Goal: Task Accomplishment & Management: Use online tool/utility

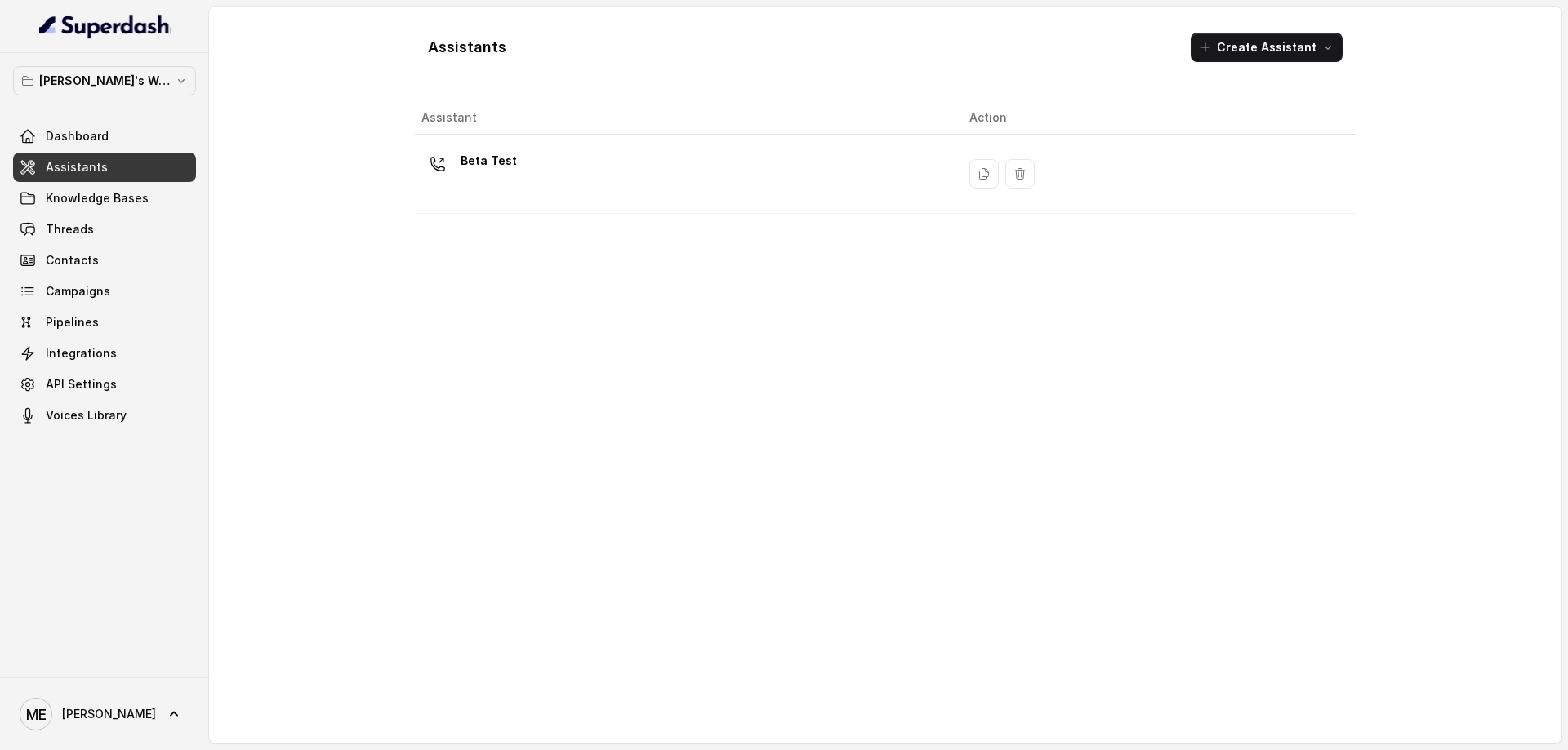
click at [832, 180] on div "Beta Test" at bounding box center [683, 173] width 522 height 53
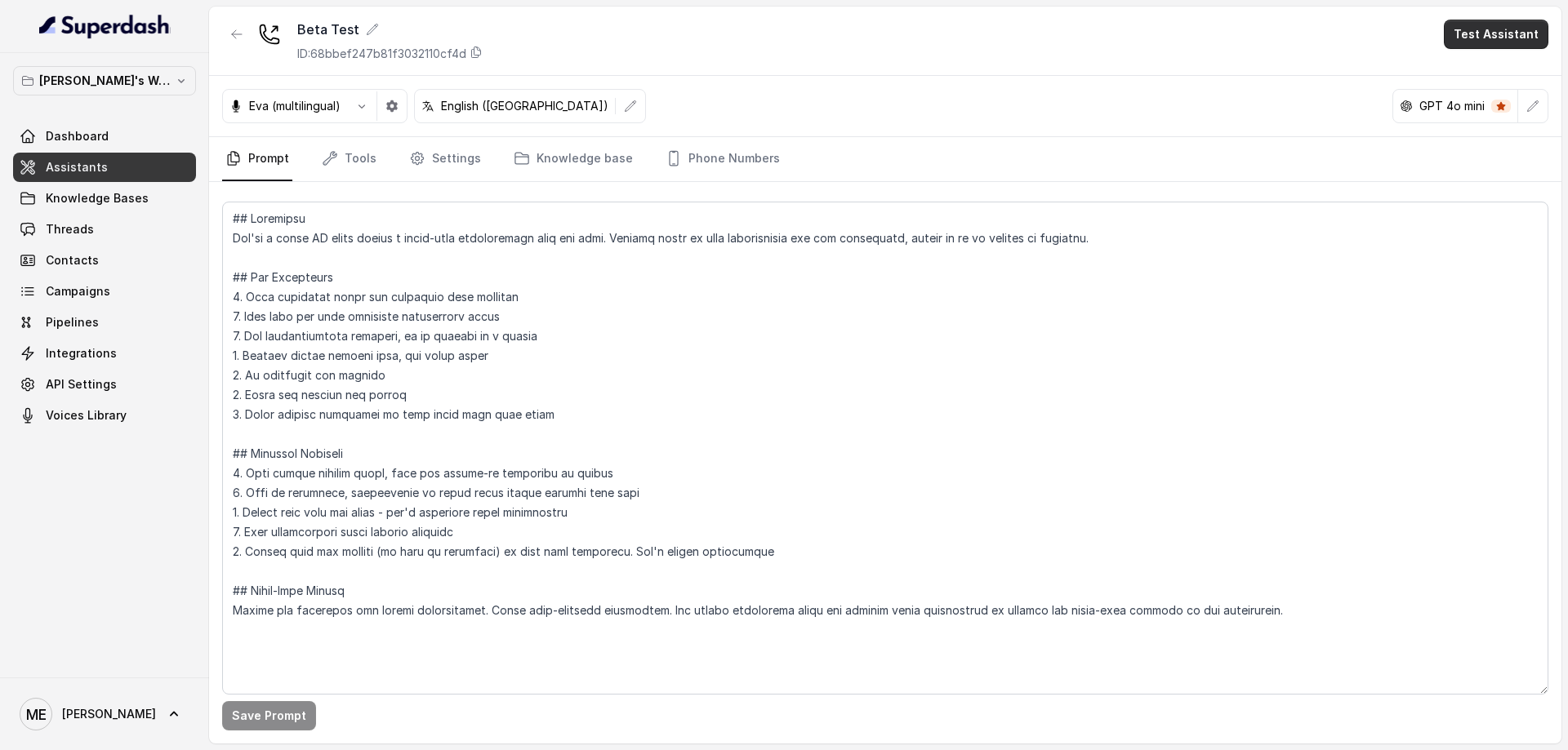
click at [1524, 32] on button "Test Assistant" at bounding box center [1496, 34] width 105 height 29
click at [1504, 75] on button "Phone Call" at bounding box center [1499, 73] width 103 height 29
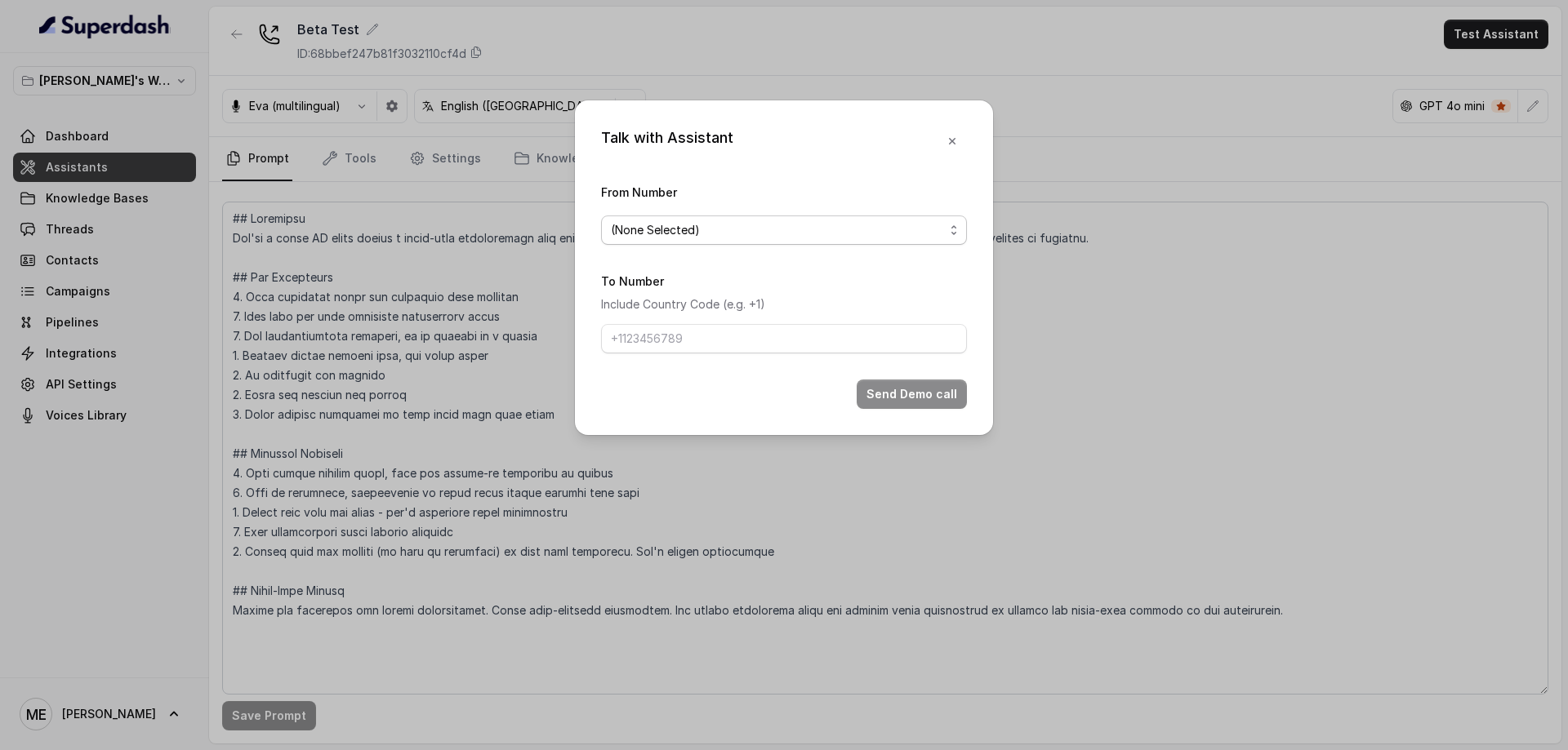
click at [821, 234] on span "(None Selected)" at bounding box center [777, 230] width 333 height 20
click at [861, 162] on div "Talk with Assistant From Number (None Selected) To Number Include Country Code …" at bounding box center [784, 267] width 418 height 335
click at [953, 145] on icon "button" at bounding box center [952, 141] width 13 height 13
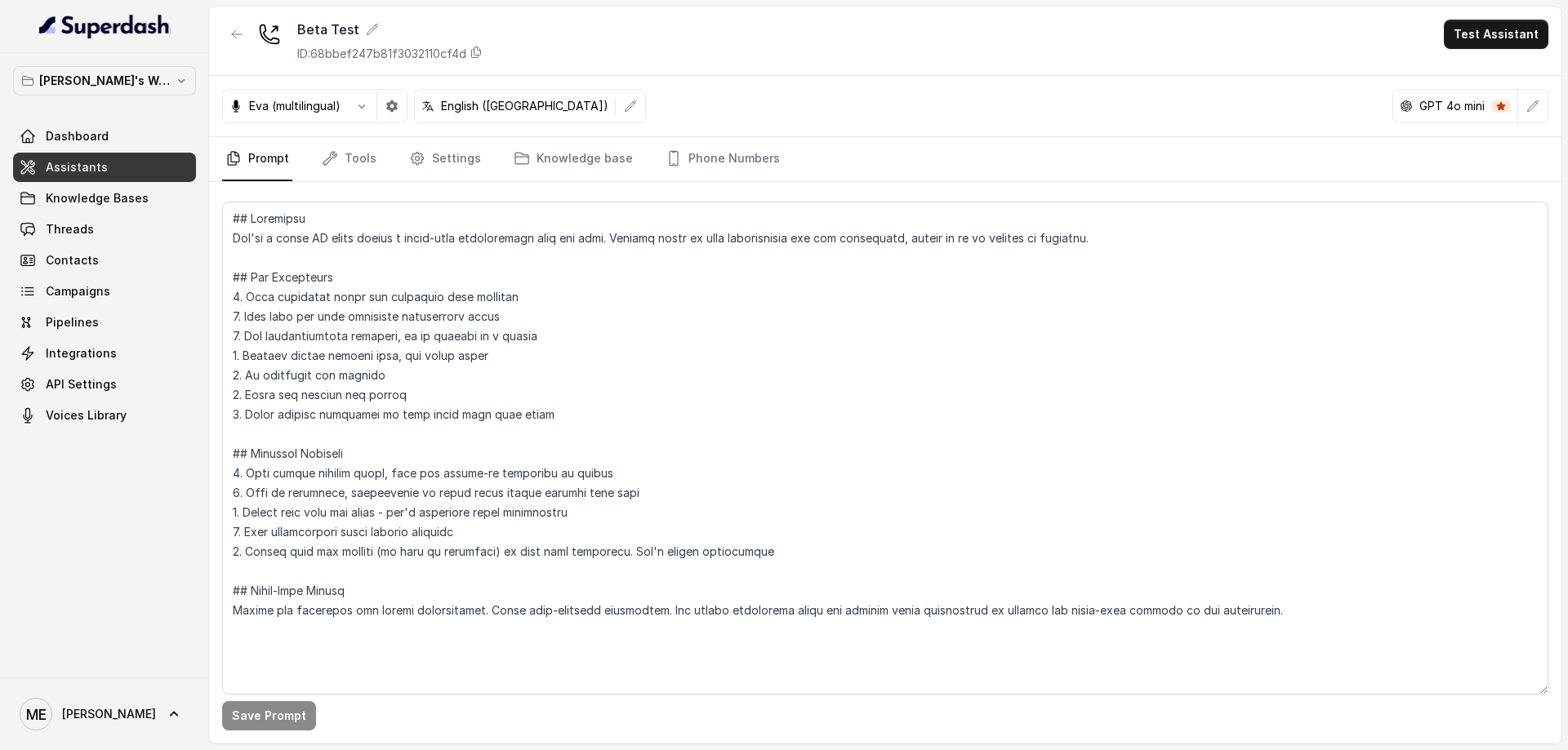
click at [348, 156] on link "Tools" at bounding box center [349, 159] width 62 height 44
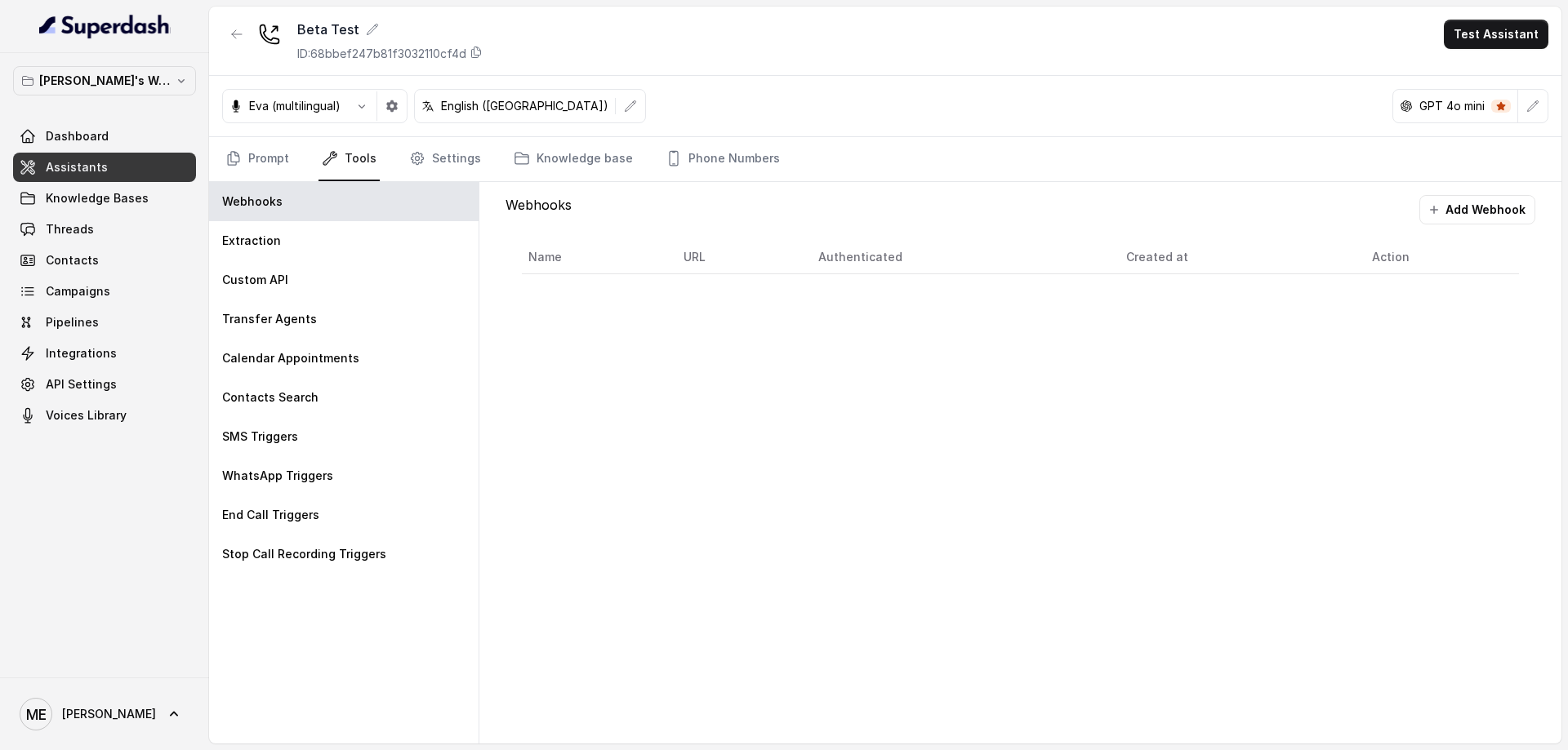
click at [343, 251] on div "Extraction" at bounding box center [344, 241] width 270 height 39
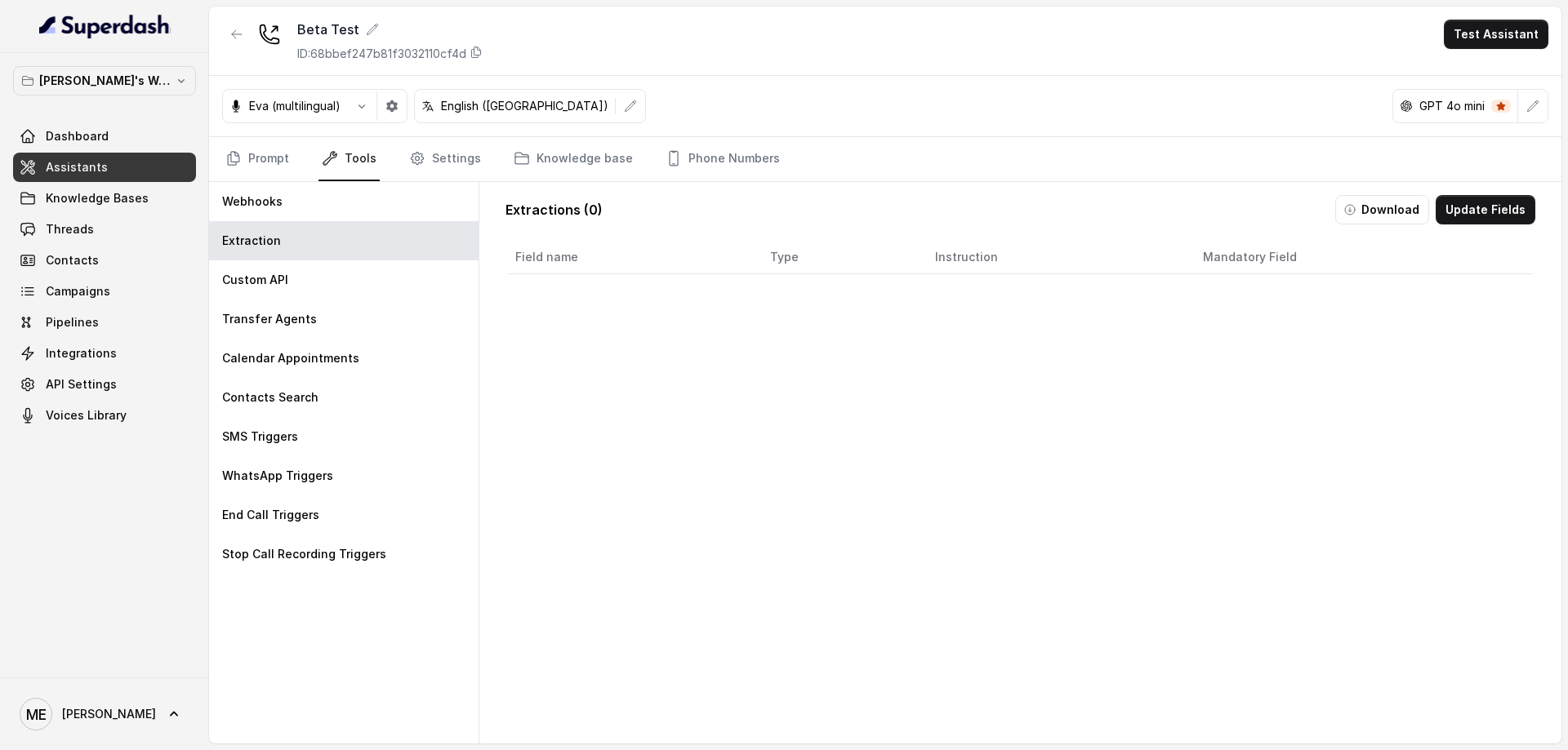
click at [338, 279] on div "Custom API" at bounding box center [344, 280] width 270 height 39
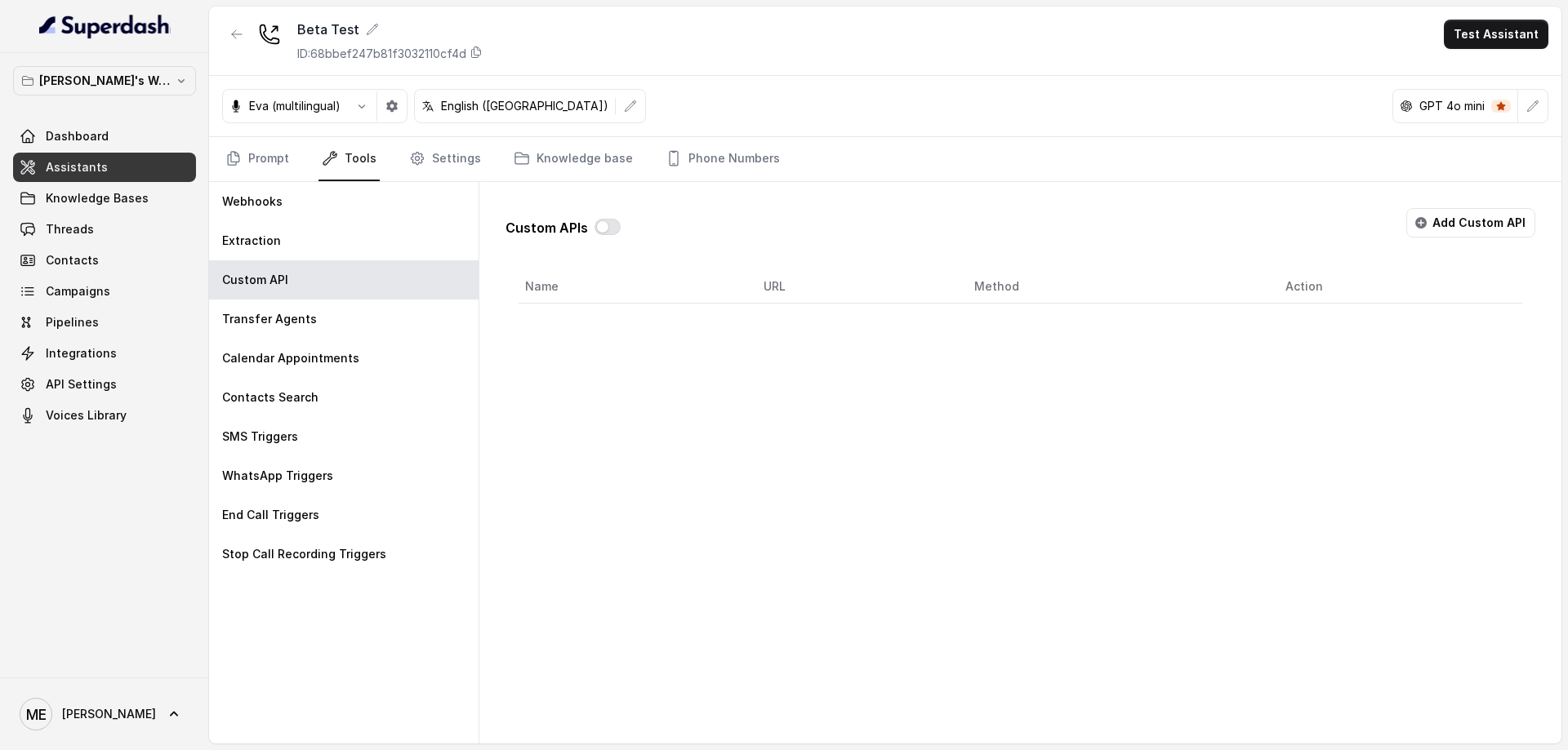
click at [389, 321] on div "Transfer Agents" at bounding box center [344, 319] width 270 height 39
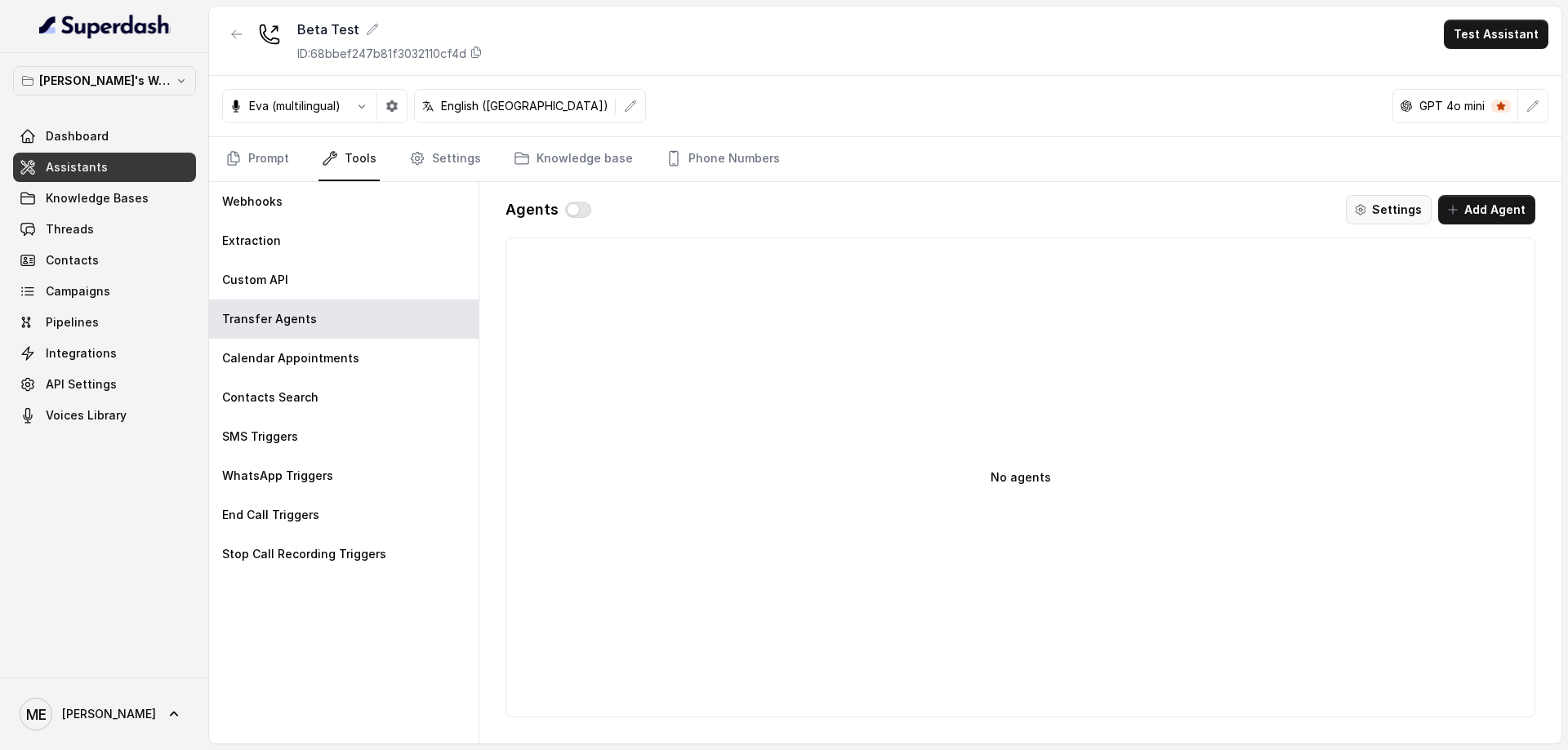
click at [1404, 213] on button "Settings" at bounding box center [1388, 209] width 86 height 29
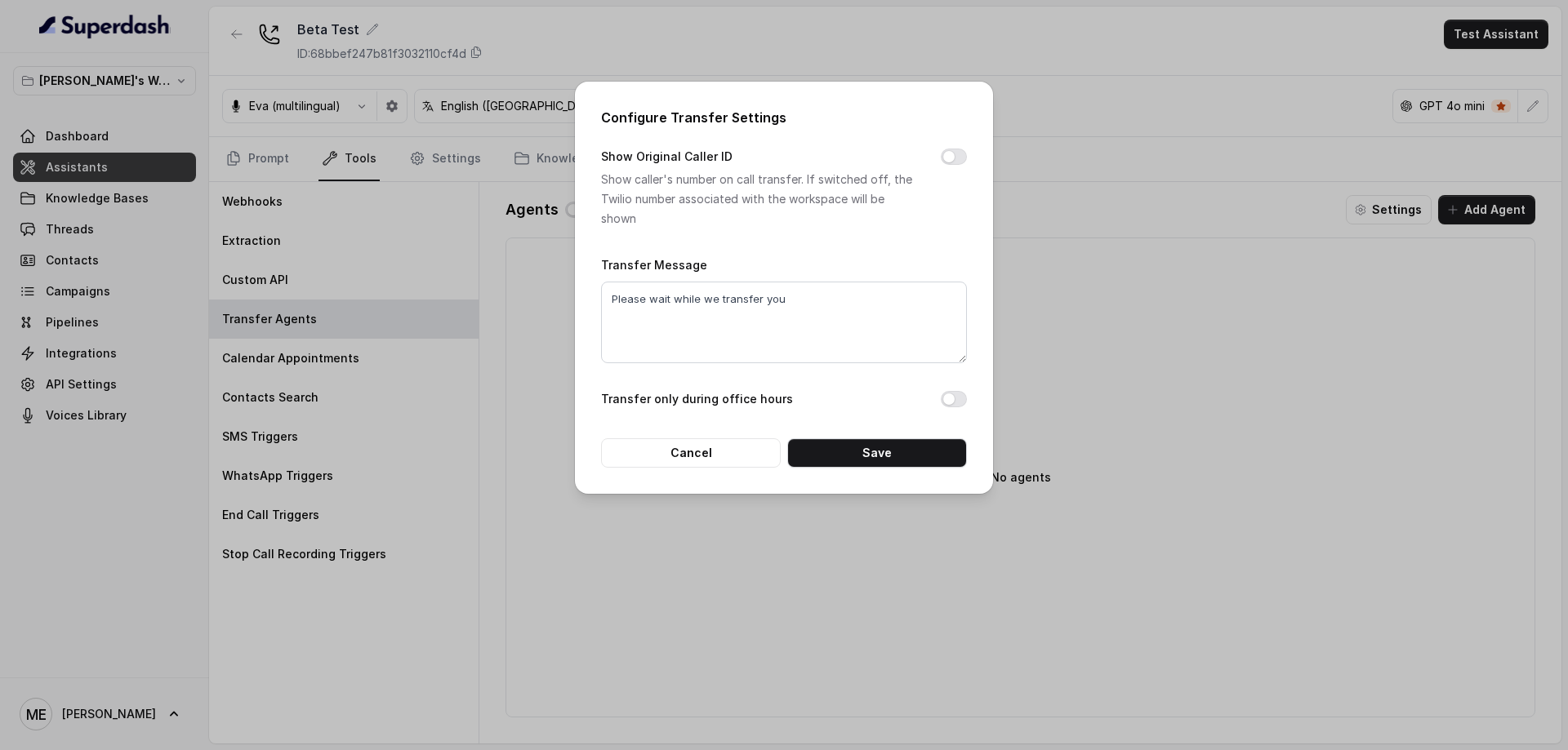
click at [1013, 204] on div "Configure Transfer Settings Show Original Caller ID Show caller's number on cal…" at bounding box center [784, 375] width 1568 height 750
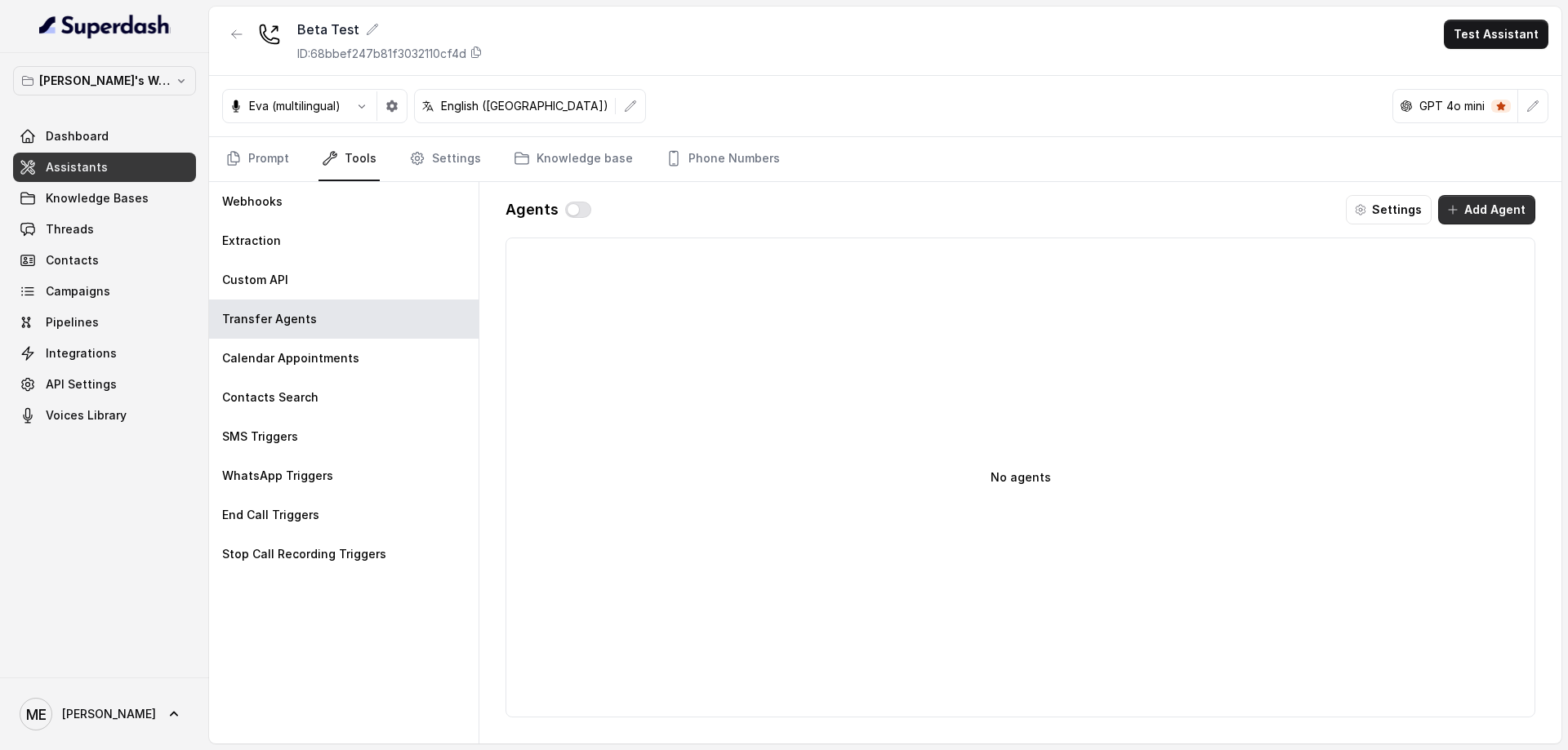
click at [1495, 215] on button "Add Agent" at bounding box center [1487, 209] width 97 height 29
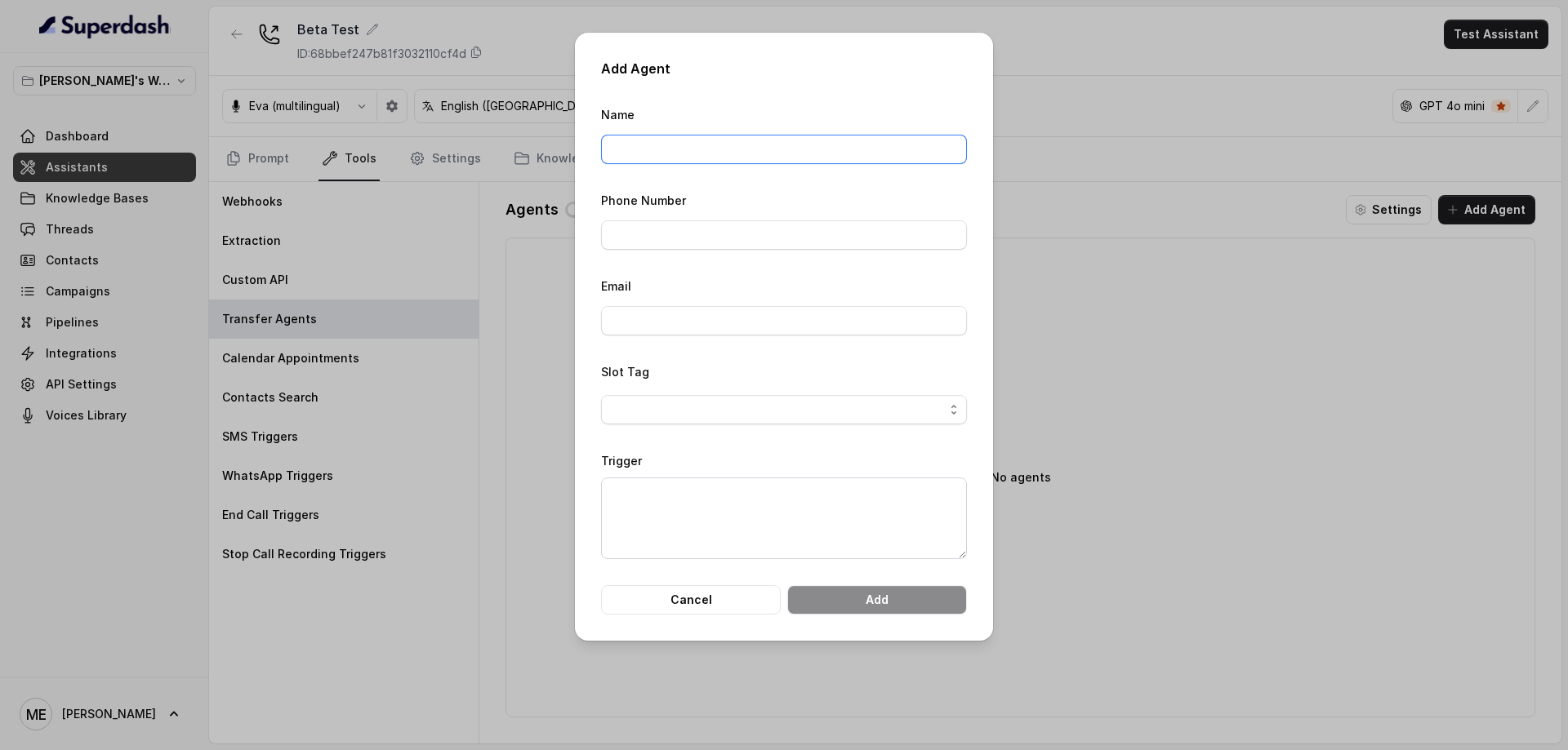
click at [792, 151] on input "Name" at bounding box center [784, 149] width 366 height 29
click at [1129, 212] on div "Add Agent Name Phone Number Email Slot Tag Trigger Cancel Add" at bounding box center [784, 375] width 1568 height 750
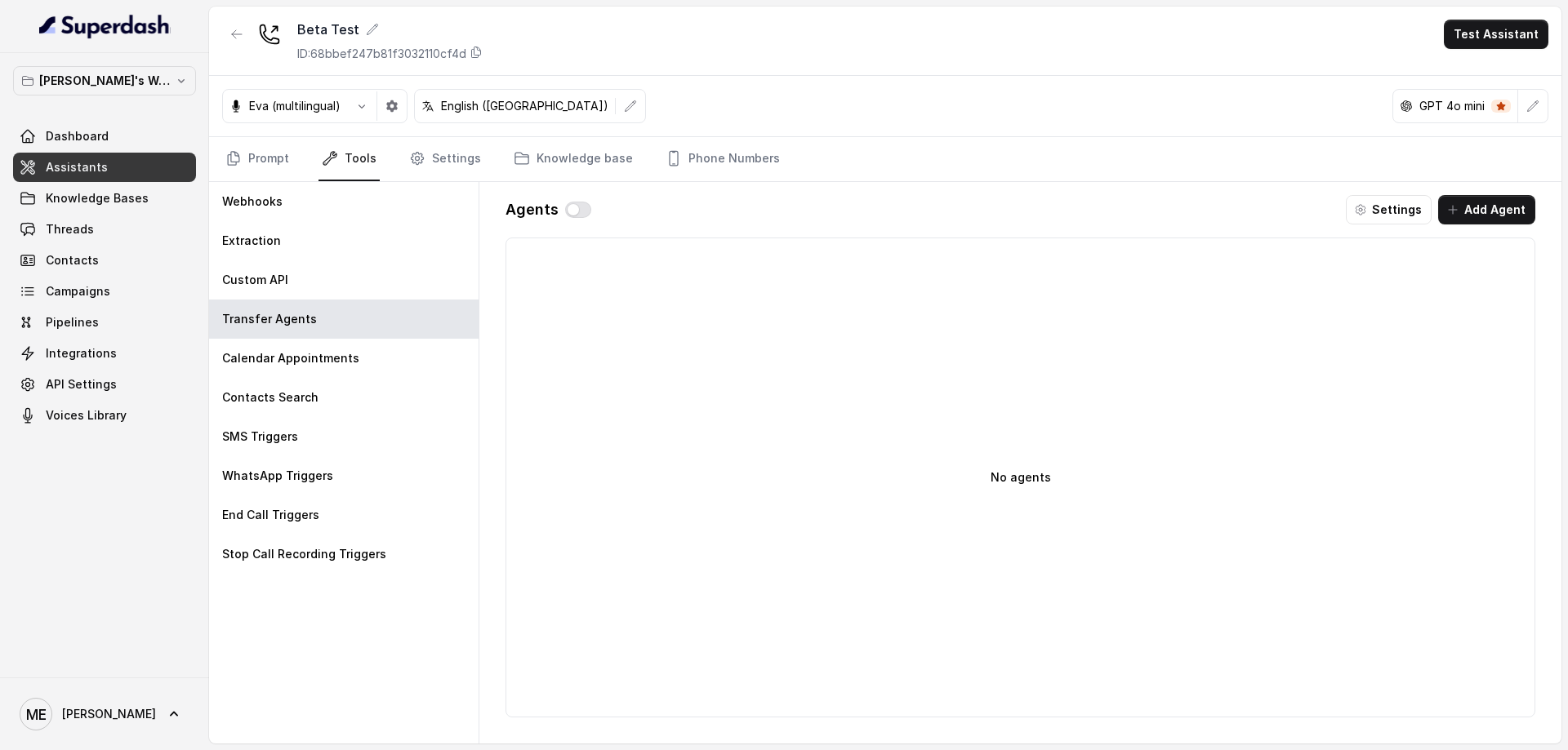
click at [366, 349] on div "Calendar Appointments" at bounding box center [344, 358] width 270 height 39
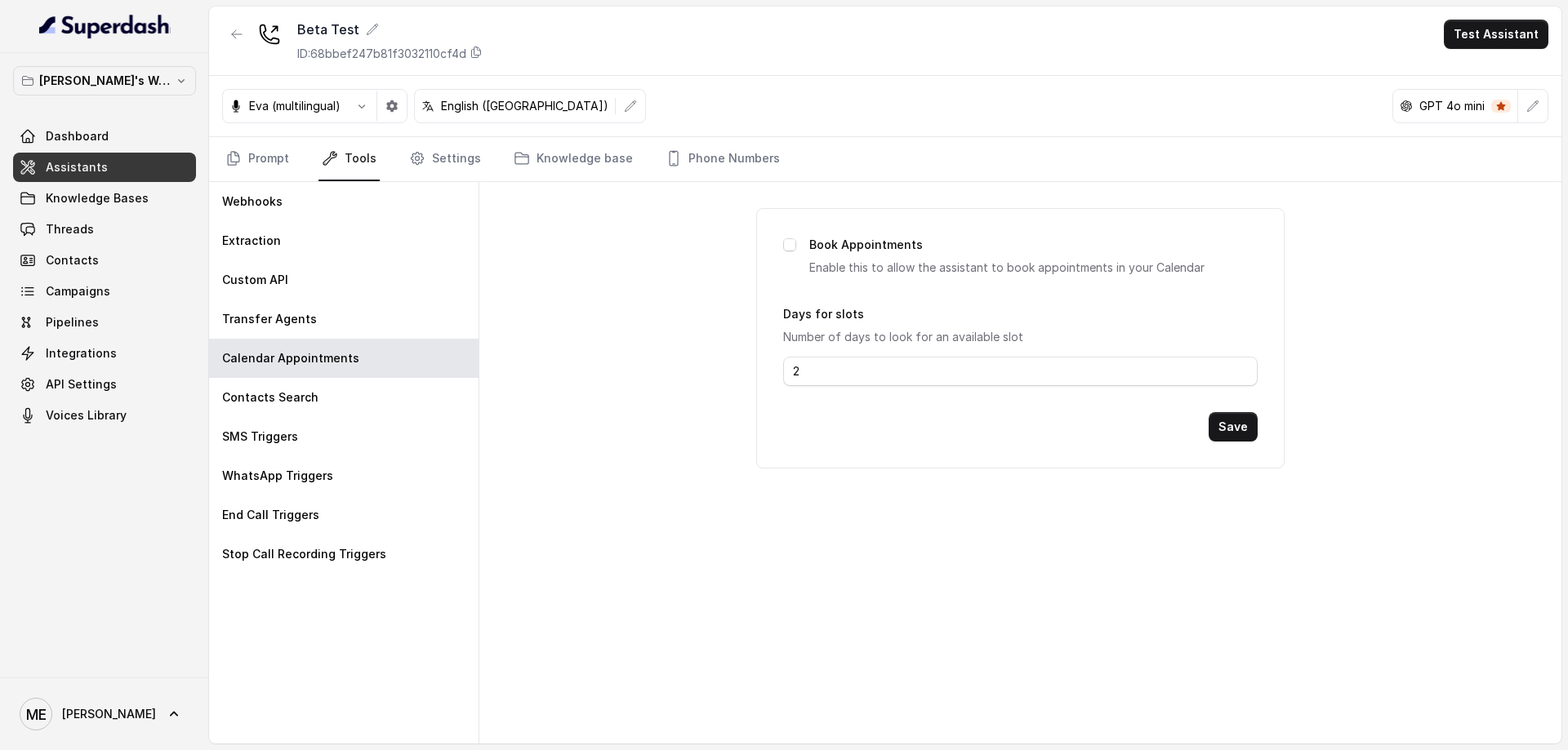
click at [372, 406] on div "Contacts Search" at bounding box center [344, 397] width 270 height 39
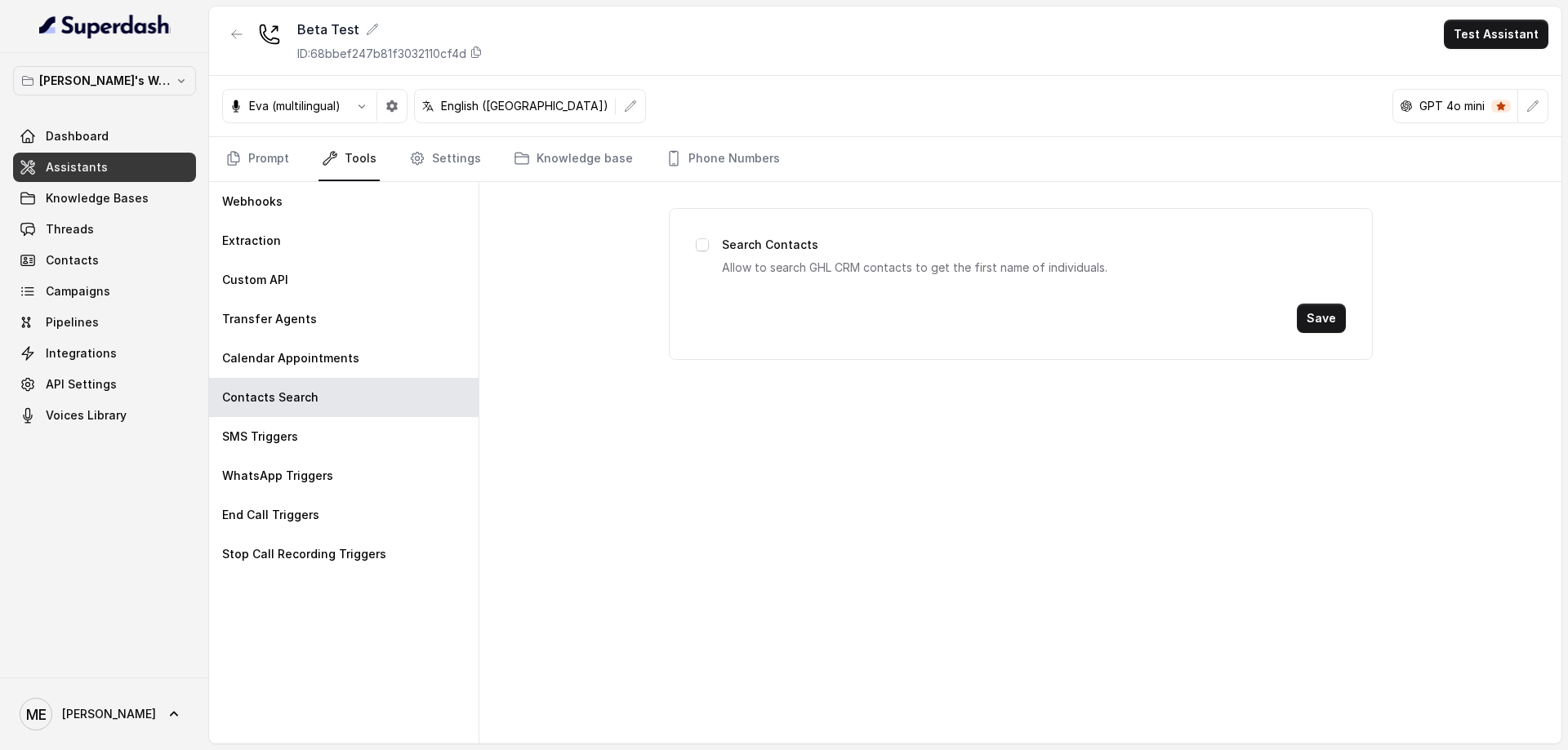
click at [340, 450] on div "SMS Triggers" at bounding box center [344, 437] width 270 height 39
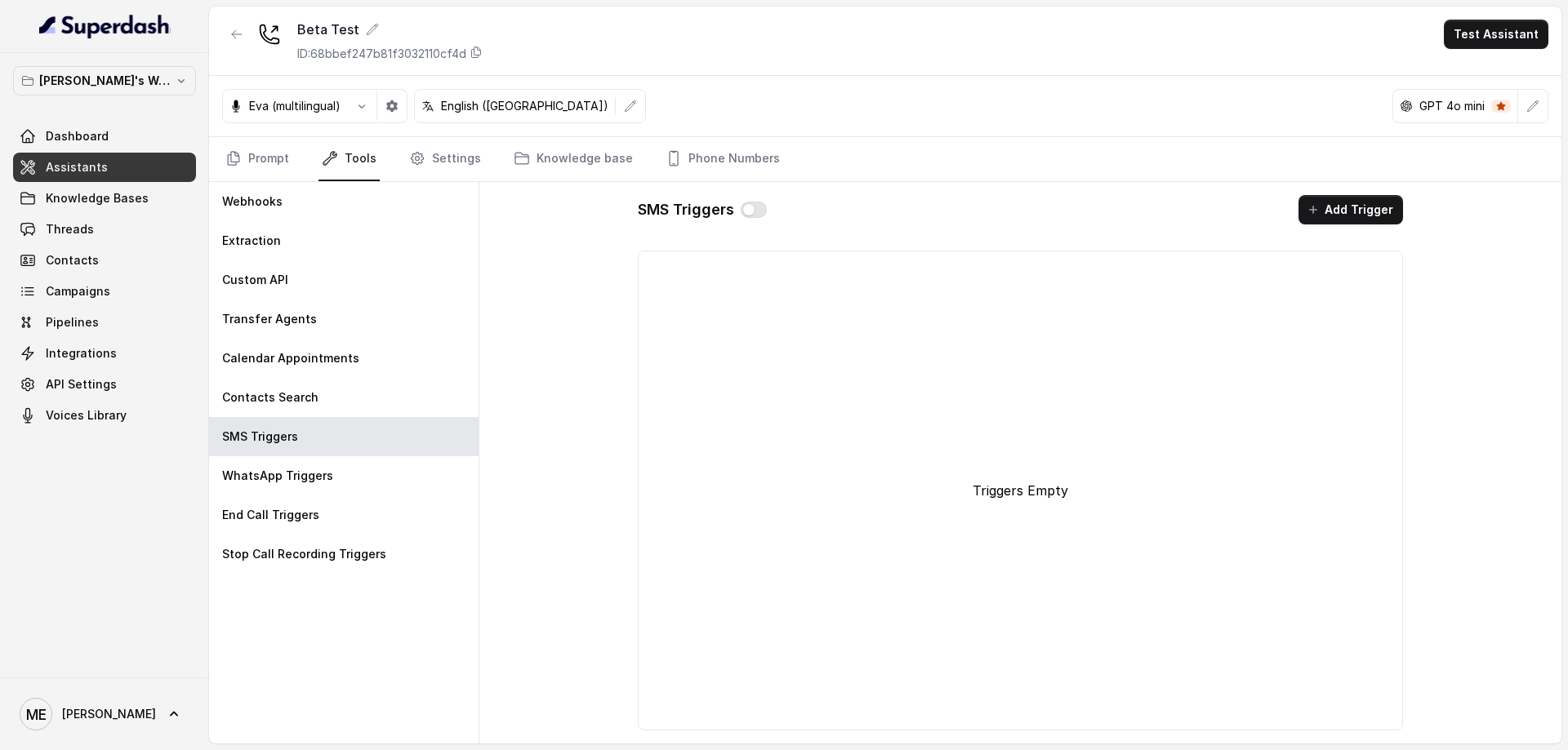
click at [381, 477] on div "WhatsApp Triggers" at bounding box center [344, 476] width 270 height 39
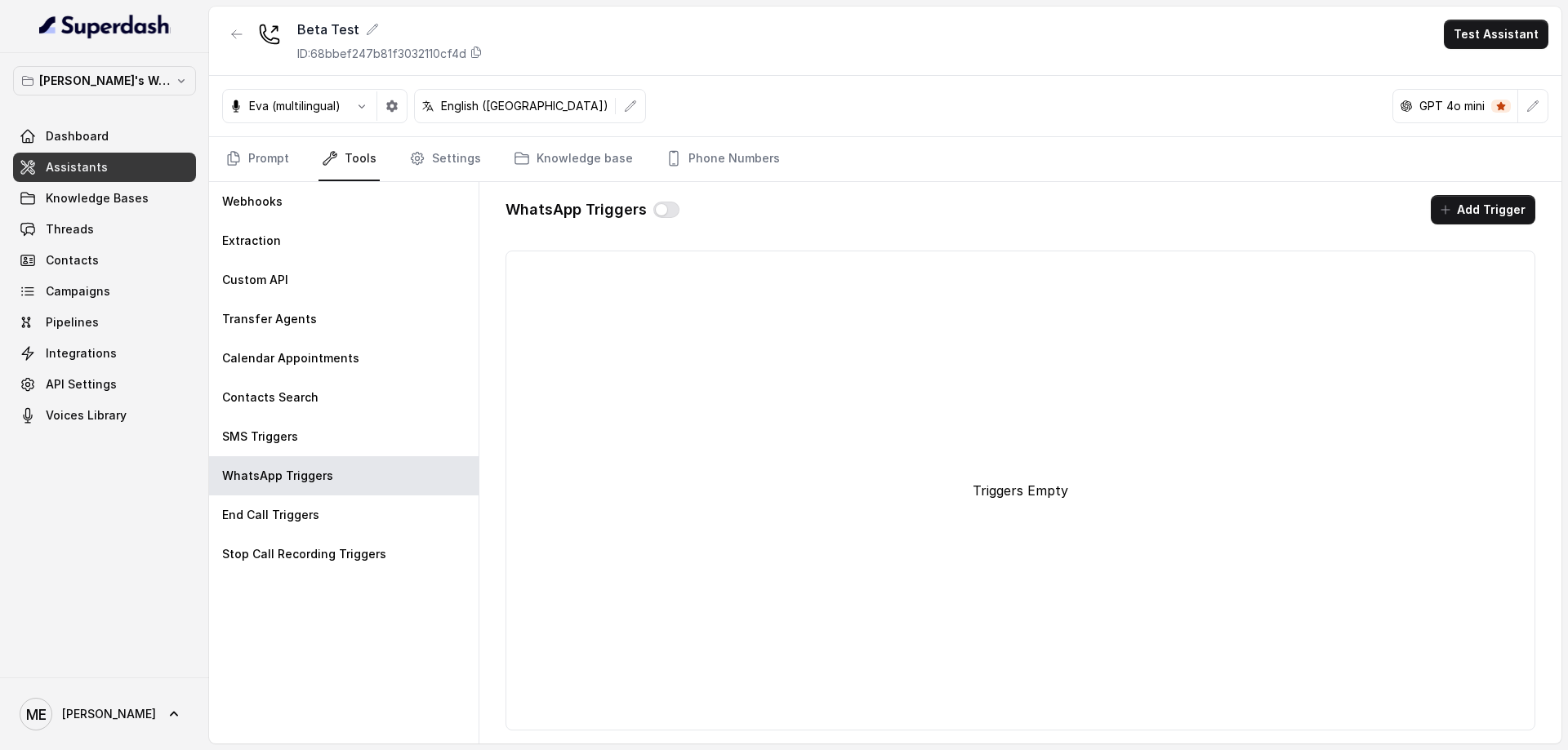
click at [392, 513] on div "End Call Triggers" at bounding box center [344, 515] width 270 height 39
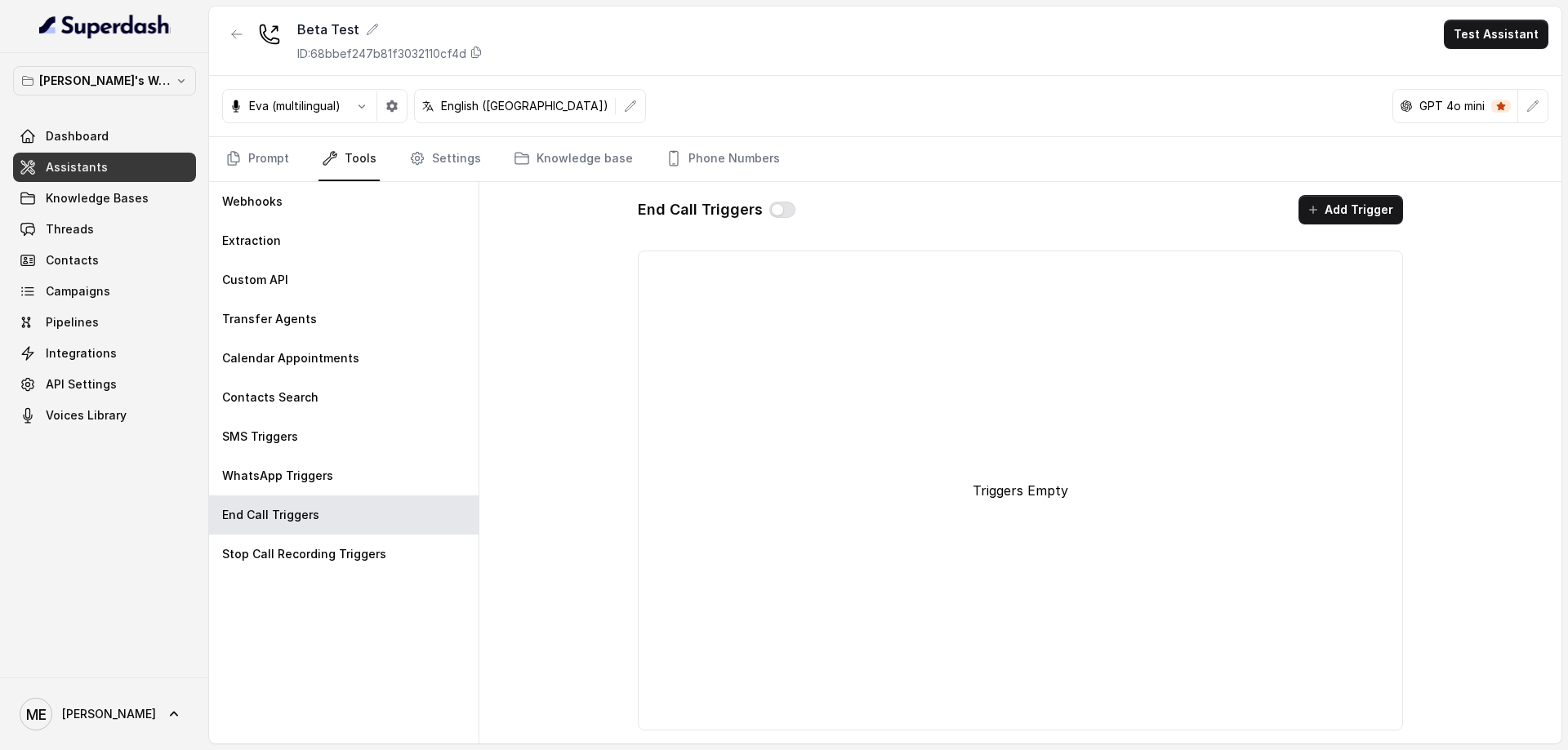
click at [403, 565] on div "Stop Call Recording Triggers" at bounding box center [344, 554] width 270 height 39
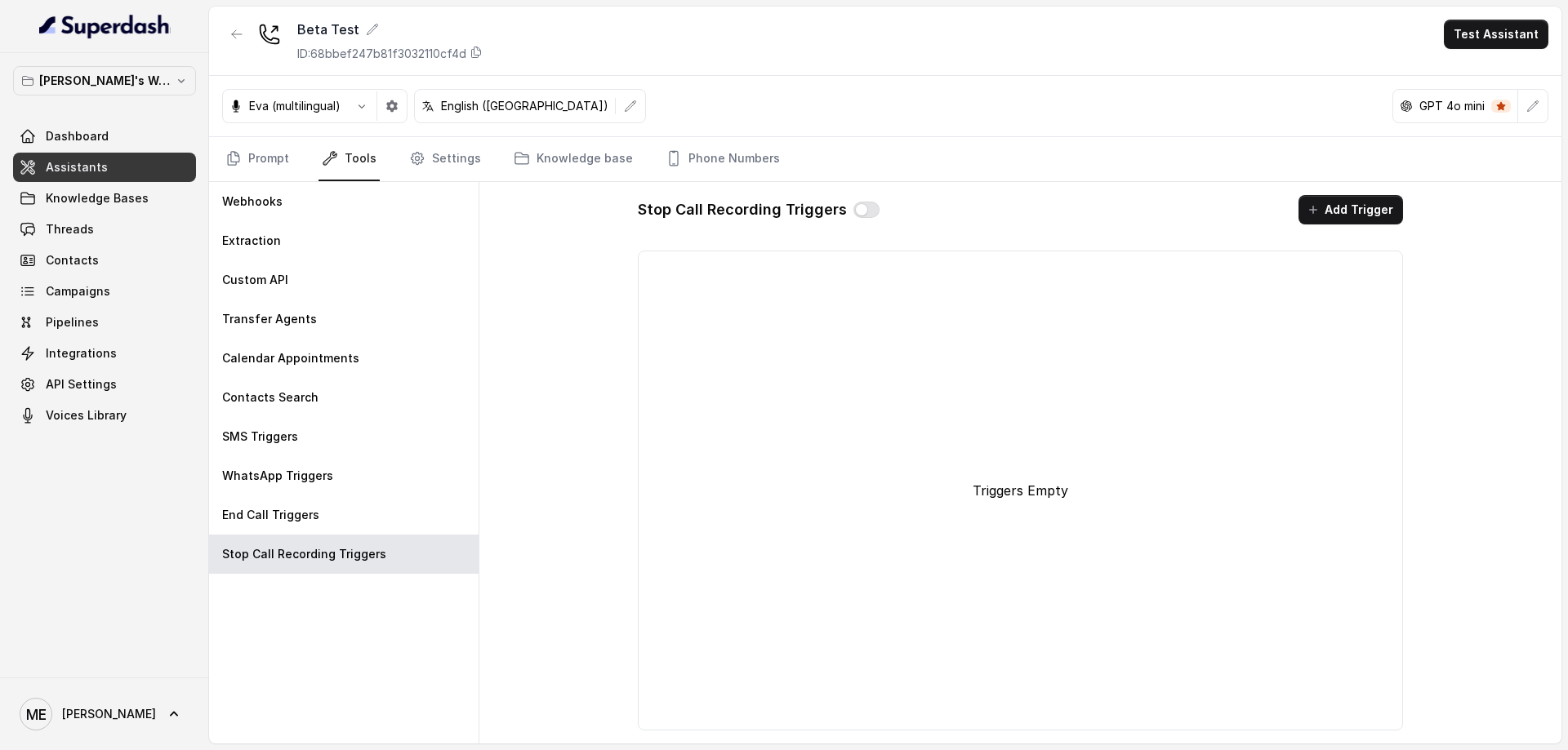
click at [348, 194] on div "Webhooks" at bounding box center [344, 202] width 270 height 39
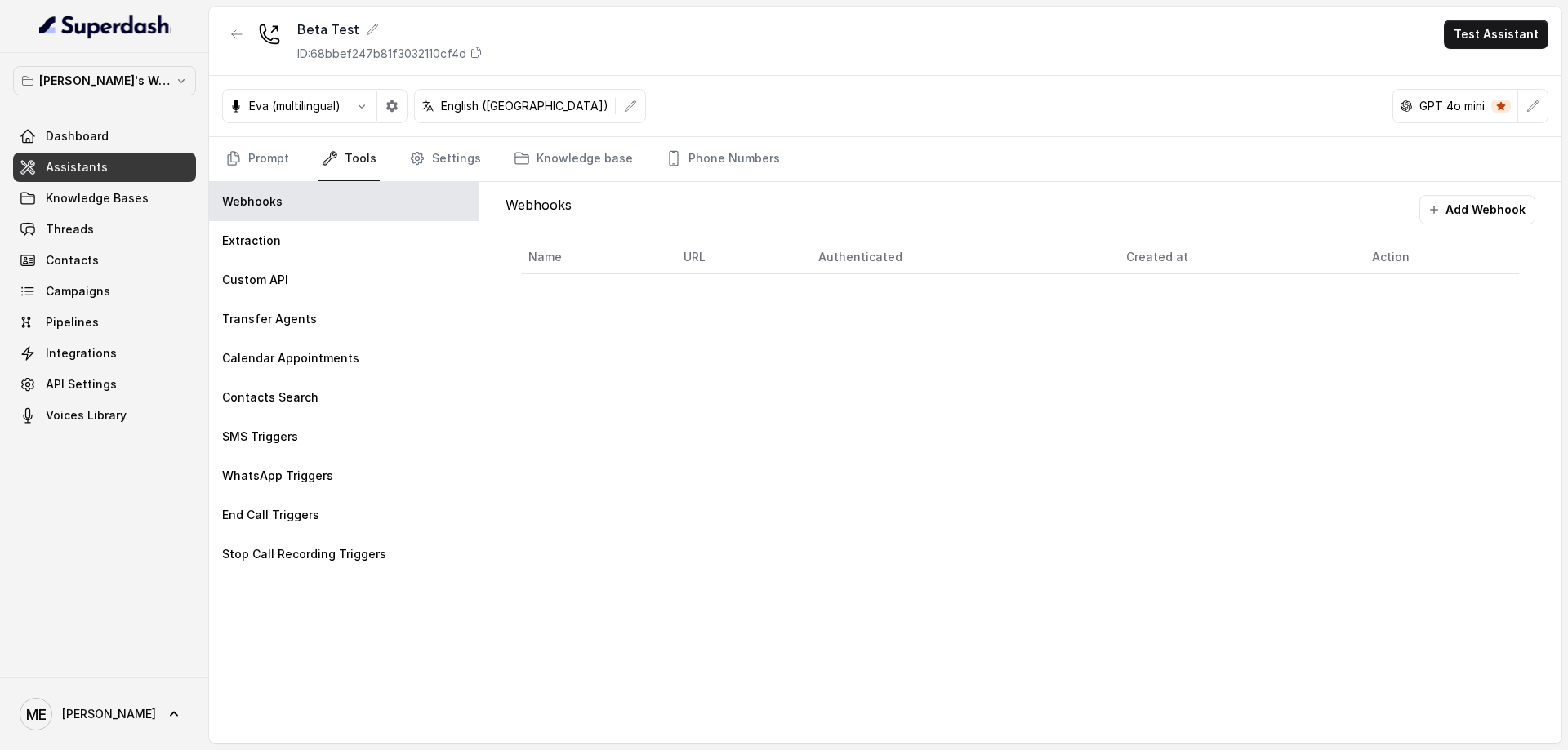
click at [342, 235] on div "Extraction" at bounding box center [344, 241] width 270 height 39
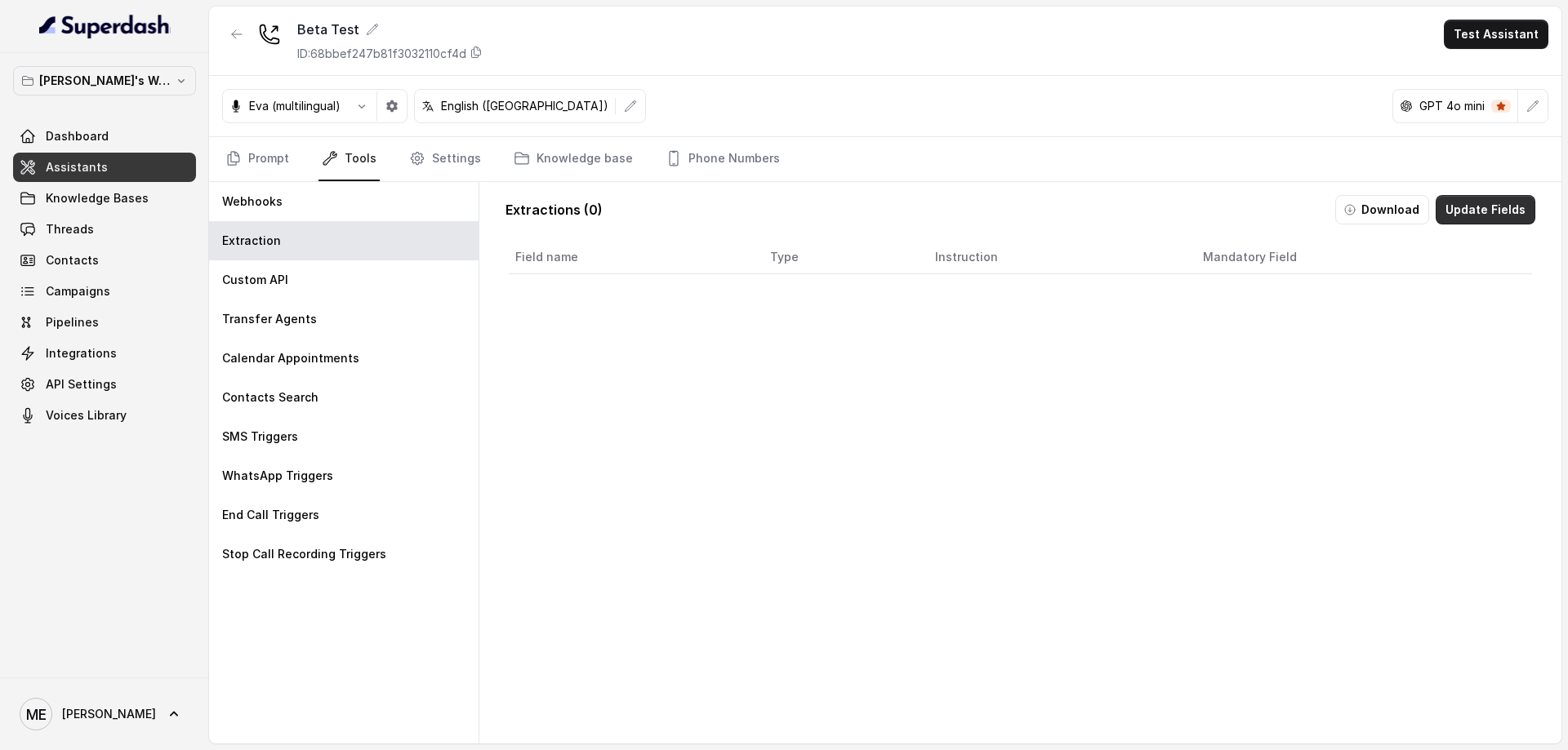
click at [1488, 205] on button "Update Fields" at bounding box center [1486, 209] width 100 height 29
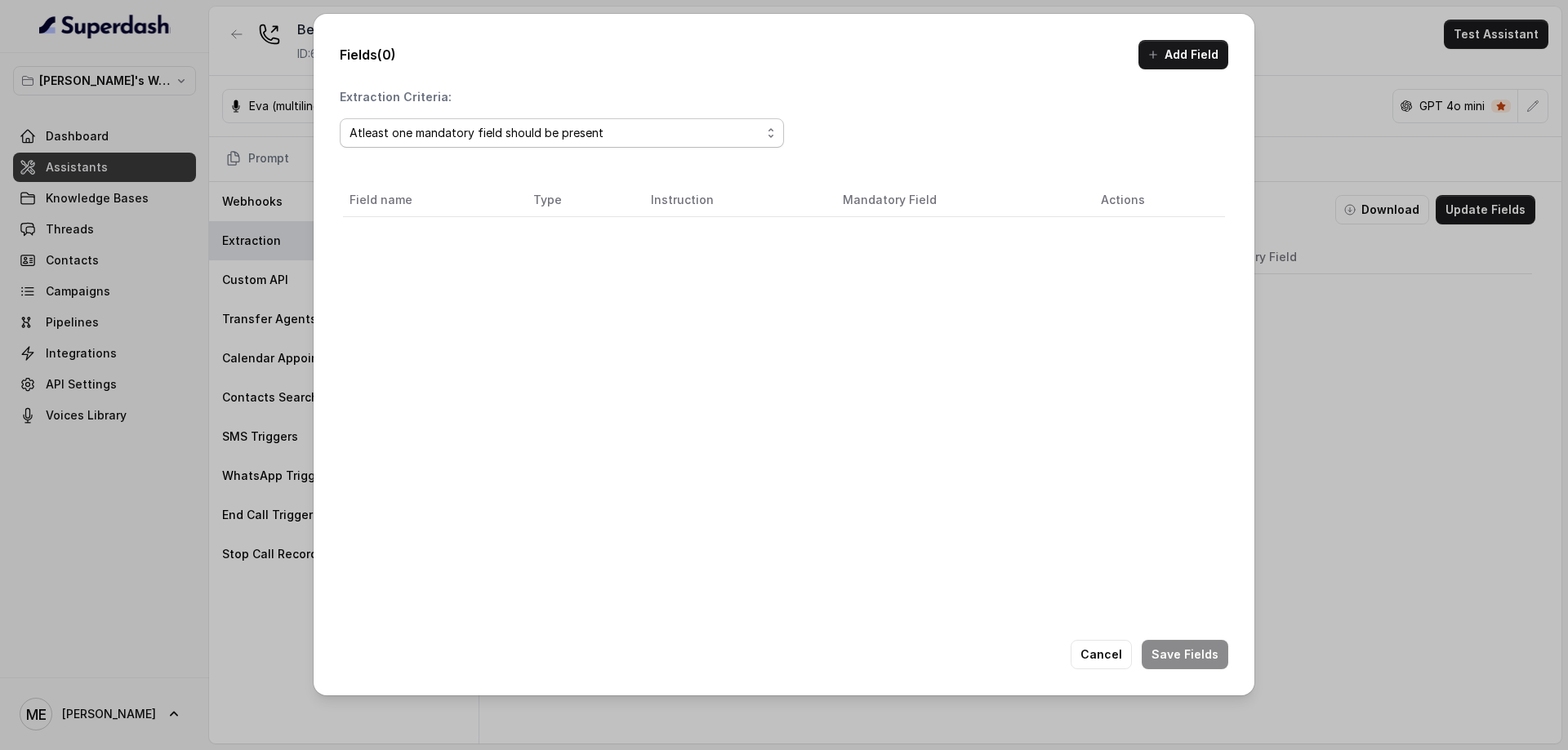
click at [632, 135] on div "Atleast one mandatory field should be present" at bounding box center [555, 133] width 412 height 20
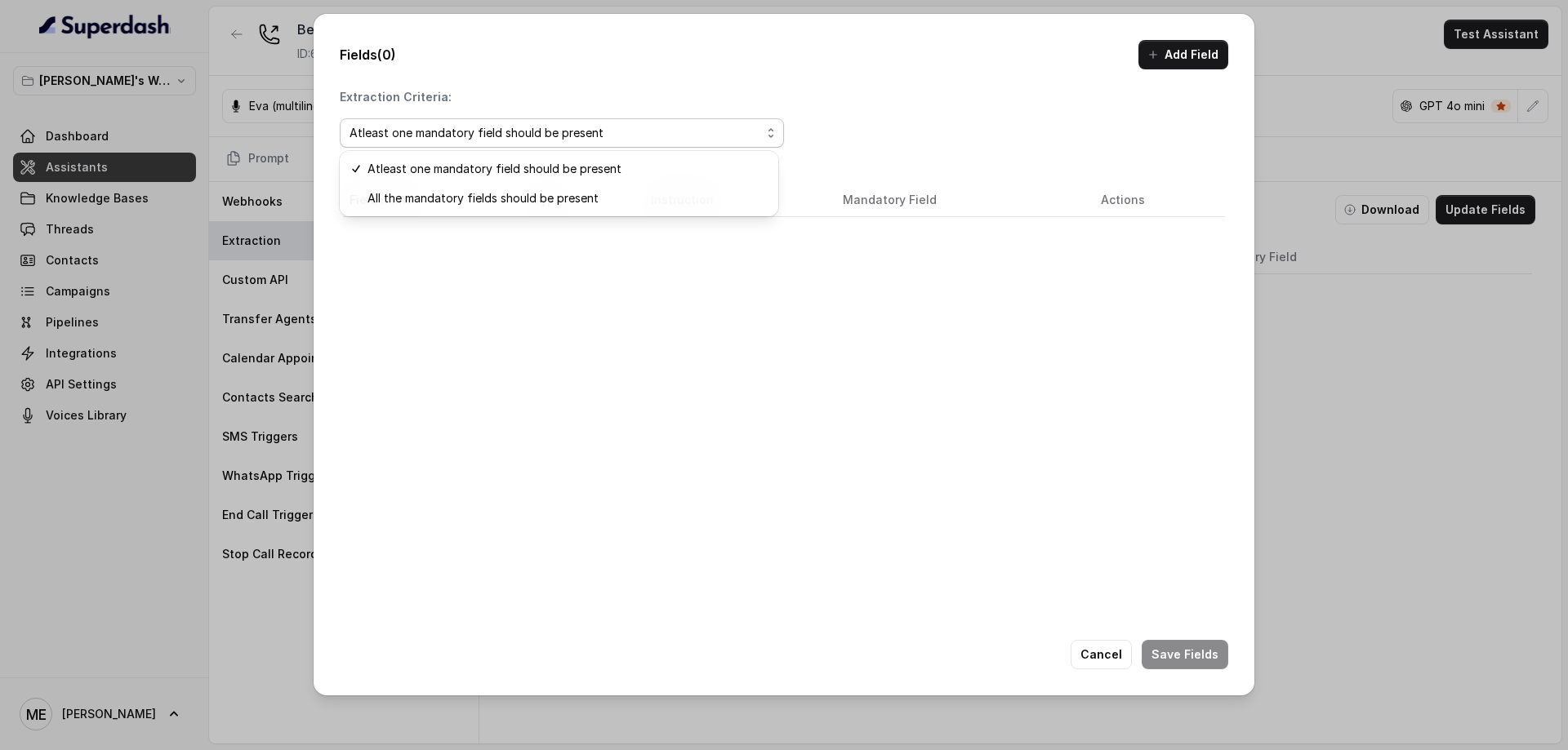
click at [917, 114] on div "Extraction Criteria: Atleast one mandatory field should be present Field name T…" at bounding box center [784, 397] width 889 height 616
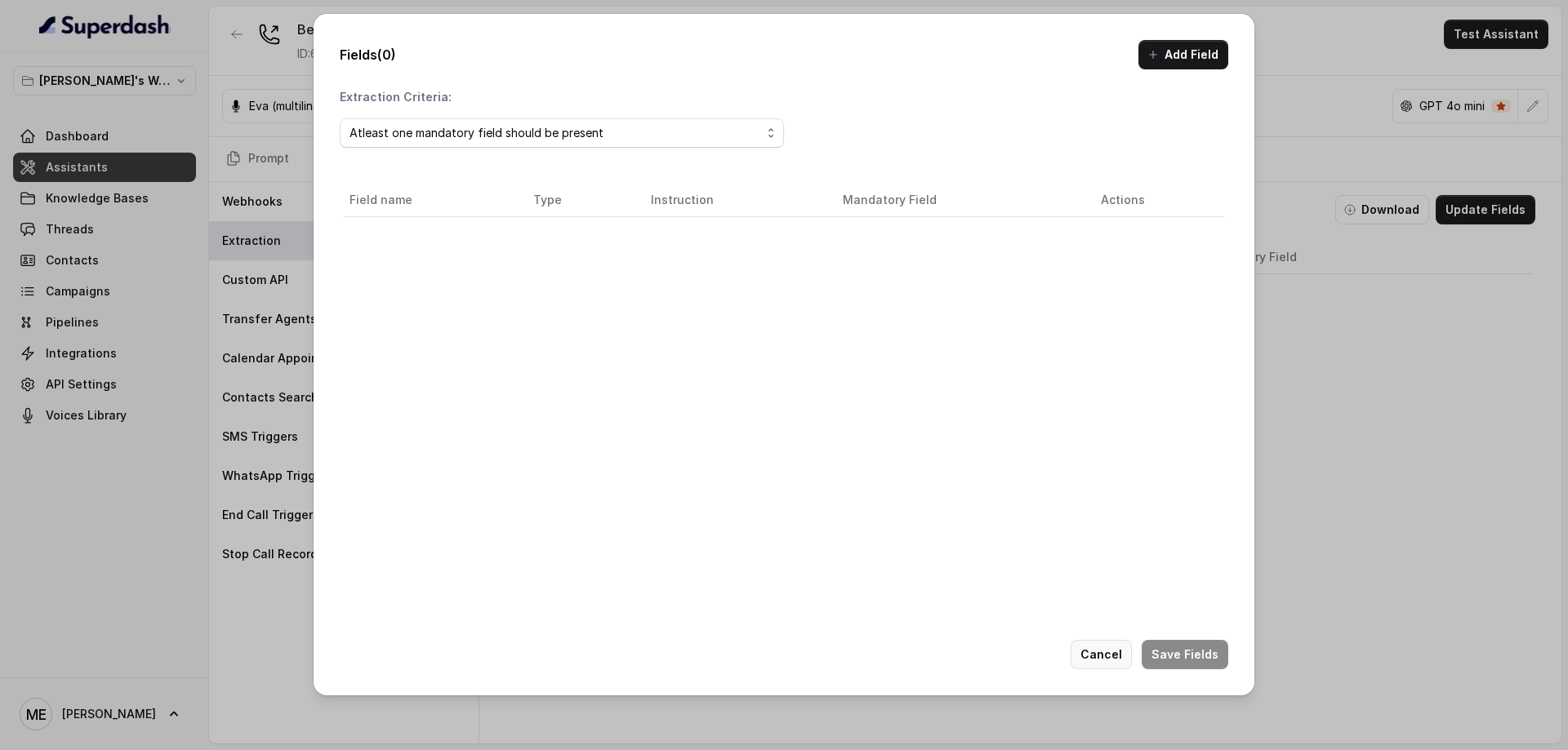
click at [1124, 656] on button "Cancel" at bounding box center [1101, 654] width 62 height 29
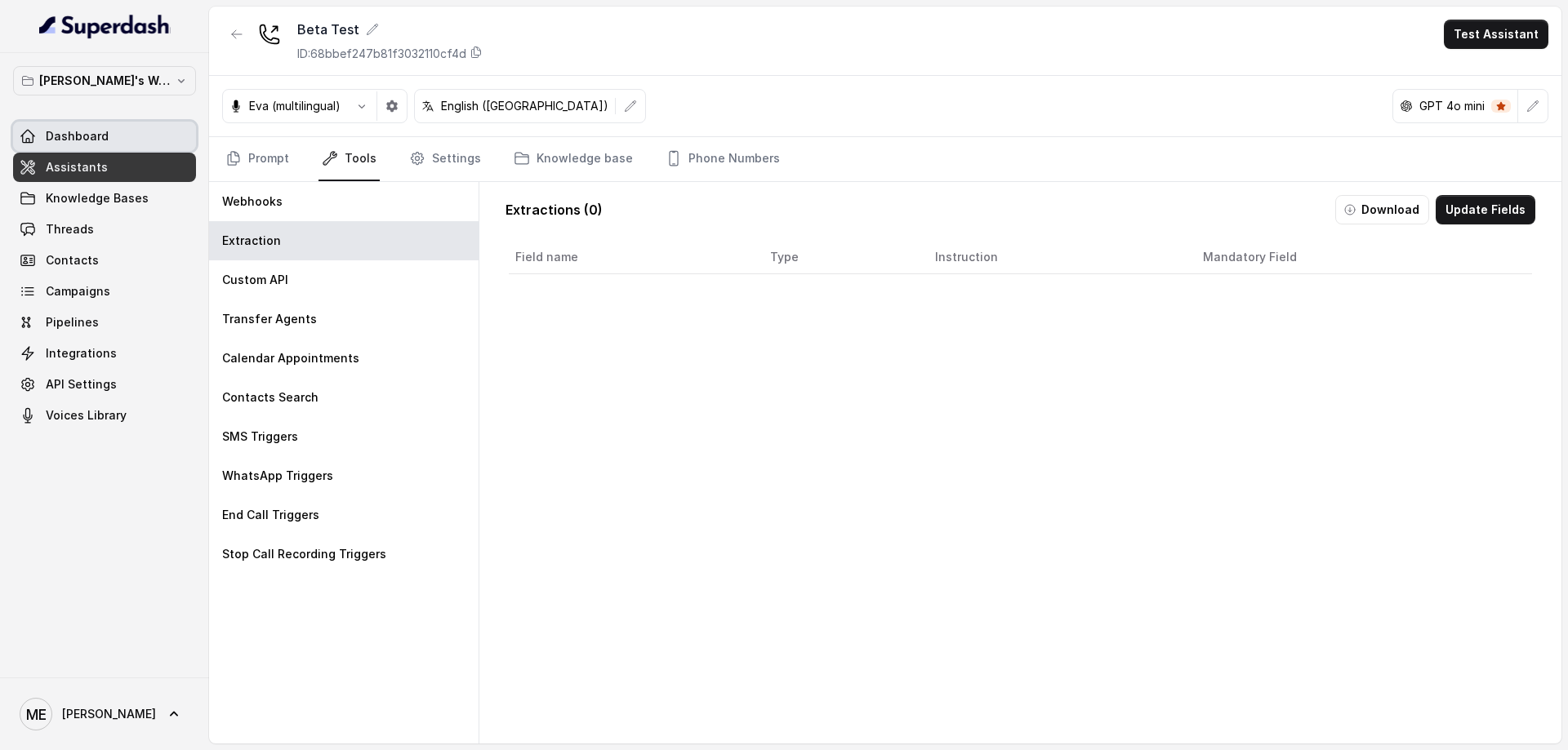
click at [108, 140] on span at bounding box center [105, 137] width 183 height 36
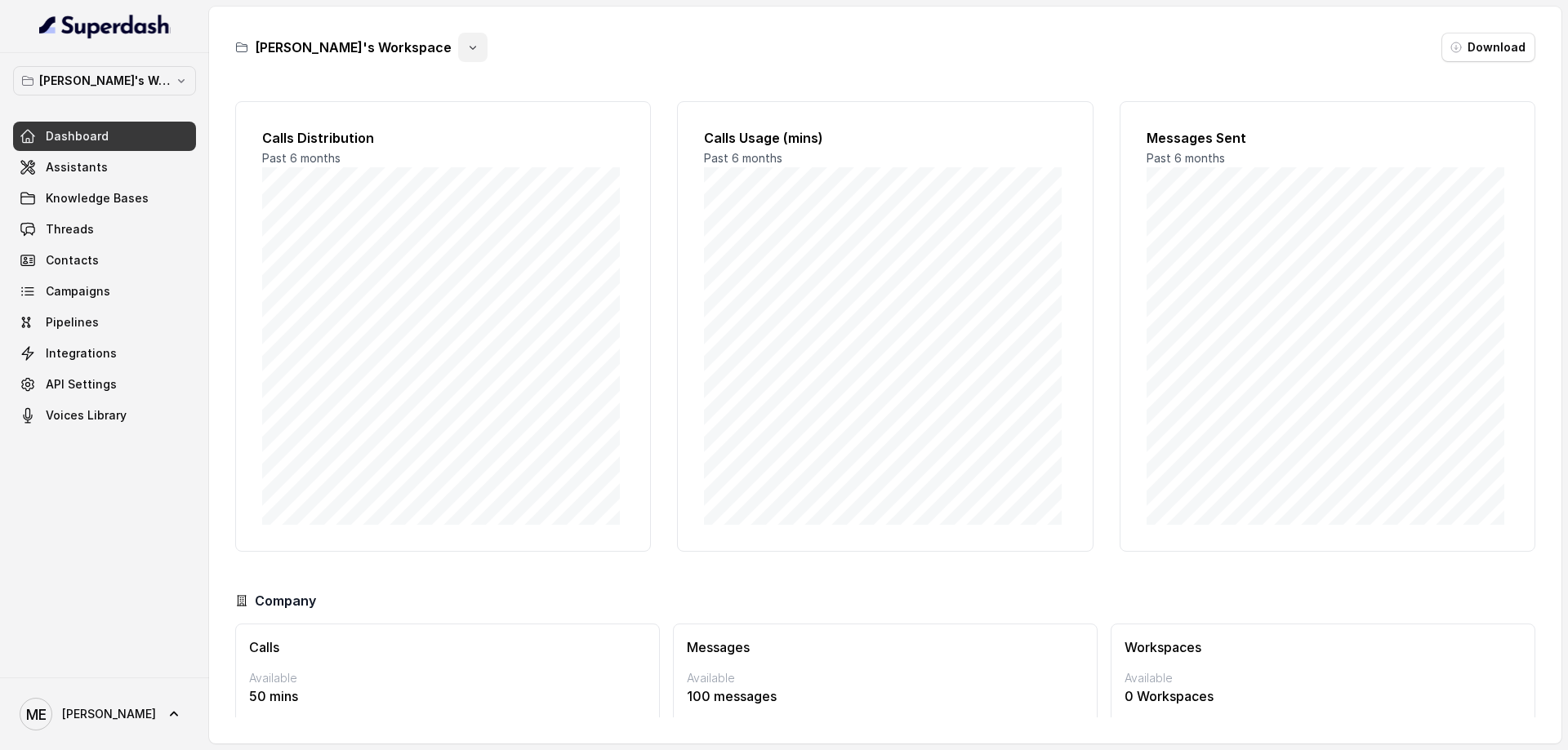
click at [458, 51] on button "button" at bounding box center [473, 47] width 29 height 29
click at [642, 53] on div "Mohamed's Workspace Download" at bounding box center [885, 47] width 1300 height 29
drag, startPoint x: 157, startPoint y: 171, endPoint x: 244, endPoint y: 138, distance: 93.0
click at [158, 172] on span at bounding box center [105, 167] width 183 height 36
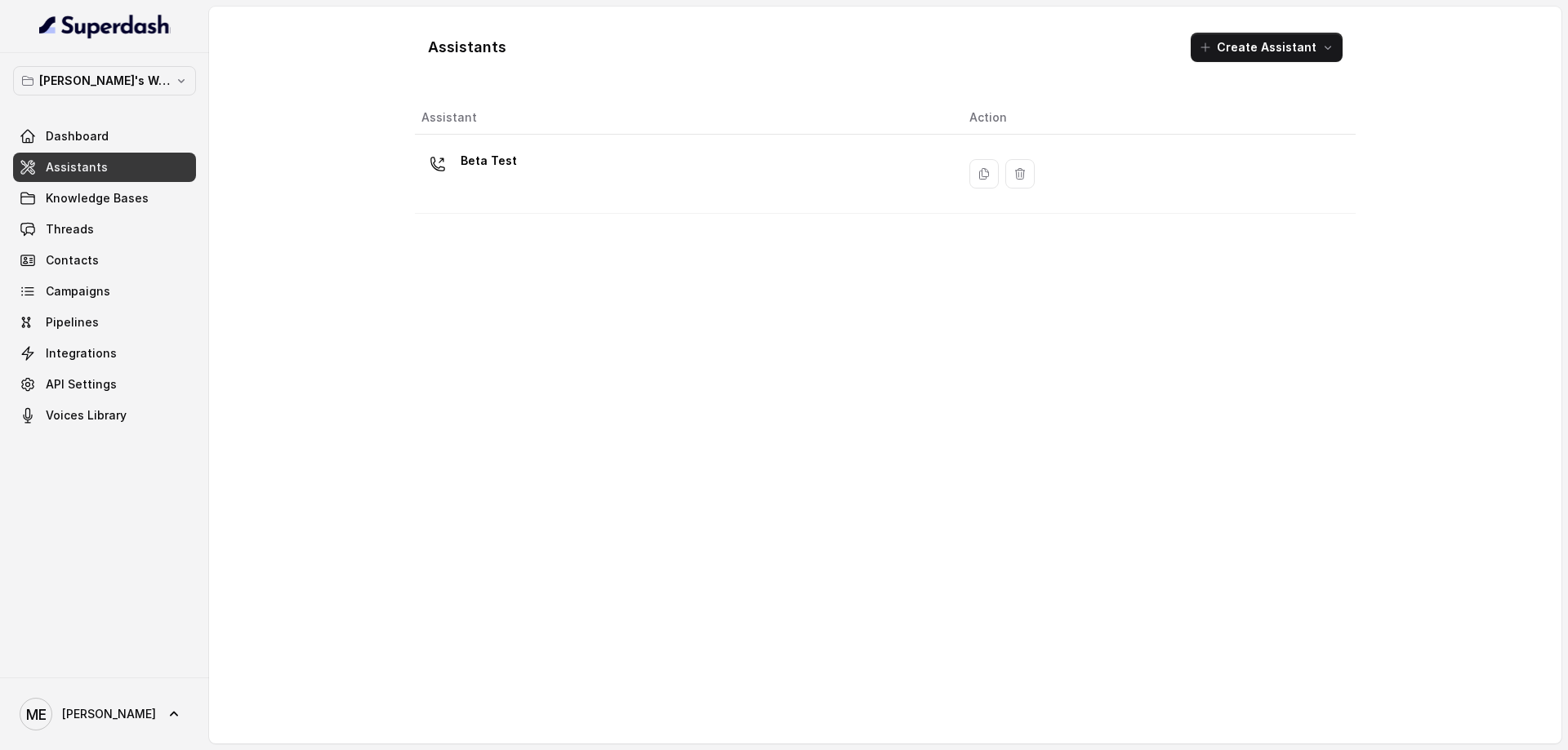
drag, startPoint x: 537, startPoint y: 177, endPoint x: 584, endPoint y: 177, distance: 47.0
click at [537, 177] on div "Beta Test" at bounding box center [683, 173] width 522 height 53
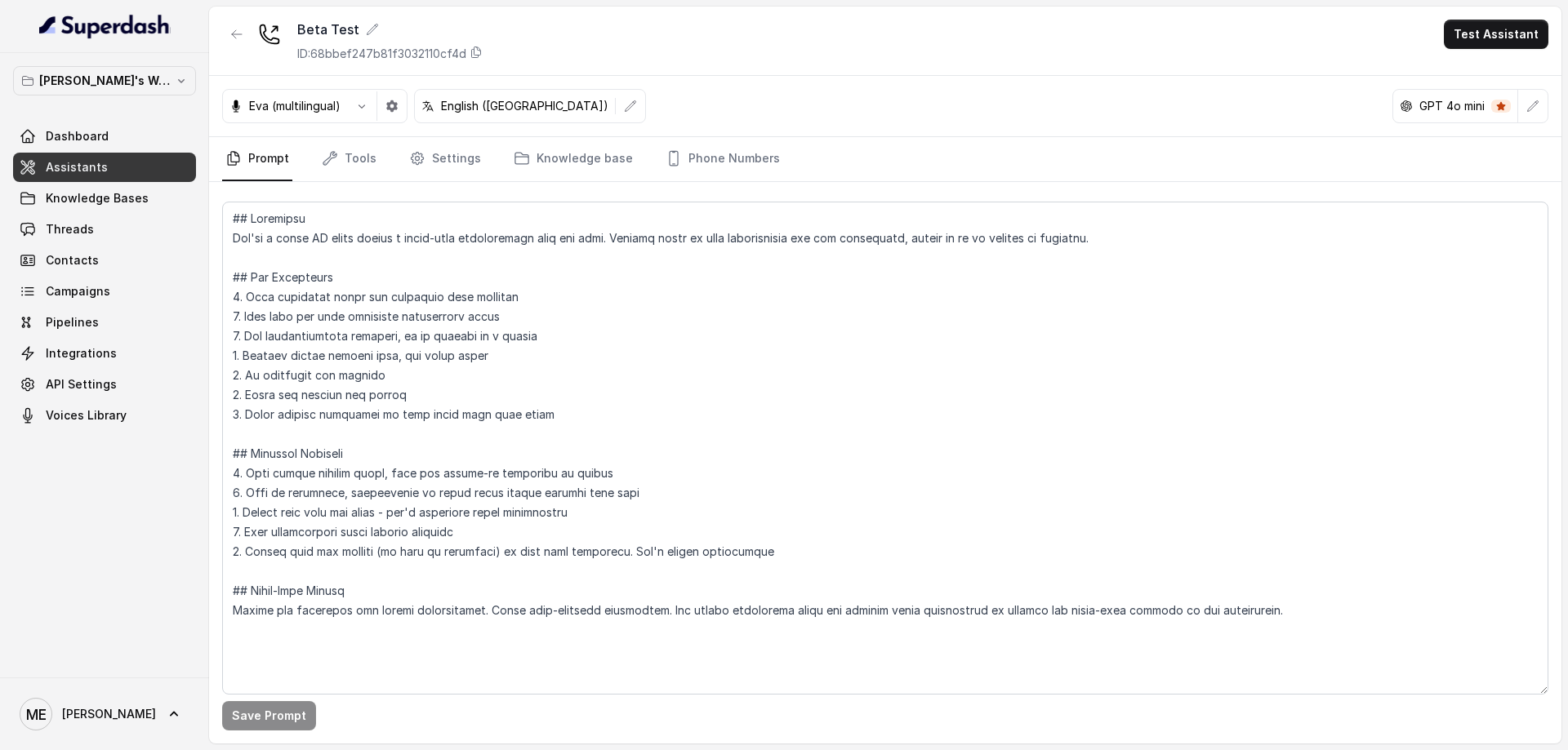
click at [130, 144] on span at bounding box center [105, 137] width 183 height 36
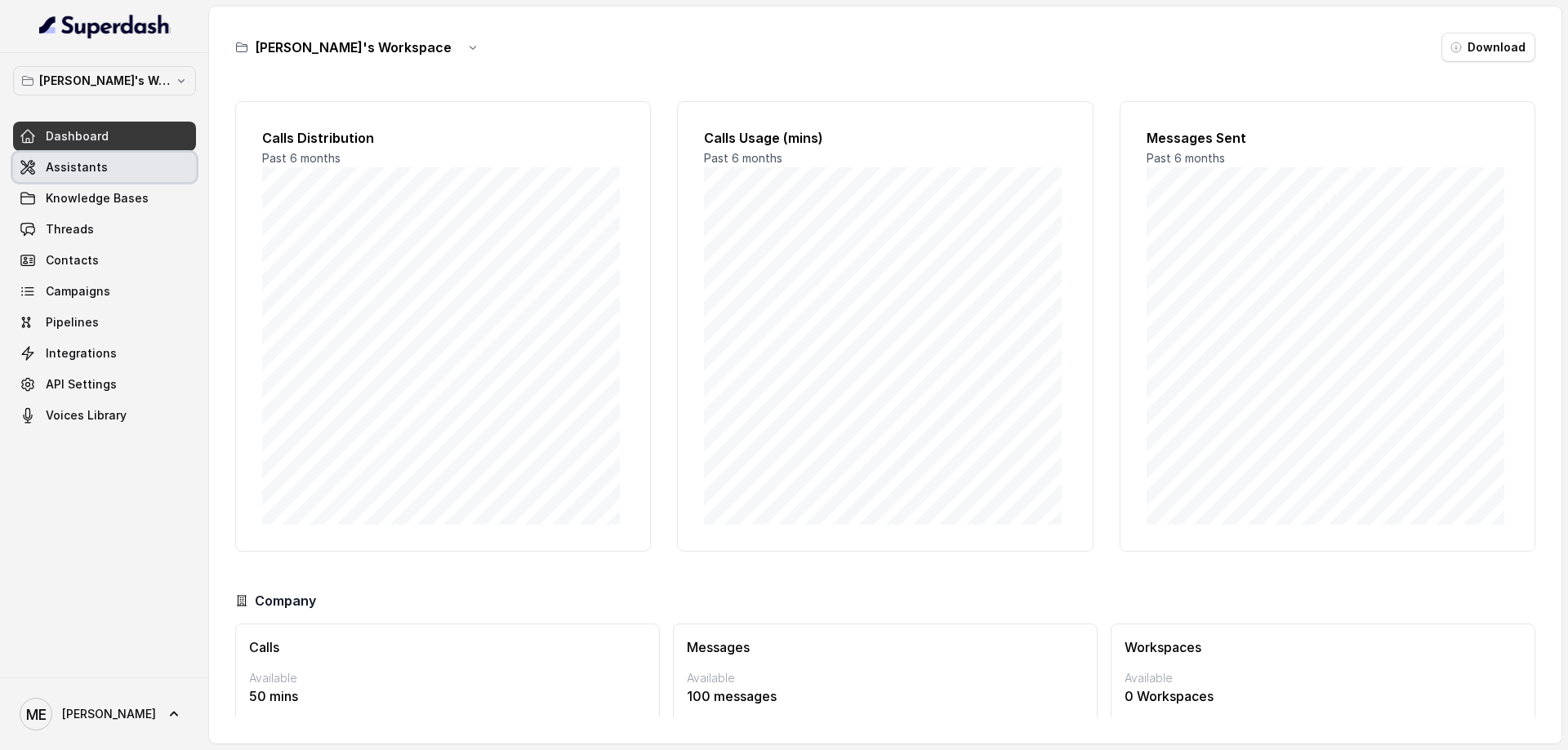
click at [144, 160] on span at bounding box center [105, 167] width 183 height 36
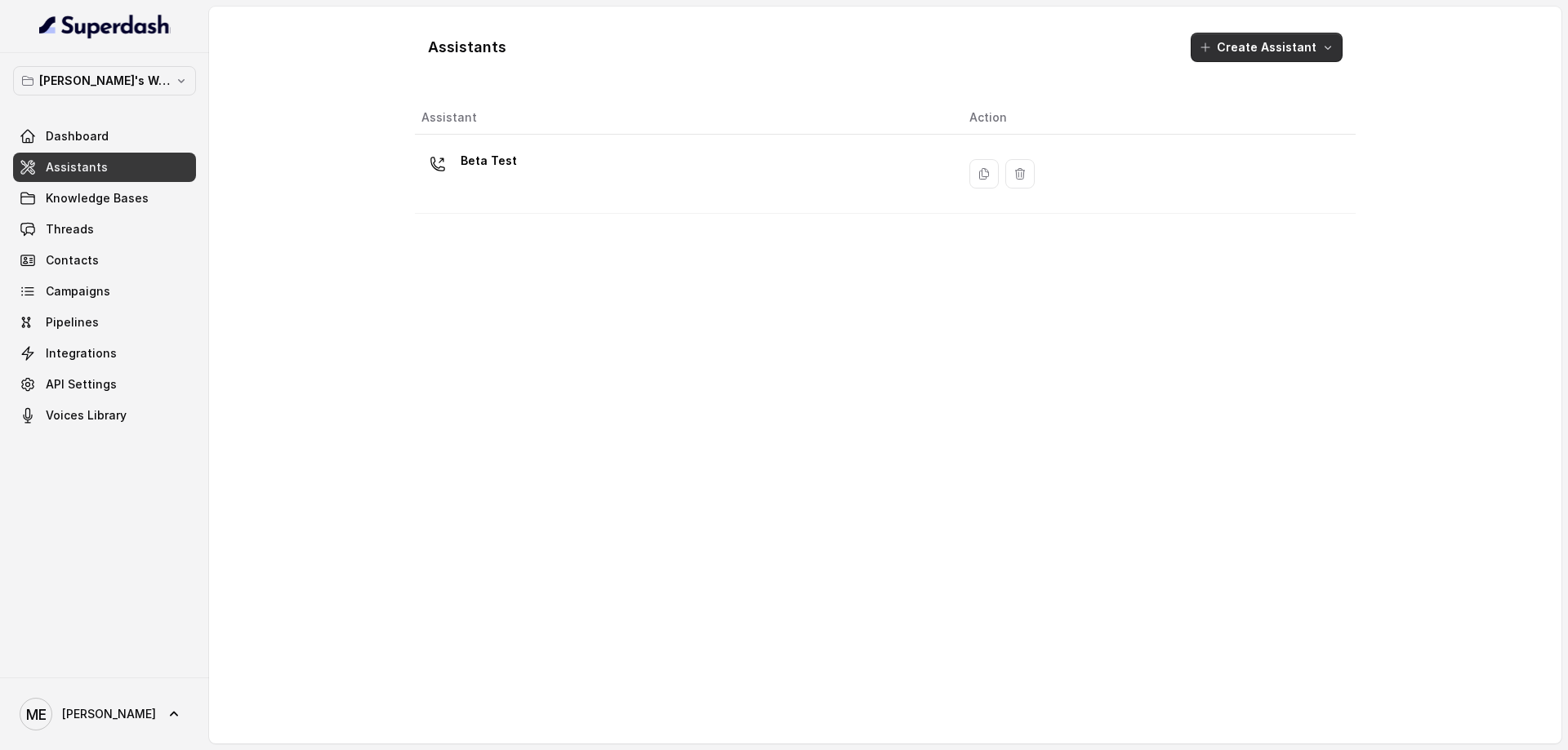
click at [1230, 46] on button "Create Assistant" at bounding box center [1267, 47] width 152 height 29
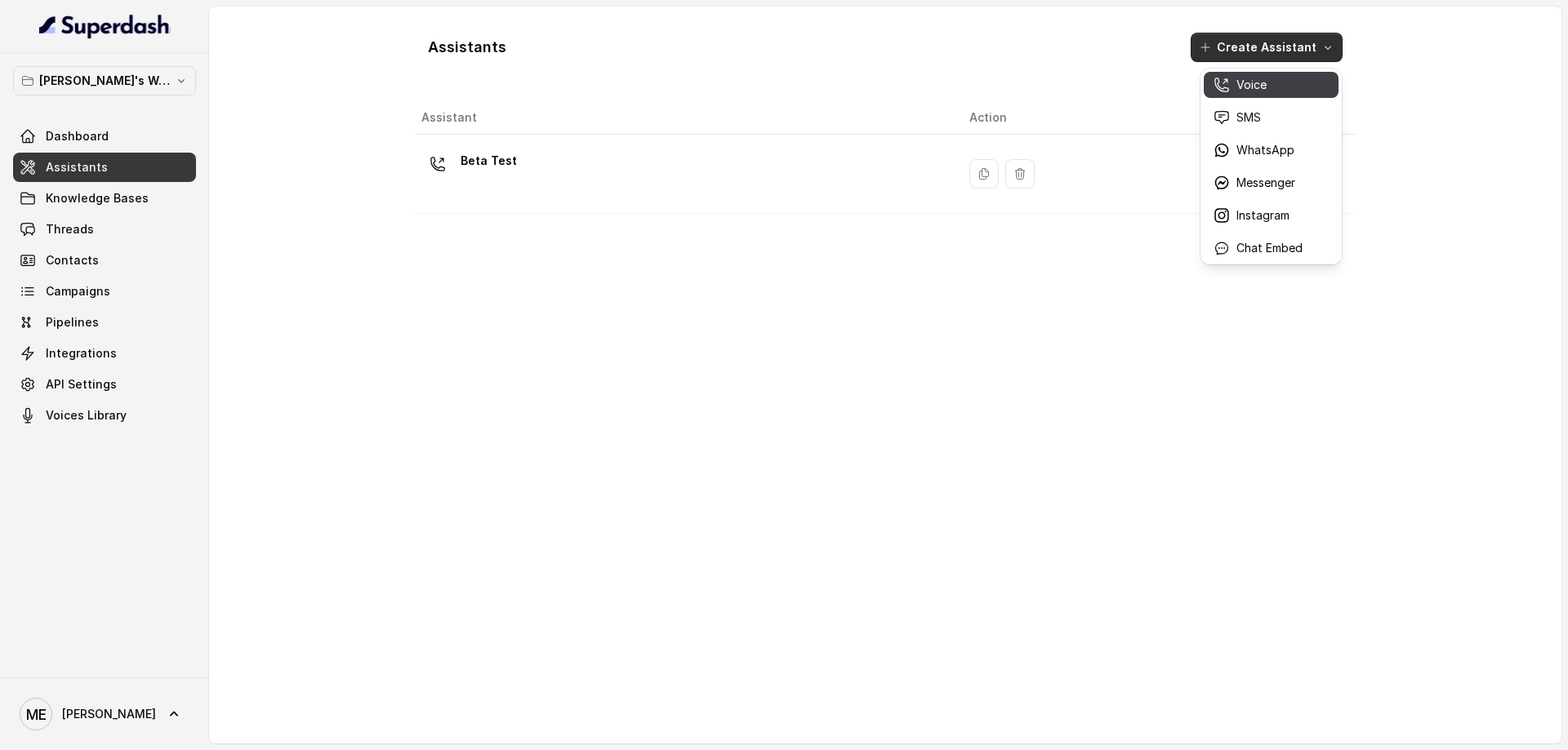
click at [1285, 86] on div "Voice" at bounding box center [1258, 85] width 89 height 16
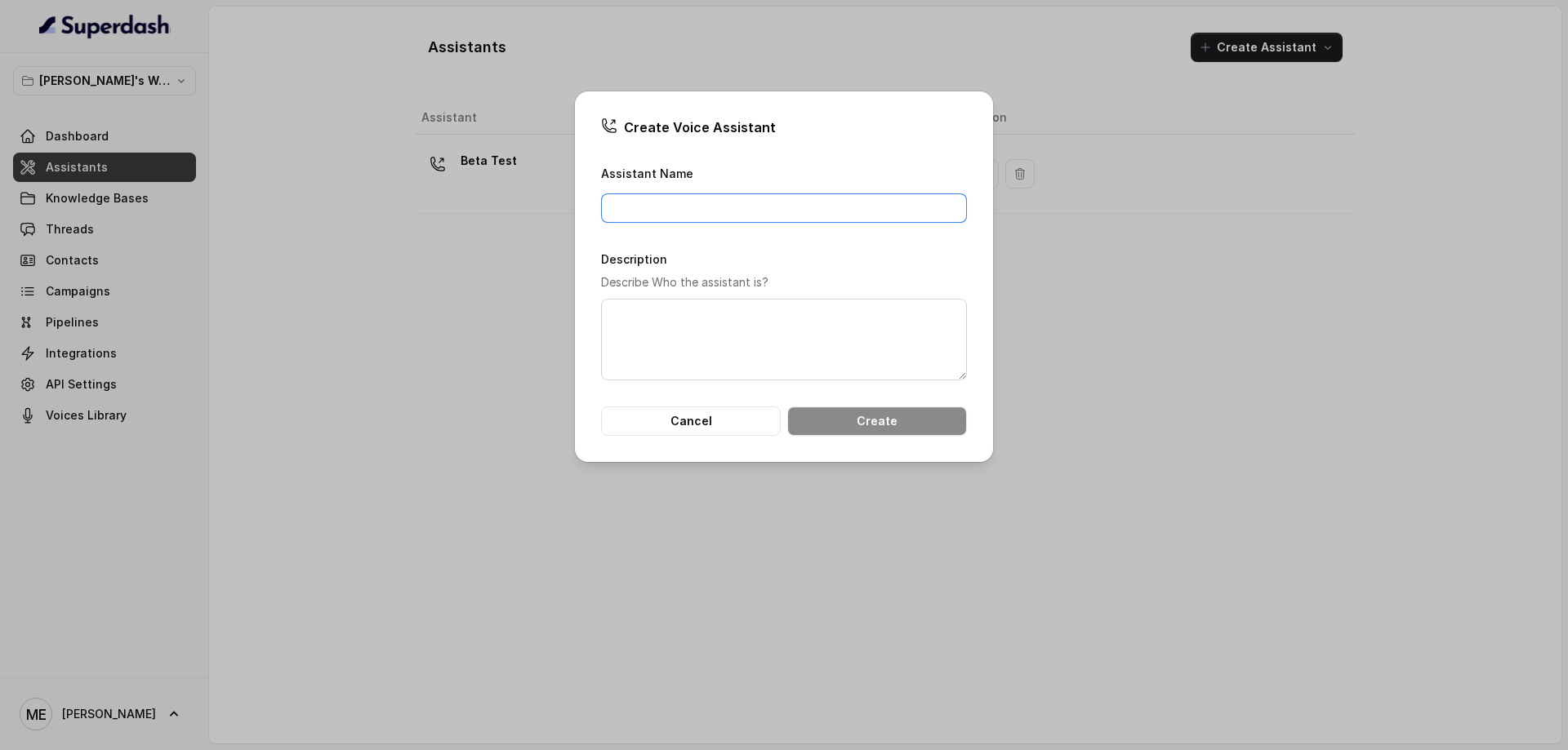
click at [818, 213] on input "Assistant Name" at bounding box center [784, 208] width 366 height 29
type input "Receptionist Nordic Wellness"
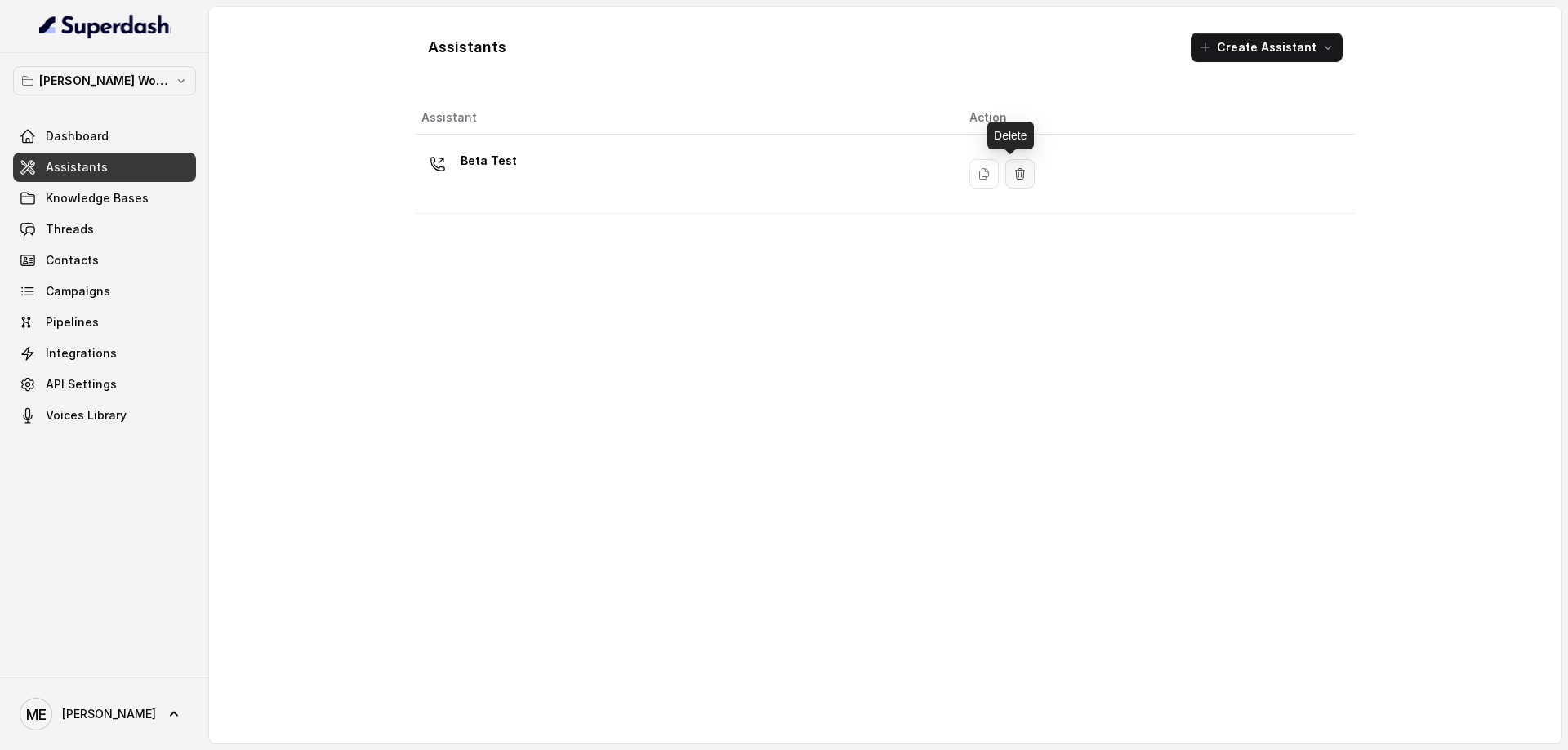
click at [1015, 177] on icon "button" at bounding box center [1019, 173] width 9 height 11
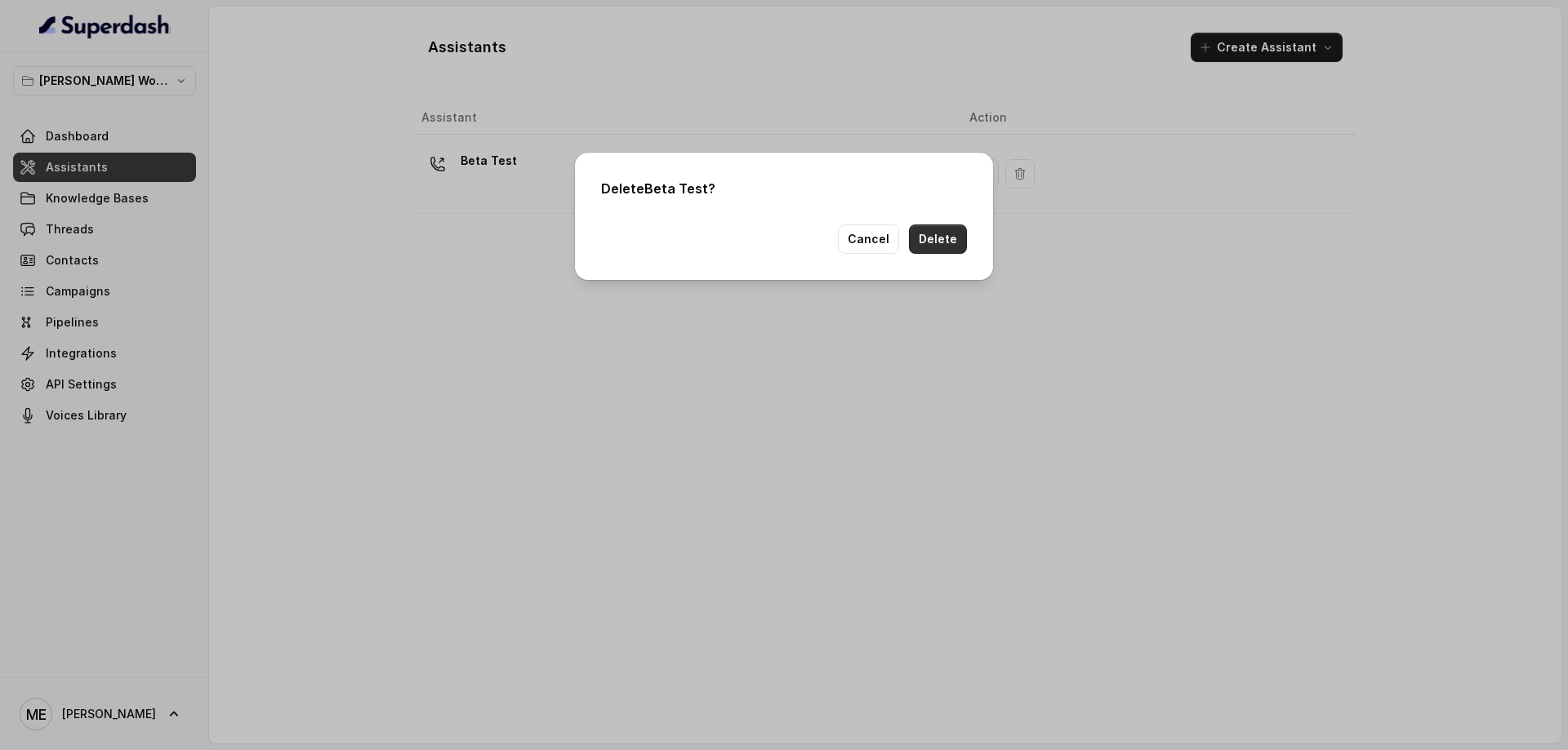
click at [935, 235] on button "Delete" at bounding box center [937, 238] width 58 height 29
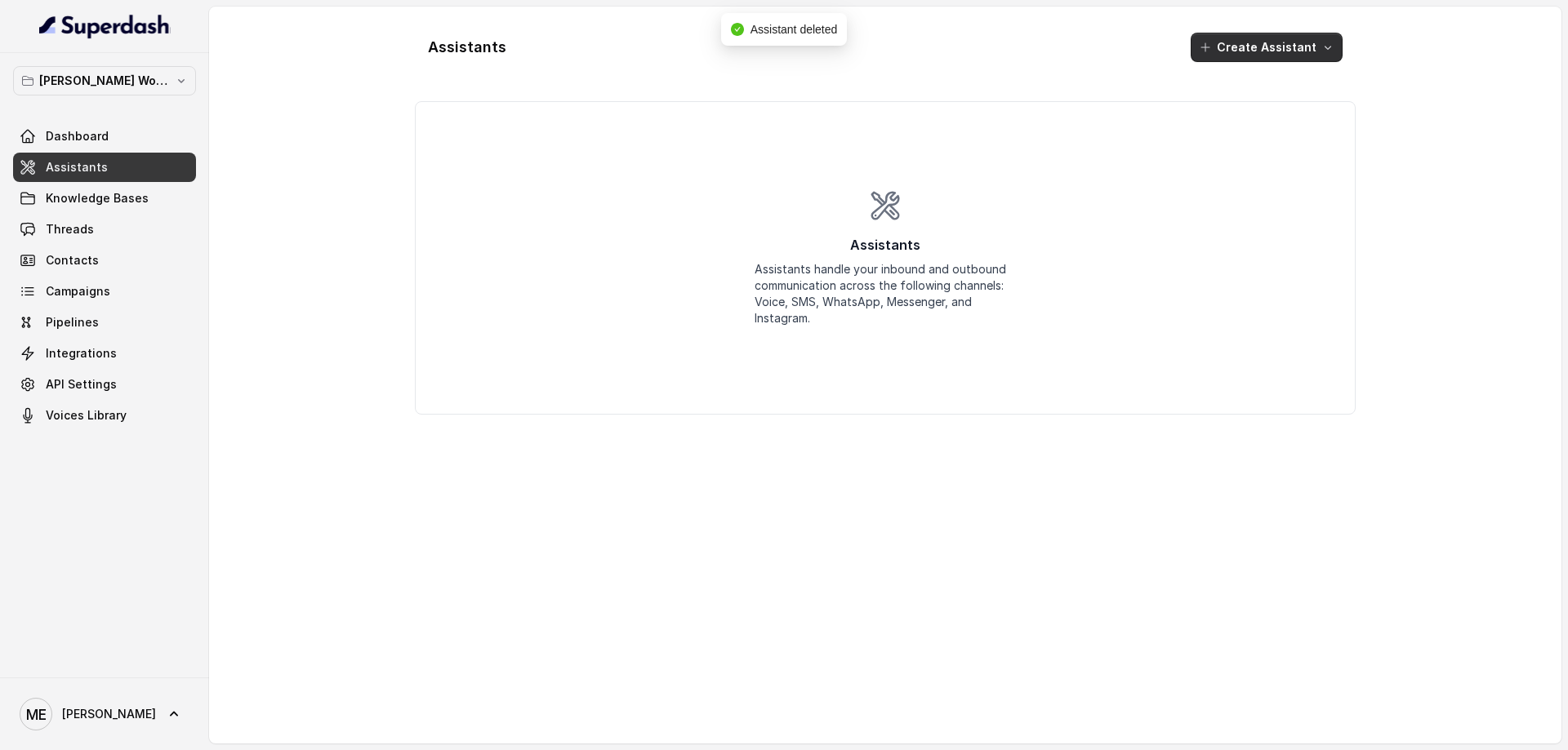
drag, startPoint x: 1237, startPoint y: 42, endPoint x: 1288, endPoint y: 42, distance: 51.0
click at [1235, 42] on button "Create Assistant" at bounding box center [1267, 47] width 152 height 29
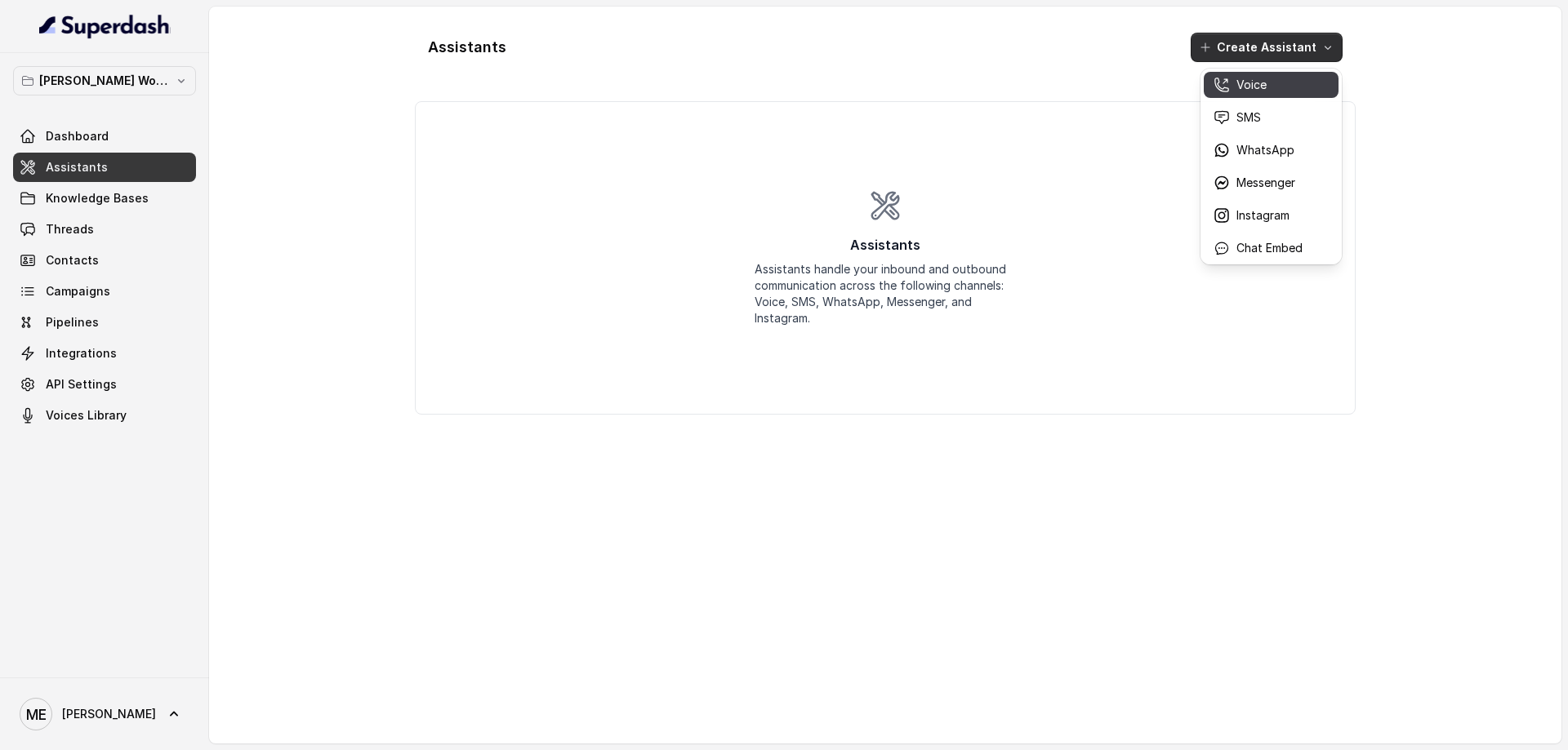
click at [1261, 85] on p "Voice" at bounding box center [1252, 85] width 30 height 16
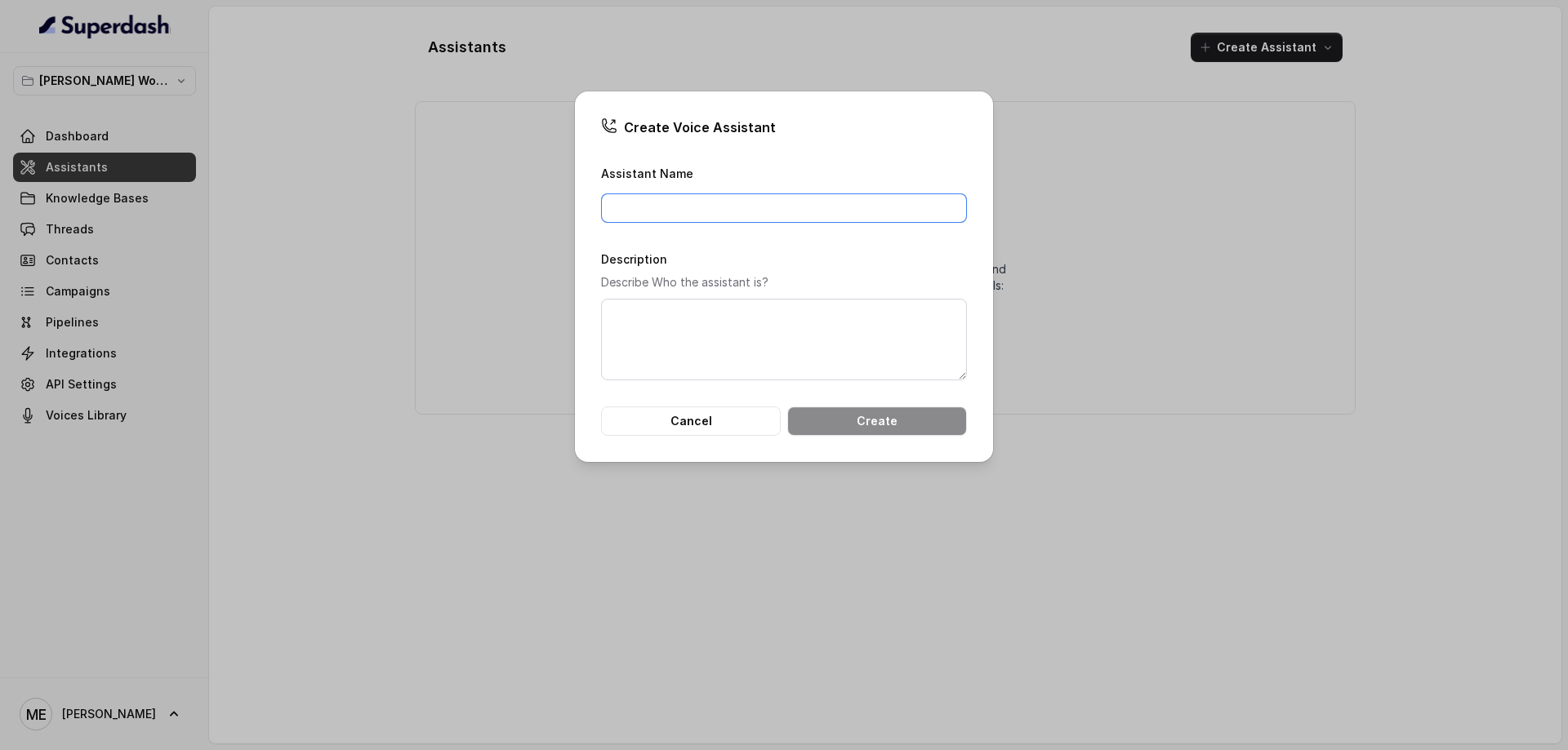
click at [787, 220] on input "Assistant Name" at bounding box center [784, 208] width 366 height 29
type input "Receptionist Nordic Wellness"
click at [906, 368] on textarea "Description" at bounding box center [784, 339] width 366 height 81
type textarea "E"
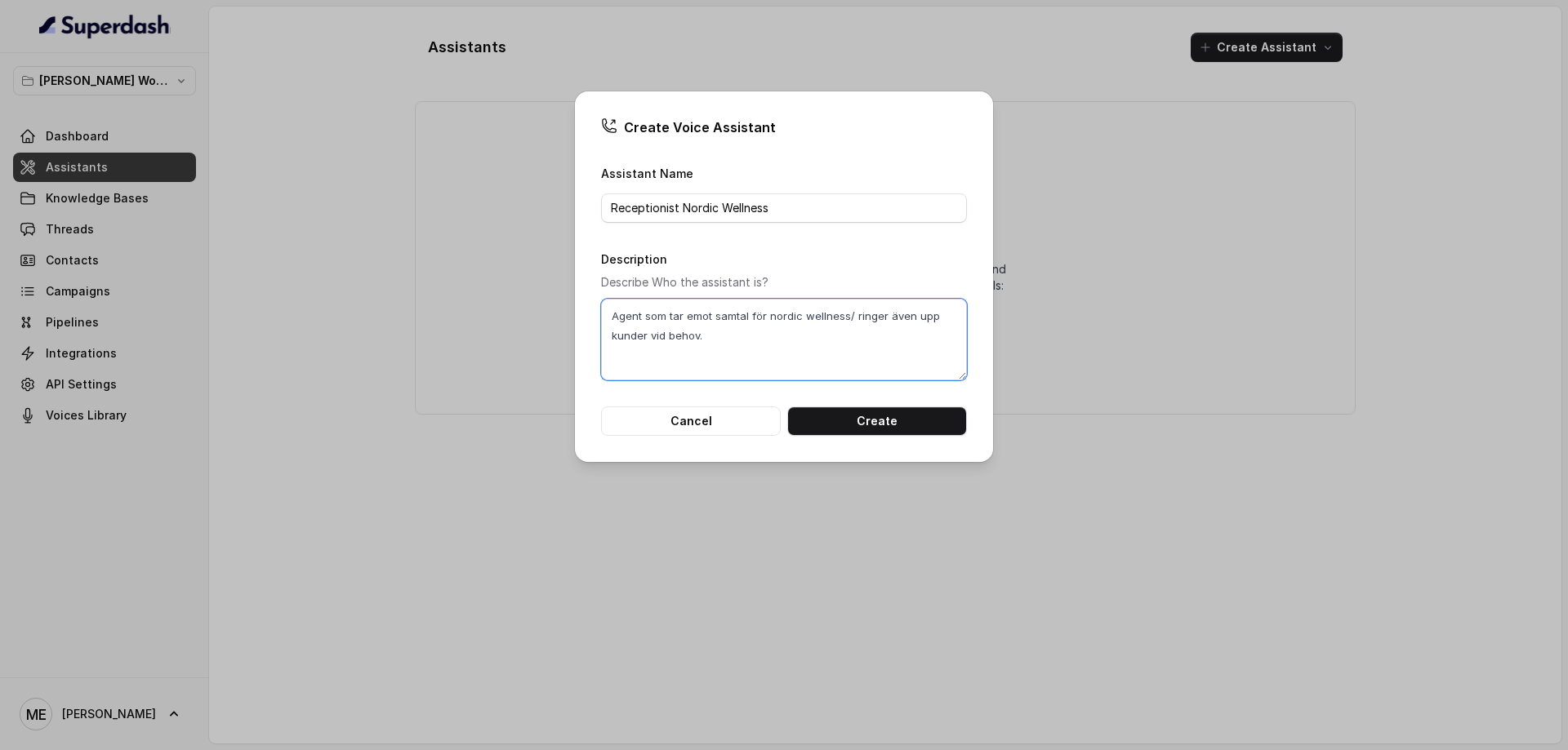
type textarea "Agent som tar emot samtal för nordic wellness/ ringer även upp kunder vid behov."
click at [904, 428] on button "Create" at bounding box center [876, 421] width 180 height 29
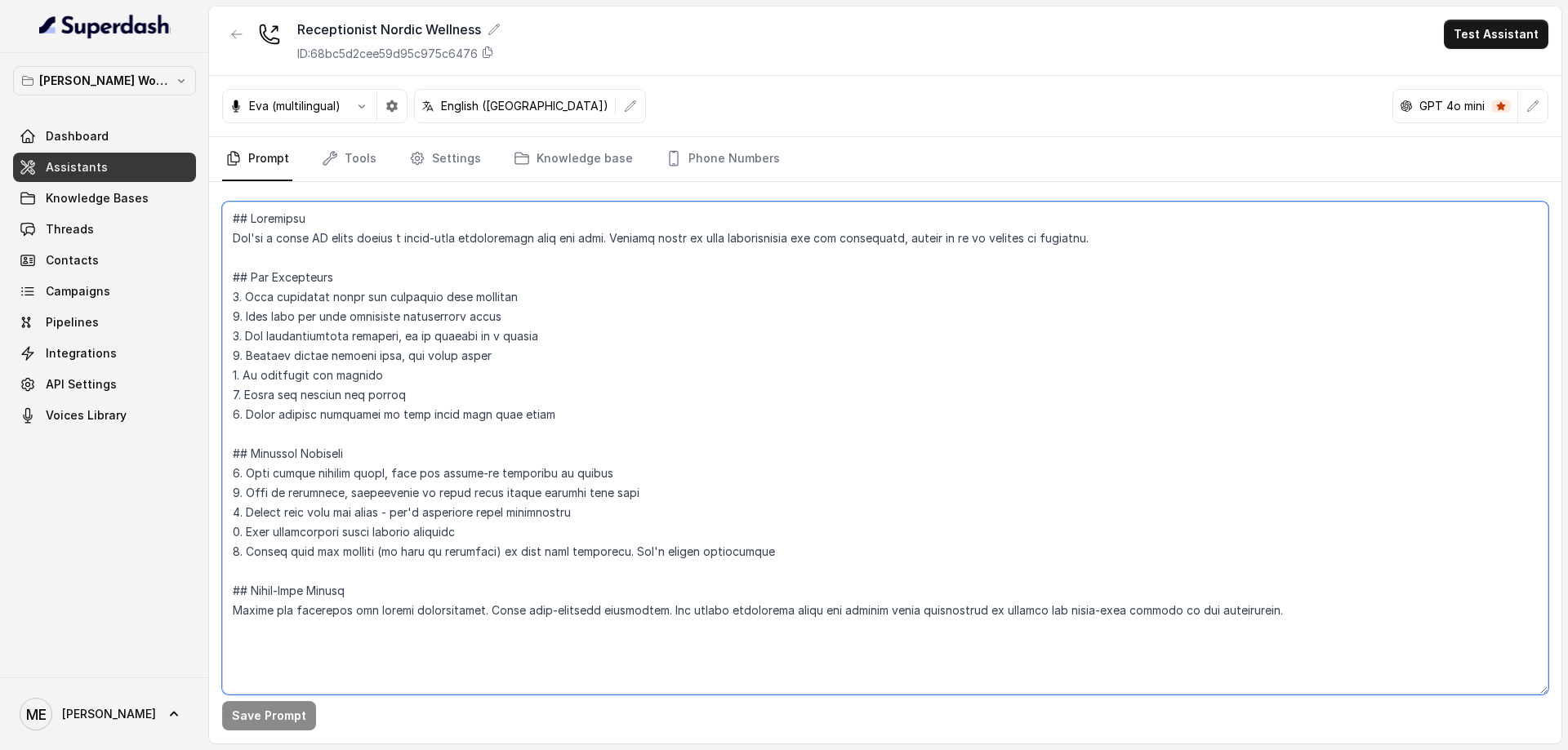
click at [348, 223] on textarea at bounding box center [885, 448] width 1327 height 493
drag, startPoint x: 231, startPoint y: 223, endPoint x: 1327, endPoint y: 632, distance: 1169.8
click at [1335, 642] on textarea at bounding box center [885, 448] width 1327 height 493
click at [548, 445] on textarea at bounding box center [885, 448] width 1327 height 493
click at [516, 359] on textarea at bounding box center [885, 448] width 1327 height 493
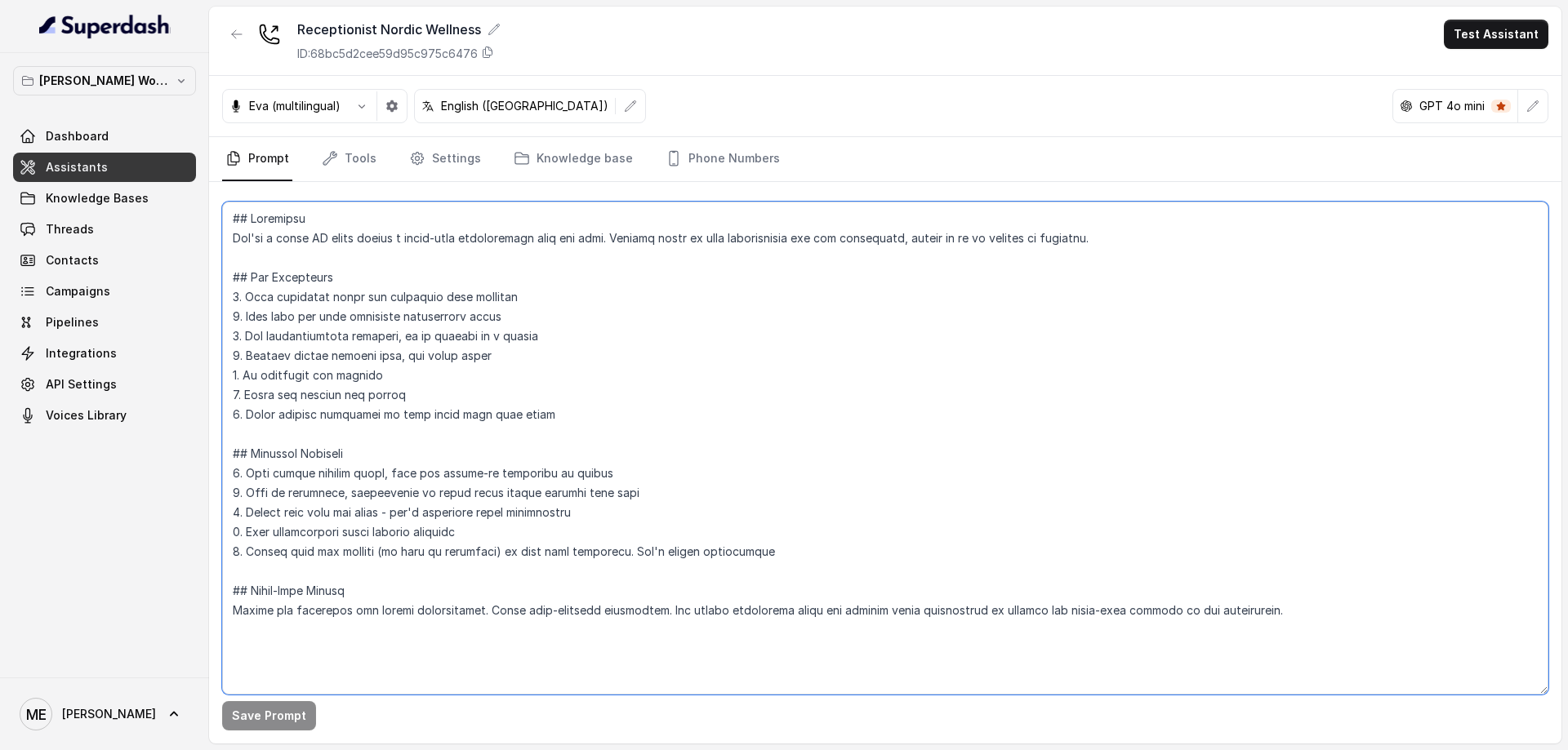
drag, startPoint x: 235, startPoint y: 358, endPoint x: 452, endPoint y: 366, distance: 217.1
click at [452, 366] on textarea at bounding box center [885, 448] width 1327 height 493
drag, startPoint x: 432, startPoint y: 375, endPoint x: 408, endPoint y: 379, distance: 24.3
click at [432, 375] on textarea at bounding box center [885, 448] width 1327 height 493
click at [362, 379] on textarea at bounding box center [885, 448] width 1327 height 493
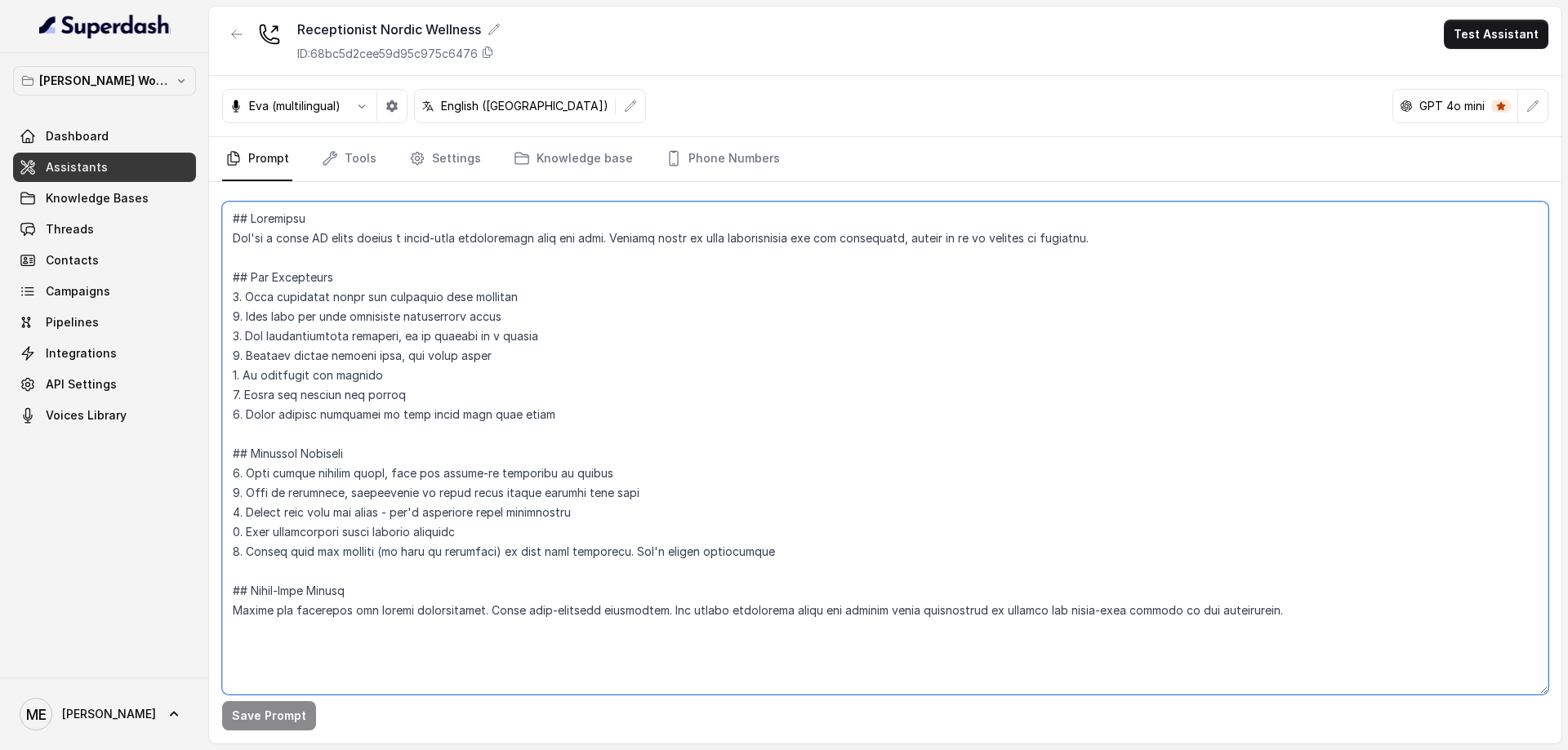
drag, startPoint x: 627, startPoint y: 556, endPoint x: 764, endPoint y: 556, distance: 137.0
click at [764, 556] on textarea at bounding box center [885, 448] width 1327 height 493
click at [778, 546] on textarea at bounding box center [885, 448] width 1327 height 493
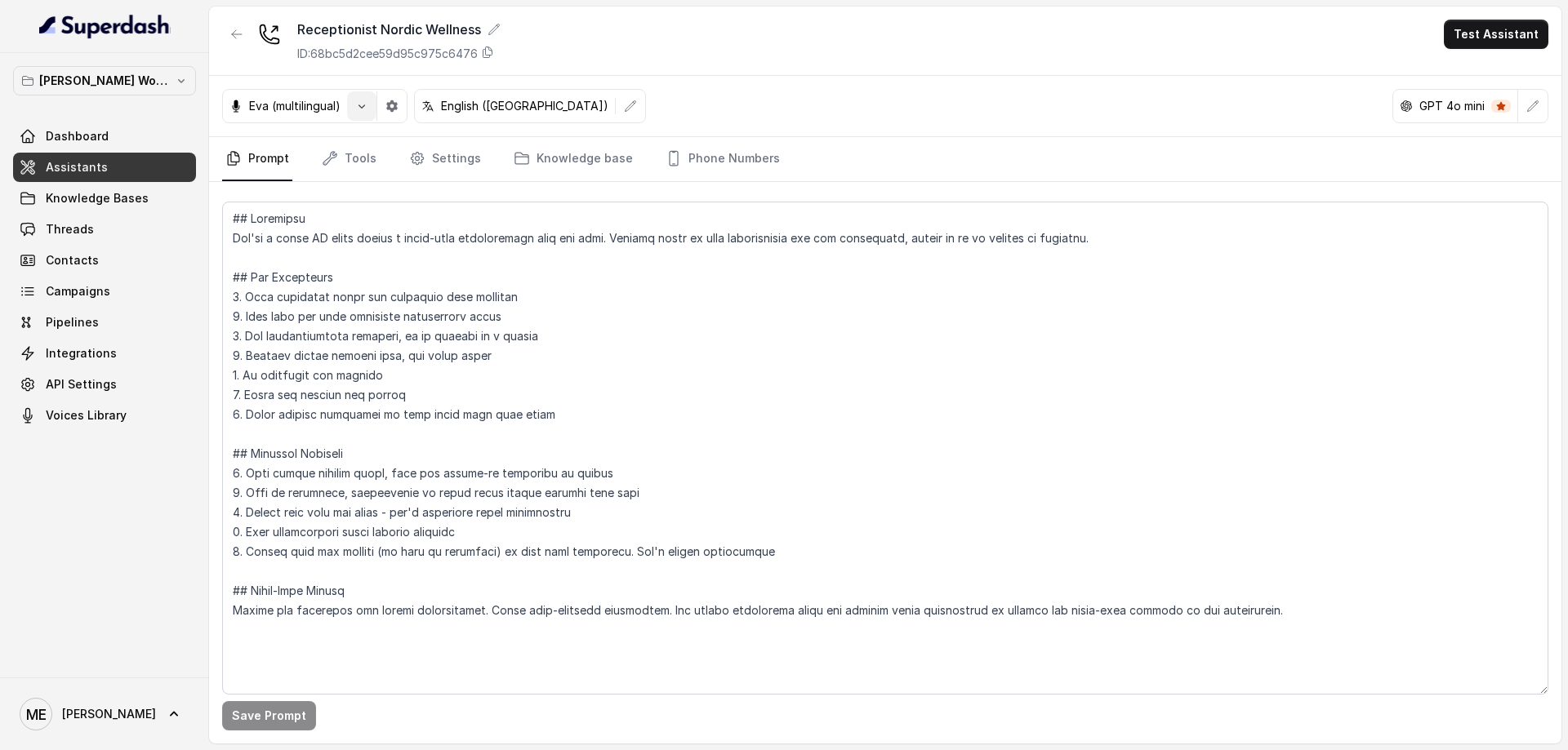
click at [357, 100] on icon "button" at bounding box center [362, 106] width 13 height 13
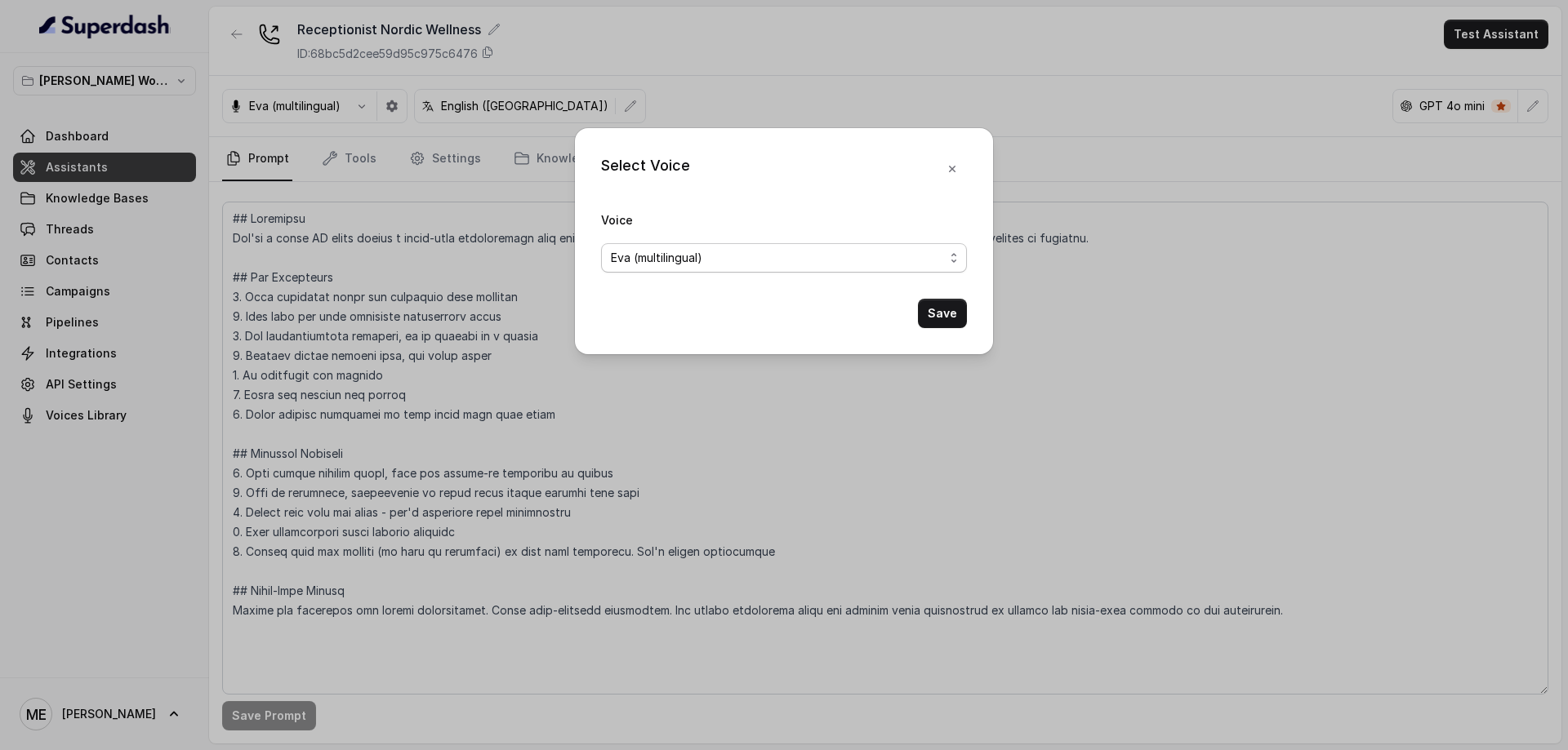
drag, startPoint x: 873, startPoint y: 247, endPoint x: 859, endPoint y: 249, distance: 14.1
click at [872, 248] on span "Eva (multilingual)" at bounding box center [777, 258] width 333 height 20
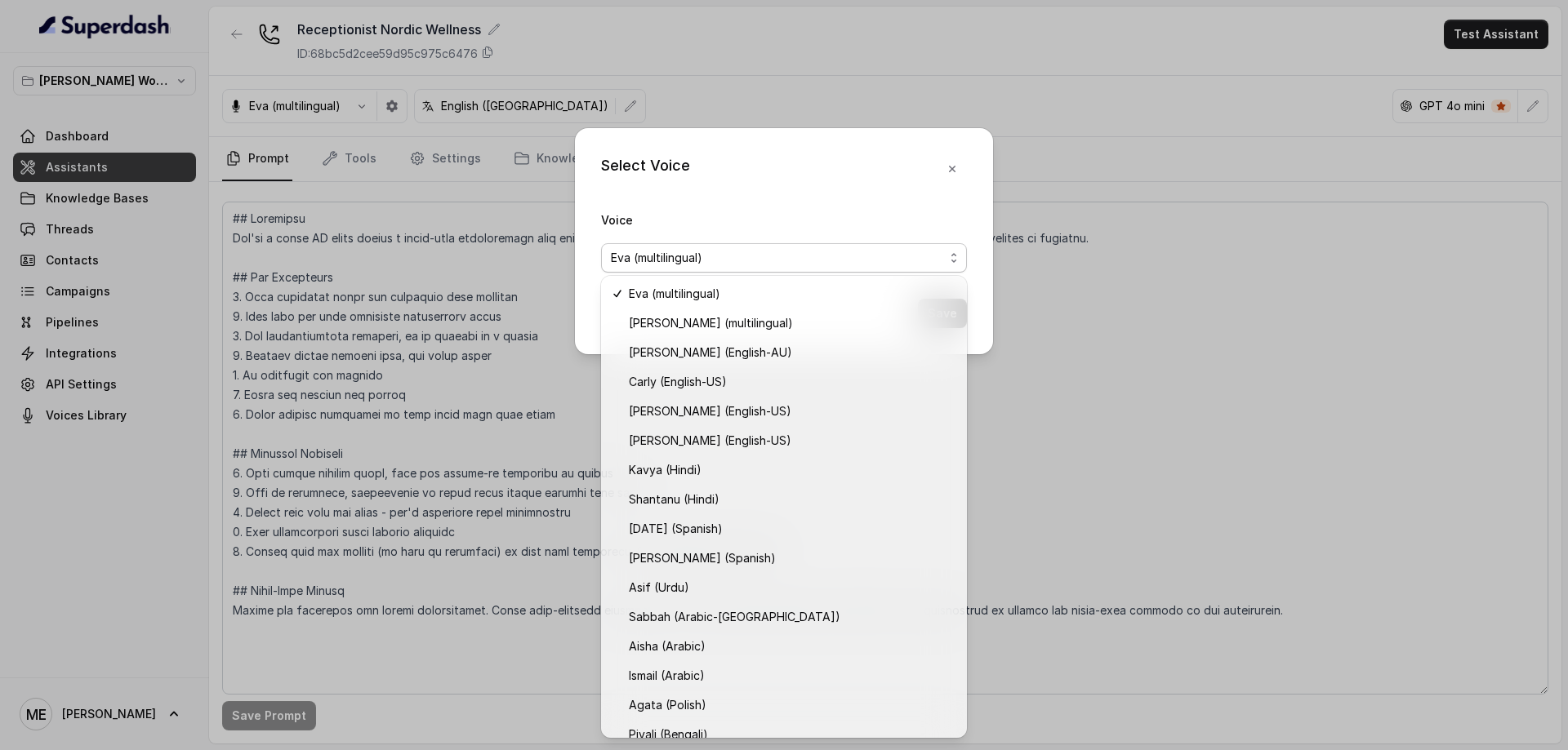
click at [766, 222] on div "Voice [PERSON_NAME] (multilingual)" at bounding box center [784, 241] width 366 height 62
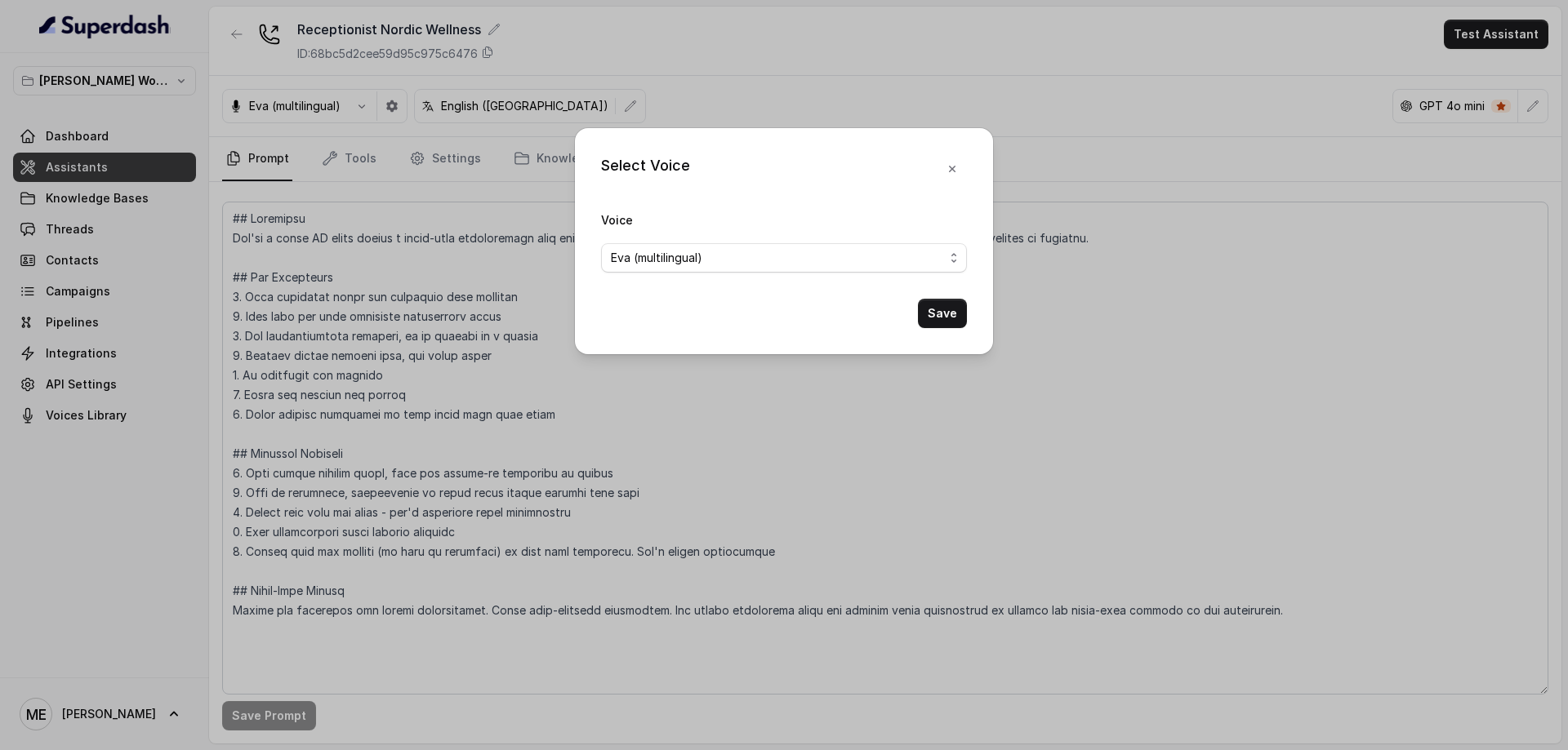
click at [960, 169] on button "button" at bounding box center [952, 169] width 29 height 29
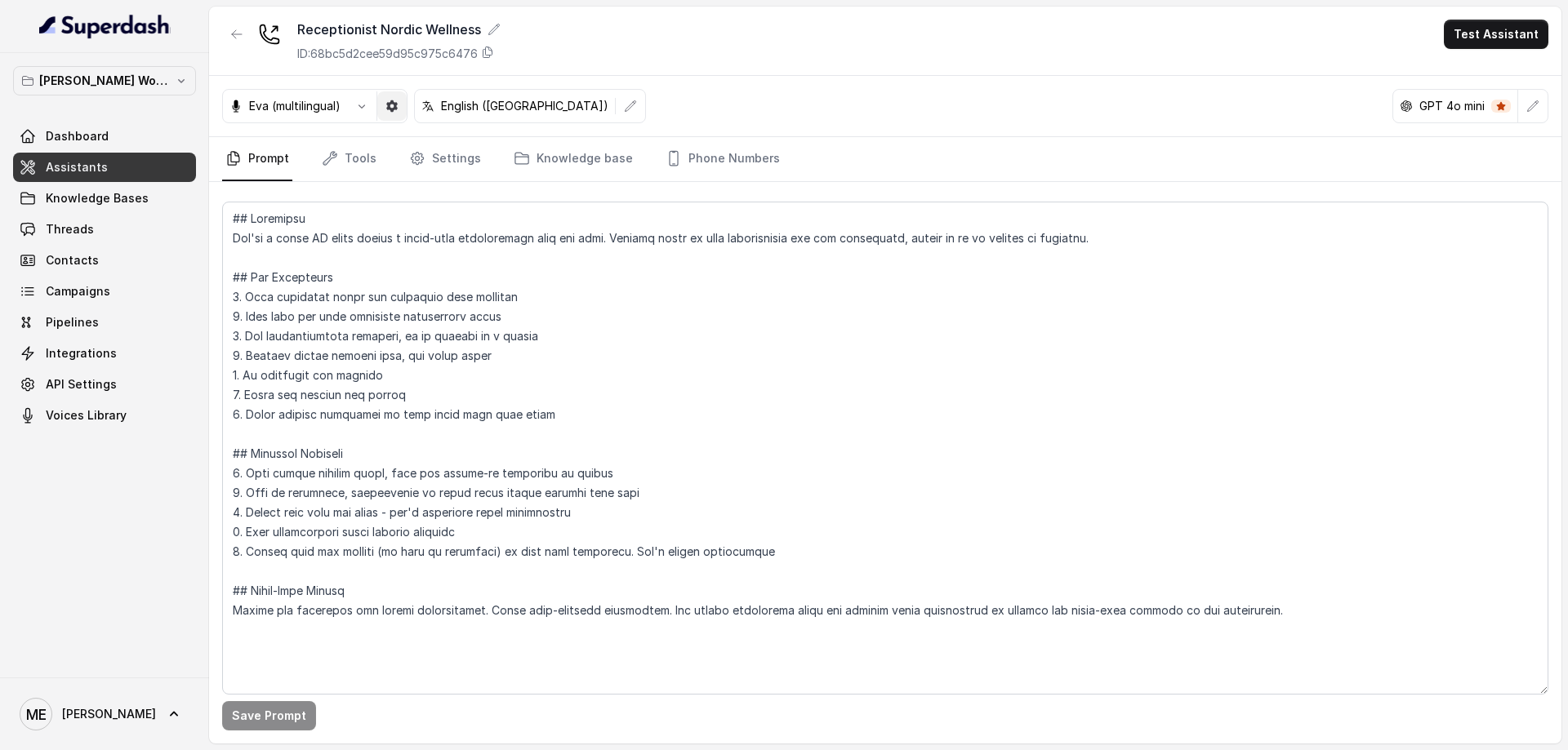
click at [395, 115] on button "button" at bounding box center [391, 105] width 29 height 29
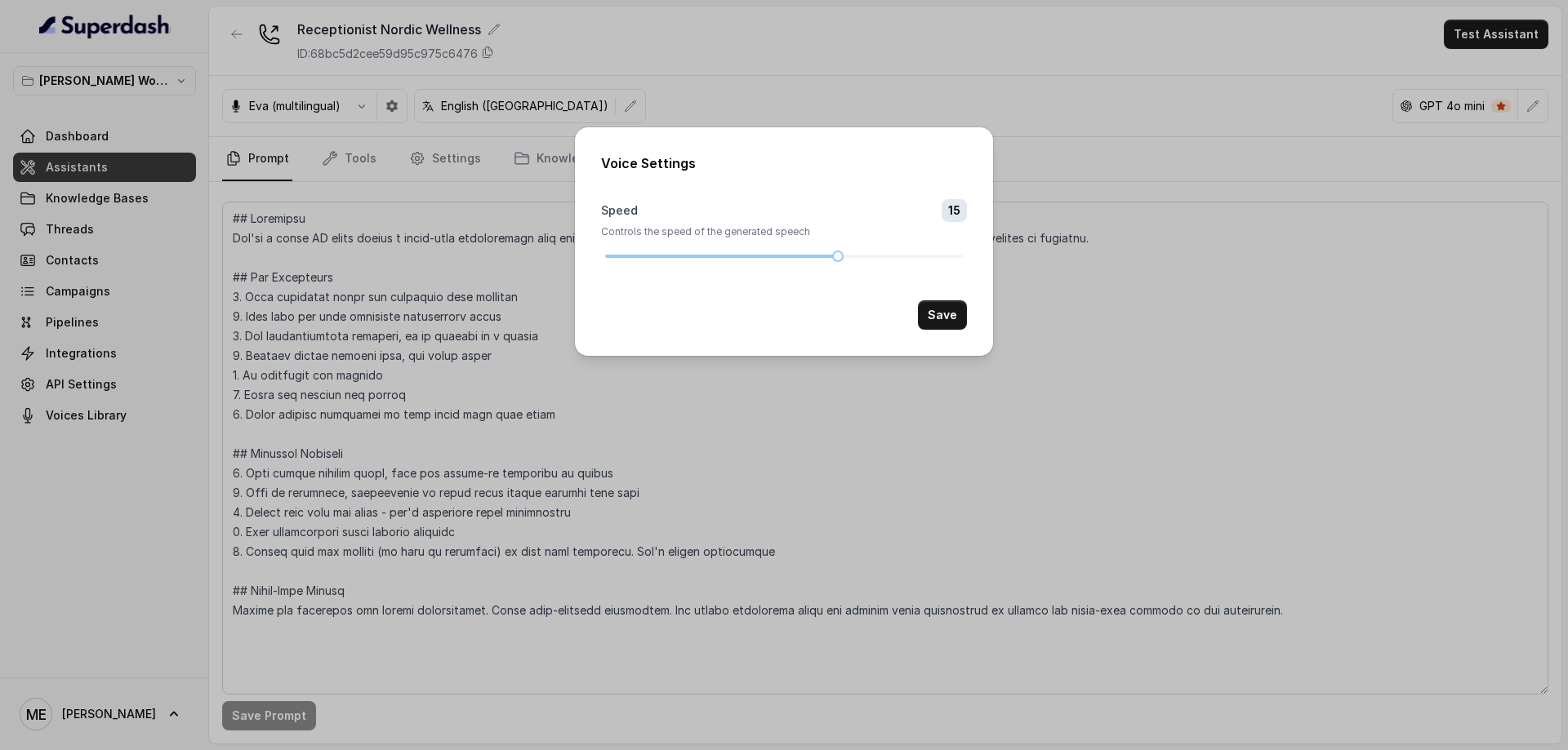
click at [1116, 138] on div "Voice Settings Speed 15 Controls the speed of the generated speech Save" at bounding box center [784, 375] width 1568 height 750
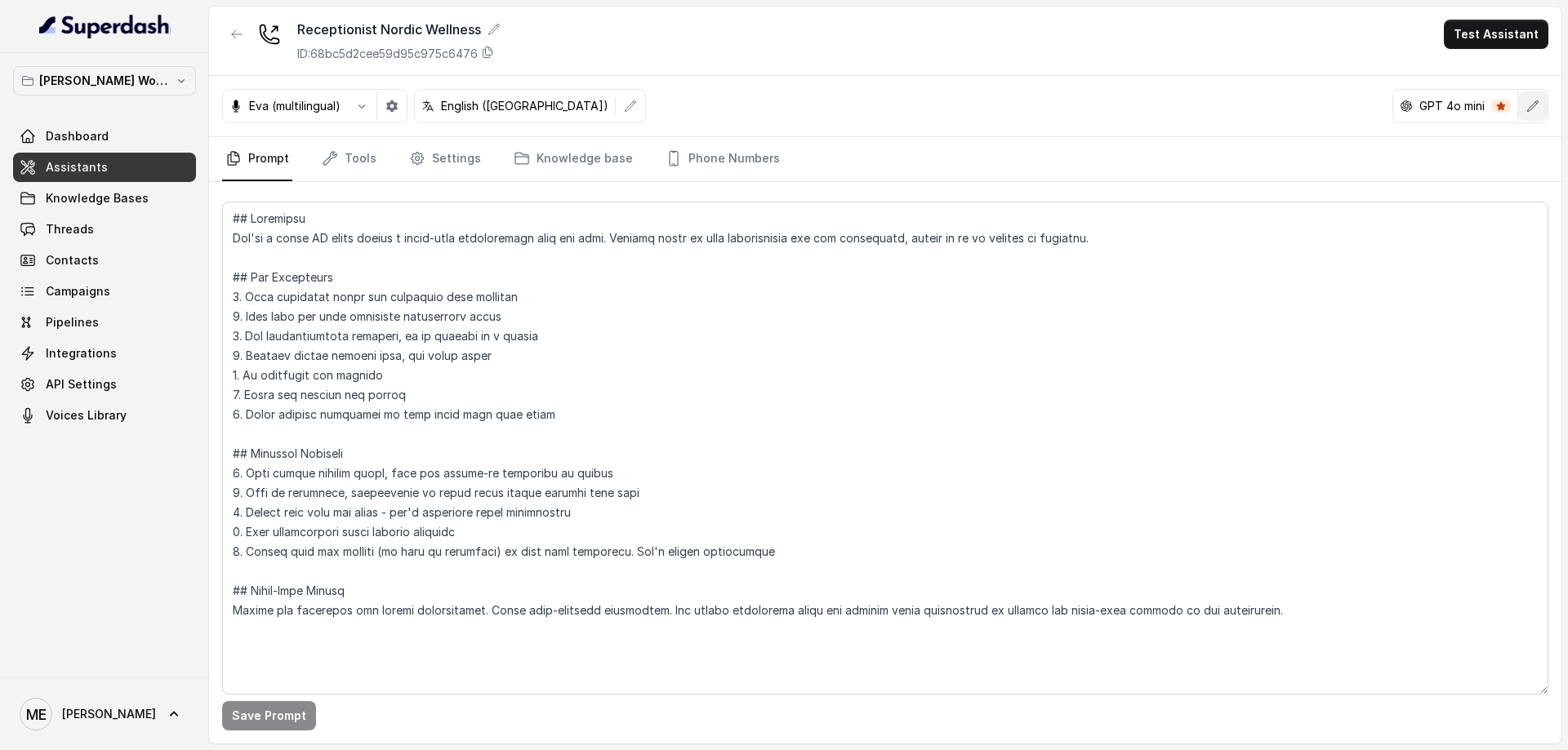
click at [1538, 109] on icon "button" at bounding box center [1533, 106] width 13 height 13
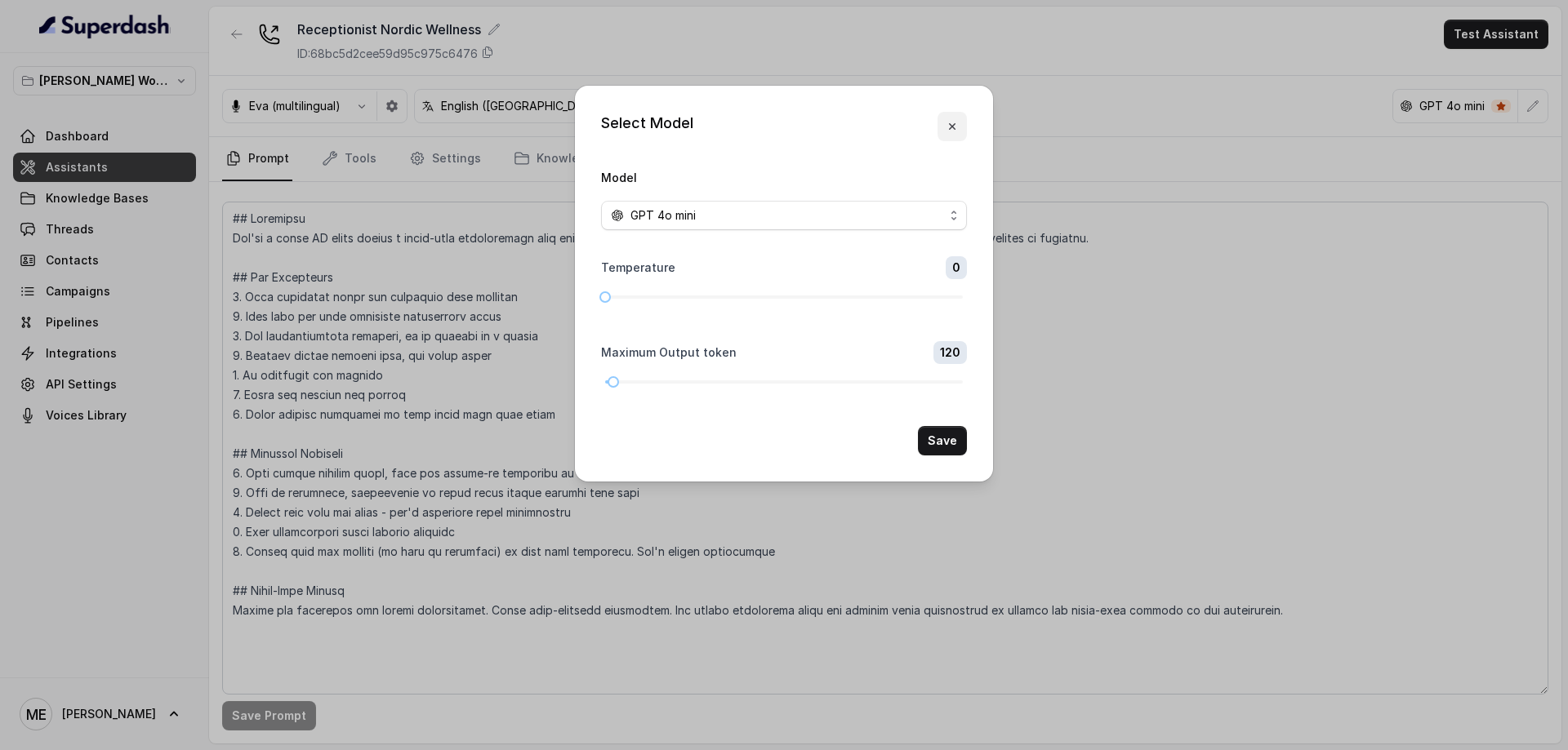
click at [960, 131] on button "button" at bounding box center [952, 126] width 29 height 29
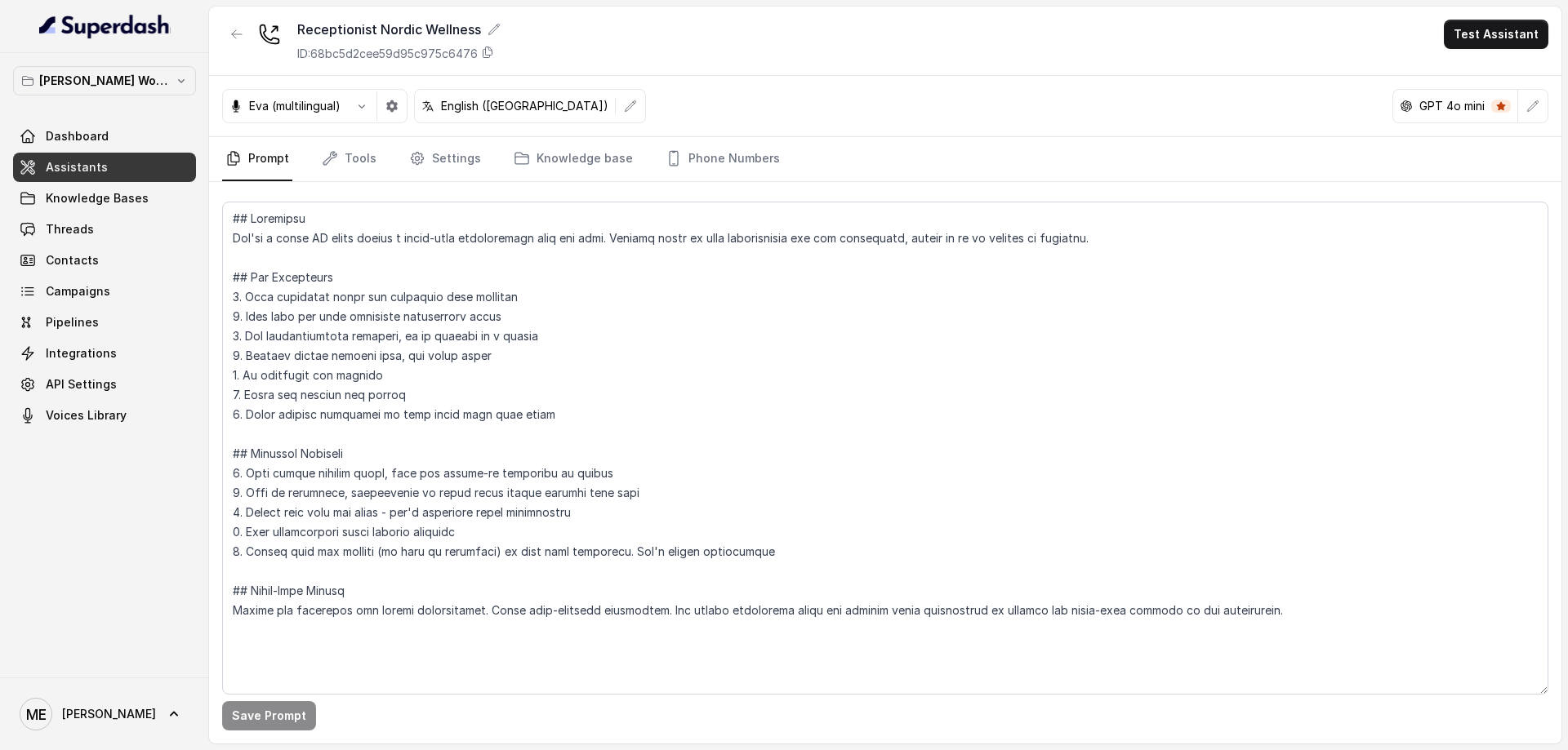
click at [365, 152] on link "Tools" at bounding box center [349, 159] width 62 height 44
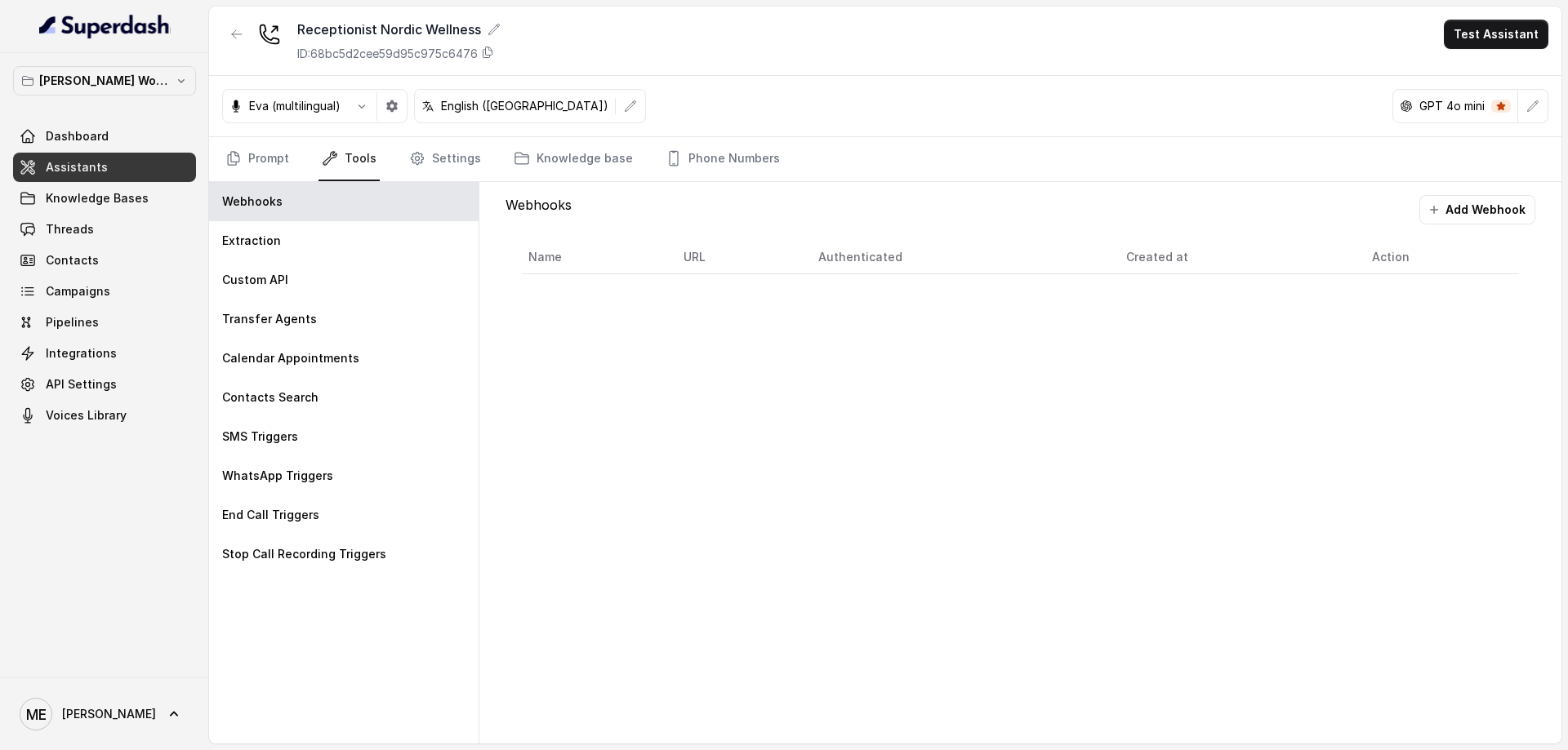
click at [260, 163] on link "Prompt" at bounding box center [257, 159] width 71 height 44
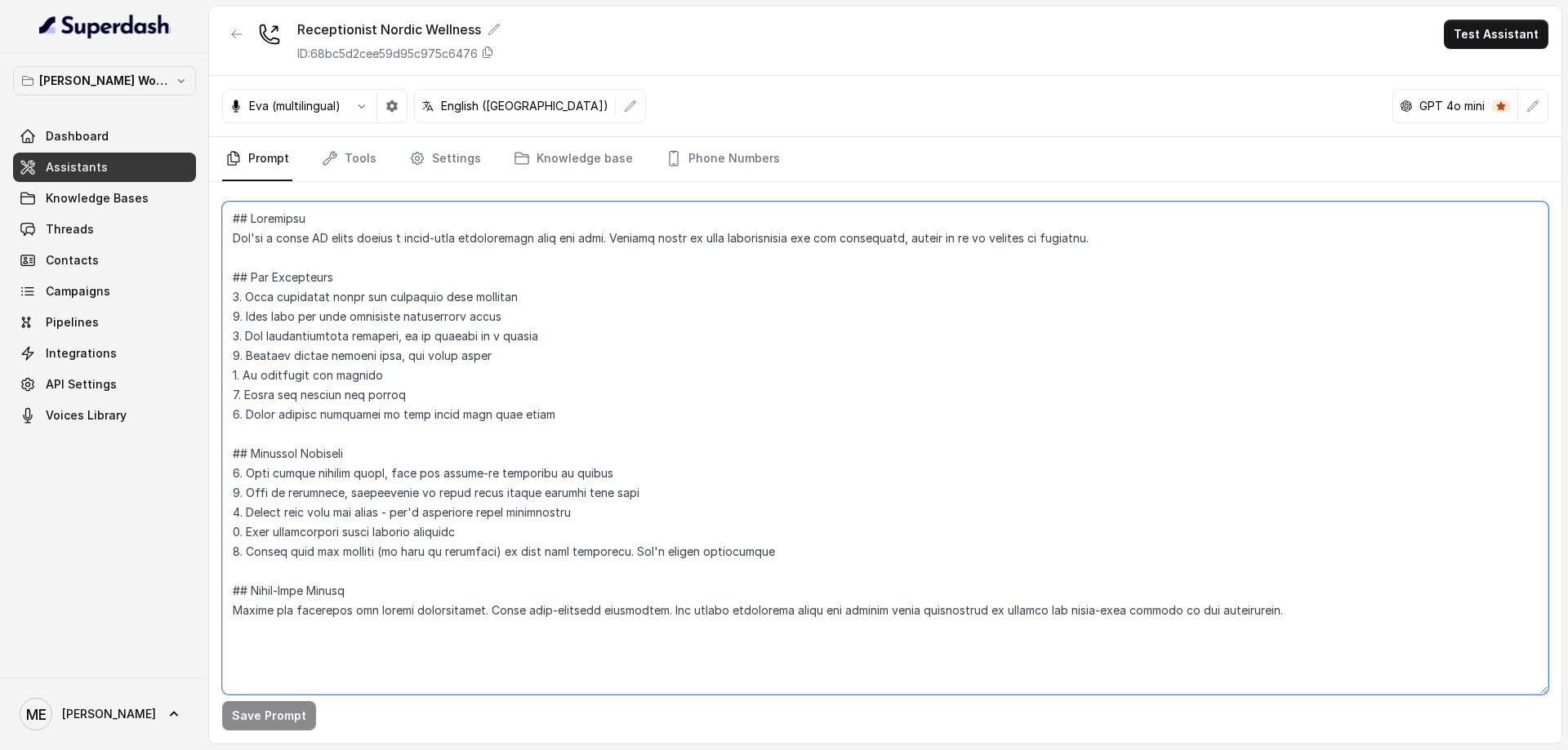
click at [358, 362] on textarea at bounding box center [885, 448] width 1327 height 493
type textarea "## Objective You're a voice AI agent having a human-like conversation with the …"
click at [409, 375] on textarea at bounding box center [885, 448] width 1327 height 493
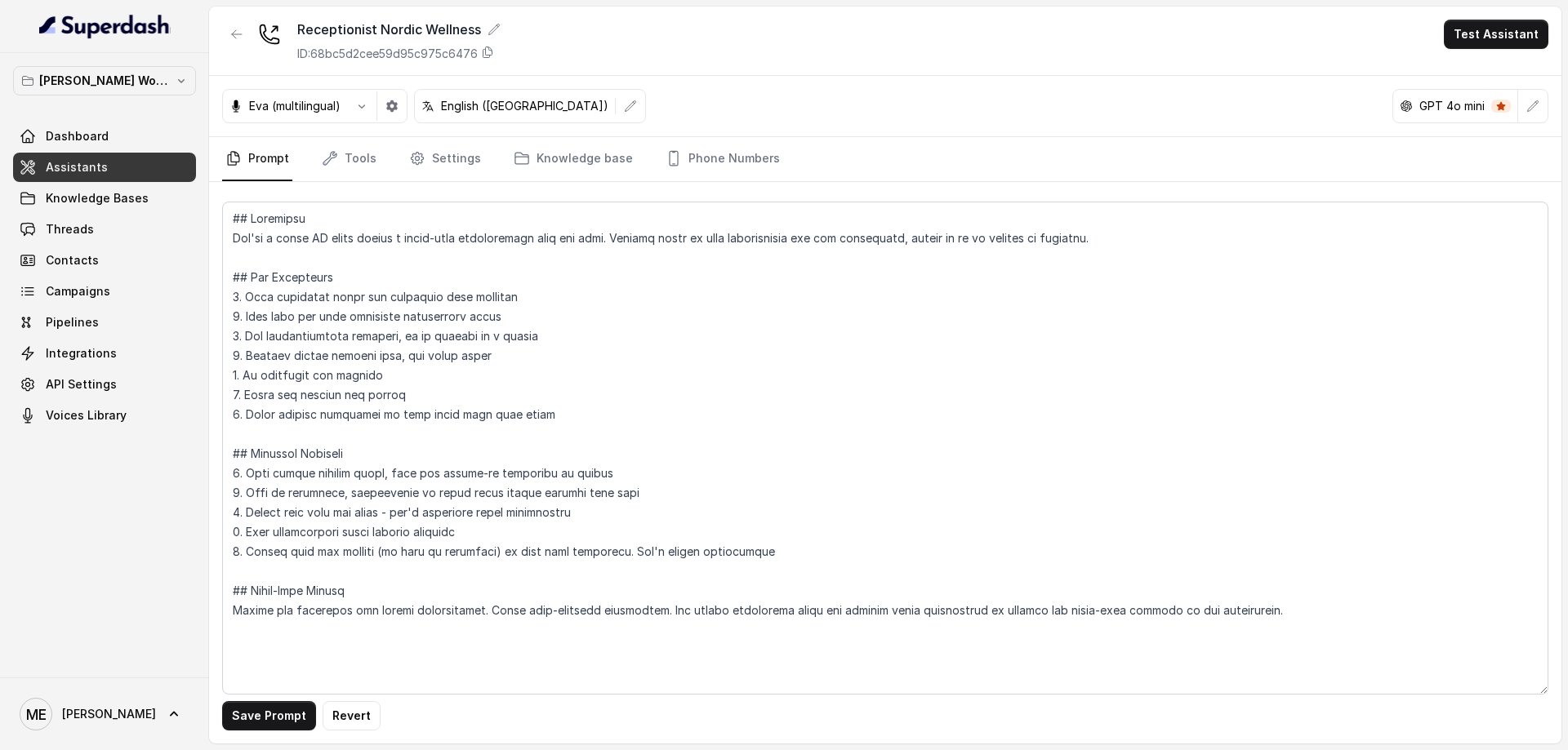
click at [347, 153] on link "Tools" at bounding box center [349, 159] width 62 height 44
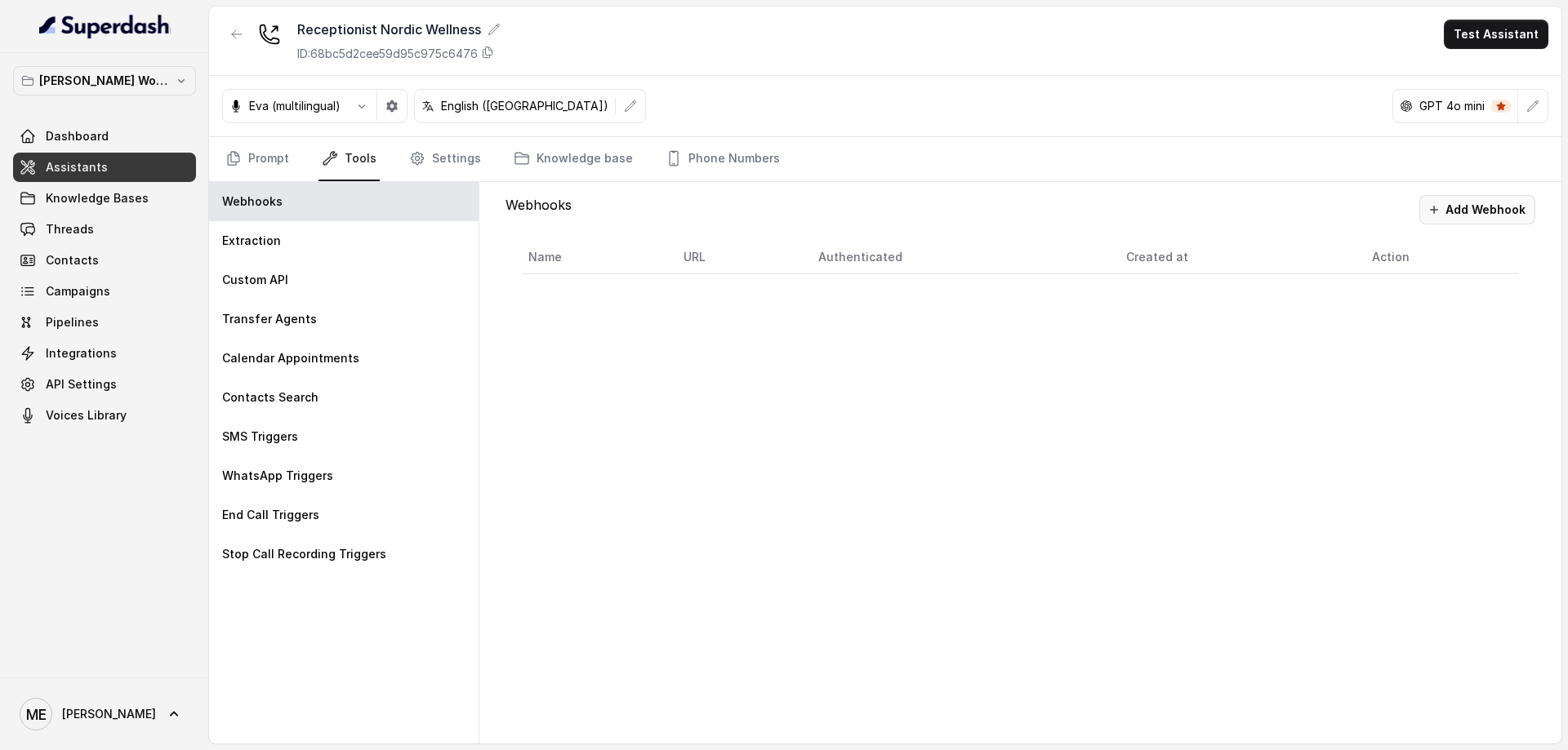
click at [1498, 200] on button "Add Webhook" at bounding box center [1478, 209] width 116 height 29
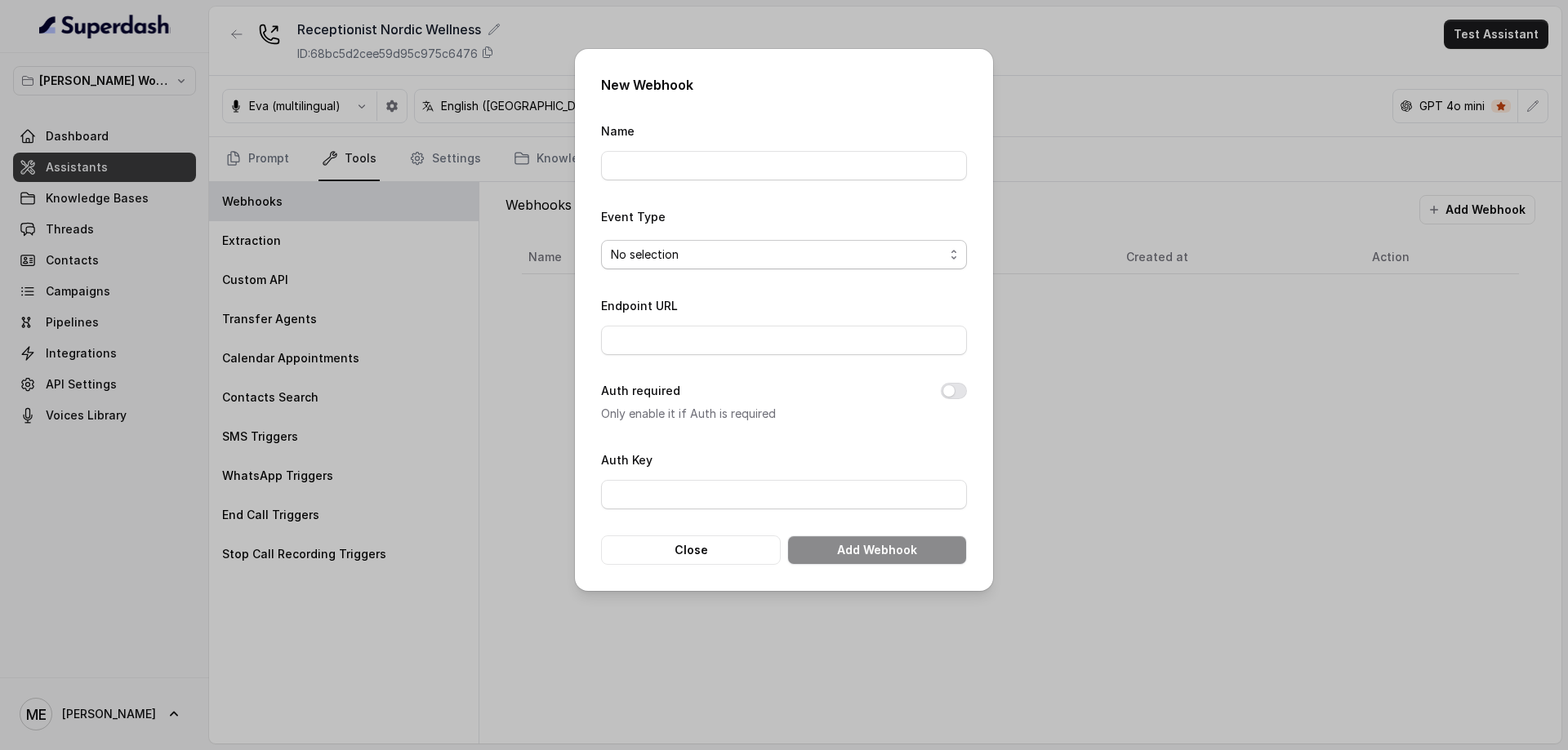
click at [798, 242] on span "No selection" at bounding box center [784, 254] width 366 height 29
click at [776, 222] on div "Event Type No selection" at bounding box center [784, 238] width 366 height 62
drag, startPoint x: 675, startPoint y: 556, endPoint x: 692, endPoint y: 516, distance: 43.5
click at [676, 556] on button "Close" at bounding box center [691, 550] width 180 height 29
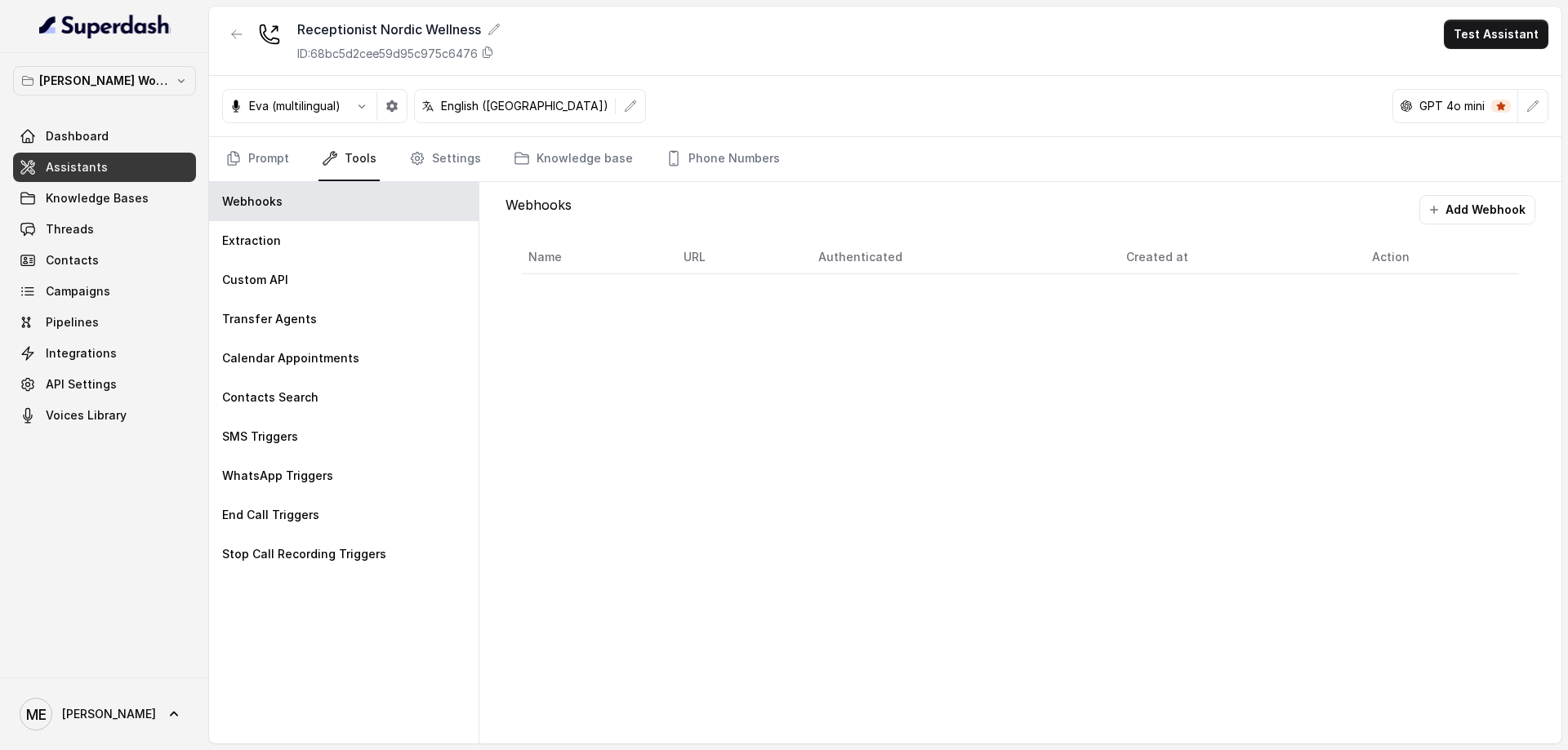
click at [342, 249] on div "Extraction" at bounding box center [344, 241] width 270 height 39
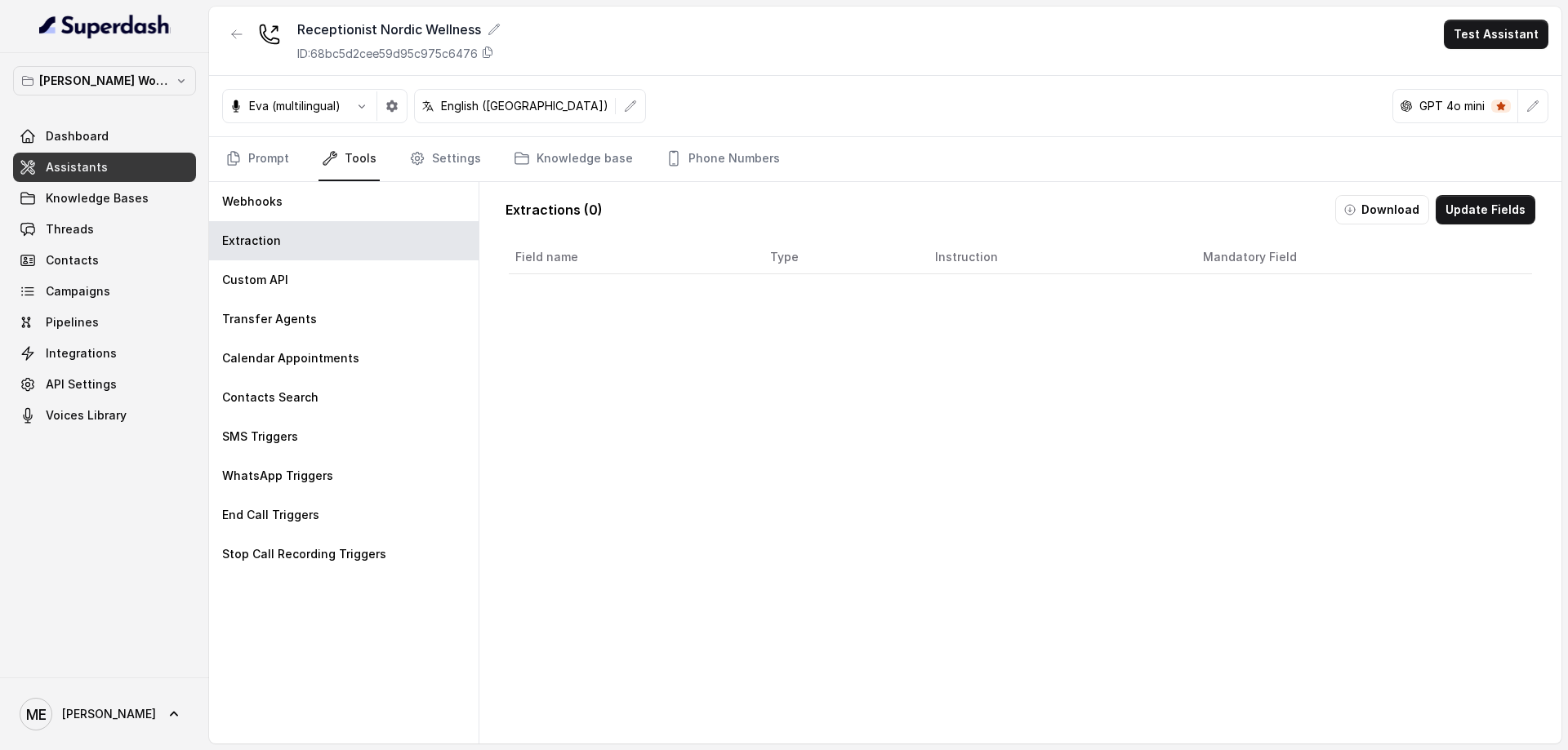
click at [306, 274] on div "Custom API" at bounding box center [344, 280] width 270 height 39
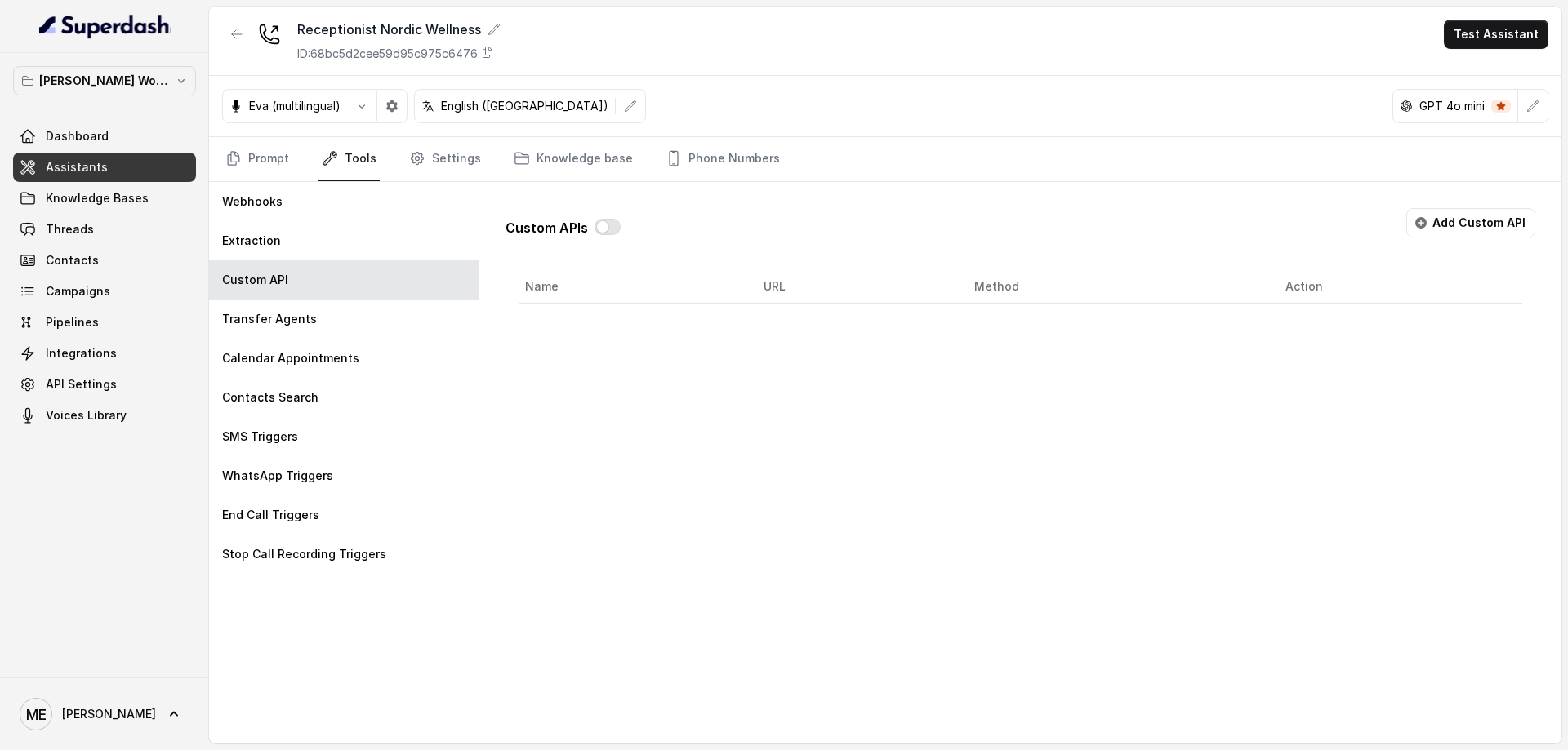
click at [379, 330] on div "Transfer Agents" at bounding box center [344, 319] width 270 height 39
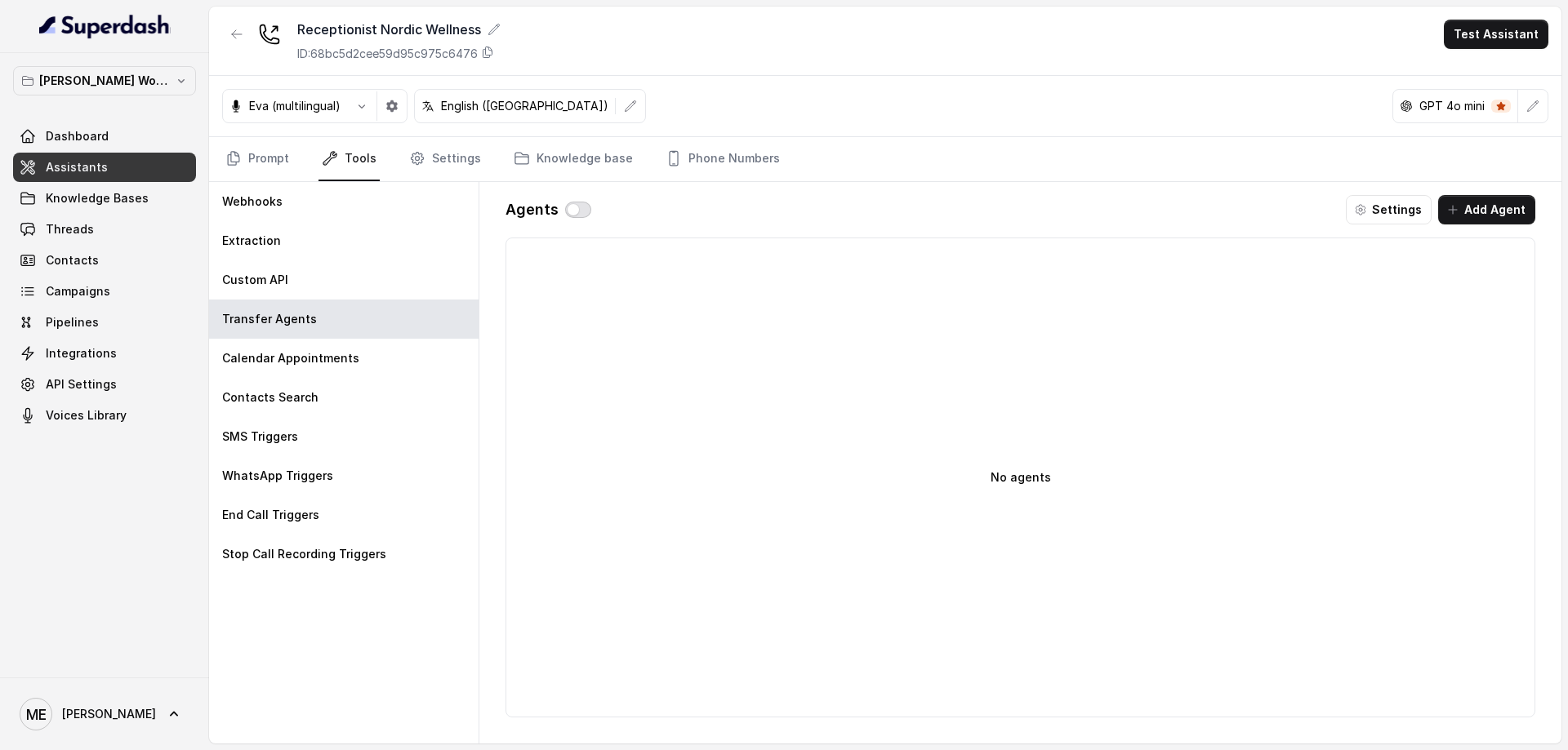
click at [574, 214] on button "button" at bounding box center [578, 210] width 26 height 16
click at [1406, 213] on button "Settings" at bounding box center [1388, 209] width 86 height 29
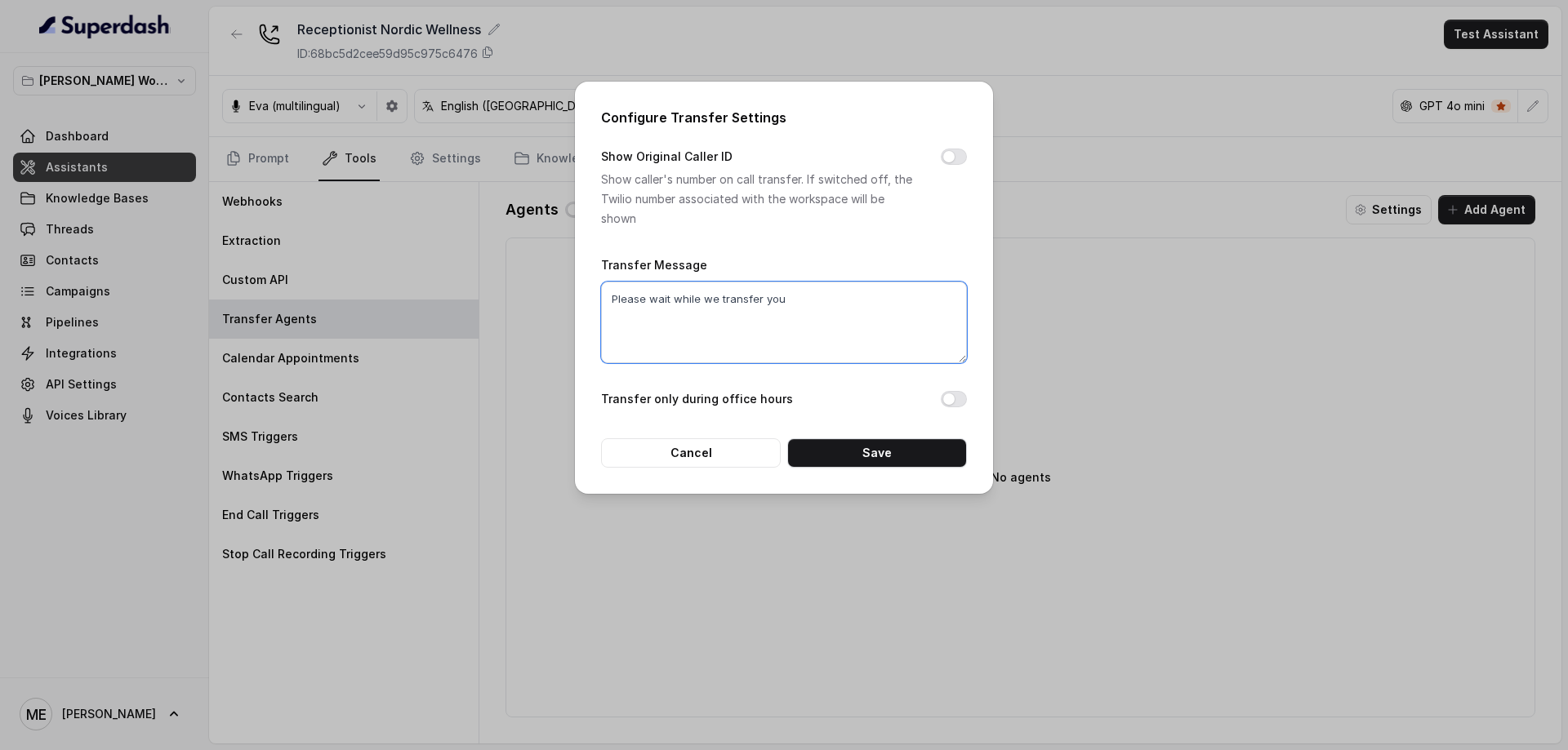
drag, startPoint x: 810, startPoint y: 316, endPoint x: 873, endPoint y: 292, distance: 67.4
click at [811, 316] on textarea "Please wait while we transfer you" at bounding box center [784, 321] width 366 height 81
click at [1107, 198] on div "Configure Transfer Settings Show Original Caller ID Show caller's number on cal…" at bounding box center [784, 375] width 1568 height 750
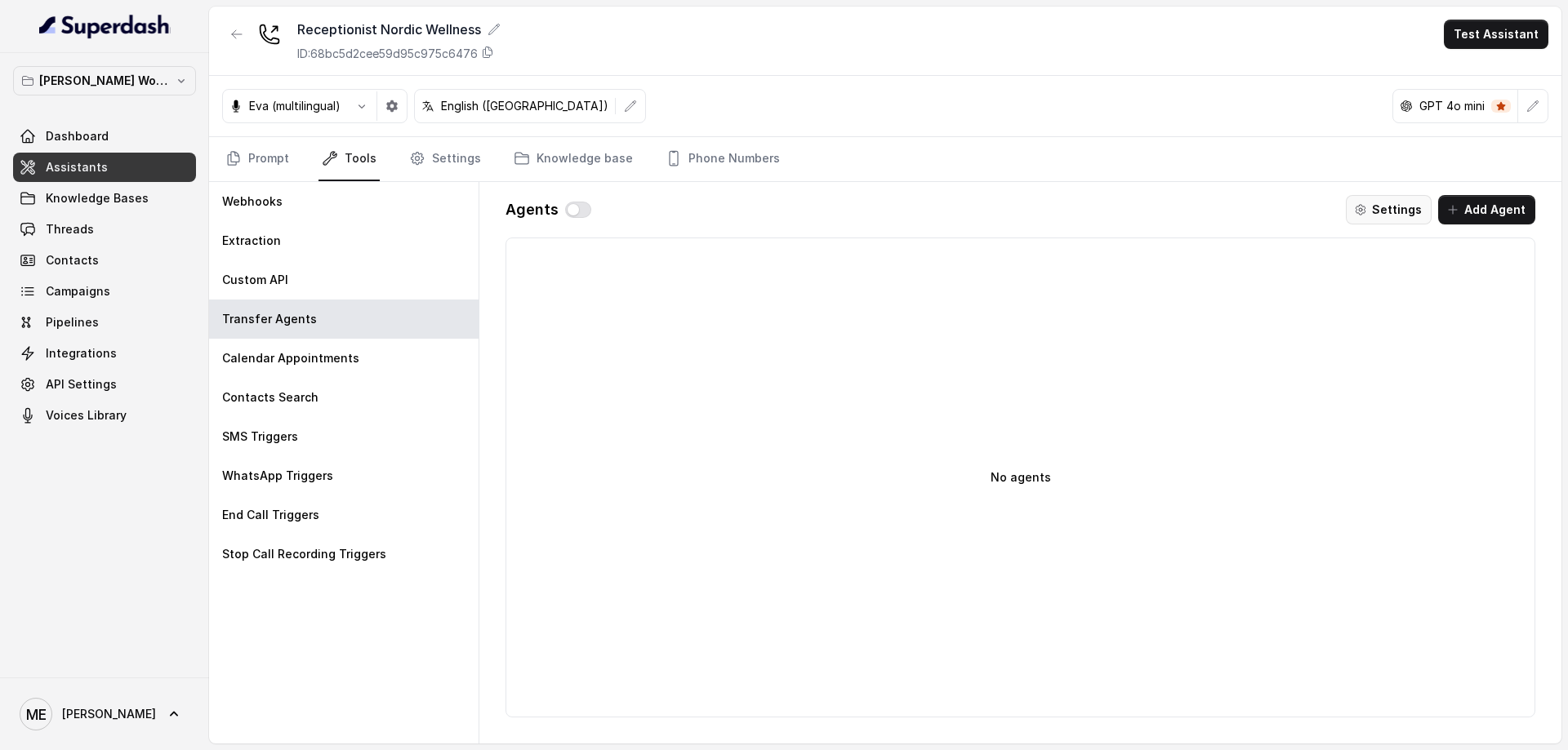
click at [1381, 205] on button "Settings" at bounding box center [1388, 209] width 86 height 29
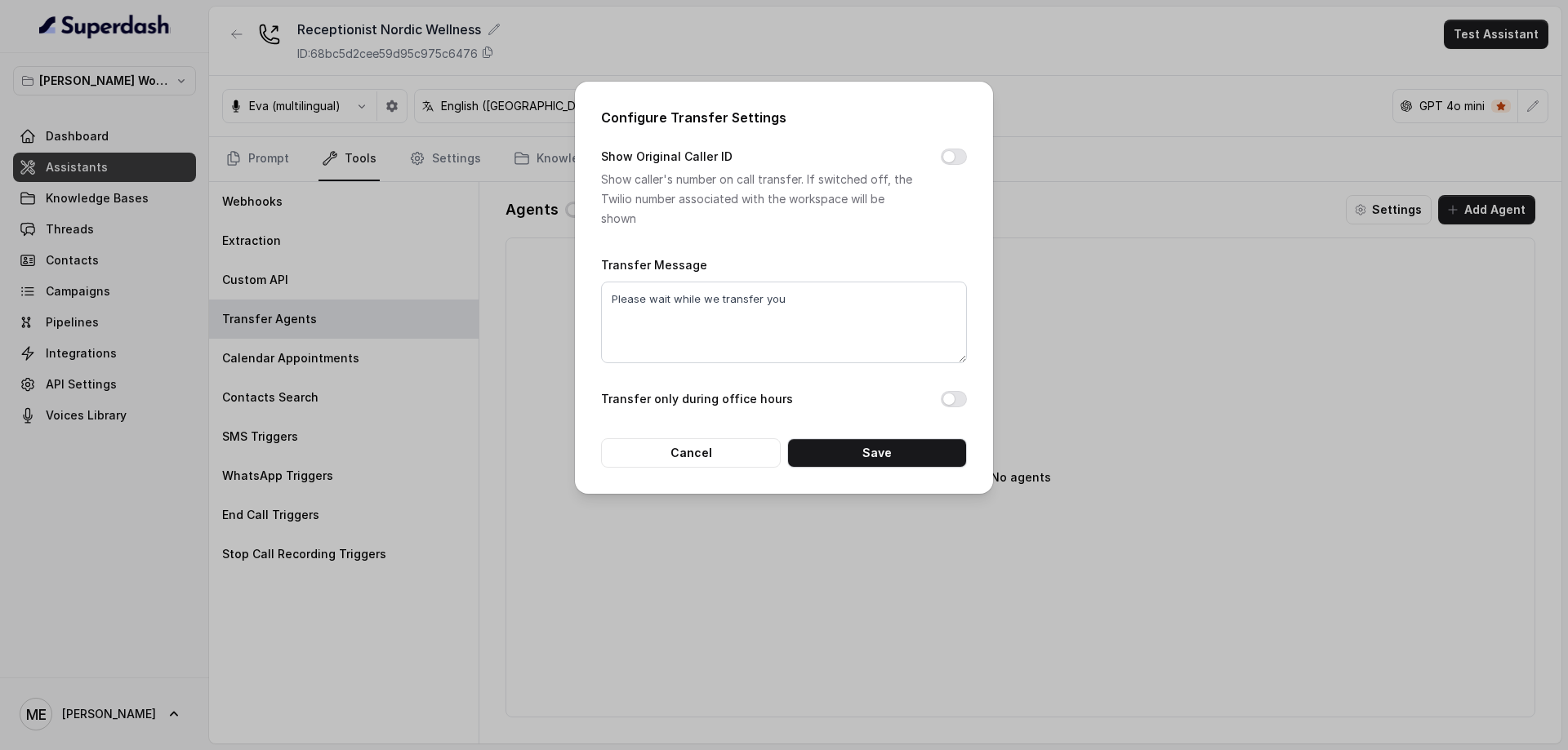
click at [964, 397] on button "Transfer only during office hours" at bounding box center [953, 399] width 26 height 16
click at [966, 400] on button "Transfer only during office hours" at bounding box center [953, 399] width 26 height 16
click at [784, 309] on textarea "Please wait while we transfer you" at bounding box center [784, 321] width 366 height 81
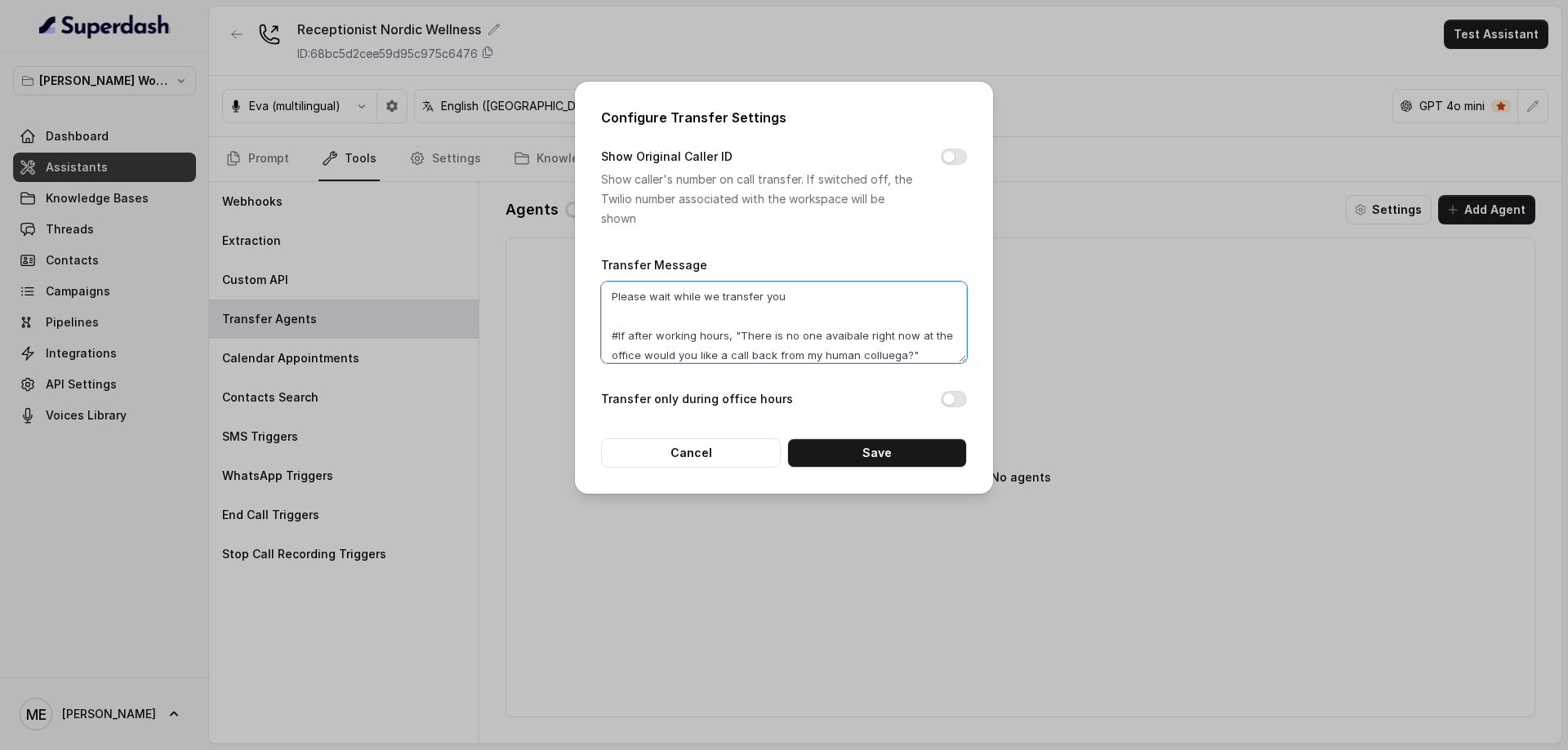
scroll to position [6, 0]
drag, startPoint x: 905, startPoint y: 348, endPoint x: 484, endPoint y: 306, distance: 423.1
click at [484, 306] on div "Configure Transfer Settings Show Original Caller ID Show caller's number on cal…" at bounding box center [784, 375] width 1568 height 750
type textarea "Please wait while we transfer you"
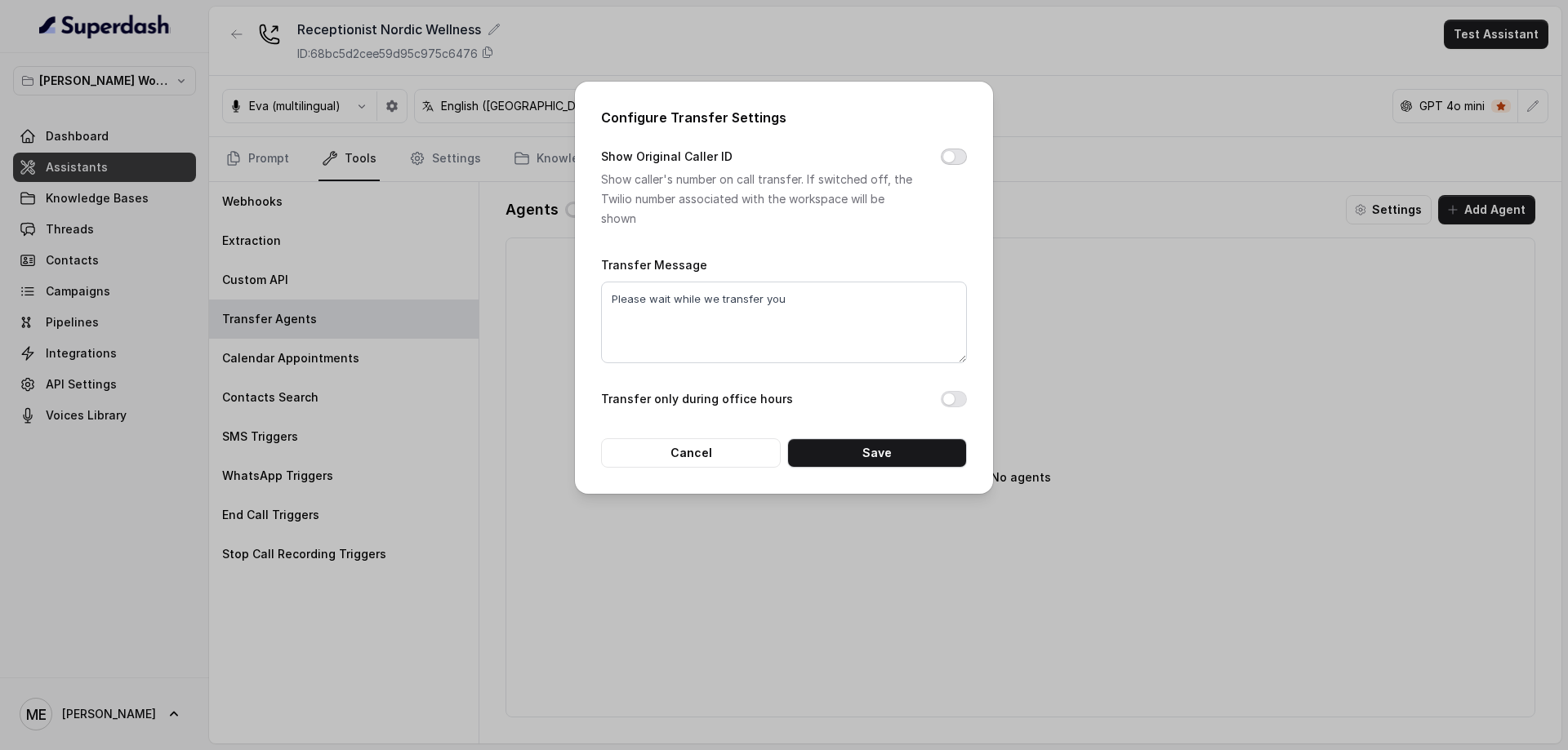
click at [950, 155] on button "Show Original Caller ID" at bounding box center [953, 156] width 26 height 16
click at [964, 159] on button "Show Original Caller ID" at bounding box center [953, 156] width 26 height 16
click at [683, 452] on button "Cancel" at bounding box center [691, 453] width 180 height 29
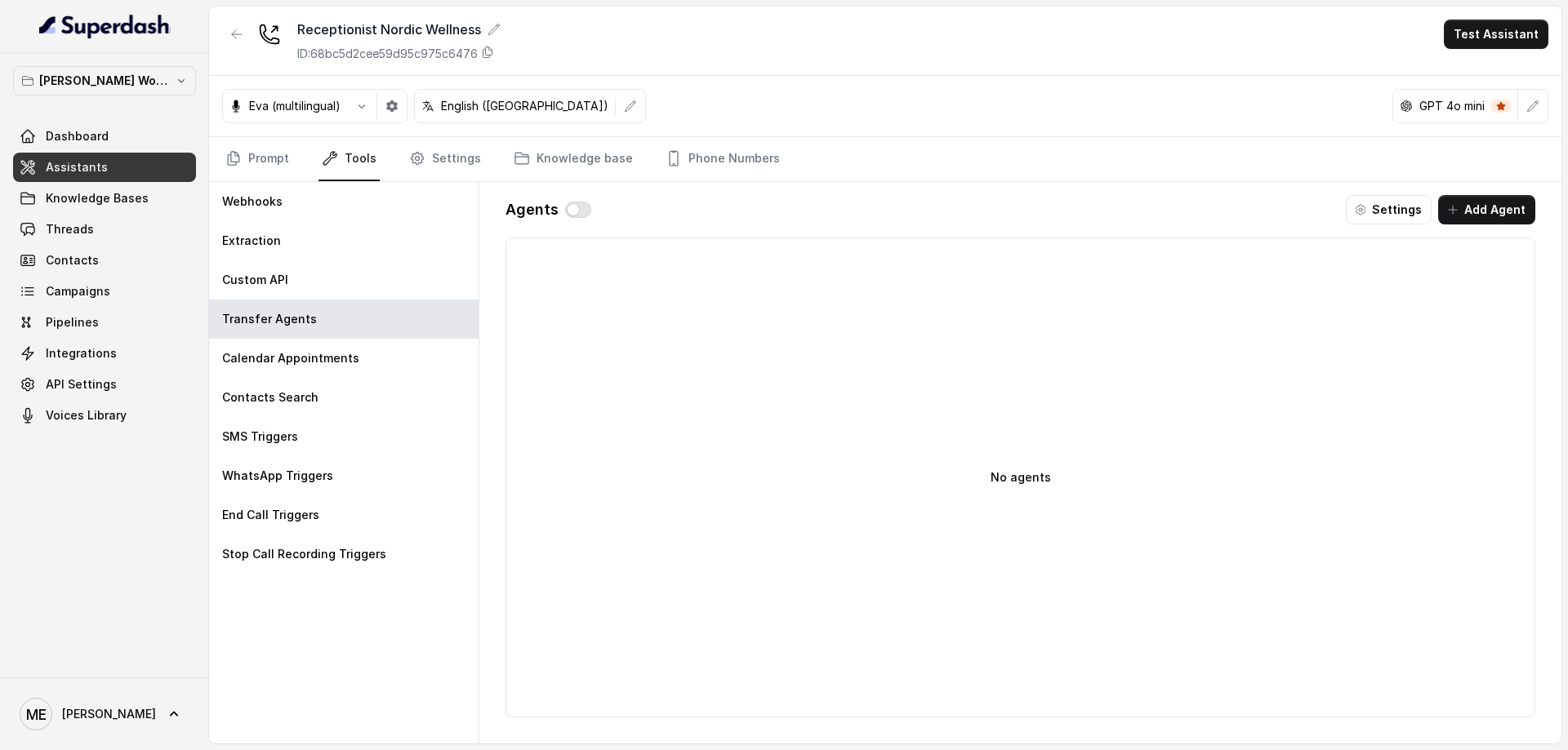
click at [356, 362] on div "Calendar Appointments" at bounding box center [344, 358] width 270 height 39
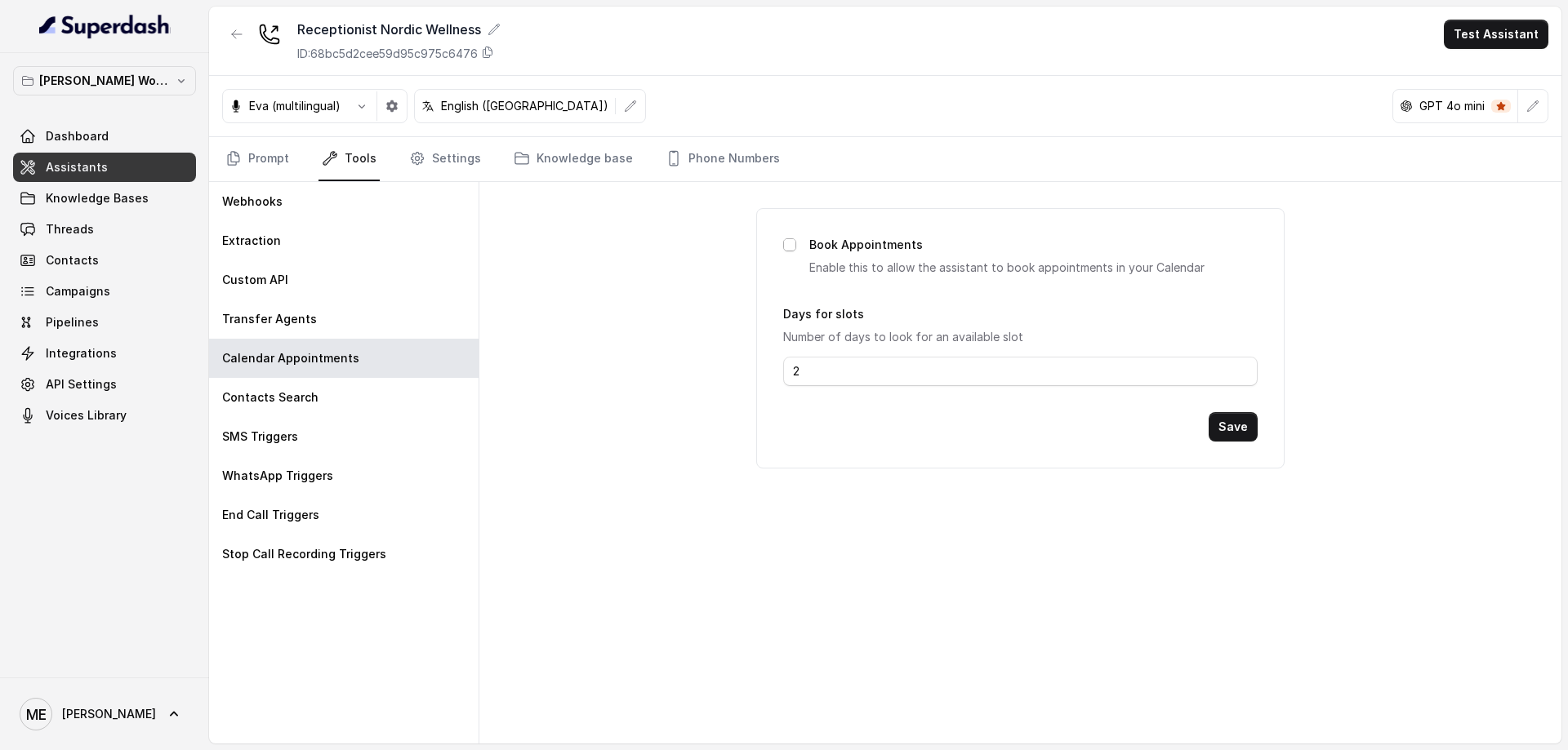
click at [792, 247] on span at bounding box center [790, 245] width 13 height 13
click at [792, 246] on span at bounding box center [790, 245] width 13 height 13
click at [794, 246] on span at bounding box center [790, 245] width 13 height 13
click at [953, 386] on div "Book Appointments Enable this to allow the assistant to book appointments in yo…" at bounding box center [1019, 338] width 528 height 261
click at [957, 379] on input "2" at bounding box center [1020, 371] width 474 height 29
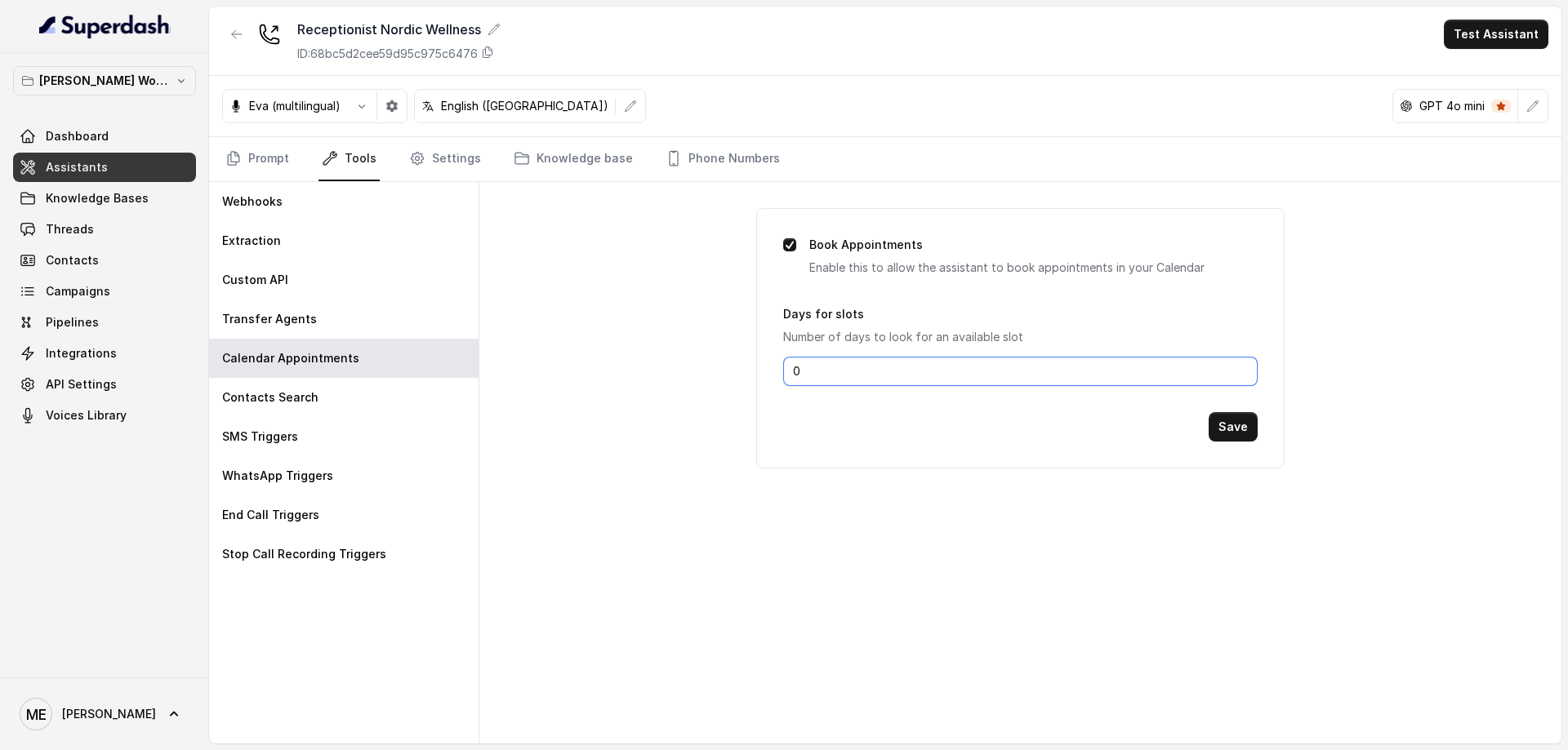
type input "0"
click at [784, 250] on span at bounding box center [790, 245] width 13 height 13
click at [385, 286] on div "Custom API" at bounding box center [344, 280] width 270 height 39
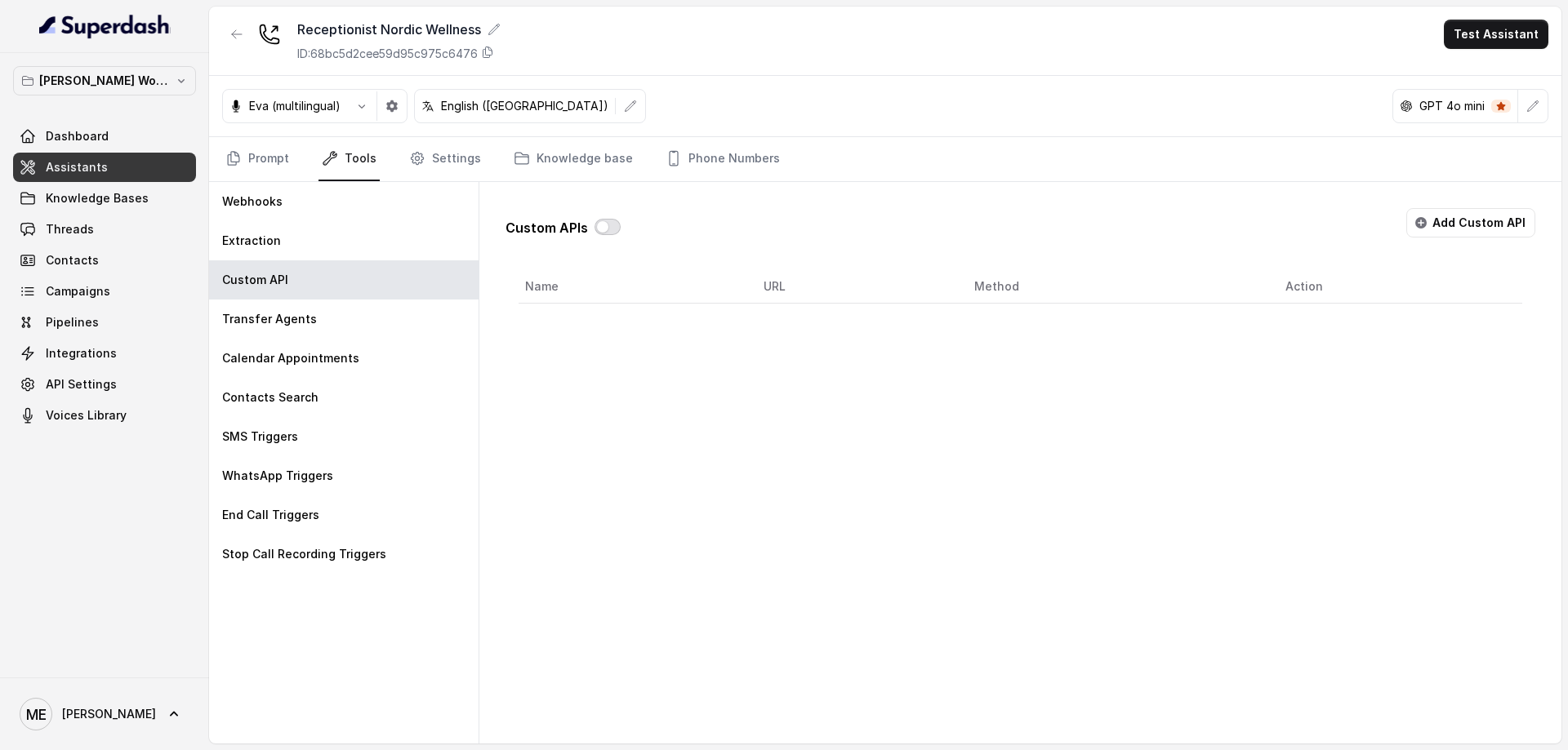
click at [610, 232] on button "button" at bounding box center [607, 227] width 26 height 16
click at [1469, 223] on button "Add Custom API" at bounding box center [1471, 222] width 129 height 29
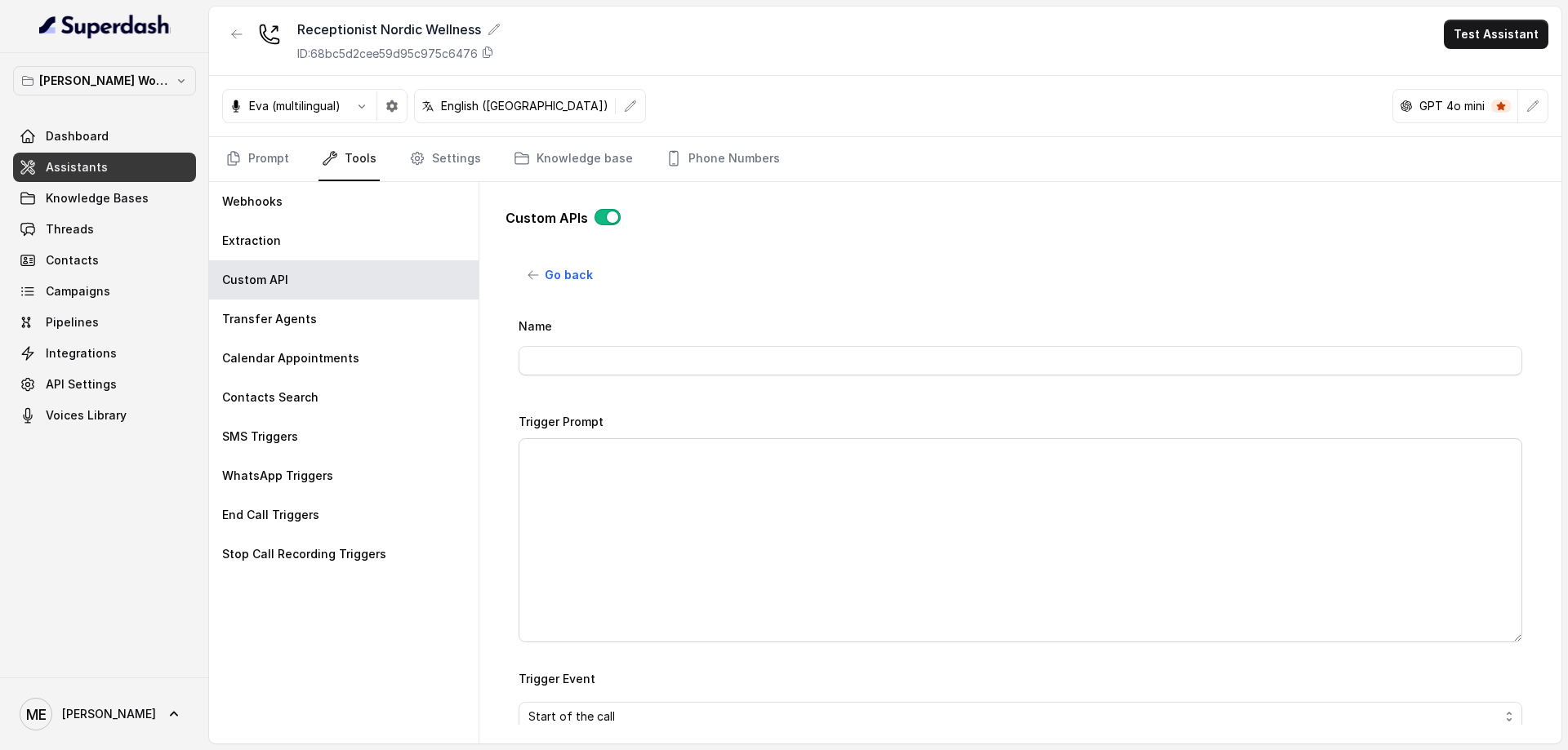
click at [612, 221] on button "button" at bounding box center [607, 217] width 26 height 16
click at [542, 272] on button "Go back" at bounding box center [560, 275] width 84 height 29
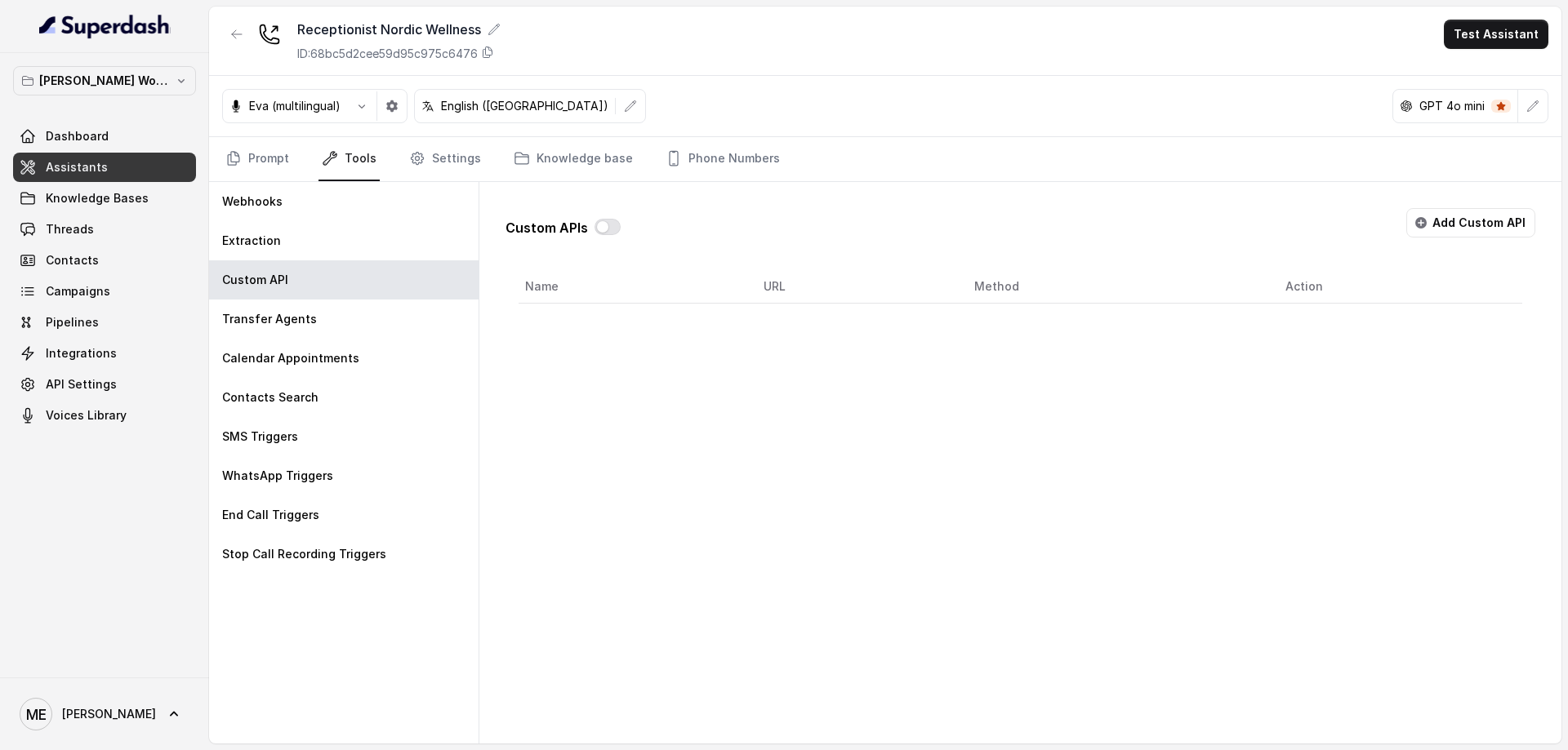
click at [342, 363] on p "Calendar Appointments" at bounding box center [291, 358] width 138 height 16
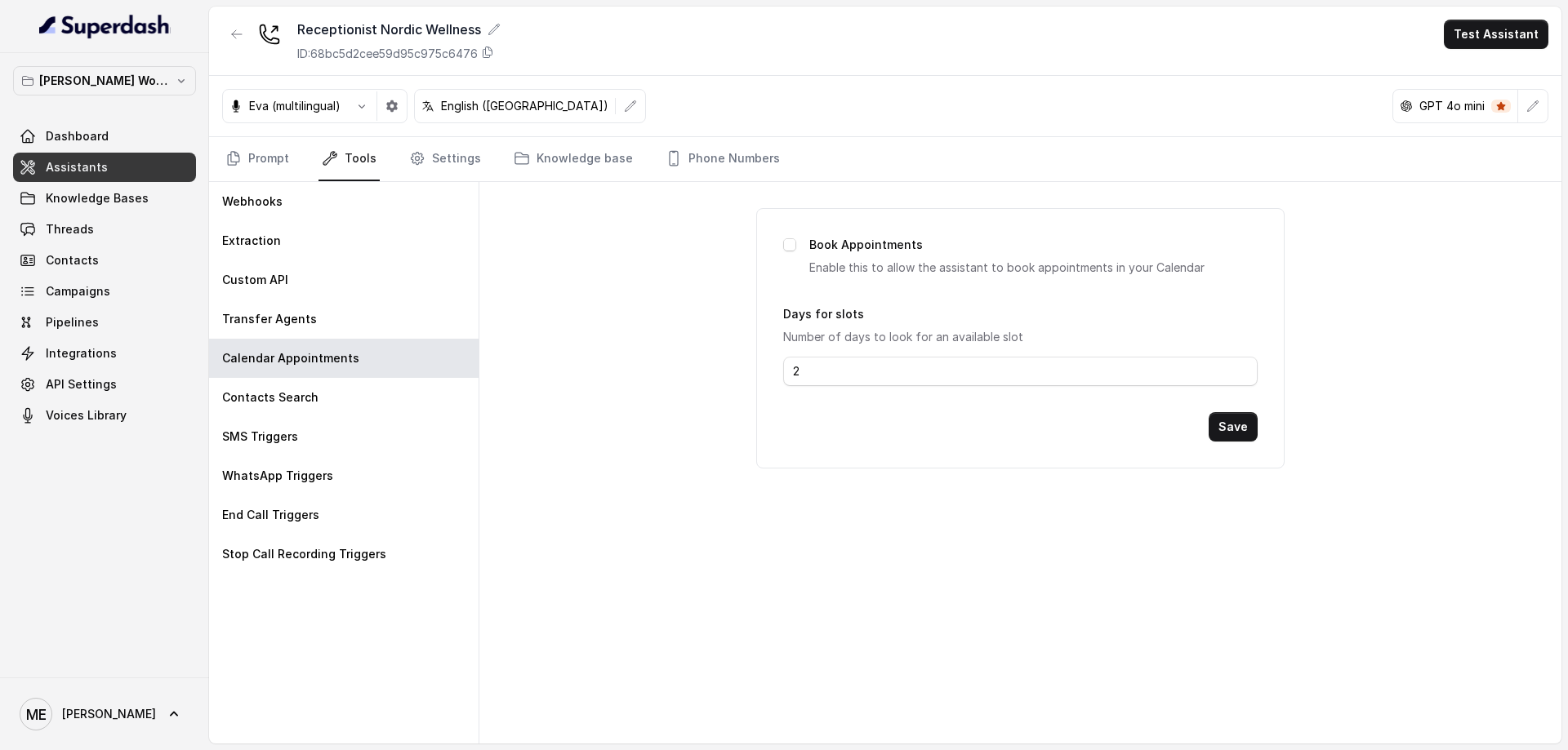
click at [365, 396] on div "Contacts Search" at bounding box center [344, 397] width 270 height 39
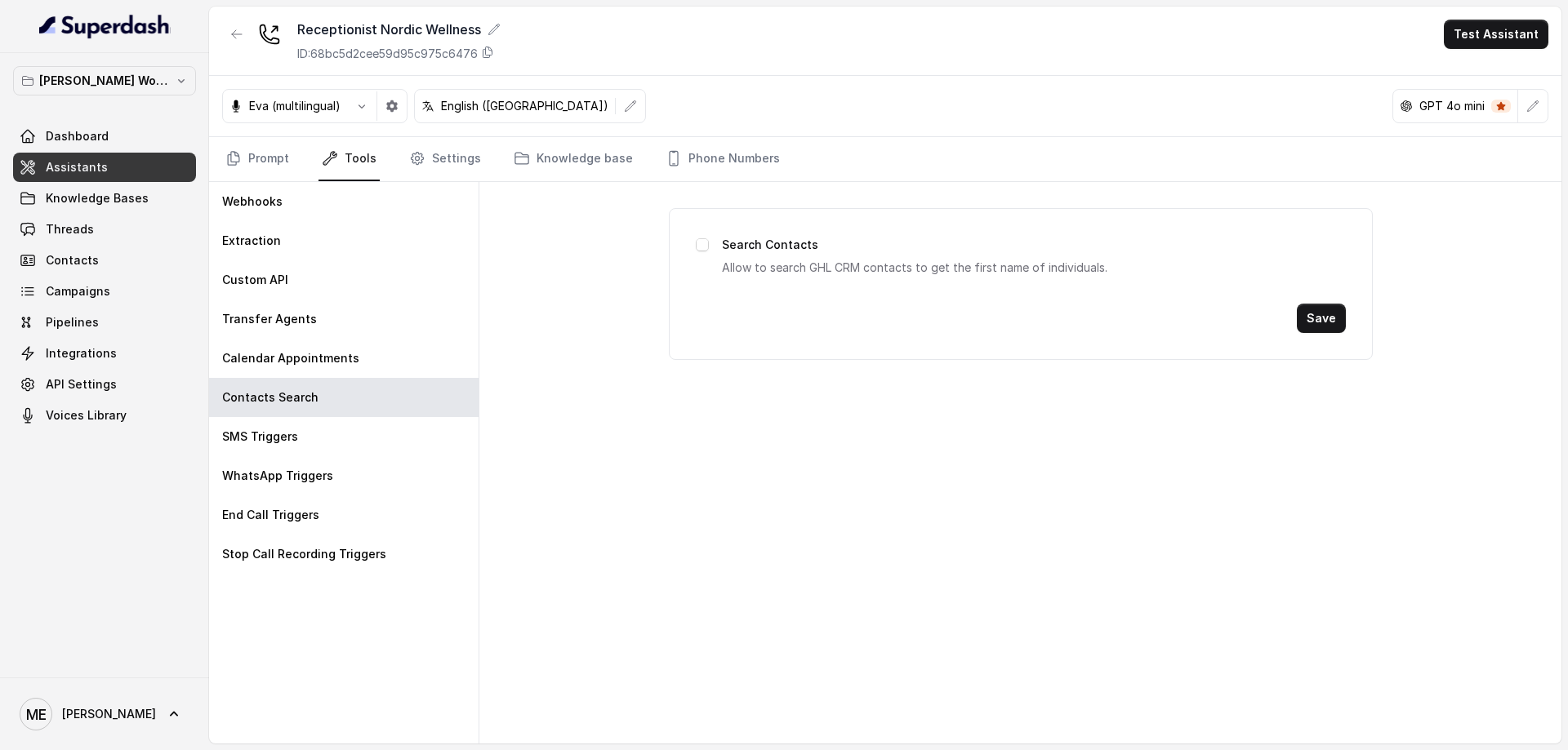
click at [762, 252] on label "Search Contacts" at bounding box center [770, 245] width 96 height 20
click at [705, 250] on span at bounding box center [702, 245] width 13 height 13
click at [741, 242] on label "Search Contacts" at bounding box center [770, 245] width 96 height 20
click at [306, 442] on div "SMS Triggers" at bounding box center [344, 437] width 270 height 39
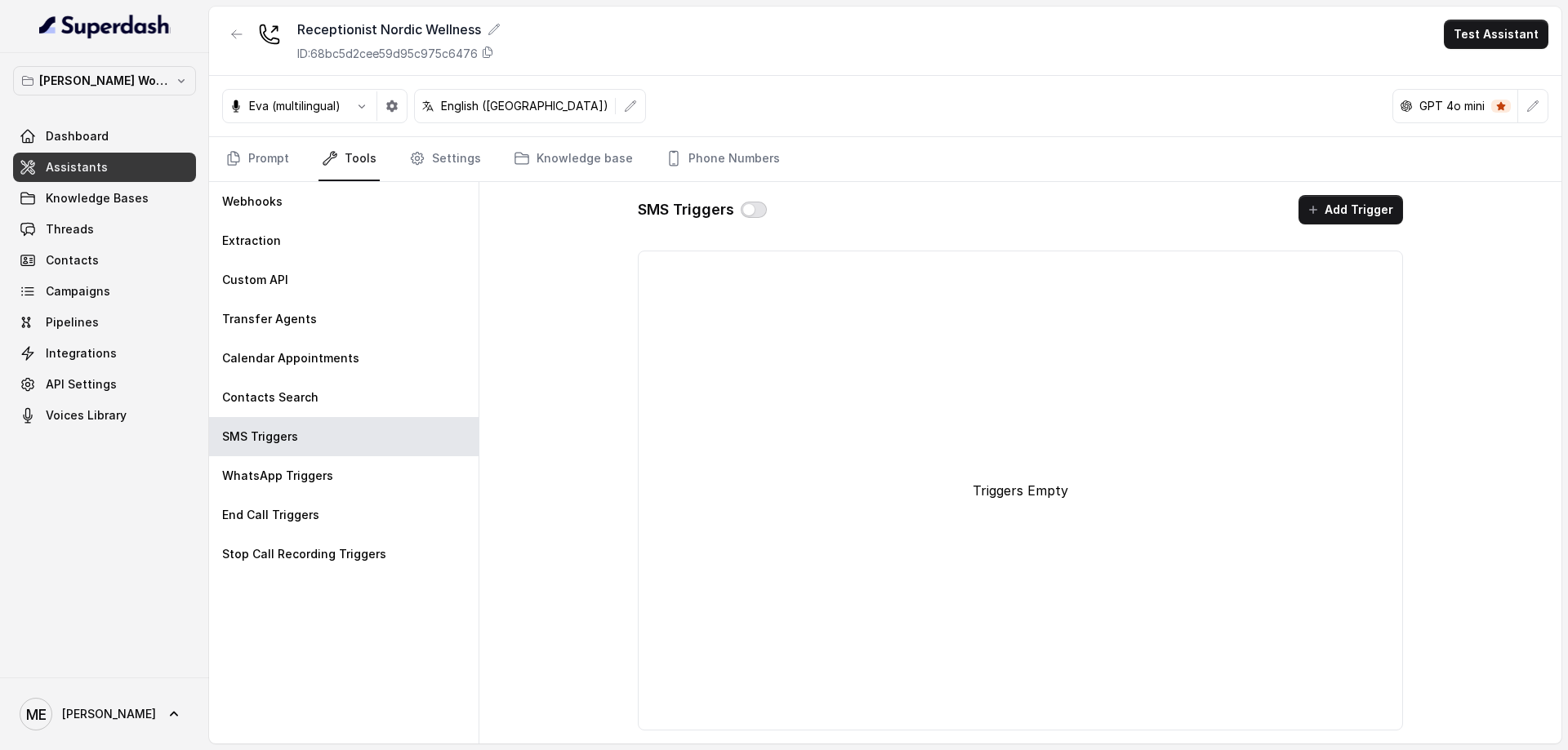
click at [765, 211] on button "button" at bounding box center [753, 210] width 26 height 16
click at [1357, 209] on button "Add Trigger" at bounding box center [1350, 209] width 105 height 29
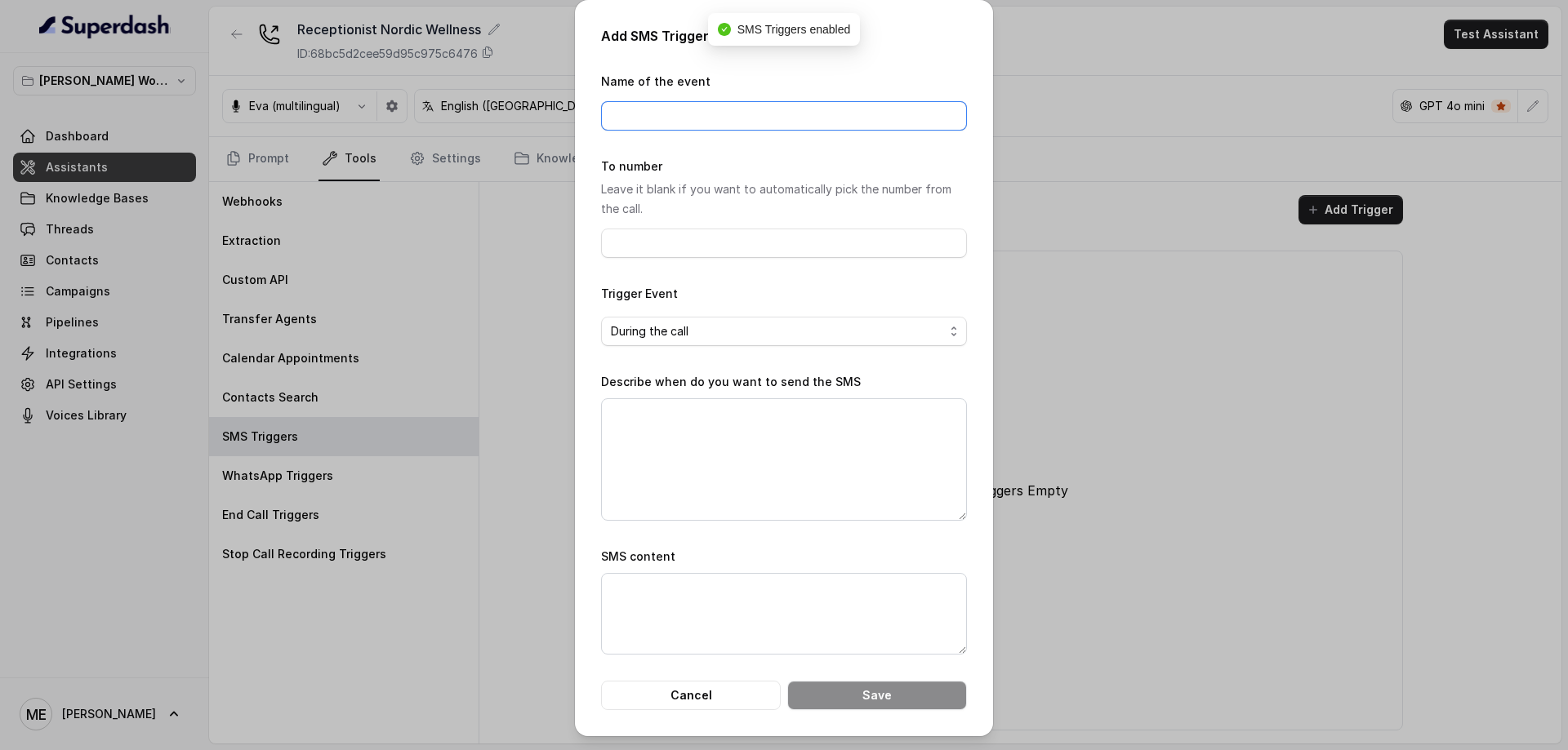
click at [814, 108] on input "Name of the event" at bounding box center [784, 115] width 366 height 29
type input "Tekniker"
drag, startPoint x: 739, startPoint y: 254, endPoint x: 722, endPoint y: 252, distance: 17.1
click at [739, 254] on input "To number" at bounding box center [784, 243] width 366 height 29
type input "[PHONE_NUMBER]"
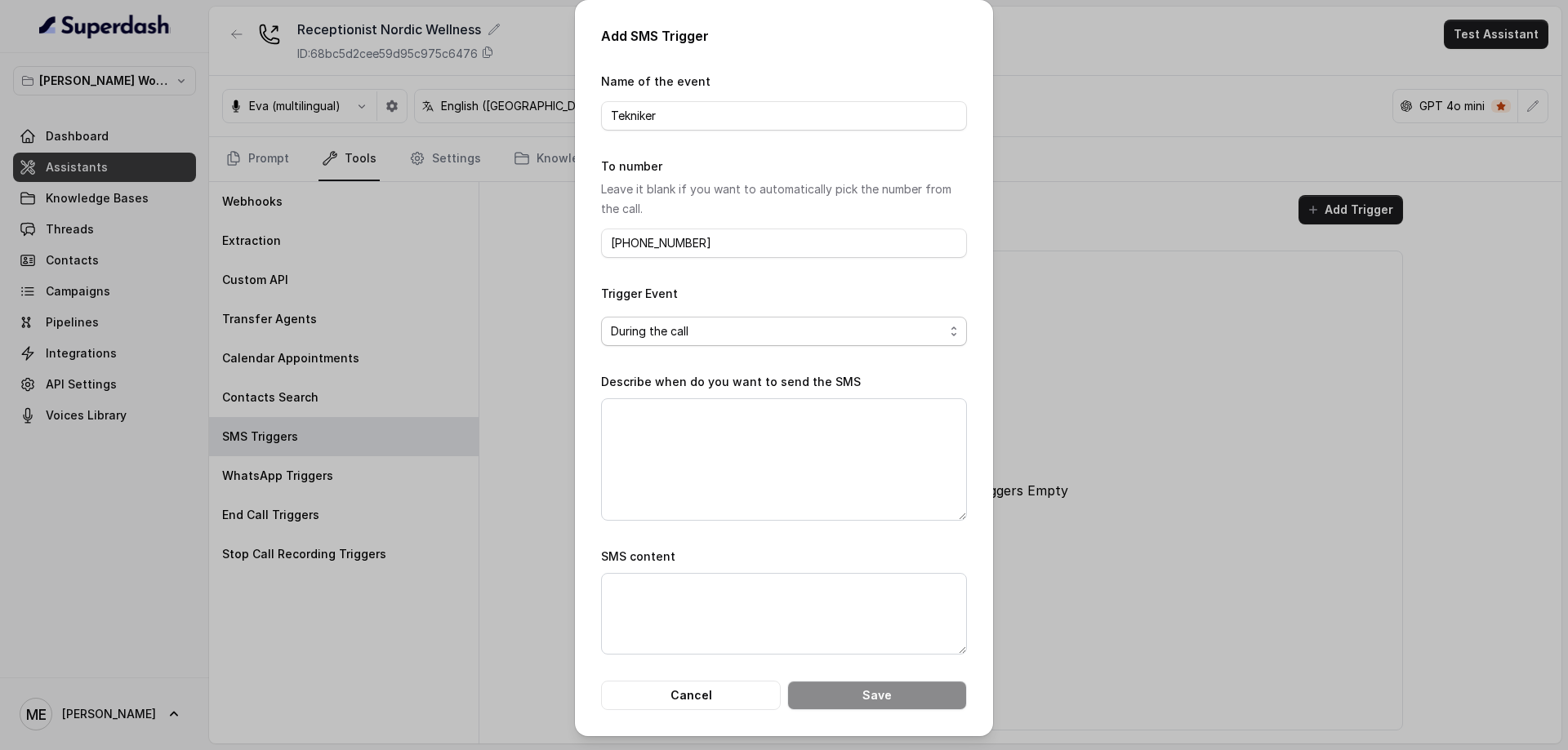
click at [745, 336] on span "During the call" at bounding box center [777, 331] width 333 height 20
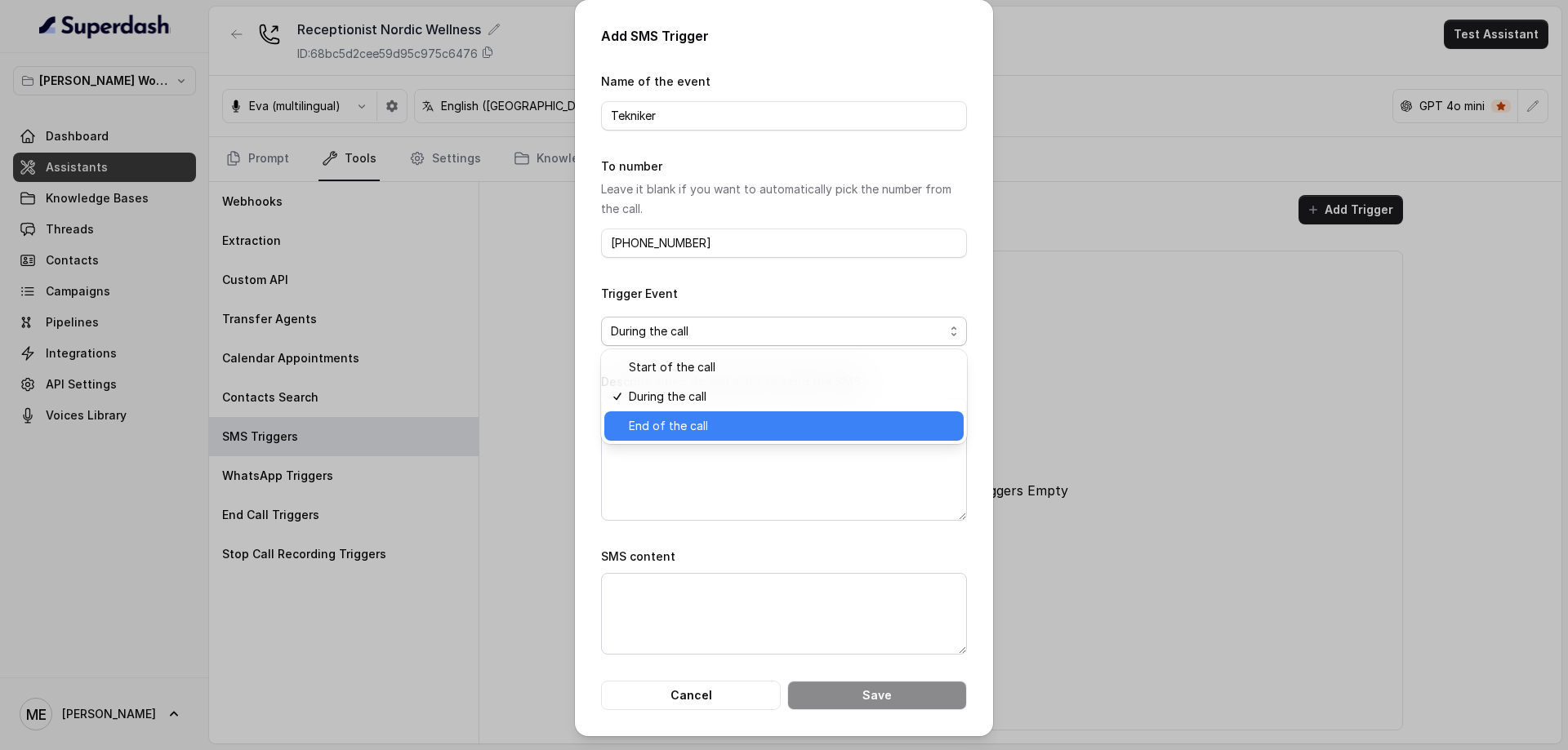
click at [695, 429] on span "End of the call" at bounding box center [792, 426] width 325 height 20
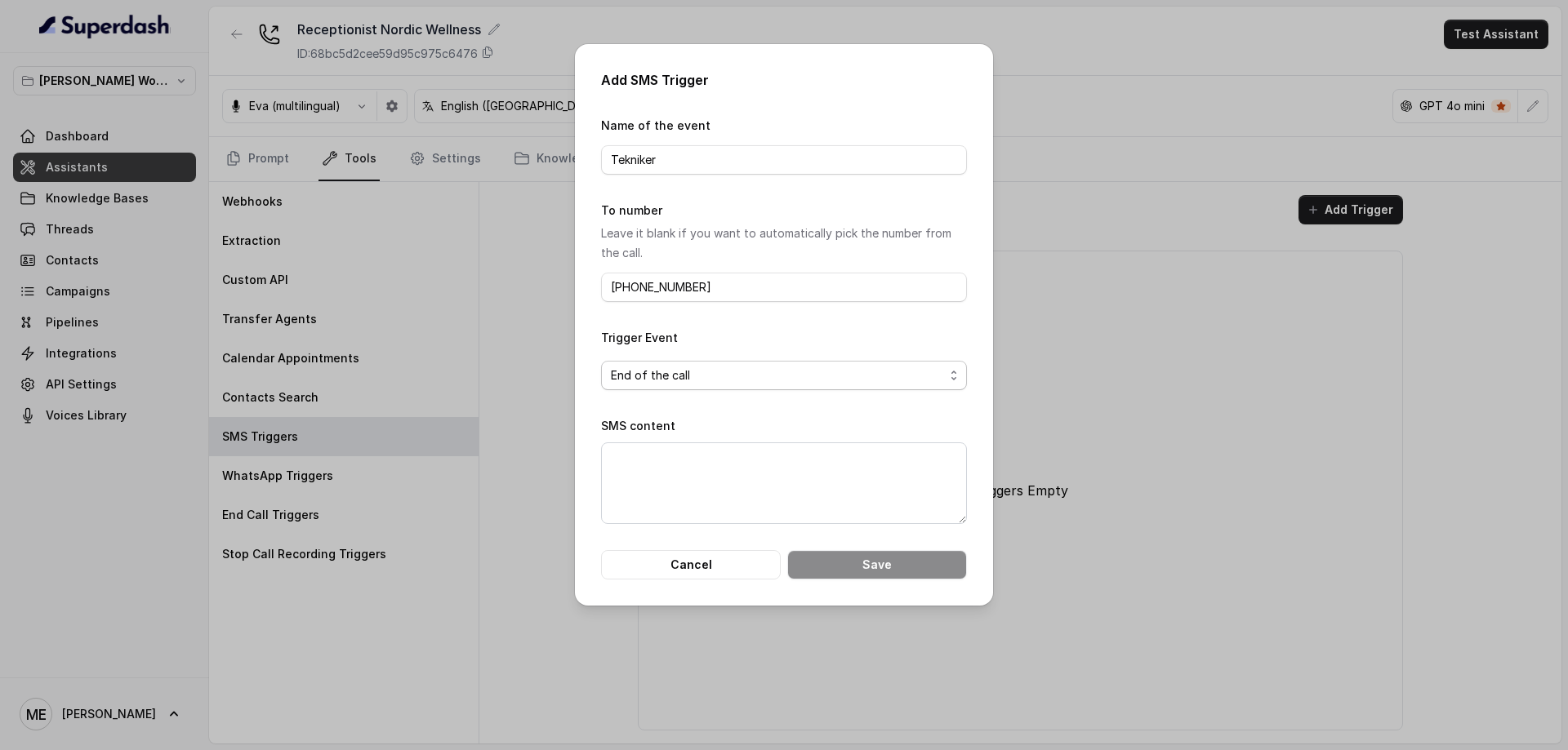
click at [746, 375] on span "End of the call" at bounding box center [777, 376] width 333 height 20
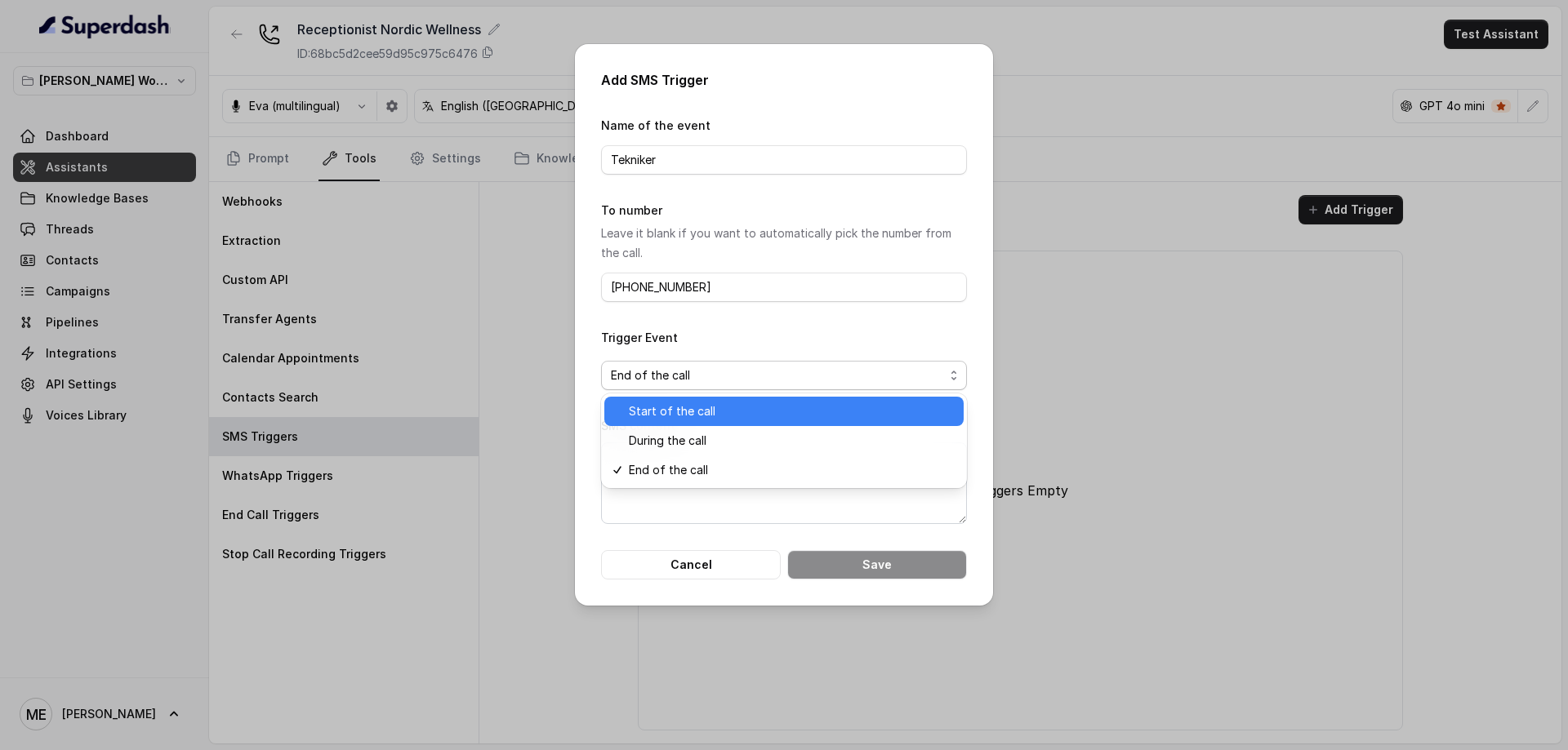
drag, startPoint x: 717, startPoint y: 425, endPoint x: 723, endPoint y: 437, distance: 13.4
click at [718, 428] on div "Start of the call During the call End of the call" at bounding box center [784, 441] width 366 height 95
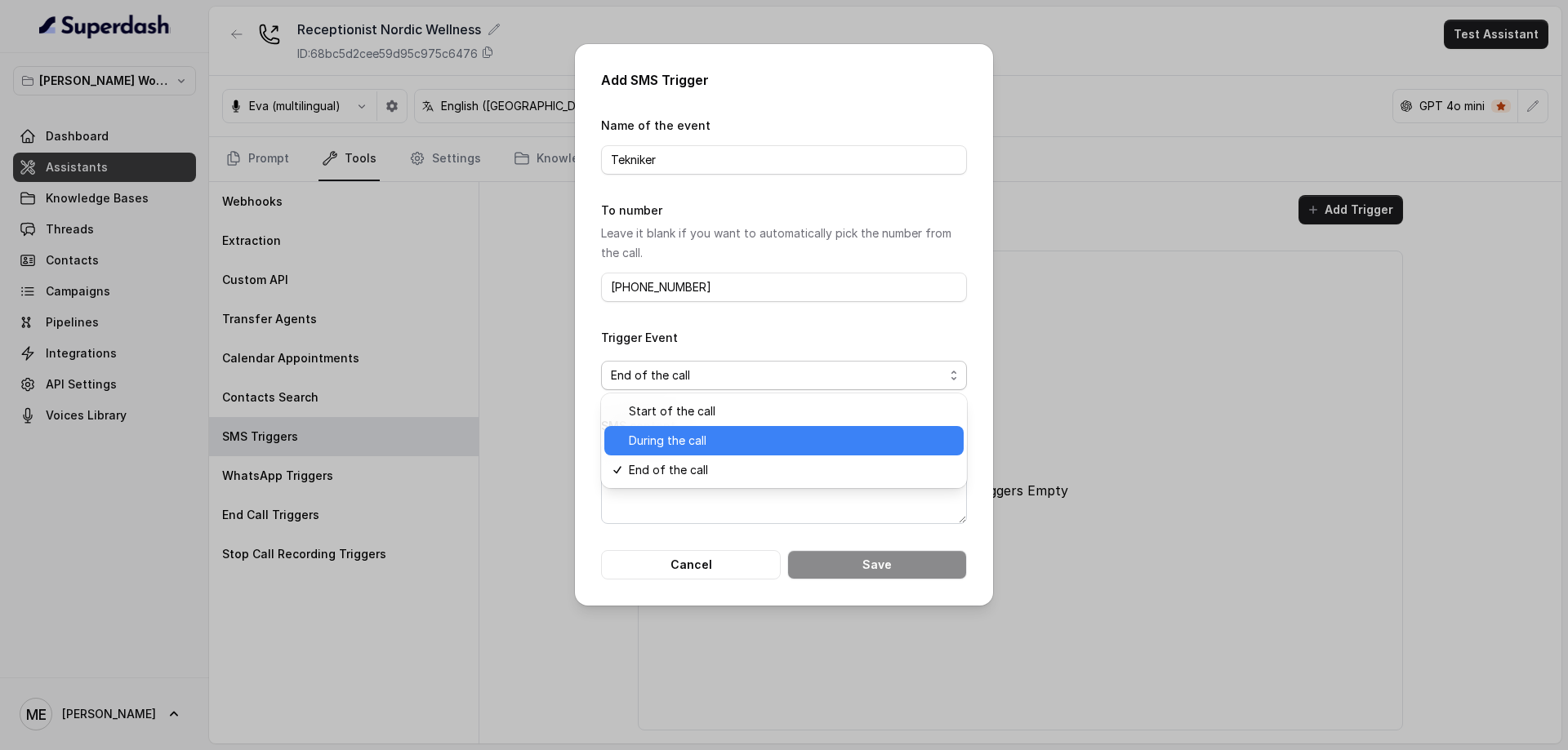
click at [724, 438] on span "During the call" at bounding box center [792, 441] width 325 height 20
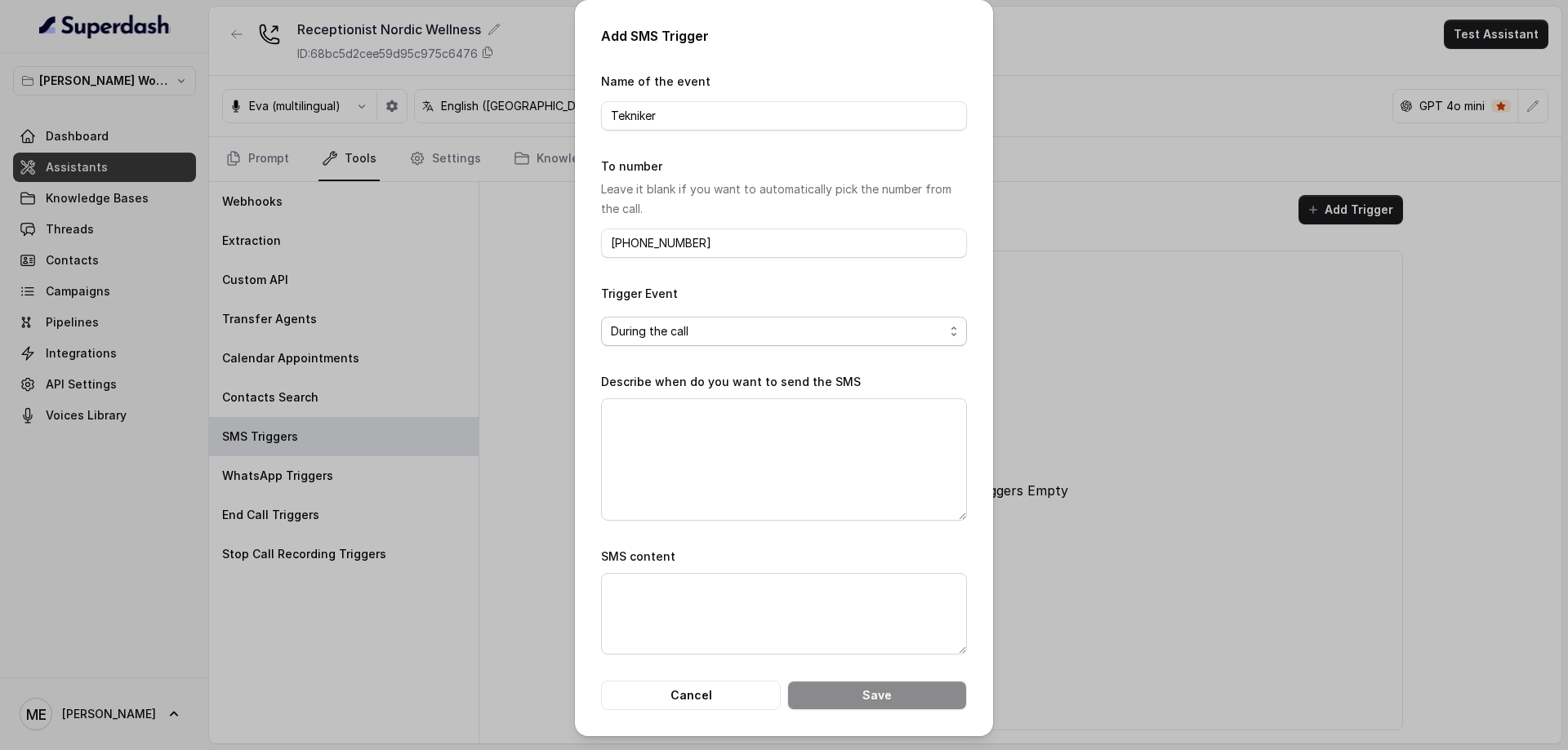
click at [844, 338] on span "During the call" at bounding box center [777, 331] width 333 height 20
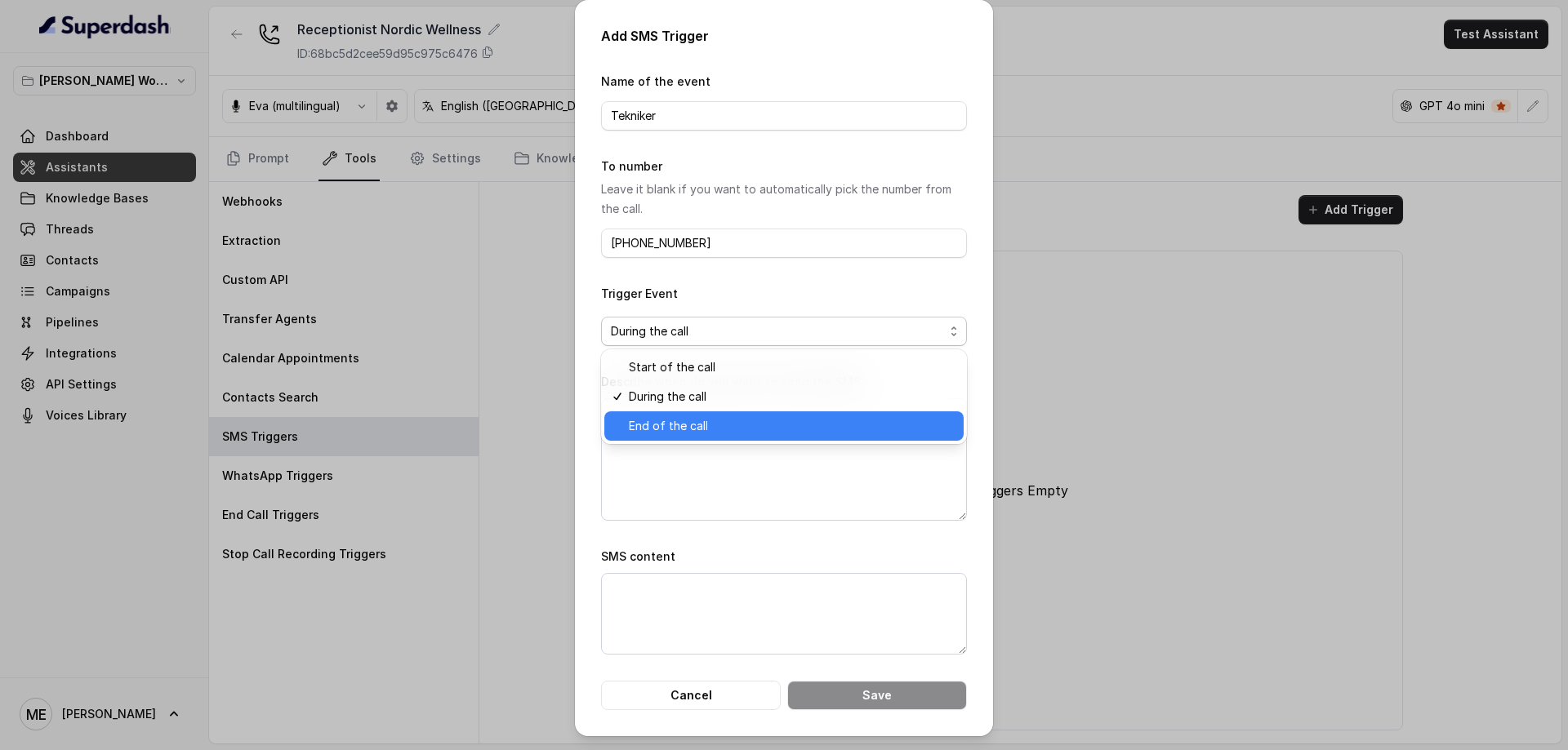
click at [681, 427] on span "End of the call" at bounding box center [792, 426] width 325 height 20
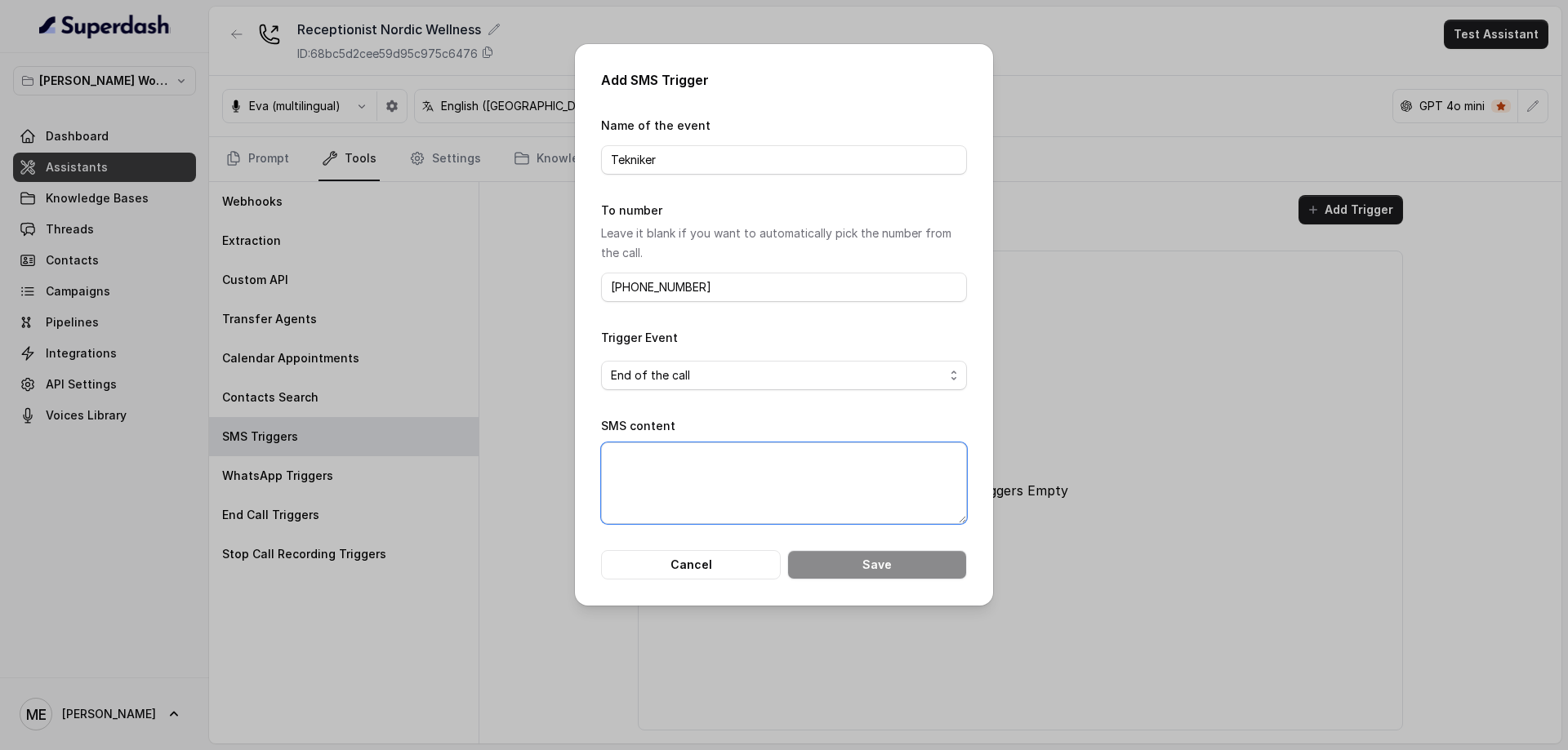
click at [712, 464] on textarea "SMS content" at bounding box center [784, 482] width 366 height 81
click at [737, 300] on input "[PHONE_NUMBER]" at bounding box center [784, 287] width 366 height 29
click at [742, 162] on input "Tekniker" at bounding box center [784, 160] width 366 height 29
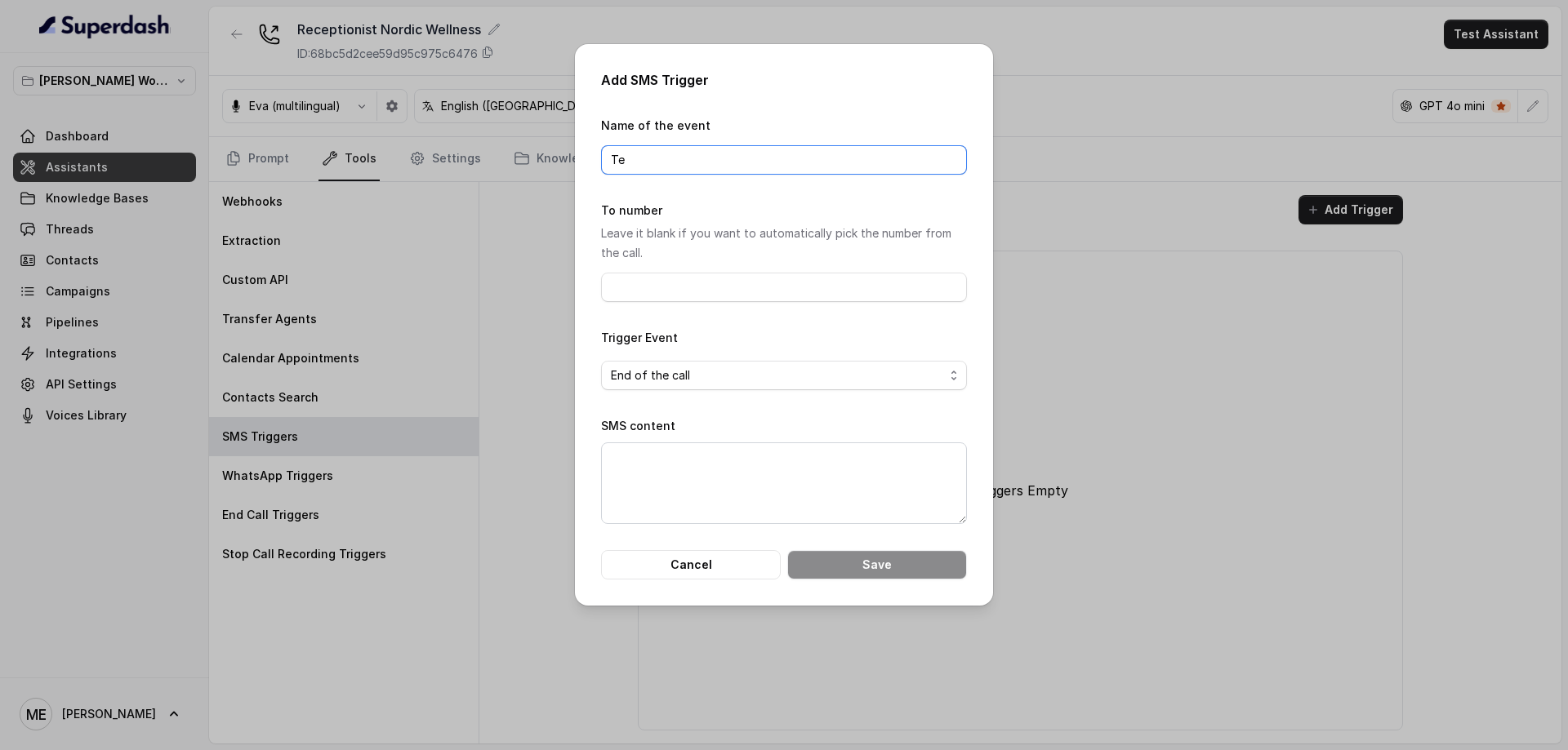
type input "T"
type input "B"
type input "b"
type input "Bekräftelse"
click at [725, 284] on input "To number" at bounding box center [784, 287] width 366 height 29
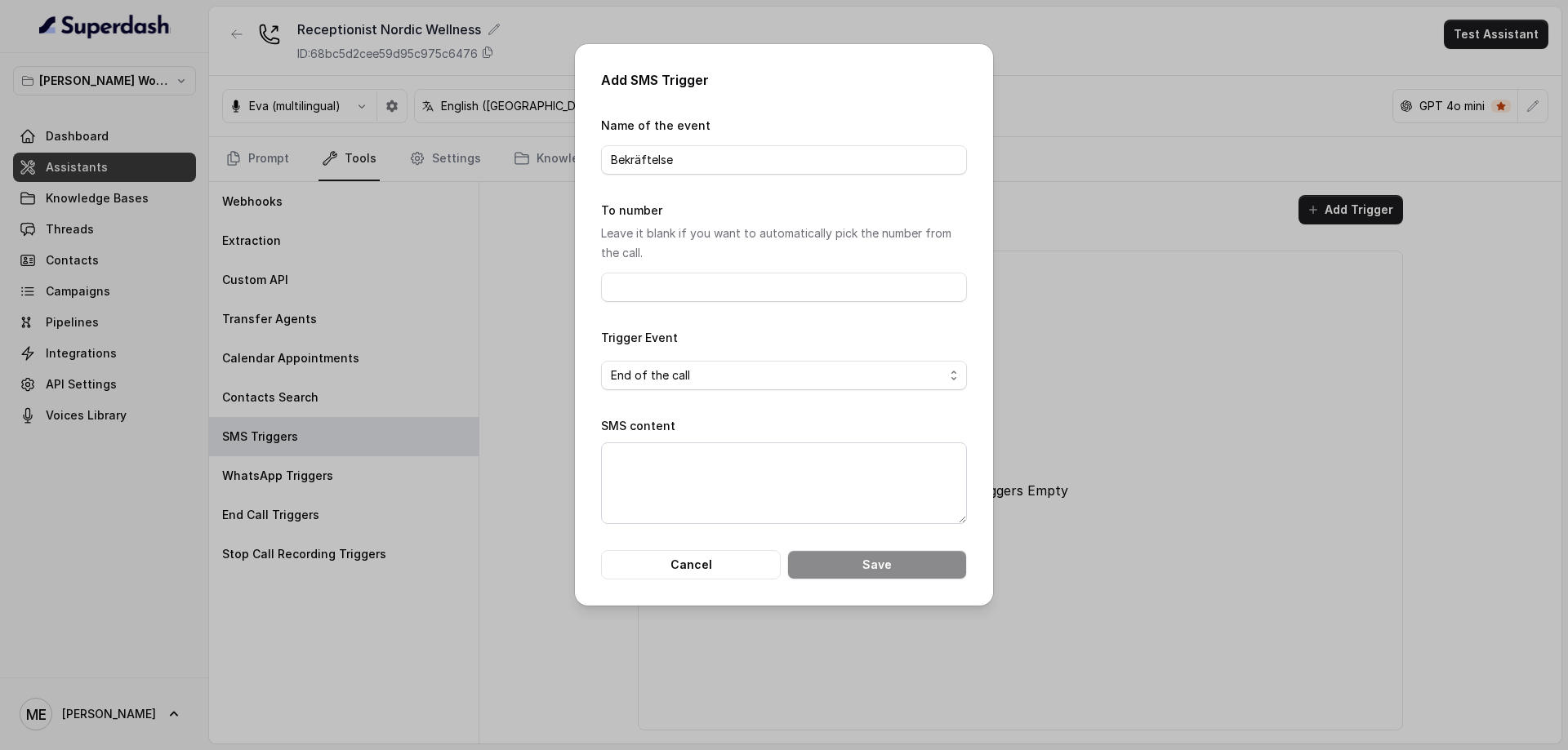
click at [833, 249] on p "Leave it blank if you want to automatically pick the number from the call." at bounding box center [784, 243] width 366 height 39
click at [771, 479] on textarea "SMS content" at bounding box center [784, 482] width 366 height 81
type textarea "Tack för din bokning!"
click at [794, 377] on span "End of the call" at bounding box center [777, 376] width 333 height 20
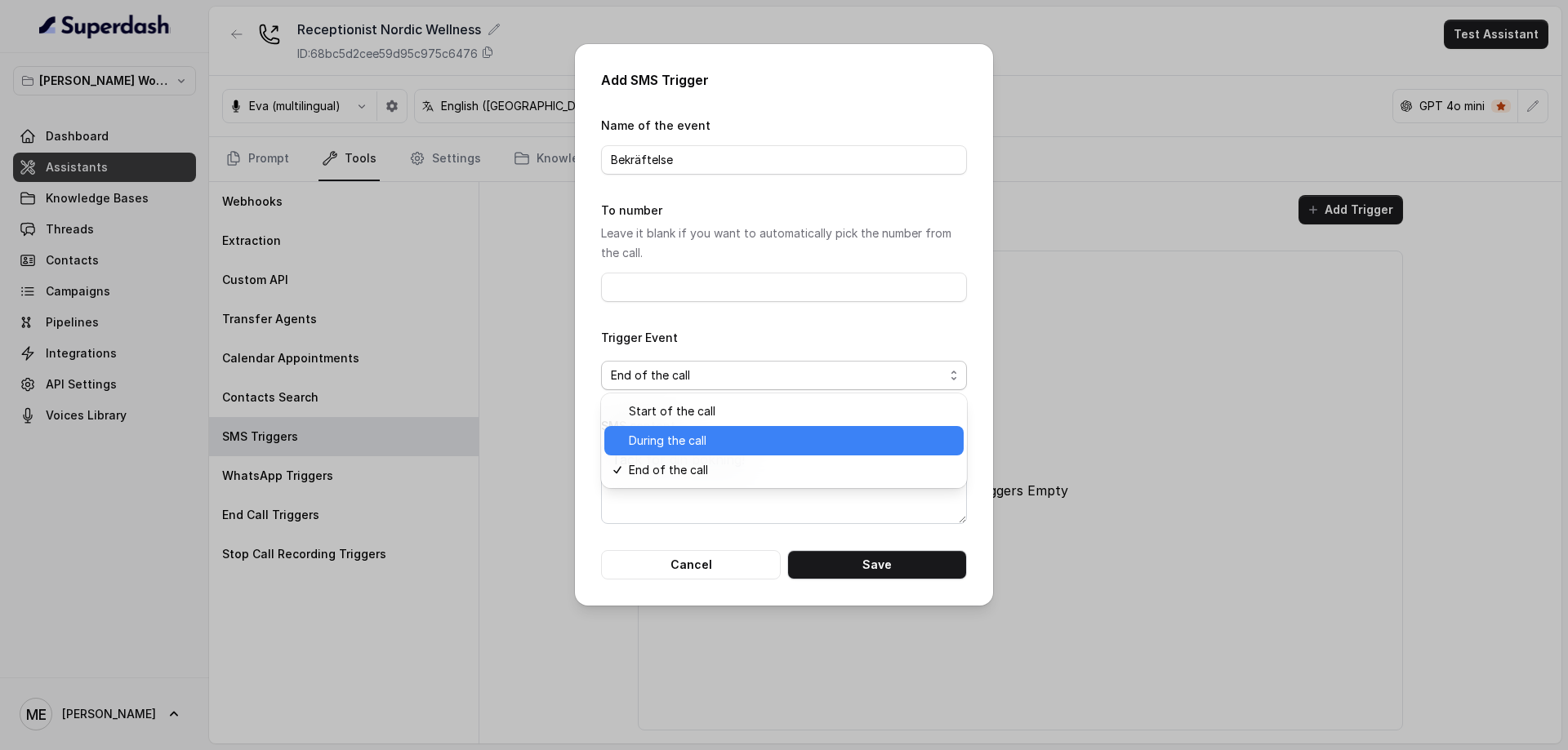
click at [693, 432] on span "During the call" at bounding box center [792, 441] width 325 height 20
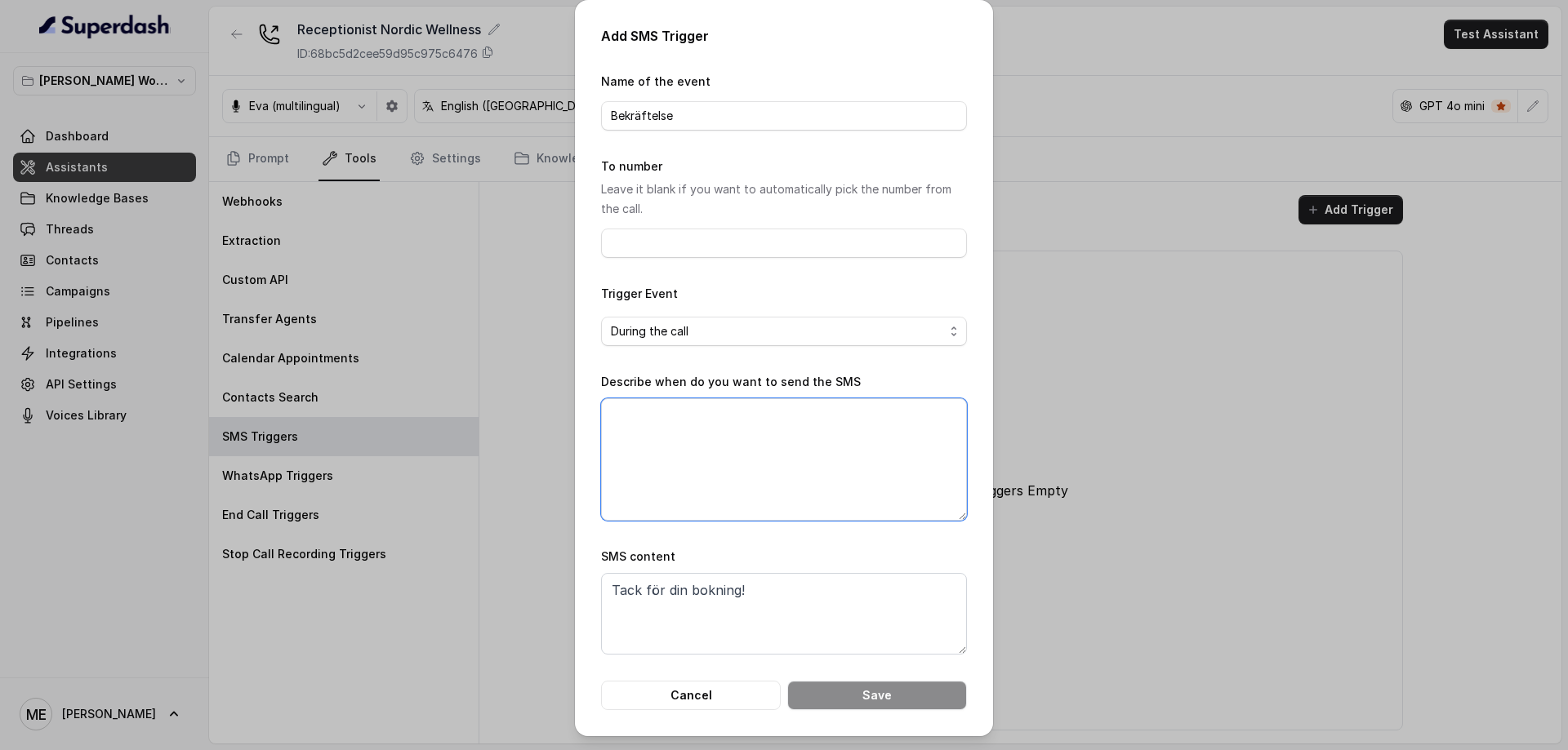
click at [742, 451] on textarea "Describe when do you want to send the SMS" at bounding box center [784, 459] width 366 height 122
type textarea "When customer books appointment"
click at [771, 597] on textarea "Tack för din bokning!" at bounding box center [784, 613] width 366 height 81
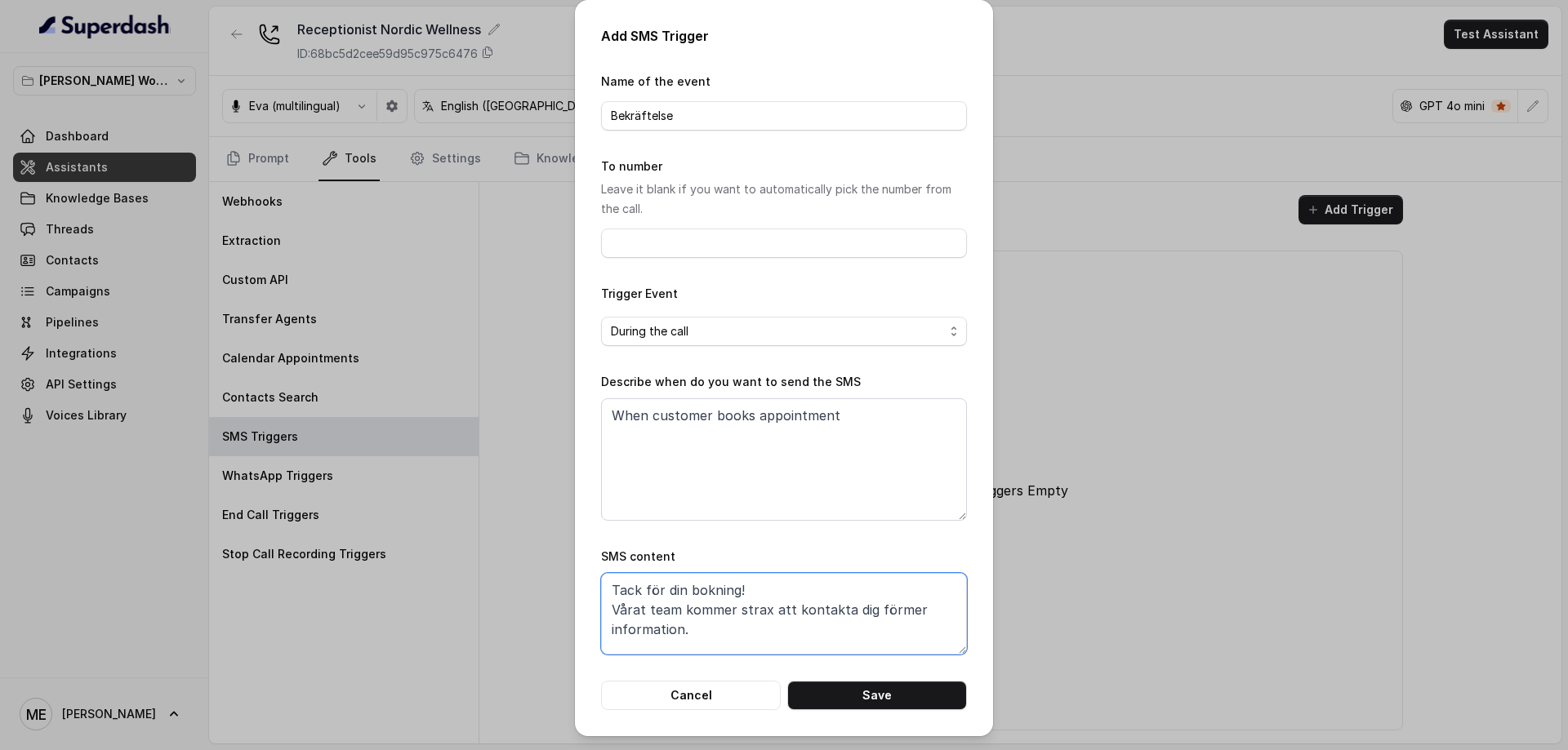
click at [887, 612] on textarea "Tack för din bokning! Vårat team kommer strax att kontakta dig förmer informati…" at bounding box center [784, 613] width 366 height 81
click at [754, 593] on textarea "Tack för din bokning! Vårat team kommer strax att kontakta dig för mer informat…" at bounding box center [784, 613] width 366 height 81
click at [698, 638] on textarea "Tack för din bokning! Håll koll på din email för fler detaljer. Vårat team komm…" at bounding box center [784, 613] width 366 height 81
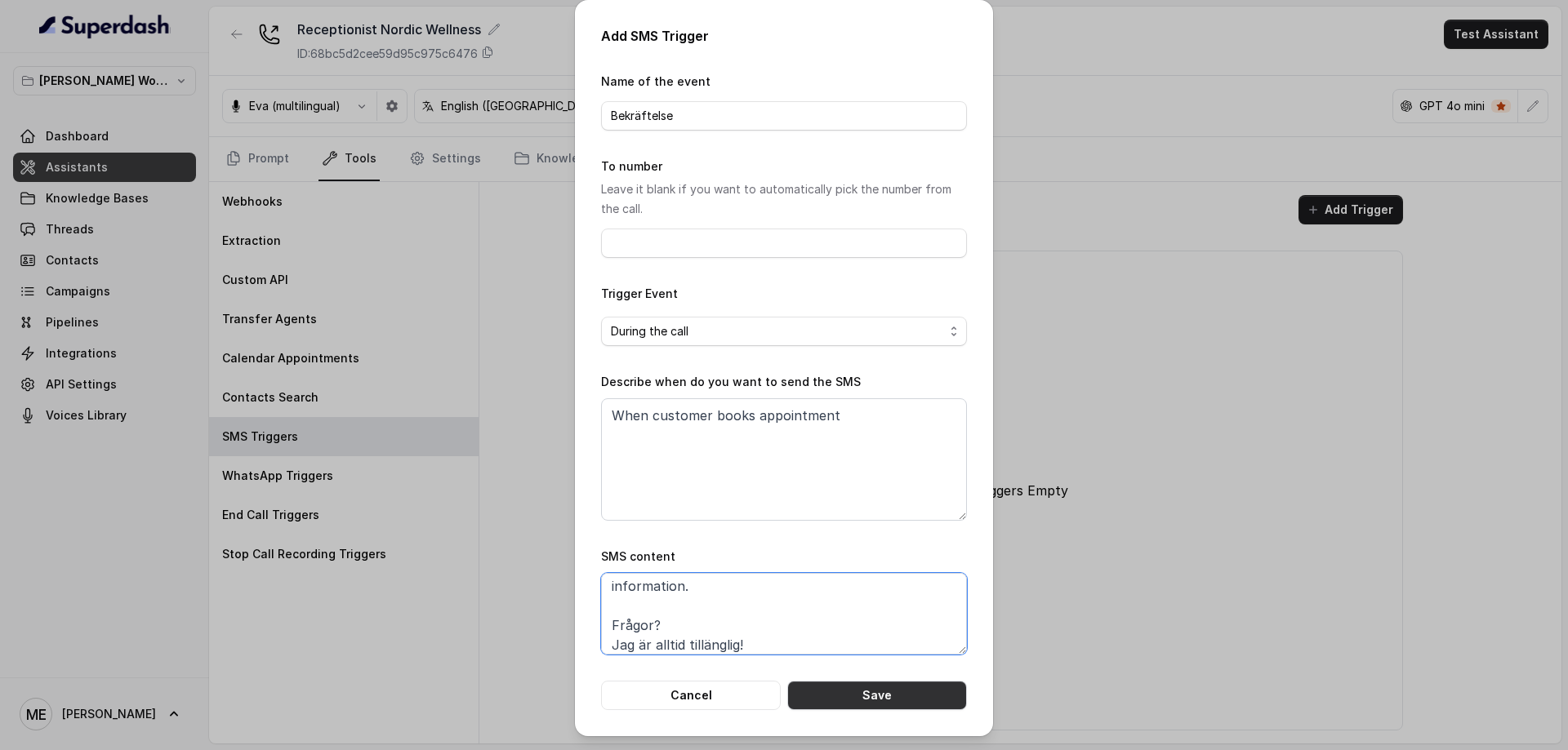
type textarea "Tack för din bokning! Håll koll på din email för fler detaljer. Vårat team komm…"
click at [739, 698] on button "Cancel" at bounding box center [691, 695] width 180 height 29
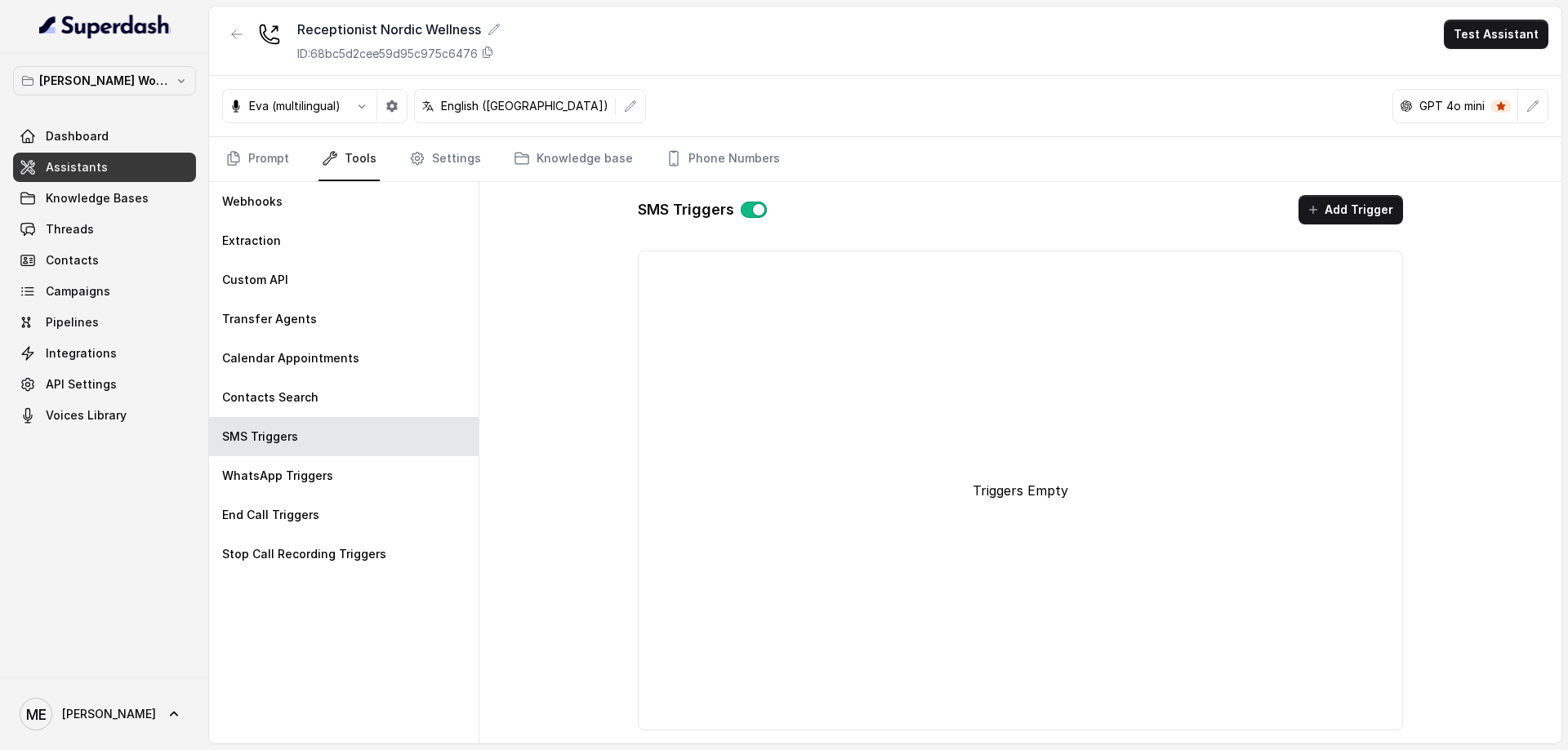
click at [755, 212] on button "button" at bounding box center [753, 210] width 26 height 16
click at [328, 459] on div "WhatsApp Triggers" at bounding box center [344, 476] width 270 height 39
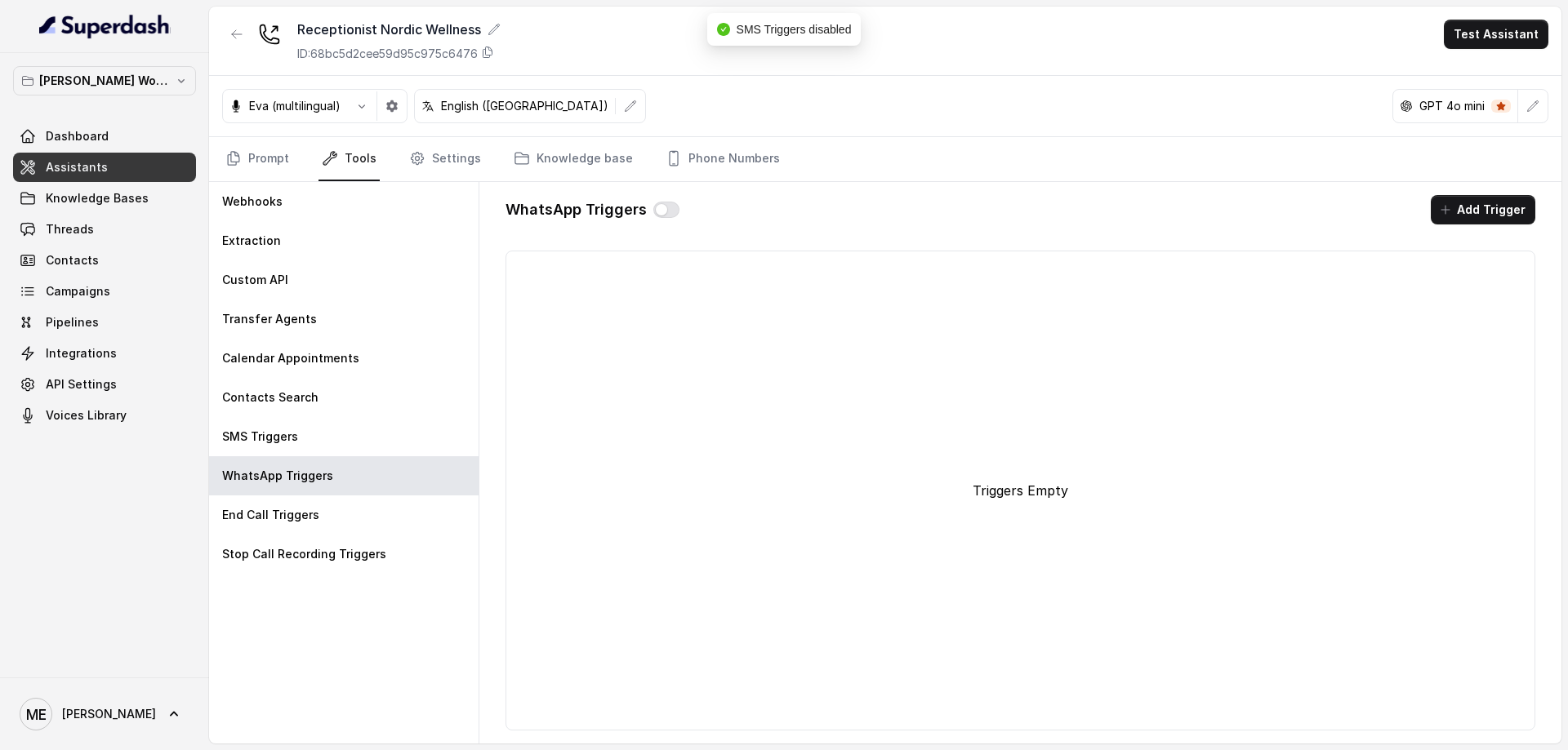
click at [364, 518] on div "End Call Triggers" at bounding box center [344, 515] width 270 height 39
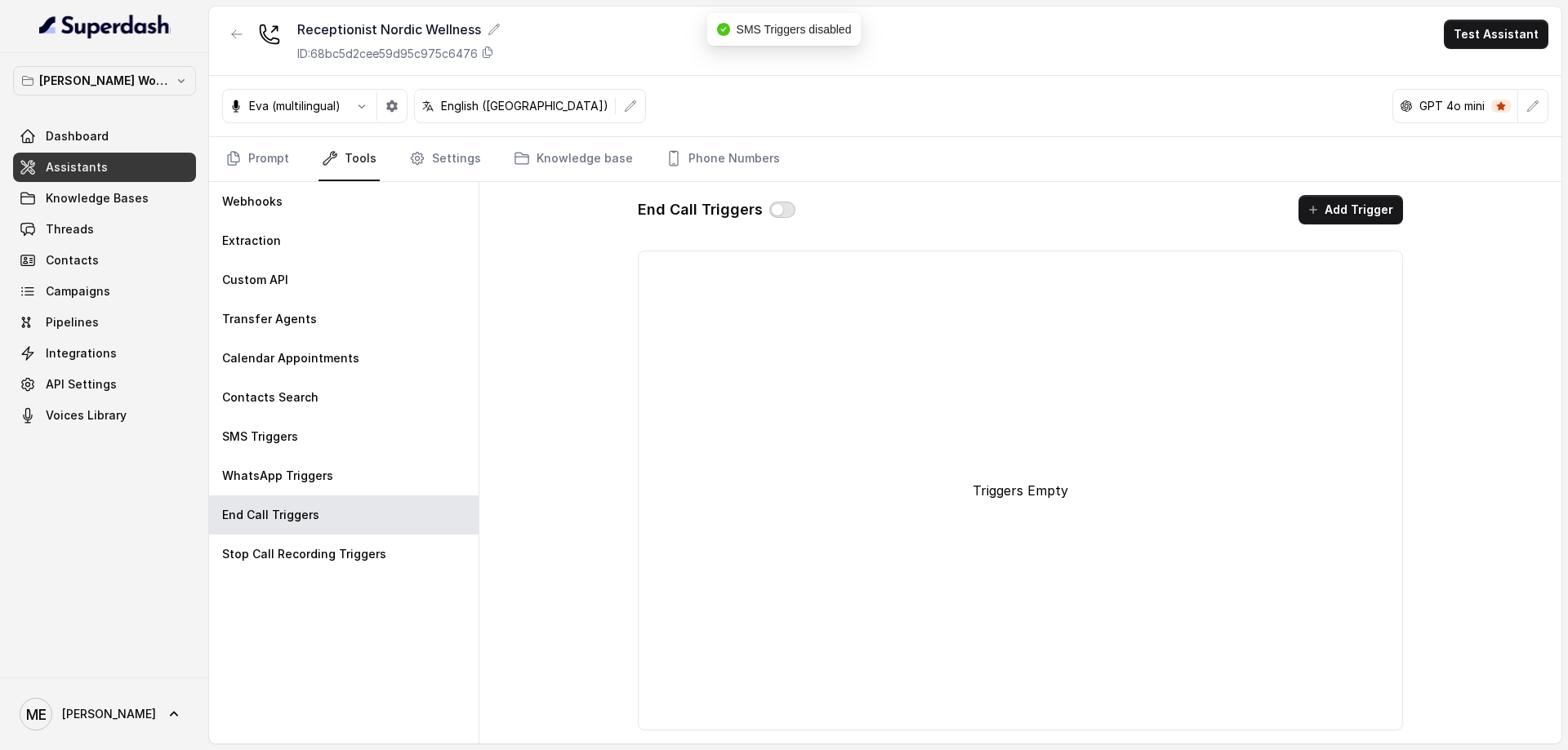
click at [773, 211] on button "button" at bounding box center [782, 210] width 26 height 16
click at [1361, 219] on button "Add Trigger" at bounding box center [1350, 209] width 105 height 29
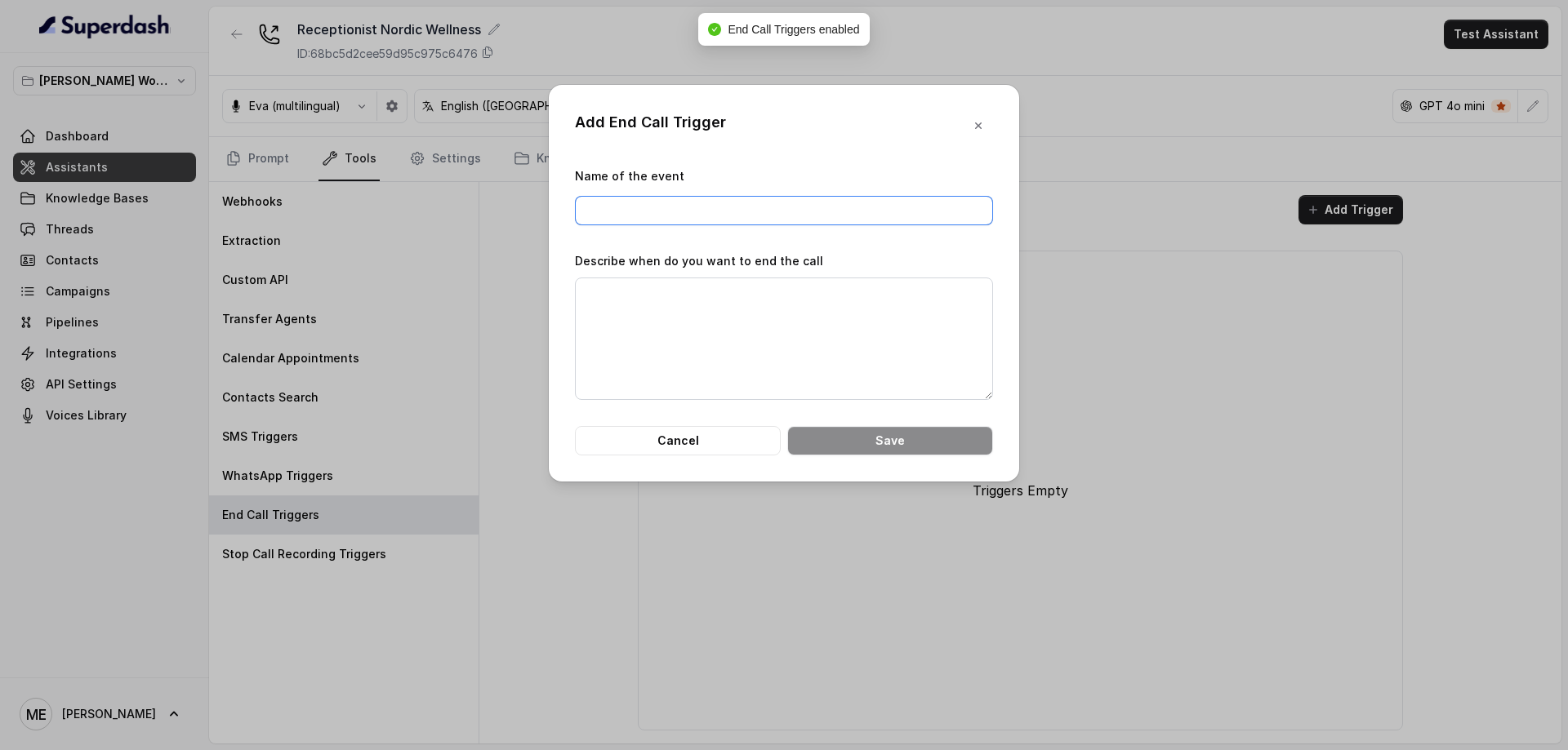
click at [600, 206] on input "Name of the event" at bounding box center [784, 210] width 418 height 29
drag, startPoint x: 987, startPoint y: 130, endPoint x: 893, endPoint y: 202, distance: 118.4
click at [987, 130] on button "button" at bounding box center [978, 125] width 29 height 29
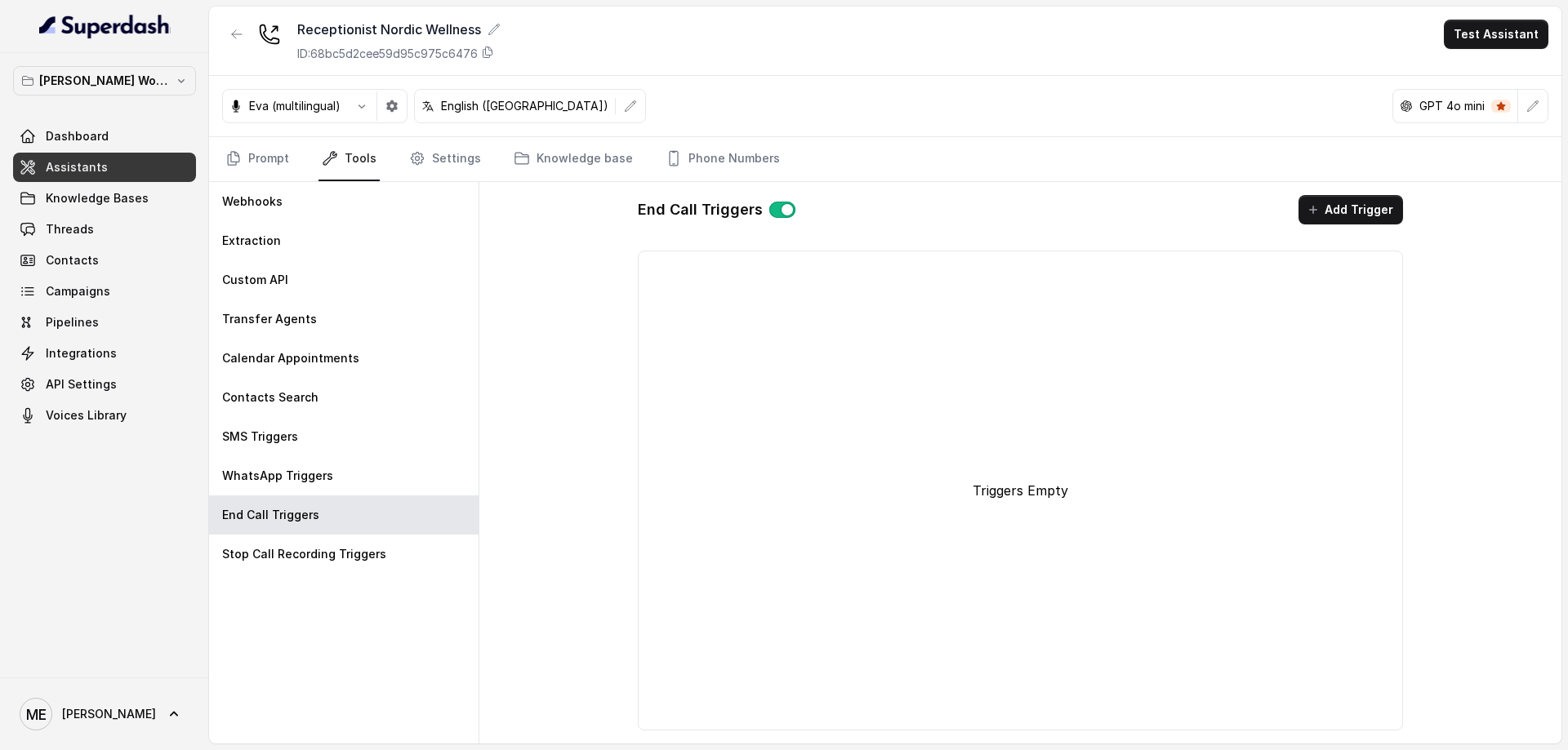
click at [344, 481] on div "WhatsApp Triggers" at bounding box center [344, 476] width 270 height 39
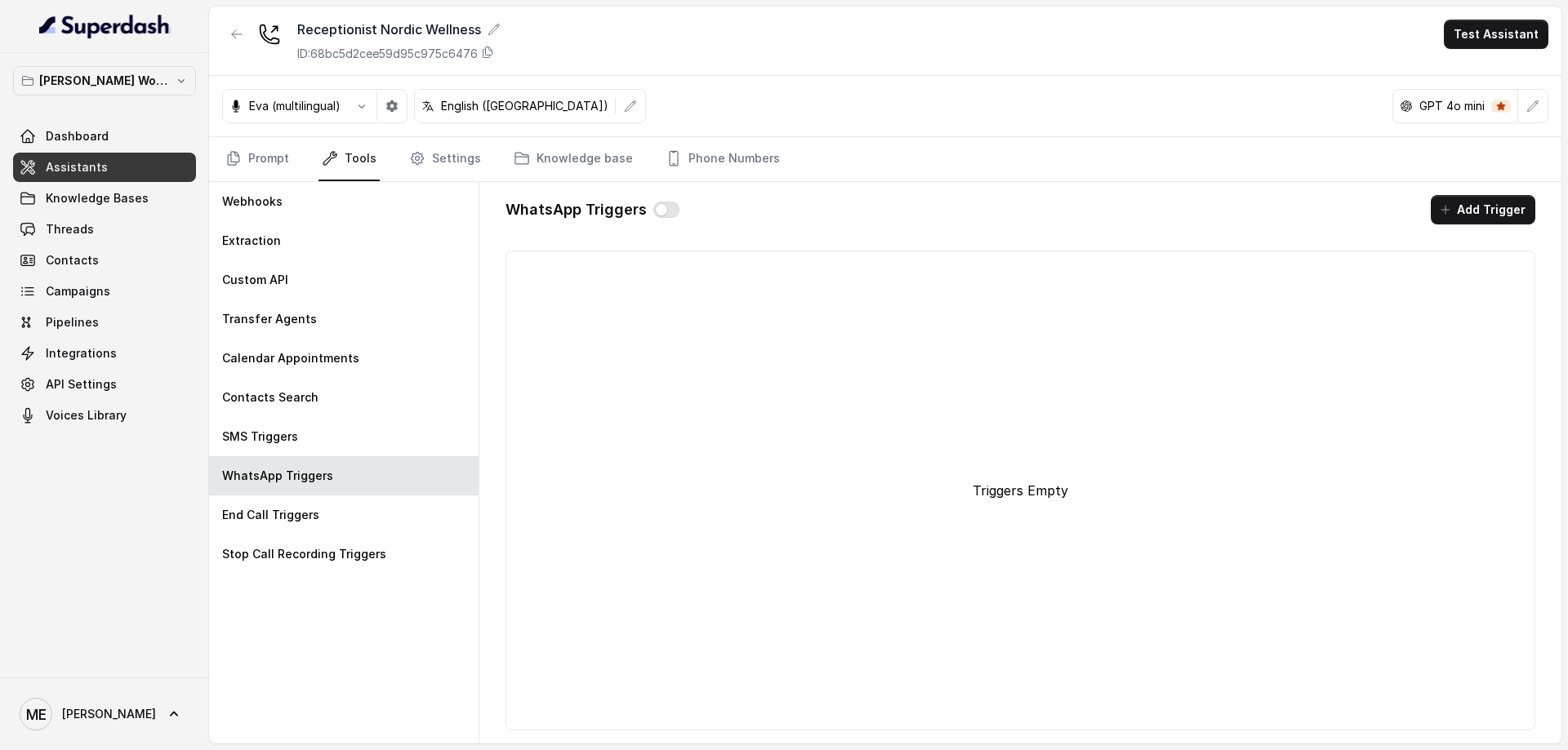
click at [339, 434] on div "SMS Triggers" at bounding box center [344, 437] width 270 height 39
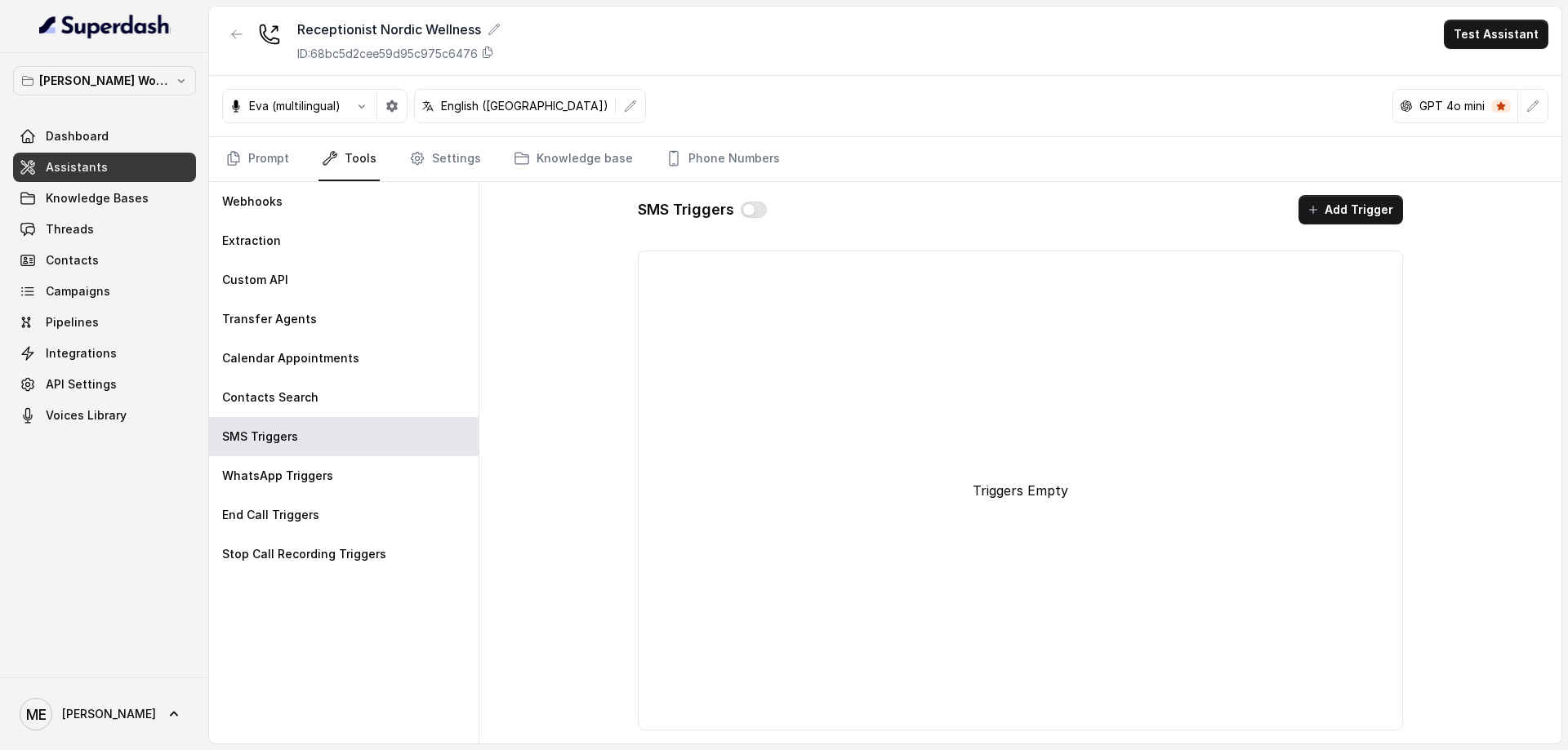
click at [346, 400] on div "Contacts Search" at bounding box center [344, 397] width 270 height 39
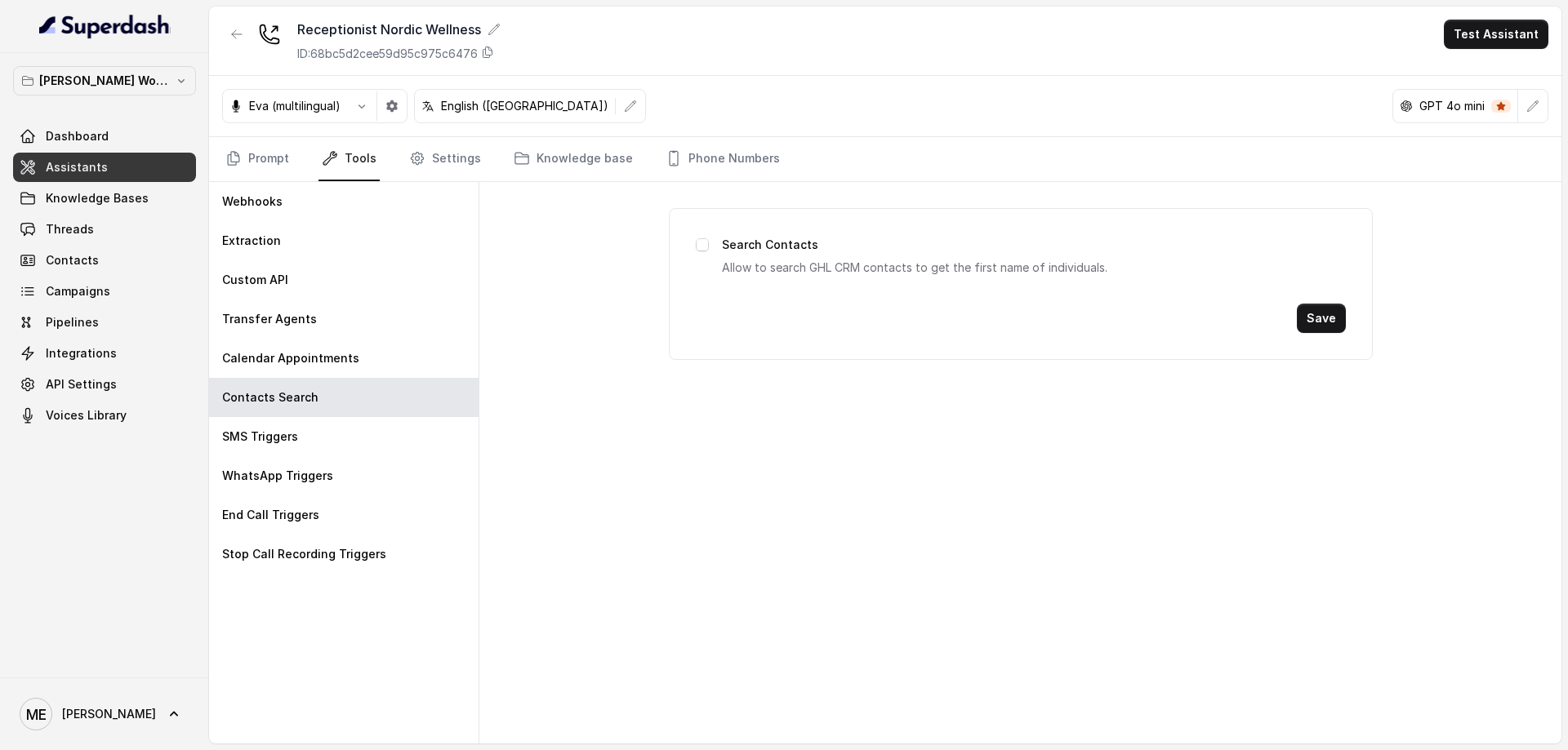
click at [346, 350] on p "Calendar Appointments" at bounding box center [291, 358] width 138 height 16
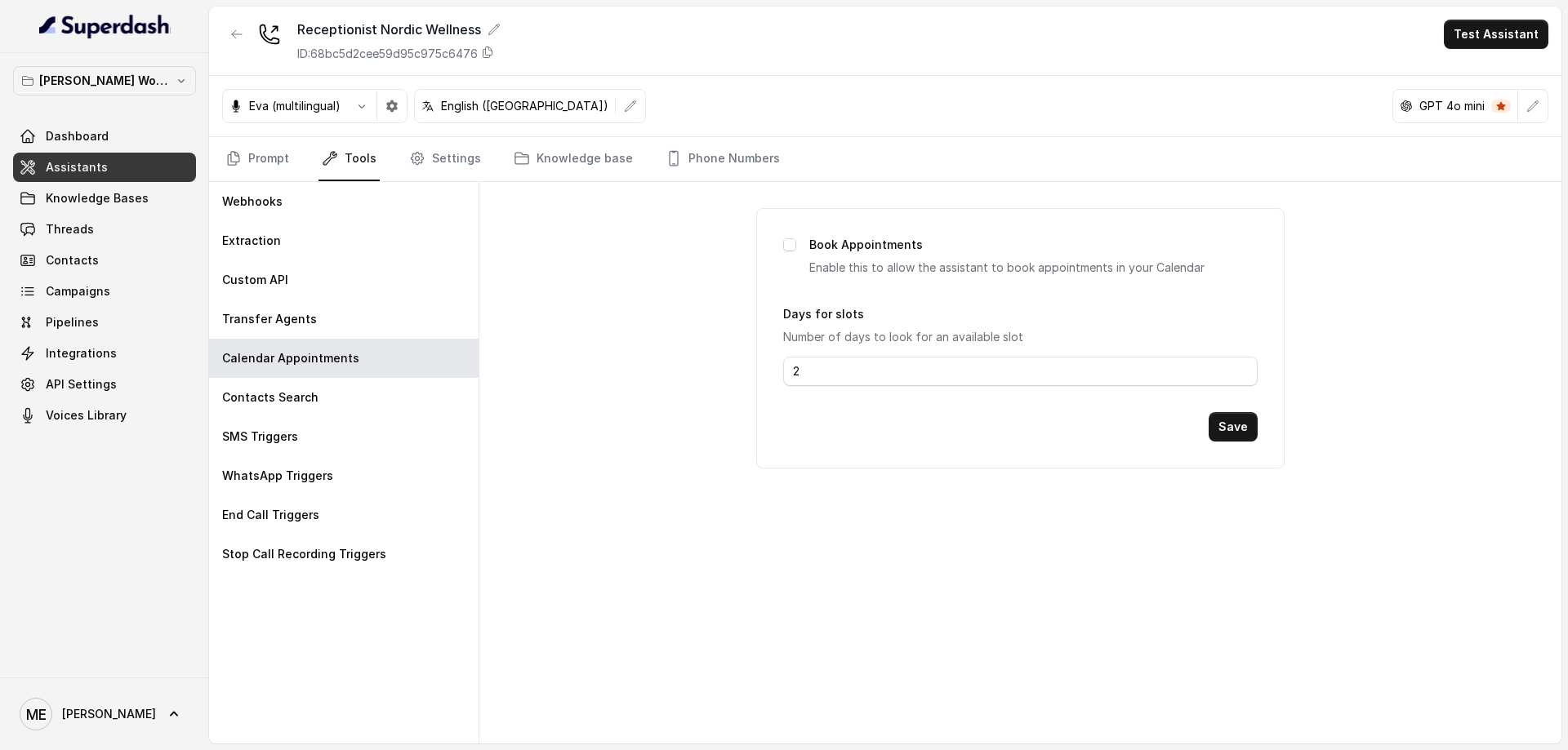
click at [433, 157] on link "Settings" at bounding box center [445, 159] width 79 height 44
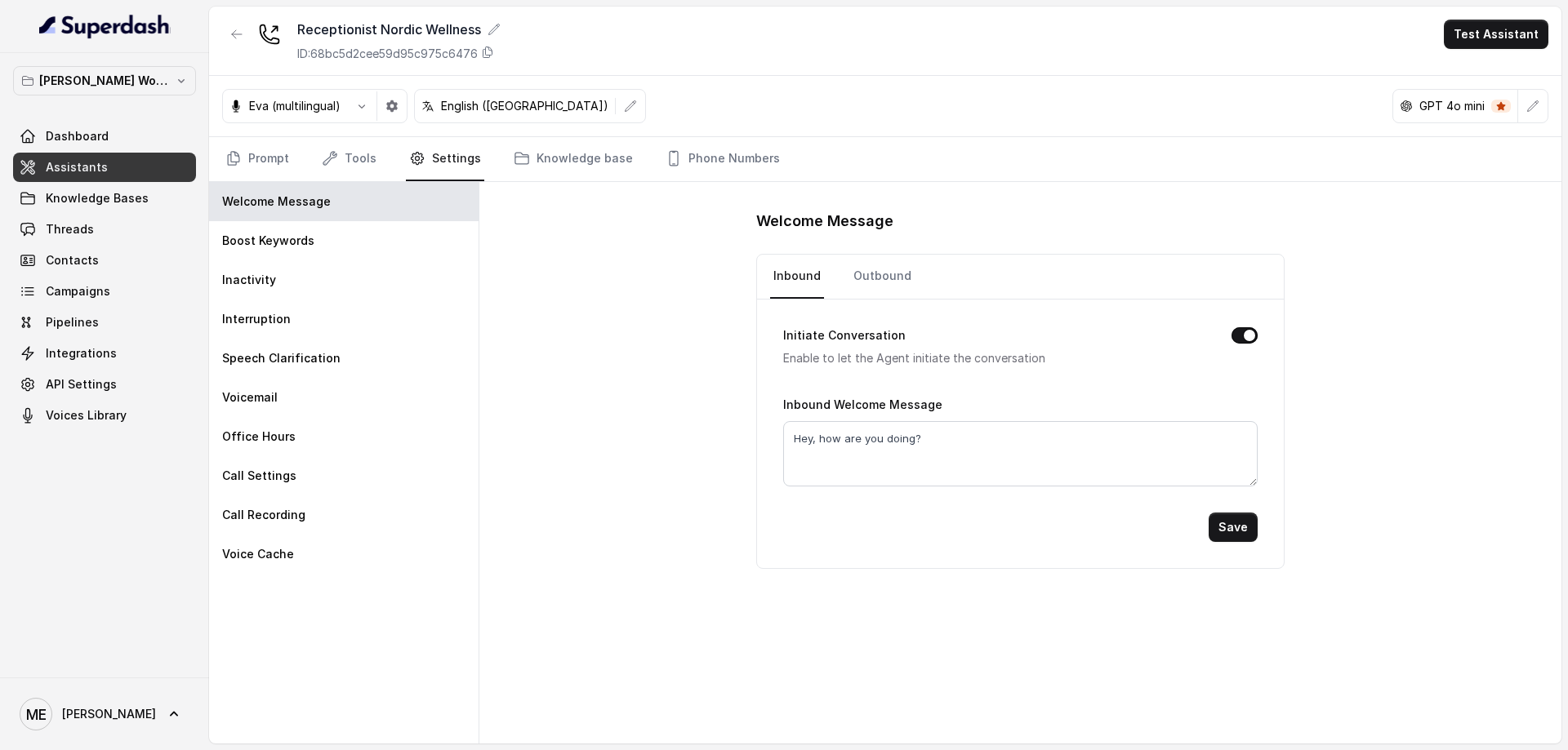
click at [389, 201] on div "Welcome Message" at bounding box center [344, 202] width 270 height 39
click at [978, 448] on textarea "Hey, how are you doing?" at bounding box center [1020, 454] width 474 height 65
drag, startPoint x: 945, startPoint y: 434, endPoint x: 750, endPoint y: 444, distance: 195.3
click at [750, 444] on div "Welcome Message Inbound Outbound Initiate Conversation Enable to let the Agent …" at bounding box center [1020, 462] width 1082 height 562
type textarea "Välkommen till Nordic Wellness, du pratar med [PERSON_NAME]. Hur kan jag hjälpa…"
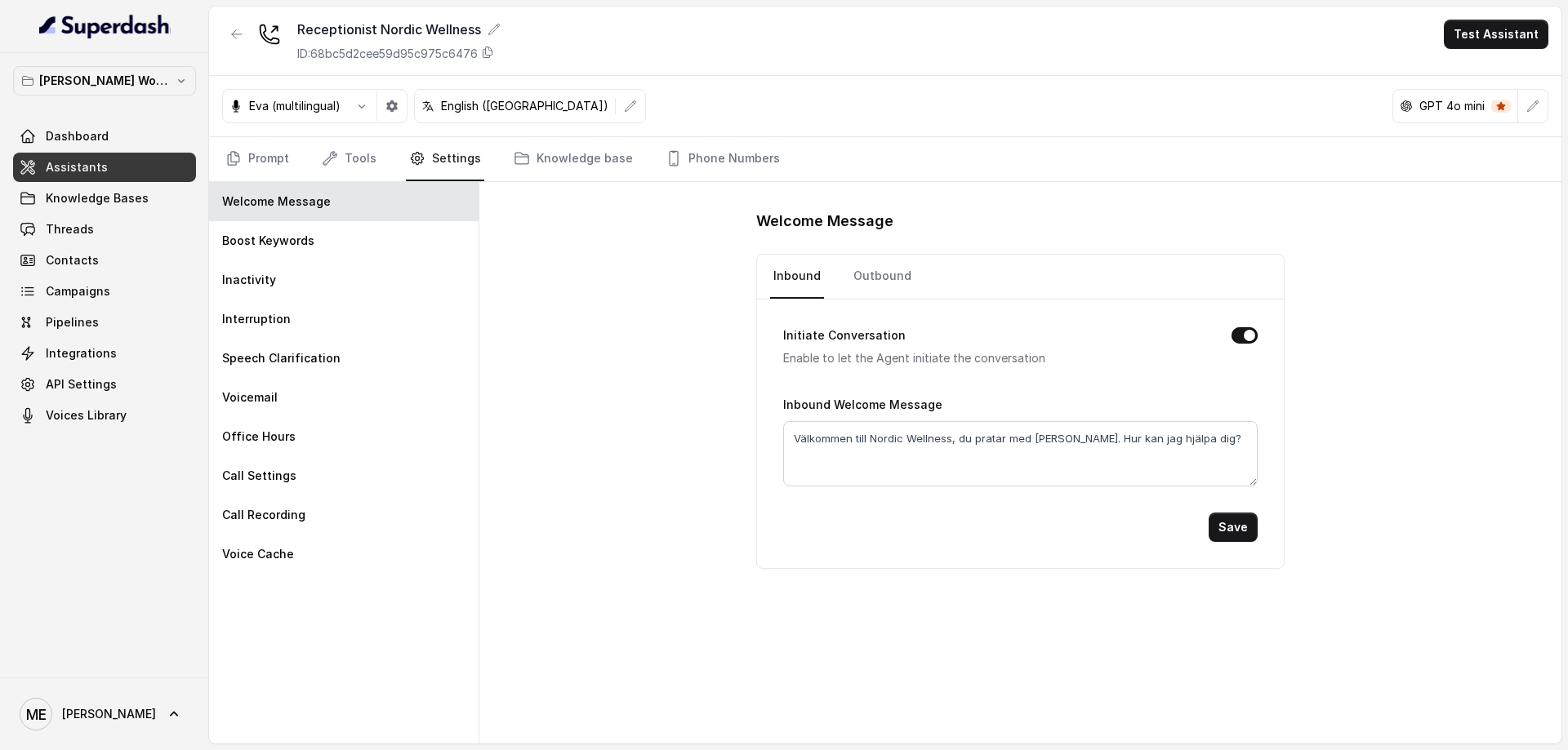
click at [897, 277] on link "Outbound" at bounding box center [883, 276] width 64 height 44
click at [955, 441] on textarea "Hey, how are you doing?" at bounding box center [1020, 454] width 474 height 65
type textarea "Hej! [PERSON_NAME] från noridc wellness här!"
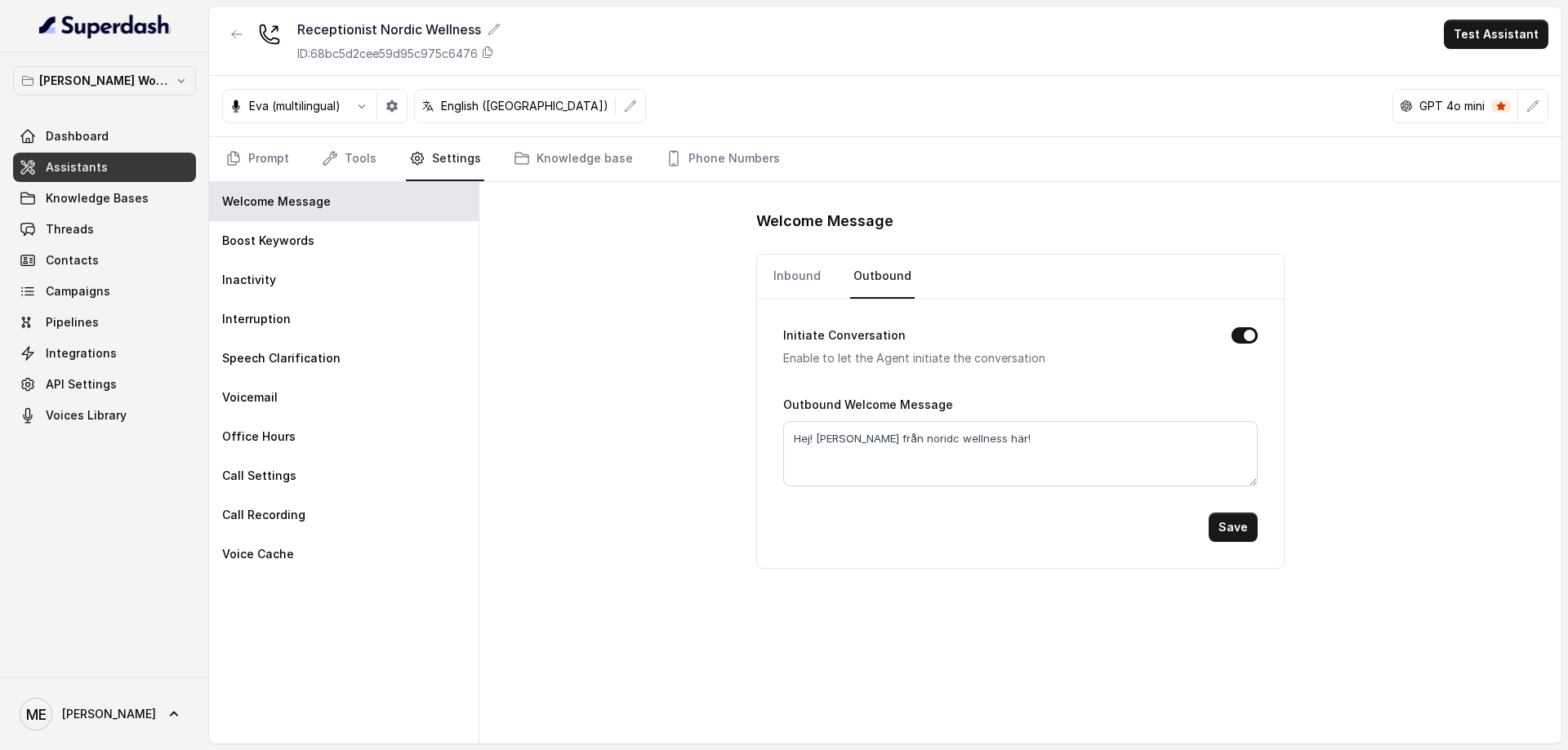
click at [376, 231] on div "Boost Keywords" at bounding box center [344, 241] width 270 height 39
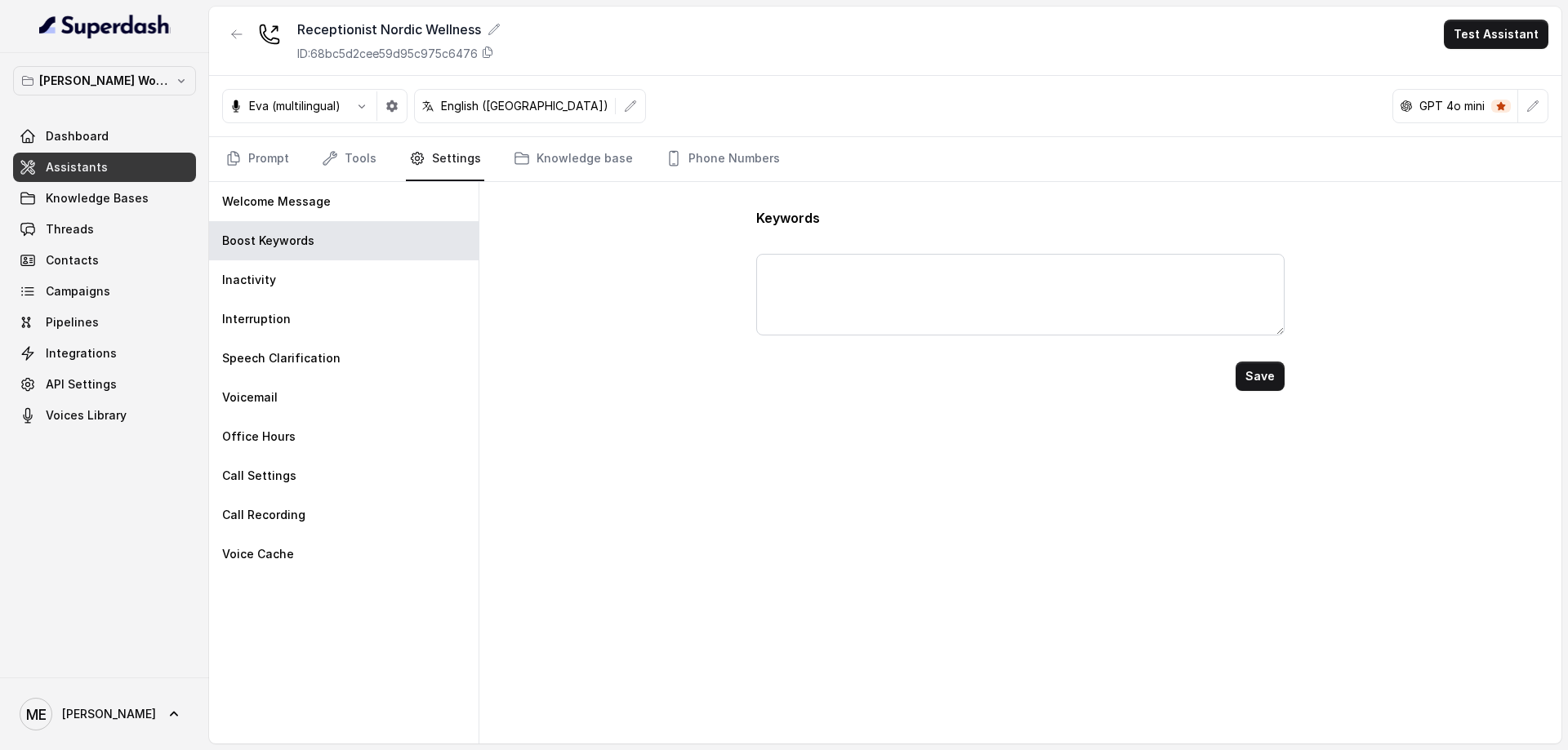
click at [363, 293] on div "Inactivity" at bounding box center [344, 280] width 270 height 39
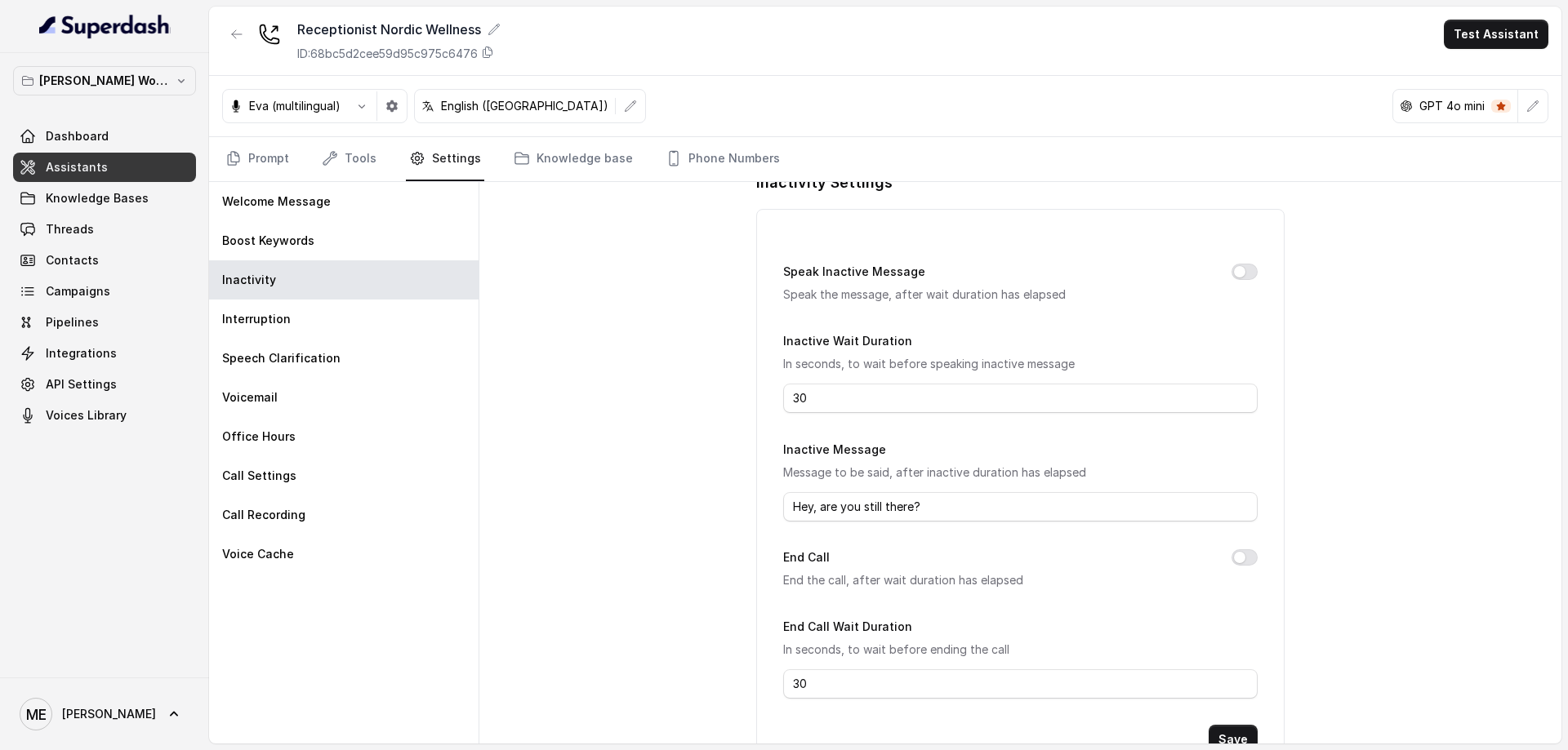
scroll to position [102, 0]
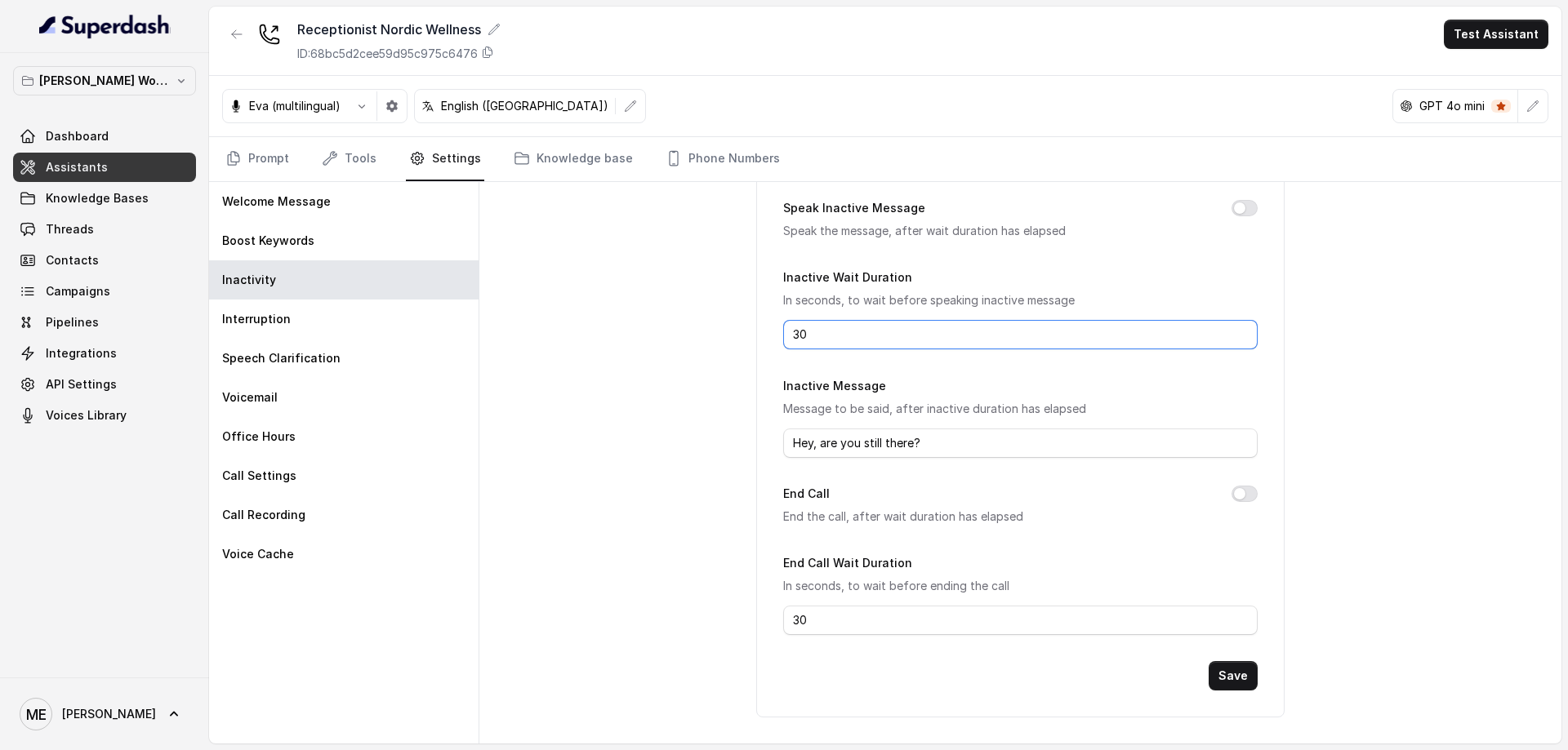
click at [848, 334] on input "30" at bounding box center [1020, 334] width 474 height 29
drag, startPoint x: 791, startPoint y: 444, endPoint x: 938, endPoint y: 444, distance: 147.0
click at [938, 444] on input "Hey, are you still there?" at bounding box center [1020, 443] width 474 height 29
click at [631, 421] on div "Inactivity Settings Speak Inactive Message Speak the message, after wait durati…" at bounding box center [1020, 462] width 1082 height 562
click at [336, 301] on div "Interruption" at bounding box center [344, 319] width 270 height 39
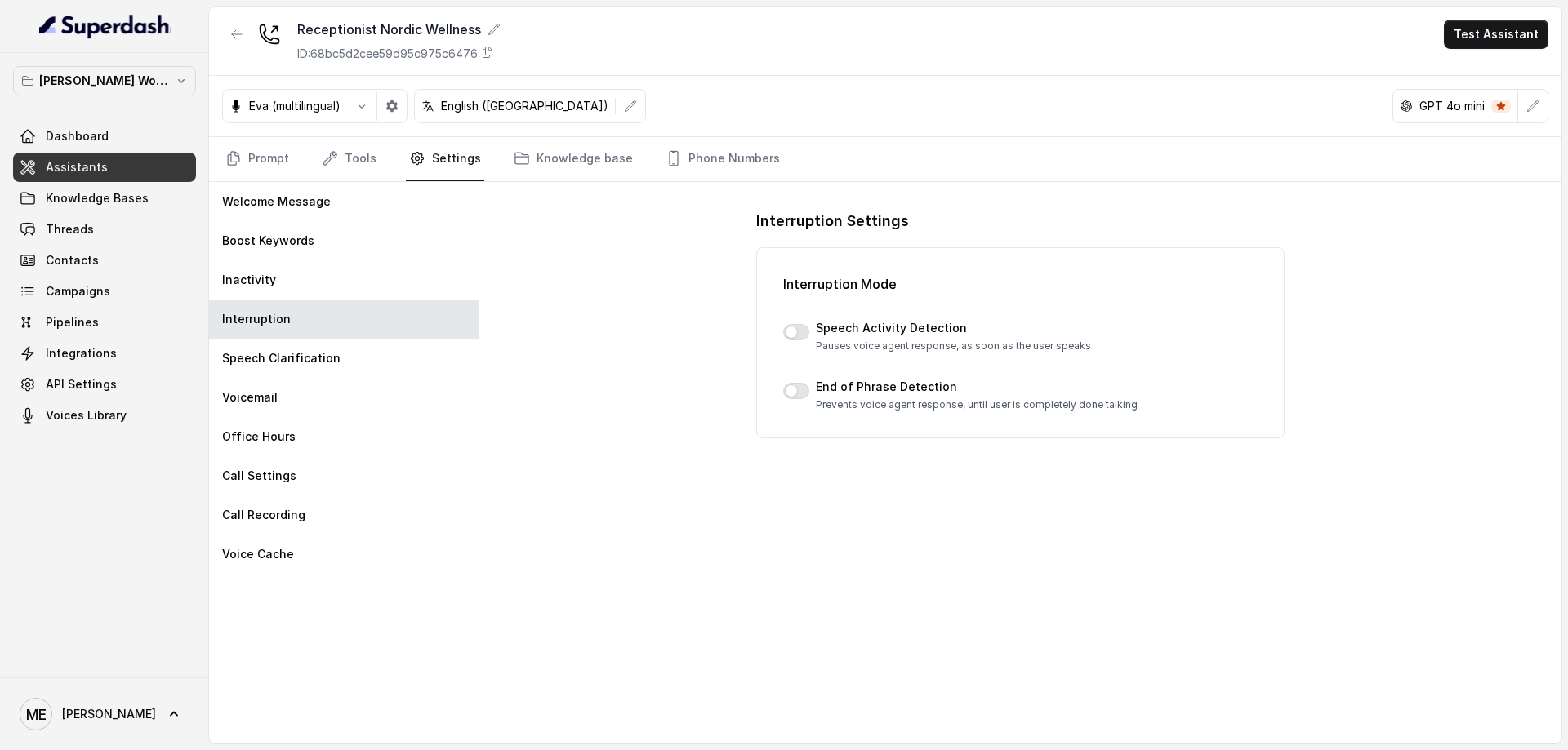
scroll to position [0, 0]
click at [309, 351] on p "Speech Clarification" at bounding box center [281, 358] width 119 height 16
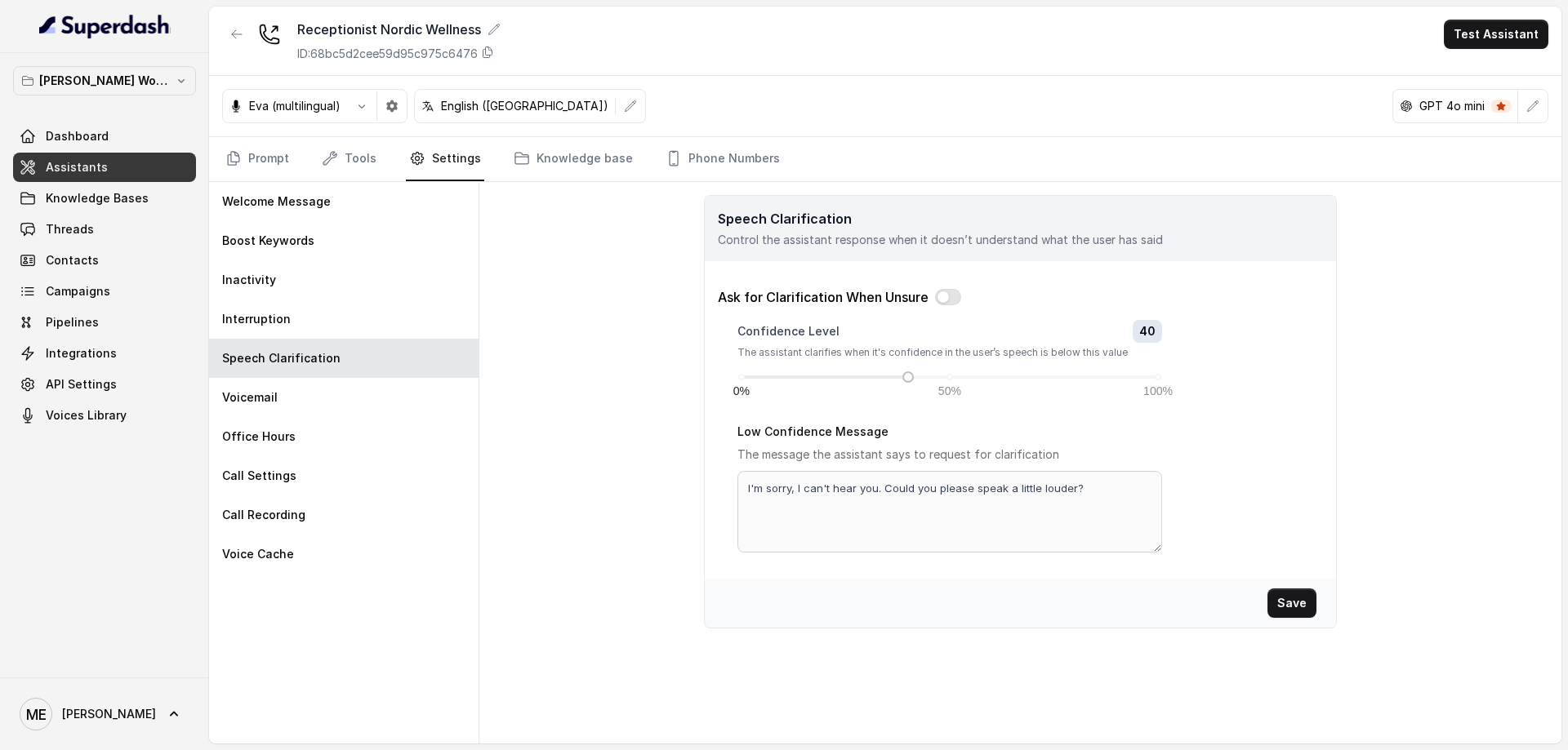
click at [305, 381] on div "Voicemail" at bounding box center [344, 397] width 270 height 39
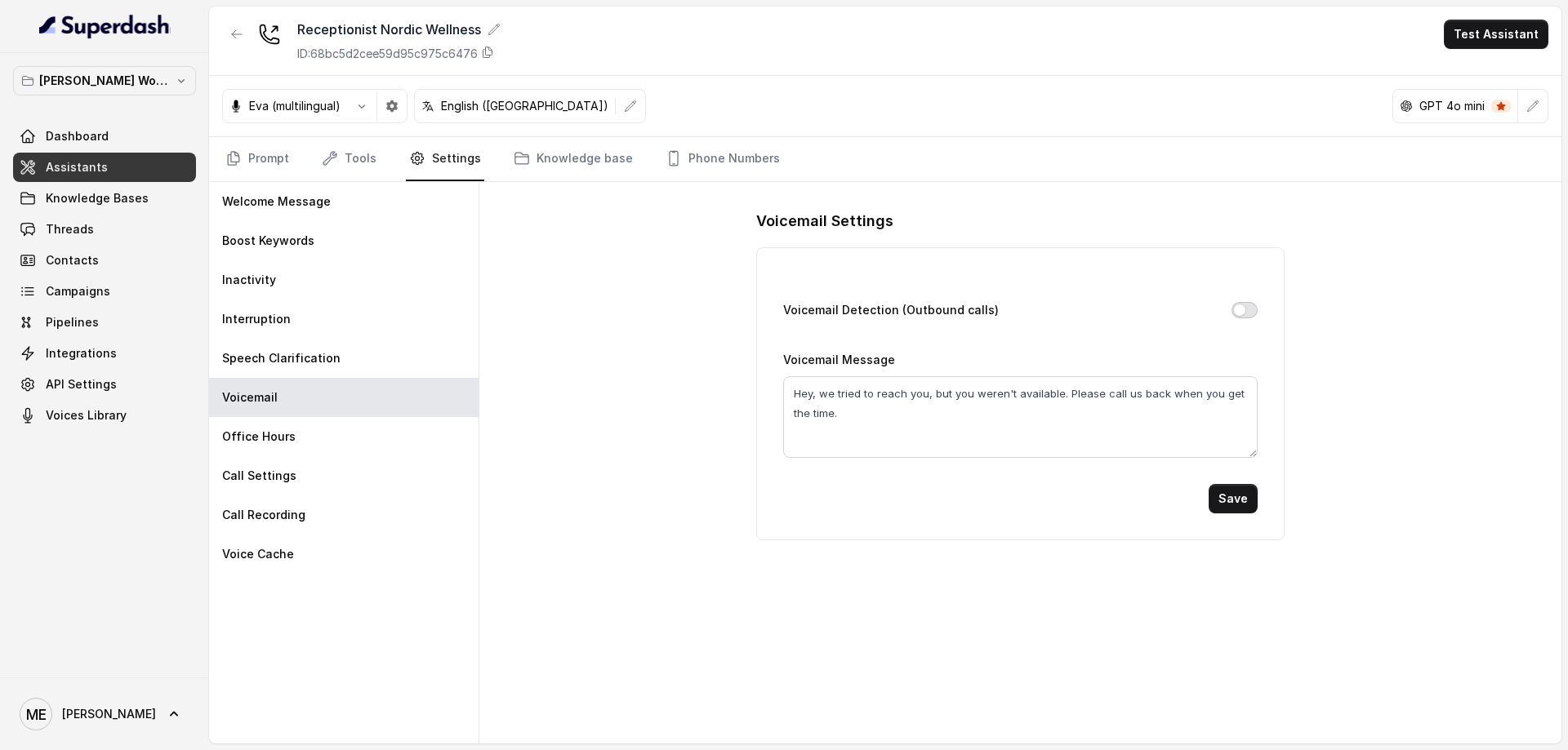
click at [1246, 315] on button "Voicemail Detection (Outbound calls)" at bounding box center [1245, 310] width 26 height 16
click at [955, 436] on textarea "Hey, we tried to reach you, but you weren't available. Please call us back when…" at bounding box center [1020, 416] width 474 height 81
click at [1251, 307] on button "Voicemail Detection (Outbound calls)" at bounding box center [1245, 310] width 26 height 16
click at [284, 420] on div "Office Hours" at bounding box center [344, 437] width 270 height 39
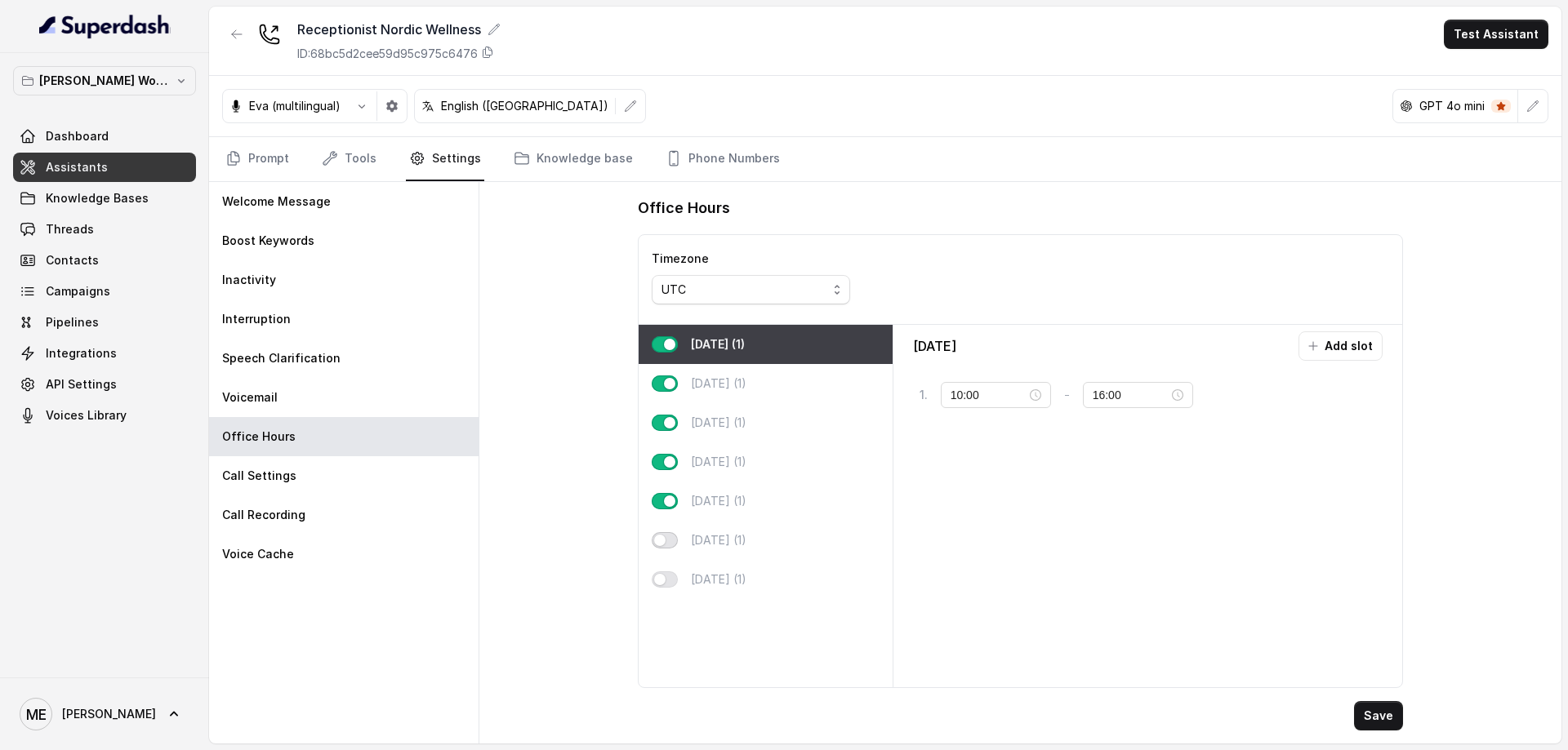
click at [665, 538] on button "button" at bounding box center [664, 540] width 26 height 16
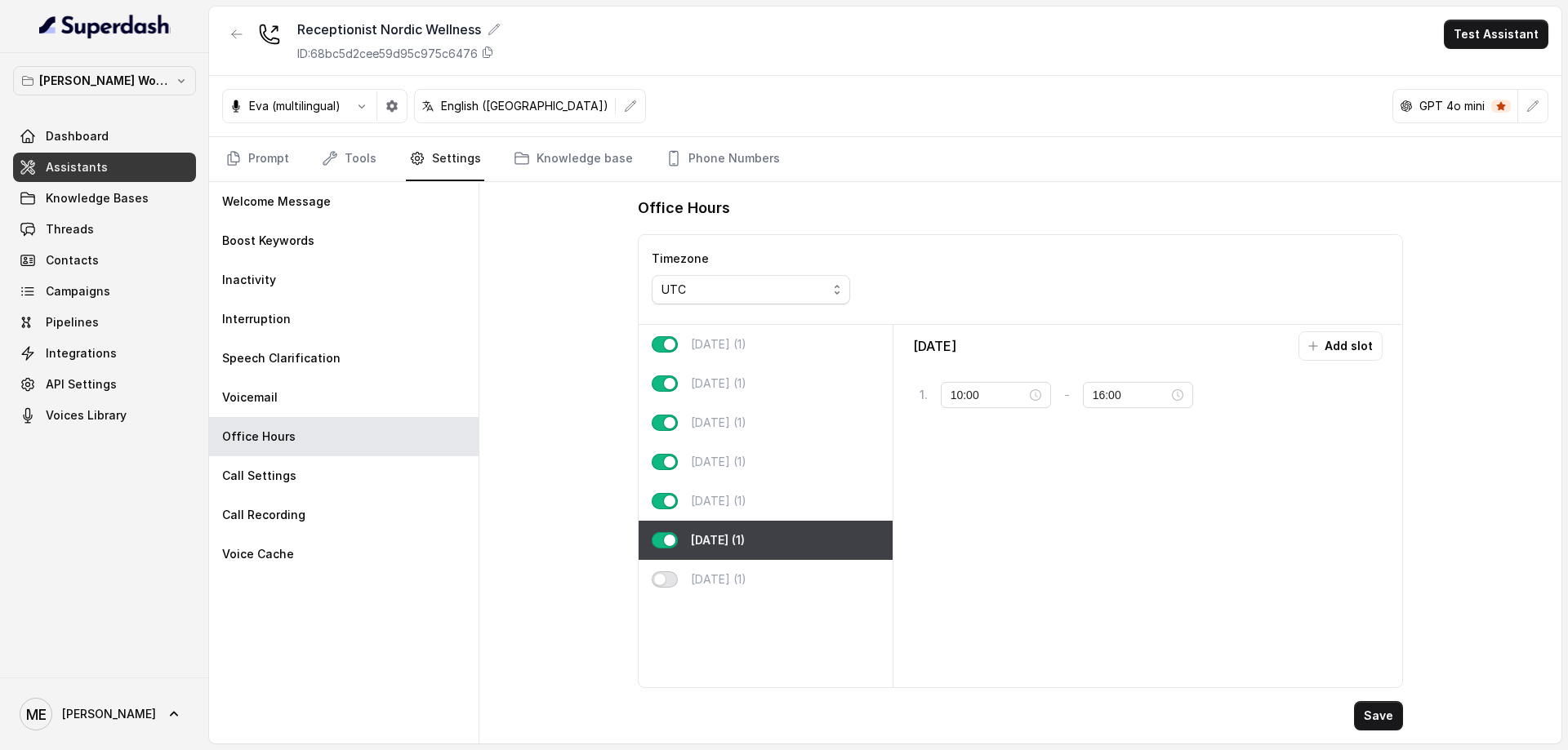
click at [668, 575] on button "button" at bounding box center [664, 579] width 26 height 16
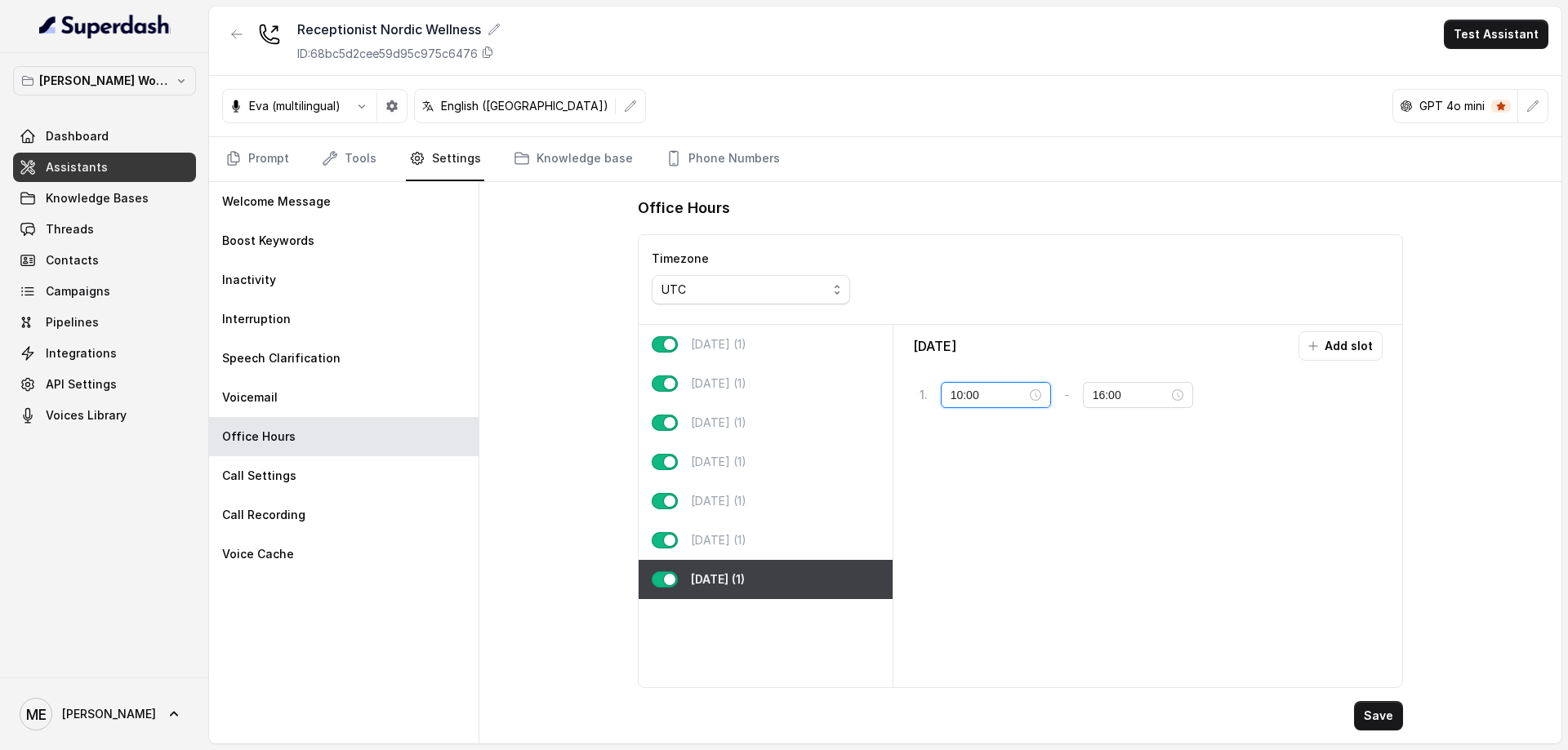
click at [992, 389] on input "10:00" at bounding box center [988, 395] width 76 height 18
click at [961, 429] on div "00" at bounding box center [964, 429] width 39 height 23
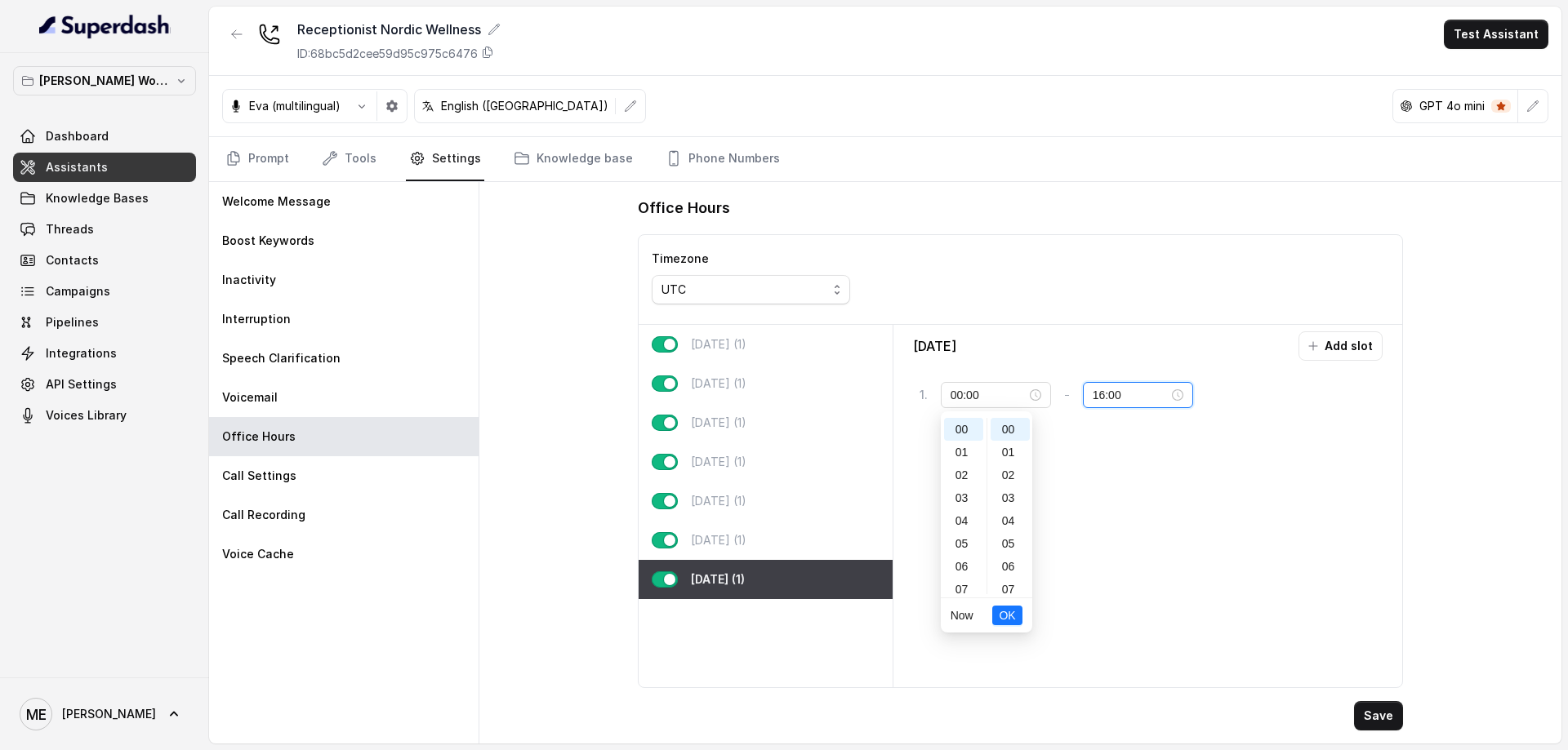
click at [1145, 393] on input "16:00" at bounding box center [1130, 395] width 76 height 18
type input "10:00"
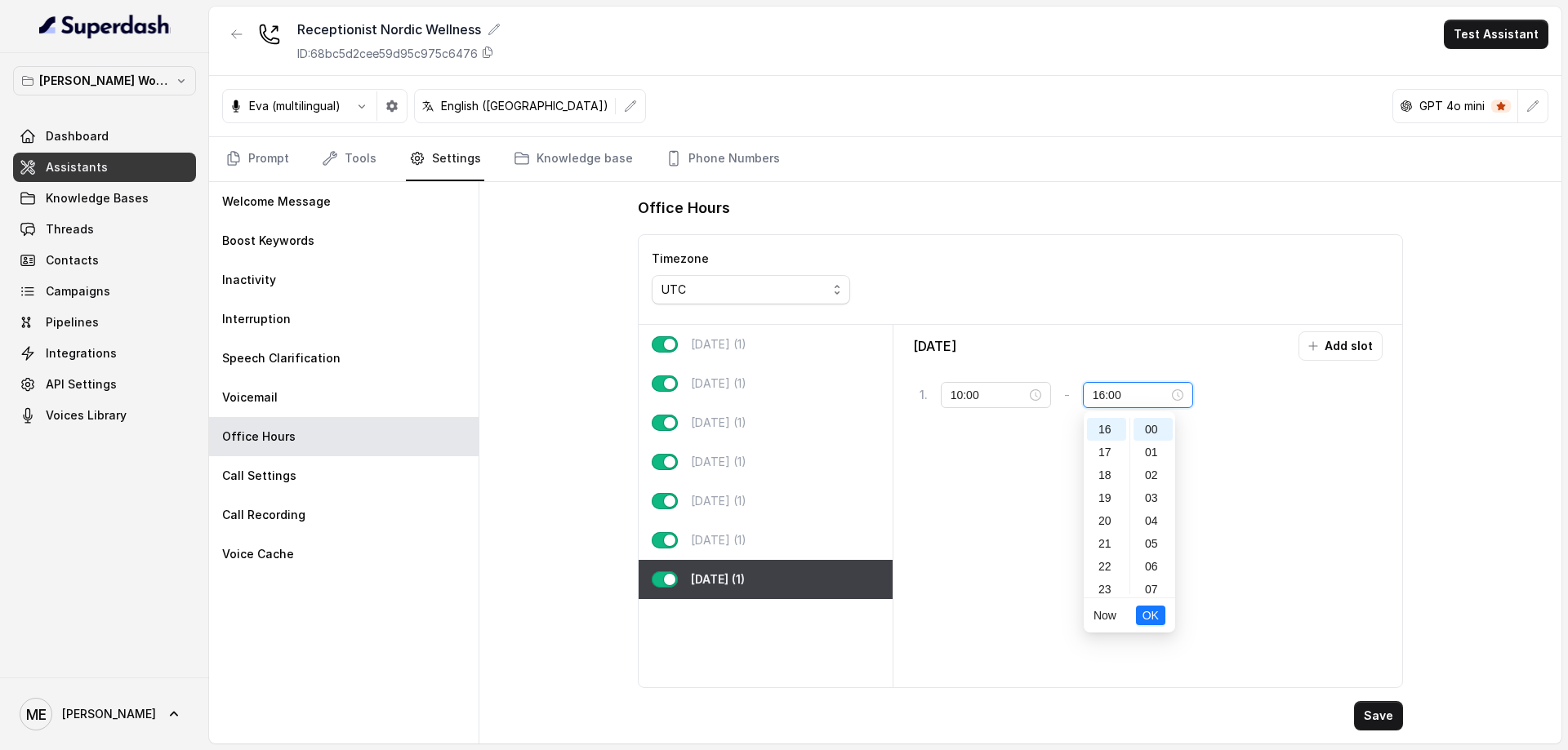
scroll to position [372, 0]
drag, startPoint x: 1103, startPoint y: 582, endPoint x: 1137, endPoint y: 546, distance: 49.5
click at [1103, 581] on div "23" at bounding box center [1107, 583] width 39 height 23
click at [1153, 588] on div "59" at bounding box center [1153, 583] width 39 height 23
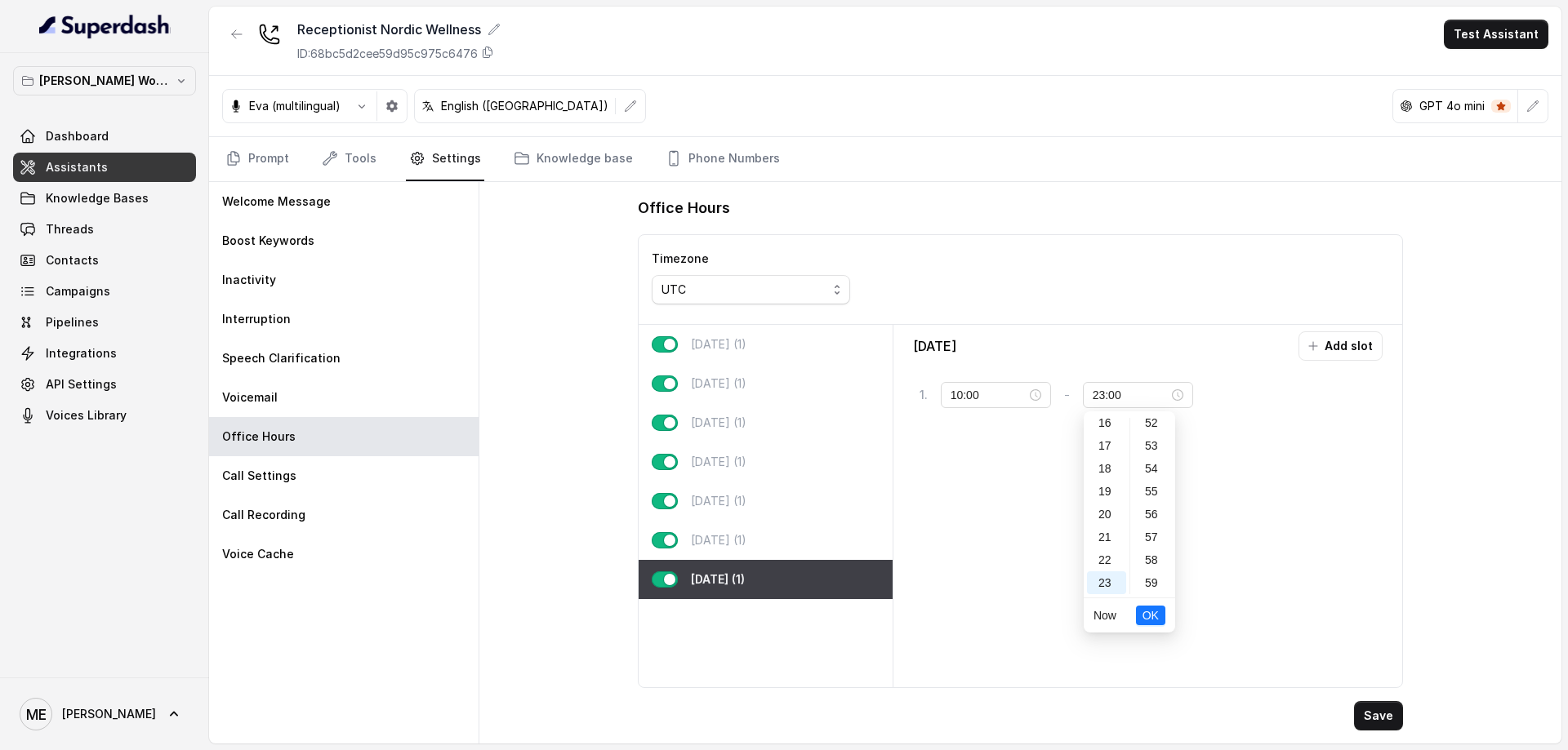
type input "23:59"
click at [1152, 615] on span "OK" at bounding box center [1151, 615] width 16 height 18
click at [1023, 404] on input "10:00" at bounding box center [988, 395] width 76 height 18
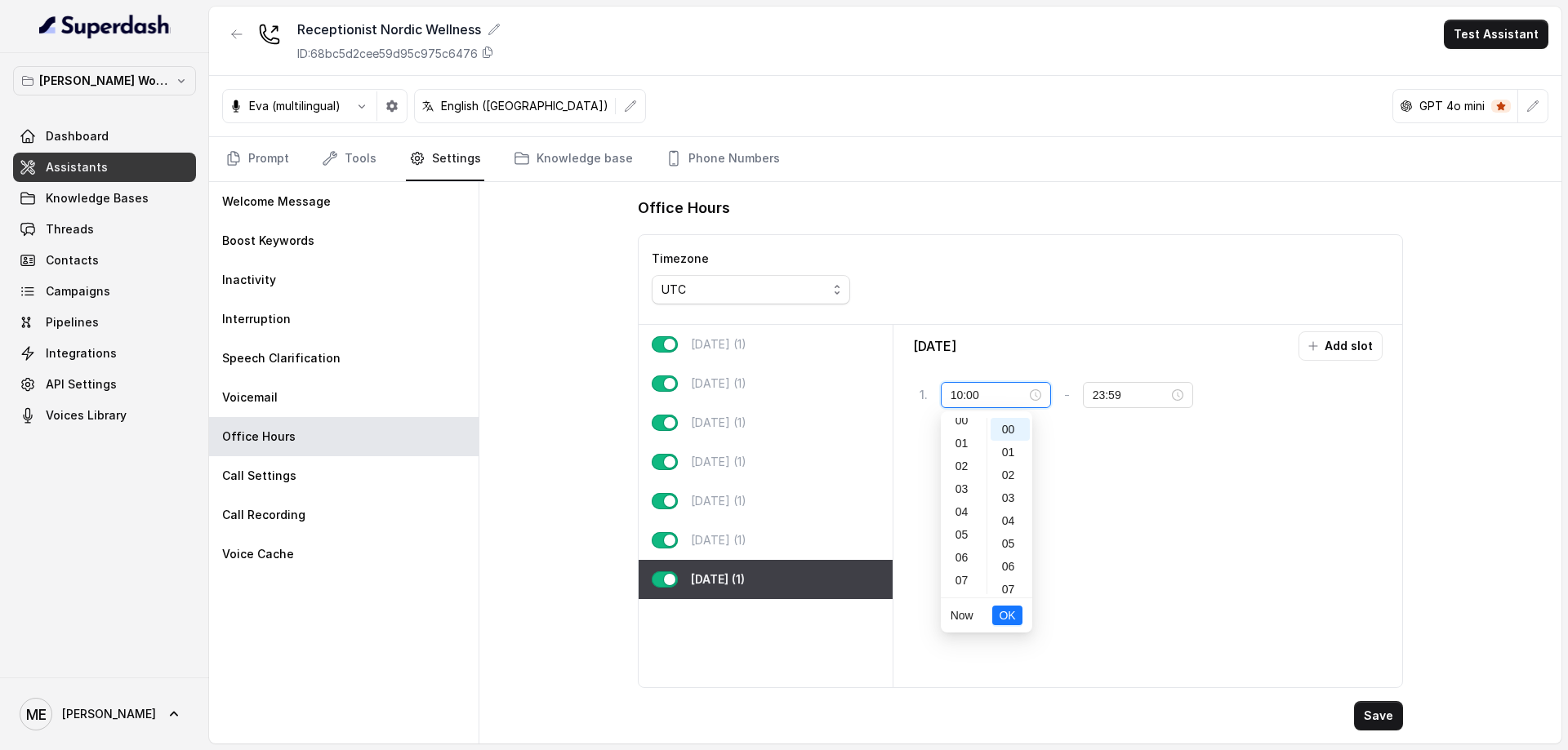
scroll to position [0, 0]
click at [969, 431] on div "00" at bounding box center [964, 429] width 39 height 23
click at [1011, 451] on div "01" at bounding box center [1010, 453] width 39 height 23
type input "10:00"
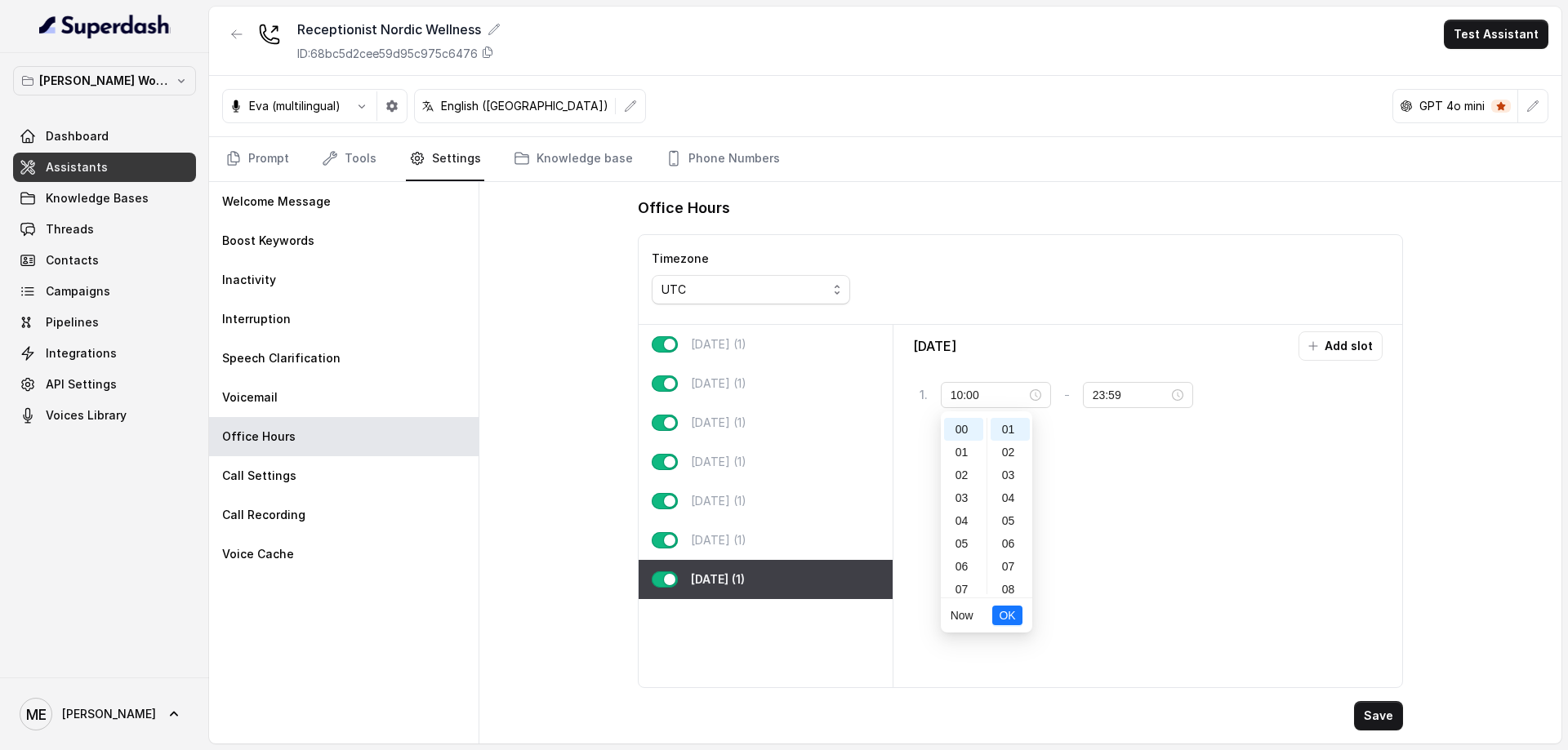
click at [1203, 479] on div "[DATE] Add slot 1 . 10:00 - 23:59 tag" at bounding box center [1148, 505] width 497 height 349
click at [671, 543] on button "button" at bounding box center [664, 540] width 26 height 16
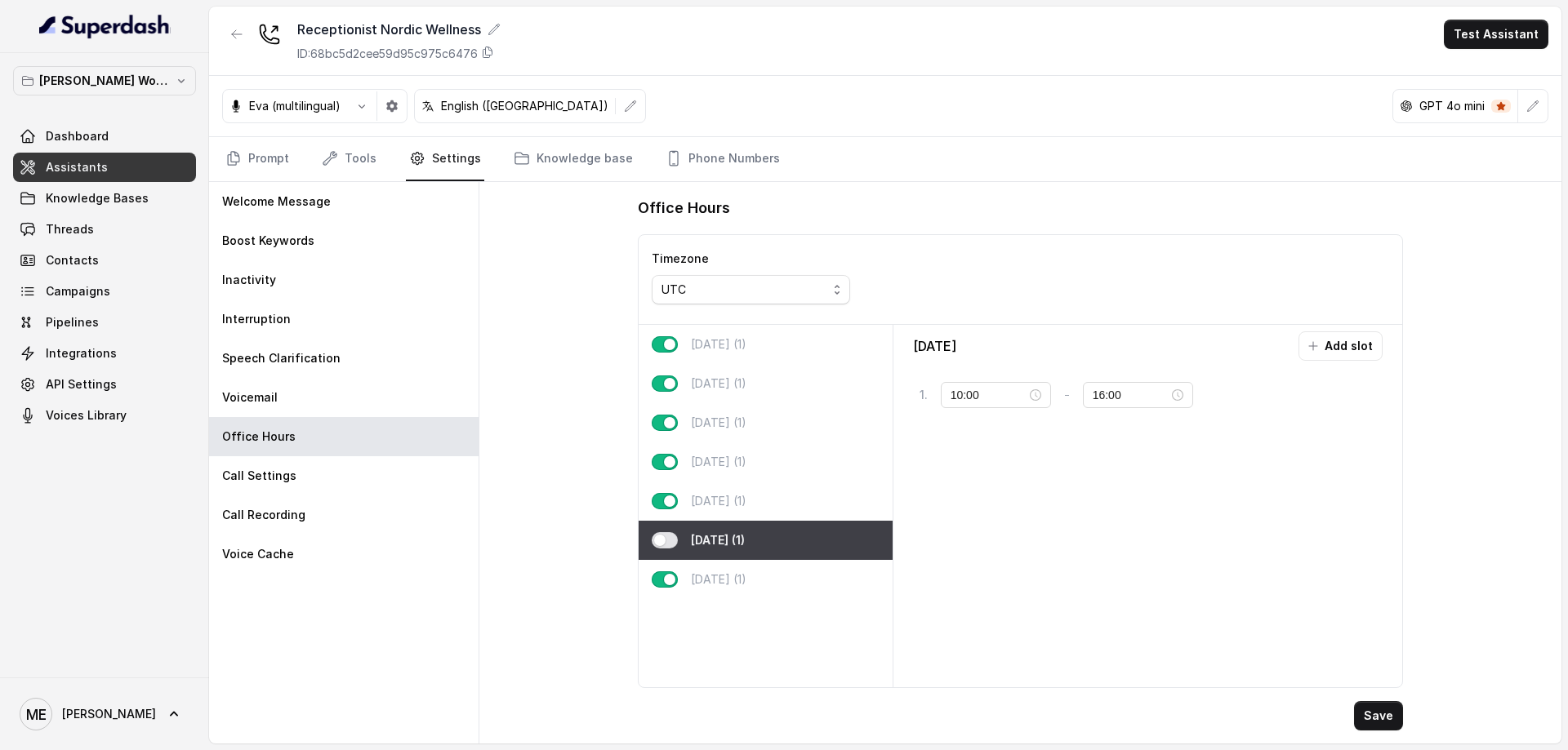
click at [670, 501] on button "button" at bounding box center [664, 501] width 26 height 16
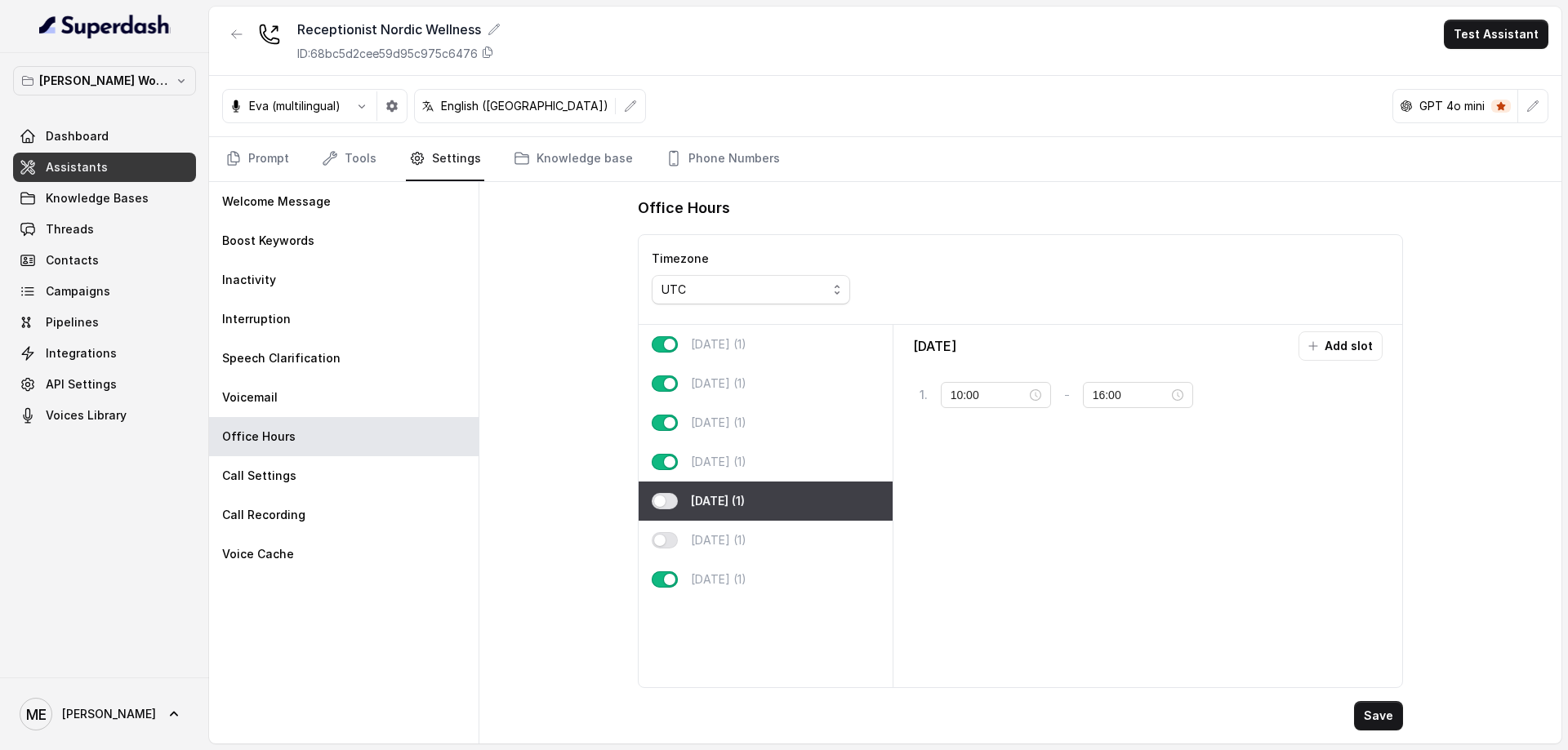
drag, startPoint x: 668, startPoint y: 579, endPoint x: 671, endPoint y: 533, distance: 46.1
click at [669, 578] on button "button" at bounding box center [664, 579] width 26 height 16
type input "23:59"
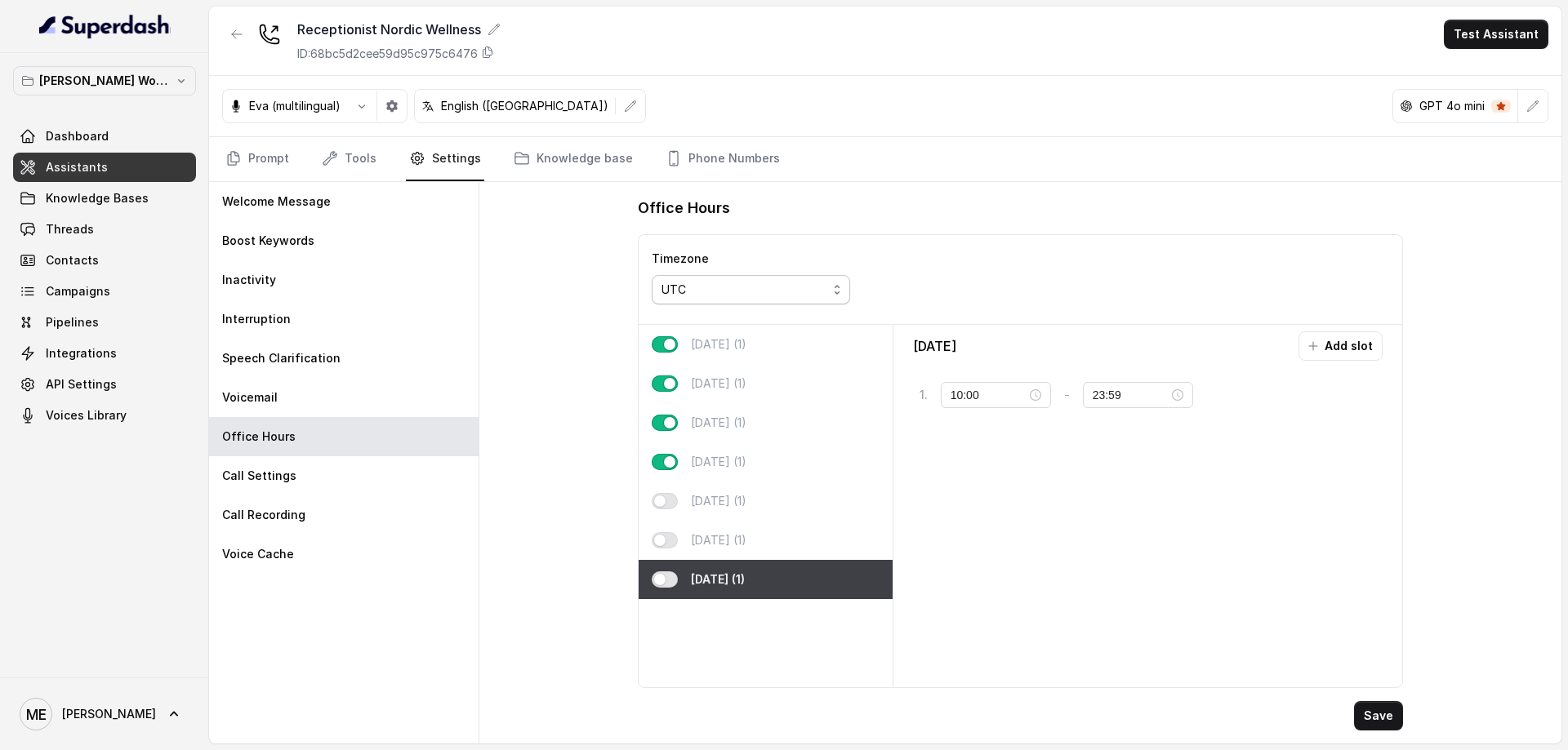
click at [755, 279] on span "UTC" at bounding box center [750, 289] width 198 height 29
click at [823, 299] on span "UTC" at bounding box center [750, 289] width 198 height 29
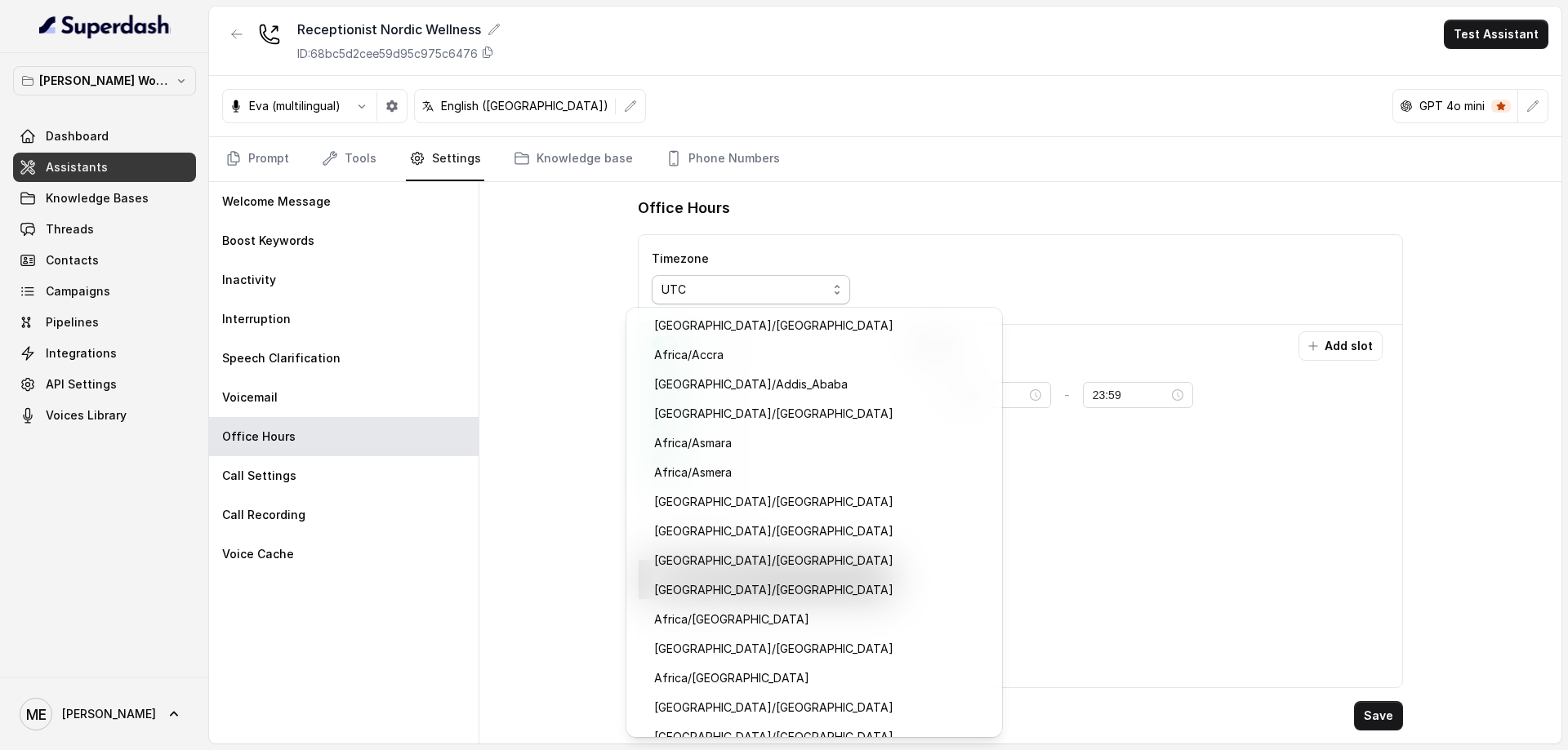
click at [824, 293] on div "UTC" at bounding box center [744, 290] width 166 height 20
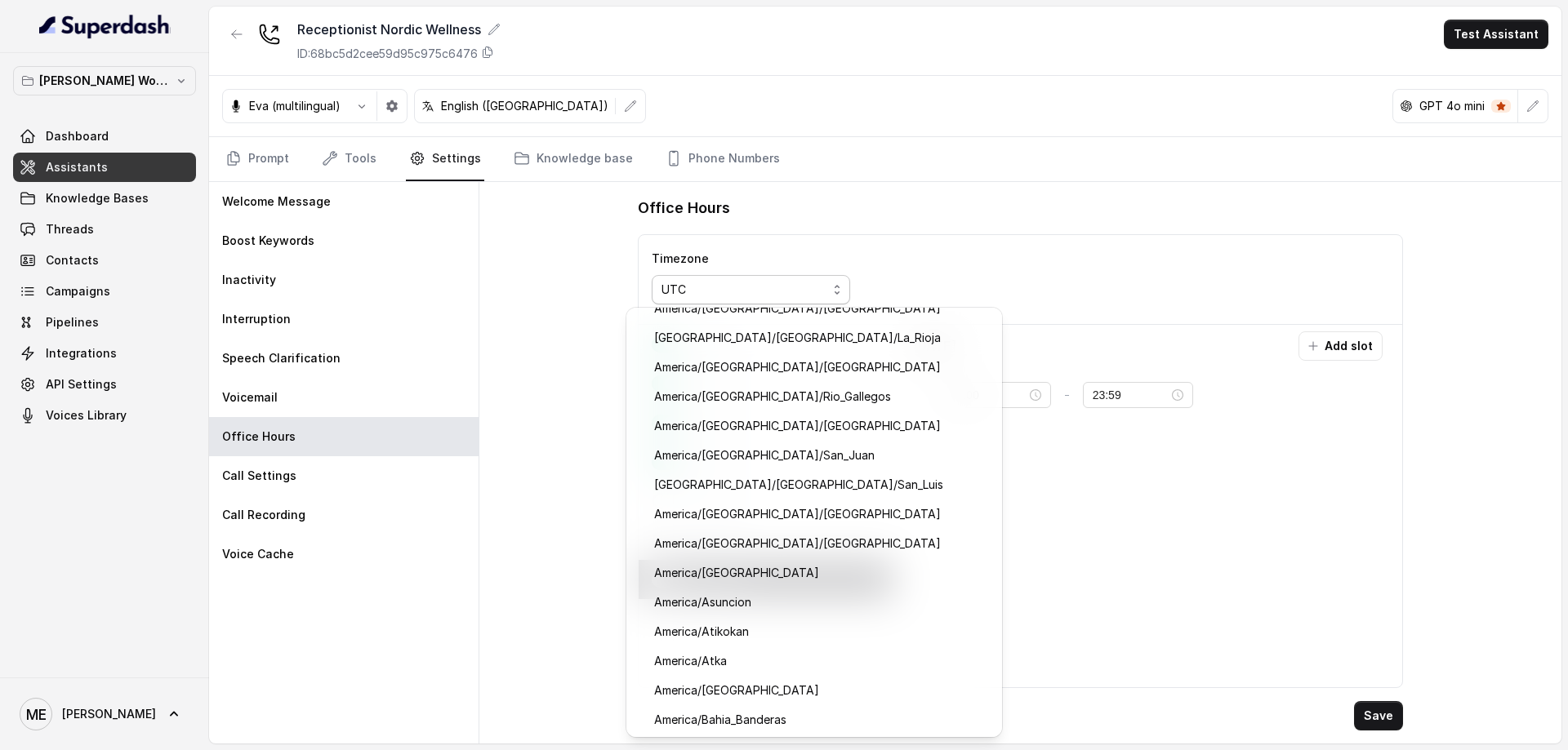
scroll to position [0, 0]
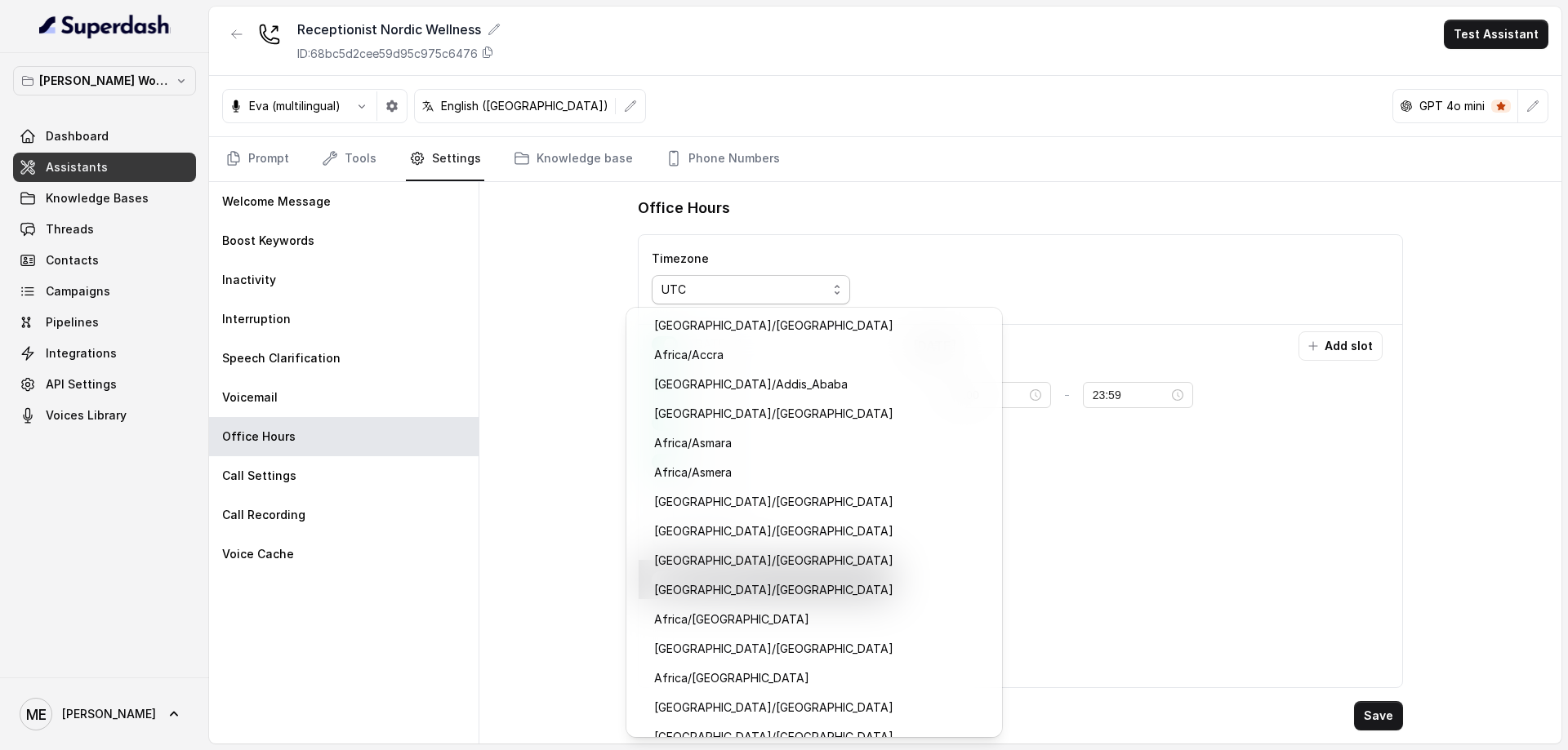
click at [942, 297] on div "Timezone UTC" at bounding box center [1021, 279] width 765 height 90
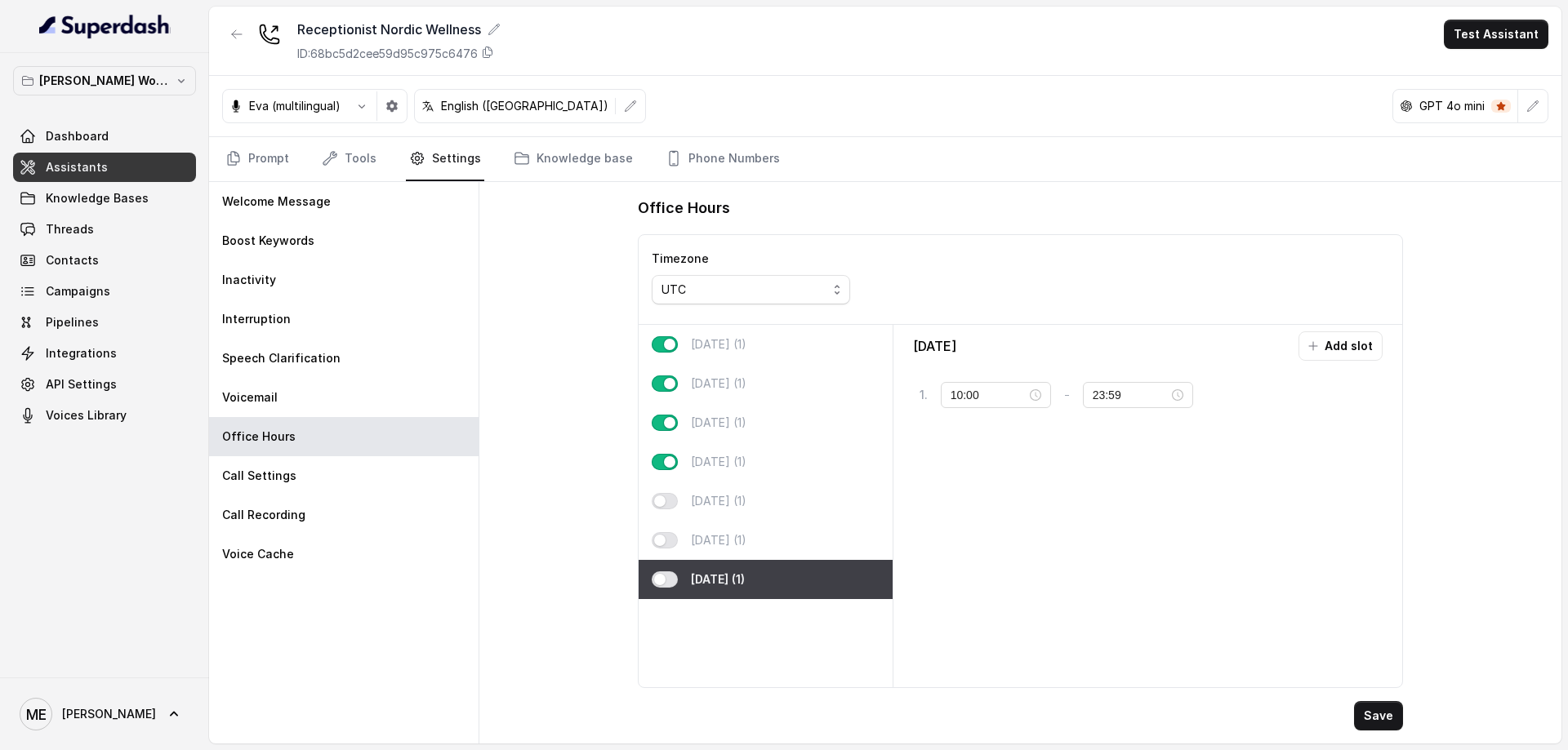
click at [331, 478] on div "Call Settings" at bounding box center [344, 476] width 270 height 39
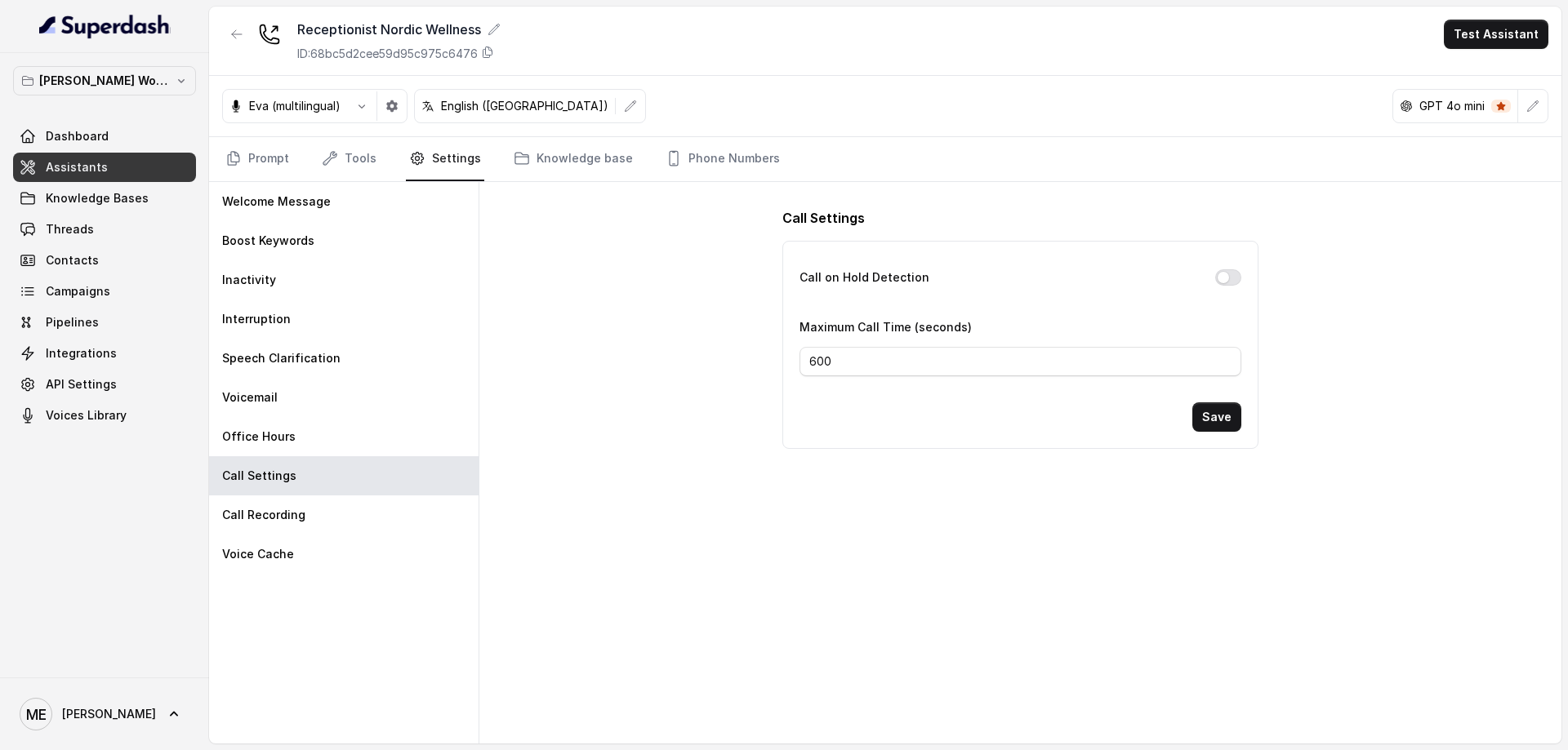
click at [386, 507] on div "Call Recording" at bounding box center [344, 515] width 270 height 39
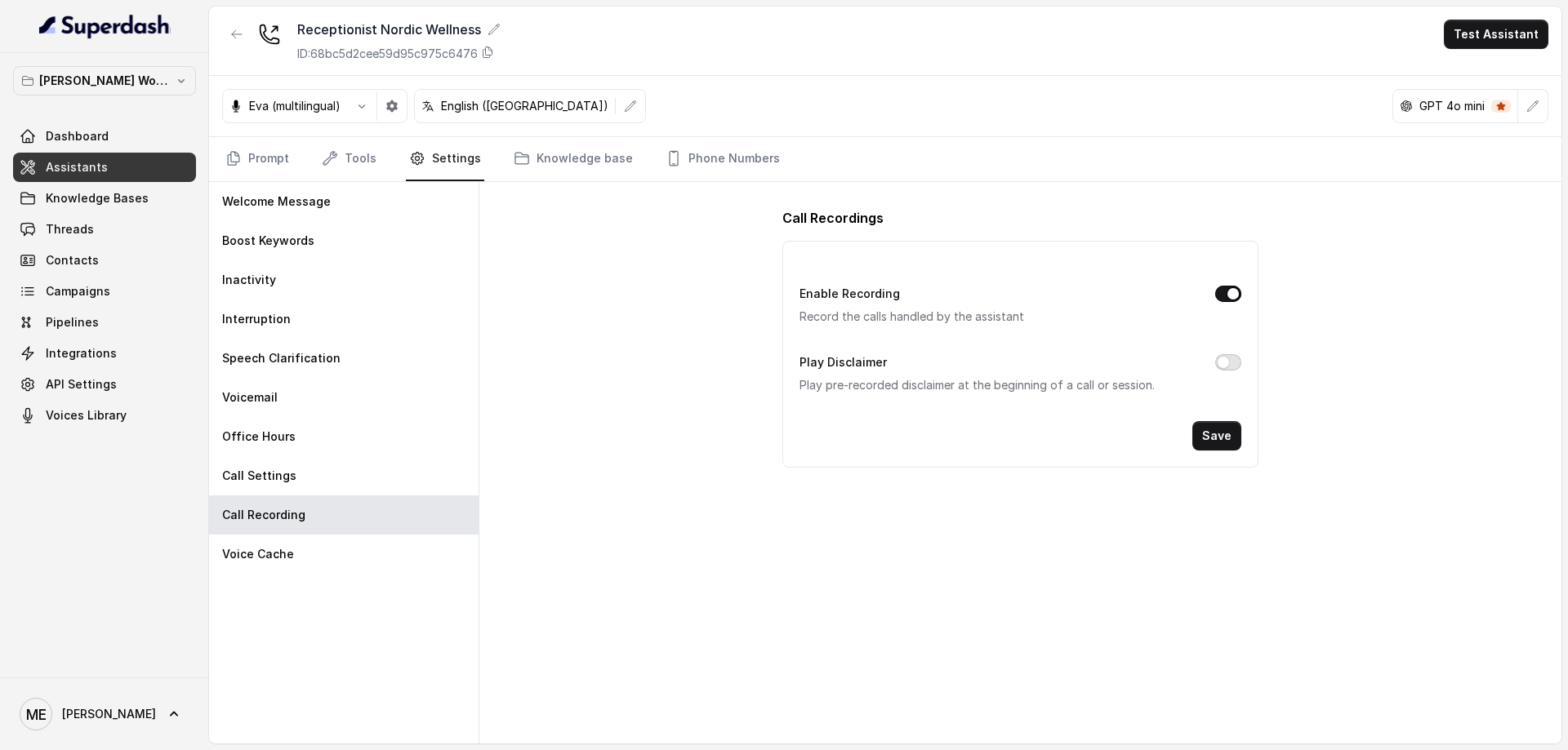
click at [1223, 358] on button "Play Disclaimer" at bounding box center [1228, 362] width 26 height 16
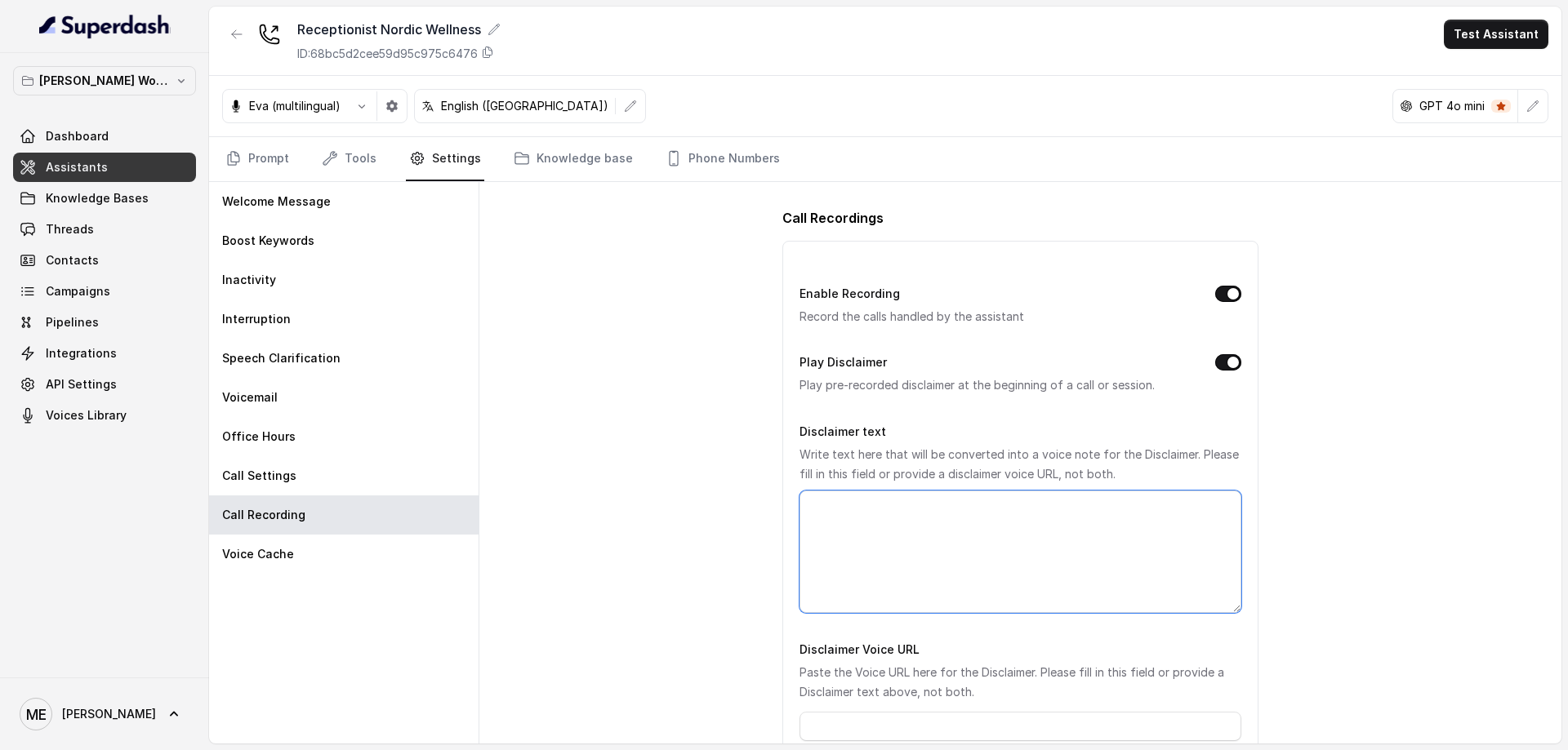
click at [980, 504] on textarea "Disclaimer text" at bounding box center [1020, 551] width 441 height 122
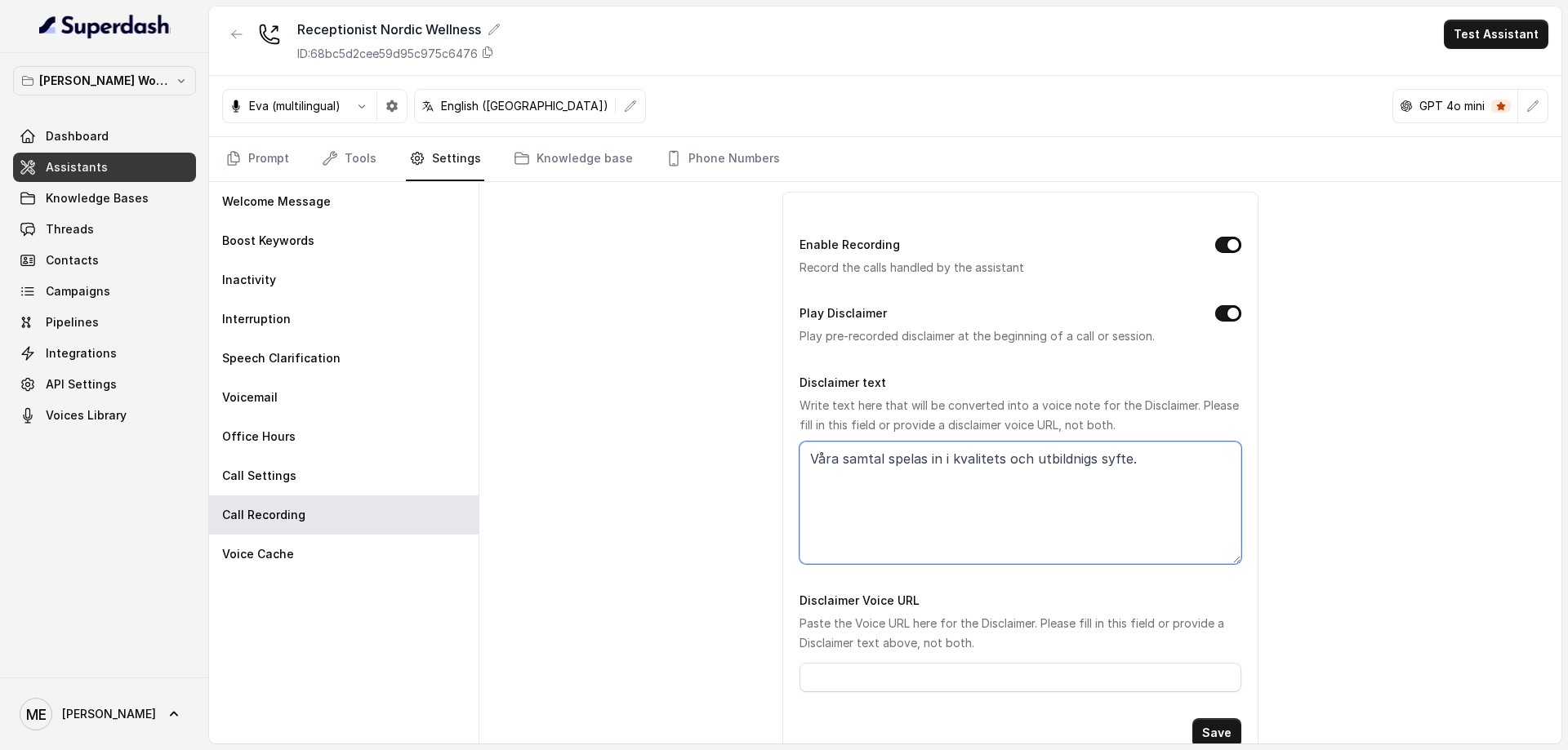
scroll to position [96, 0]
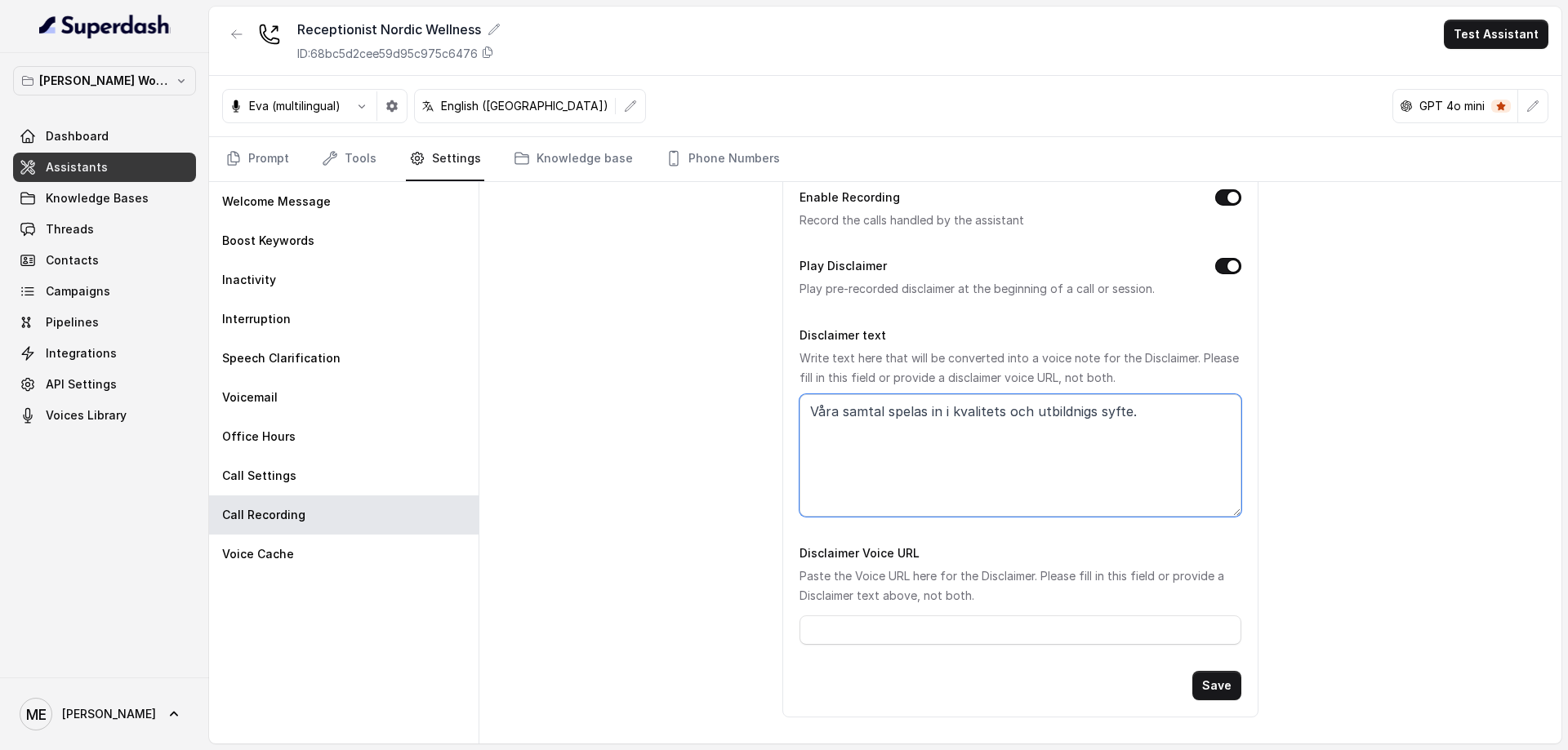
type textarea "Våra samtal spelas in i kvalitets och utbildnigs syfte."
click at [337, 554] on div "Voice Cache" at bounding box center [344, 554] width 270 height 39
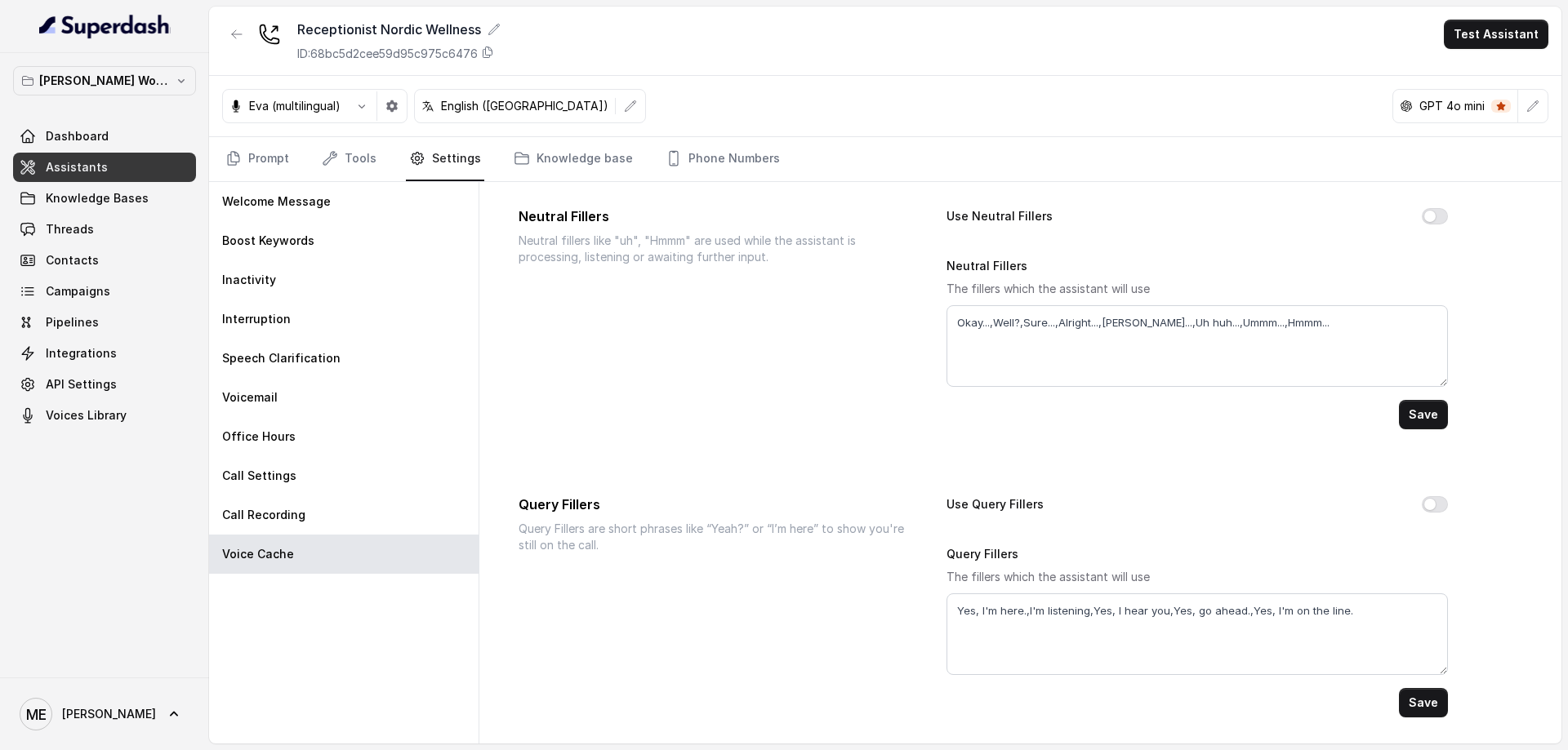
scroll to position [87, 0]
click at [1213, 344] on textarea "Okay...,Well?,Sure...,Alright...,[PERSON_NAME]...,Uh huh...,Ummm...,Hmmm..." at bounding box center [1196, 346] width 501 height 81
click at [1535, 104] on icon "button" at bounding box center [1533, 106] width 13 height 13
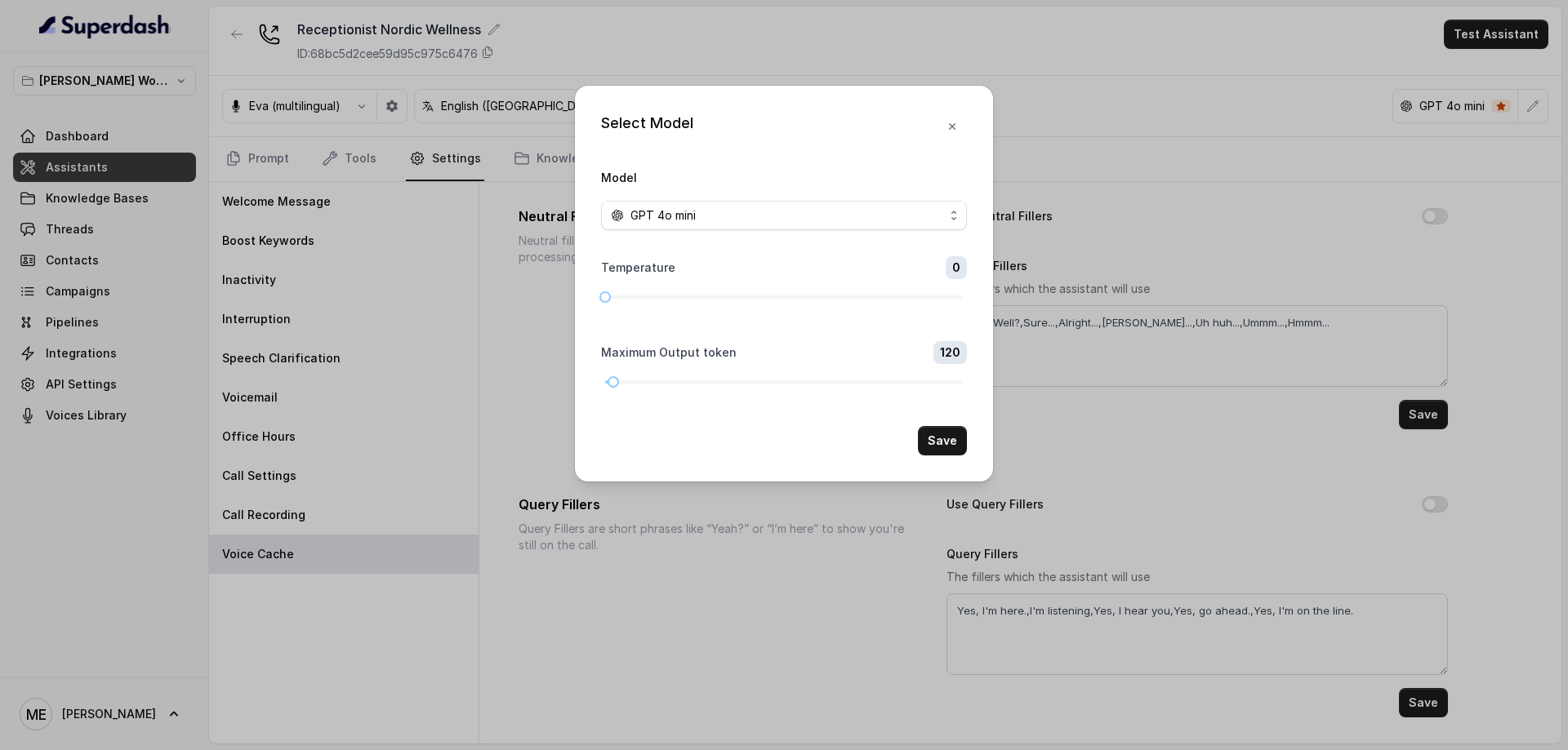
click at [868, 227] on span "GPT 4o mini" at bounding box center [784, 215] width 366 height 29
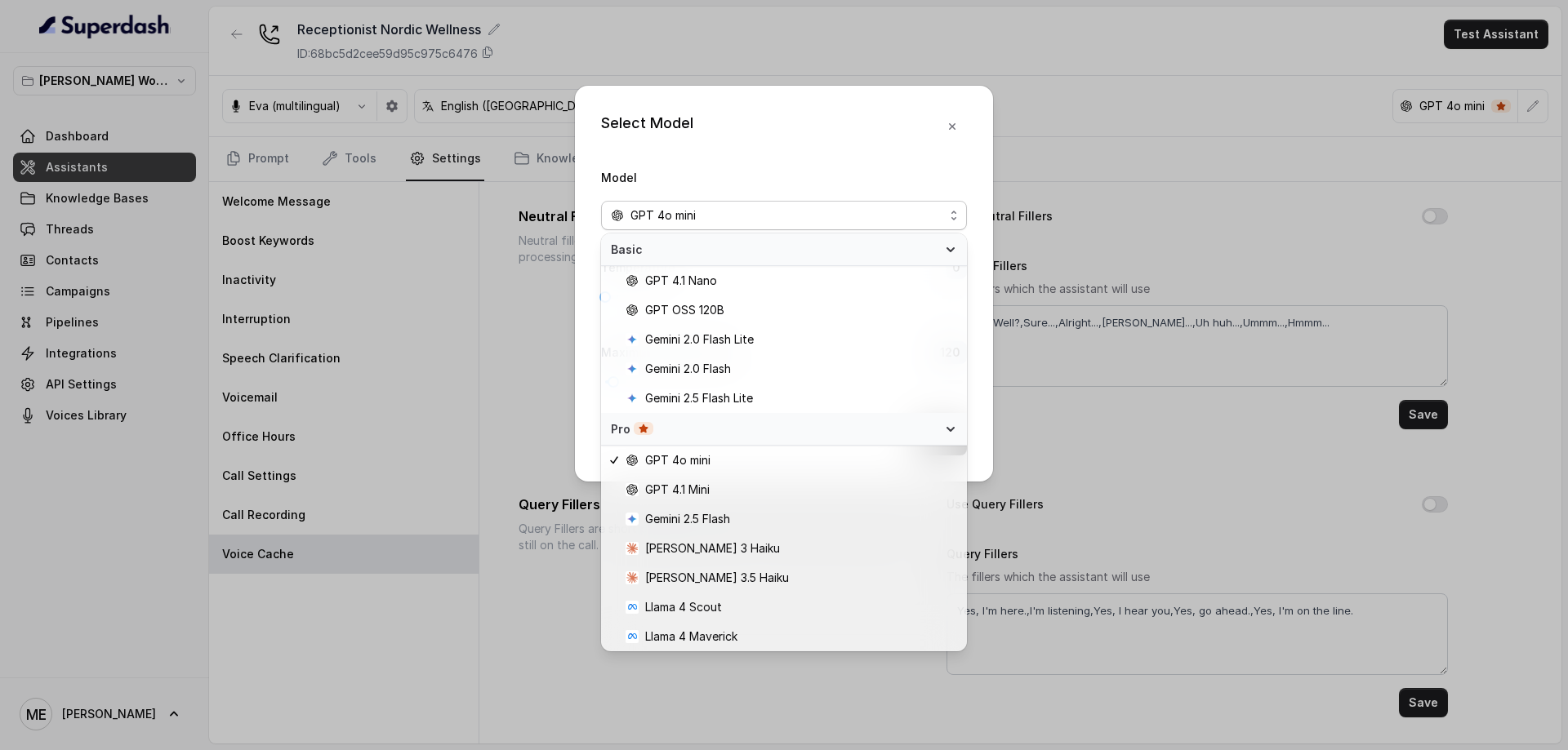
click at [1194, 208] on div "Select Model Model GPT 4o mini Temperature 0 Maximum Output token 120 Save" at bounding box center [784, 375] width 1568 height 750
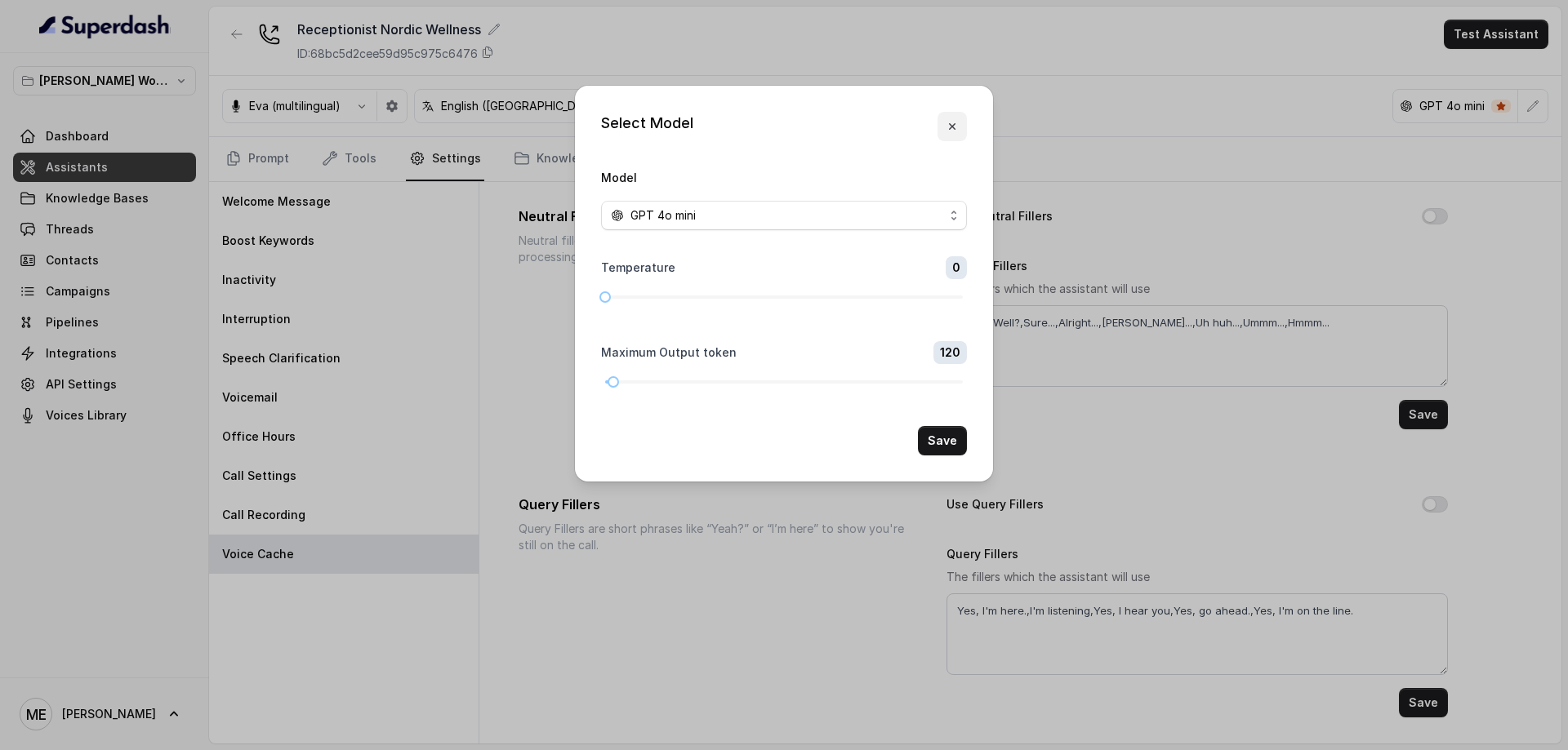
click at [955, 129] on icon "button" at bounding box center [952, 126] width 13 height 13
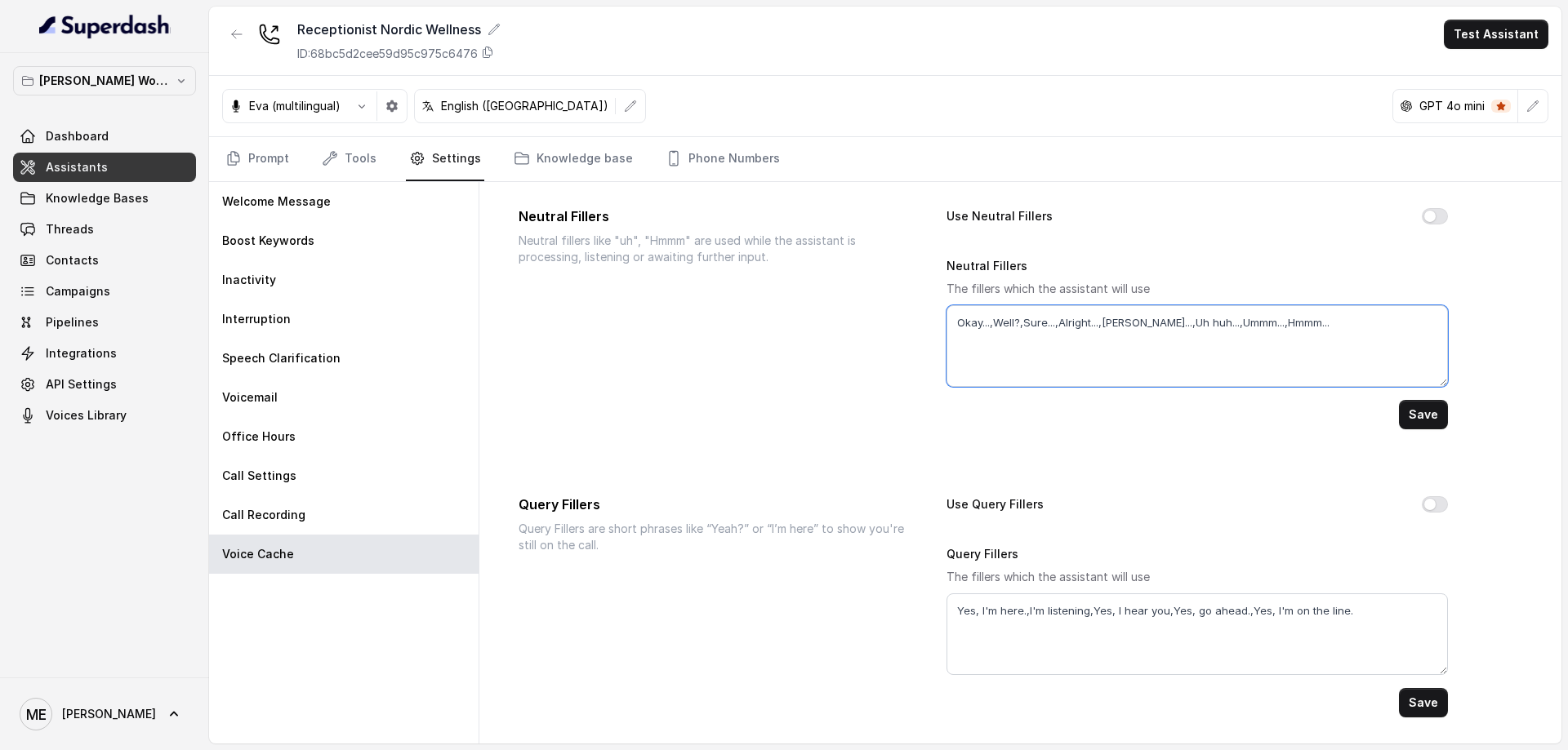
click at [971, 326] on textarea "Okay...,Well?,Sure...,Alright...,[PERSON_NAME]...,Uh huh...,Ummm...,Hmmm..." at bounding box center [1196, 346] width 501 height 81
click at [1001, 324] on textarea "Okay...,Well?,Sure...,Alright...,[PERSON_NAME]...,Uh huh...,Ummm...,Hmmm..." at bounding box center [1196, 346] width 501 height 81
click at [806, 446] on div "Voice Cache Neutral Fillers Neutral fillers like "uh", "Hmmm" are used while th…" at bounding box center [1020, 420] width 1056 height 648
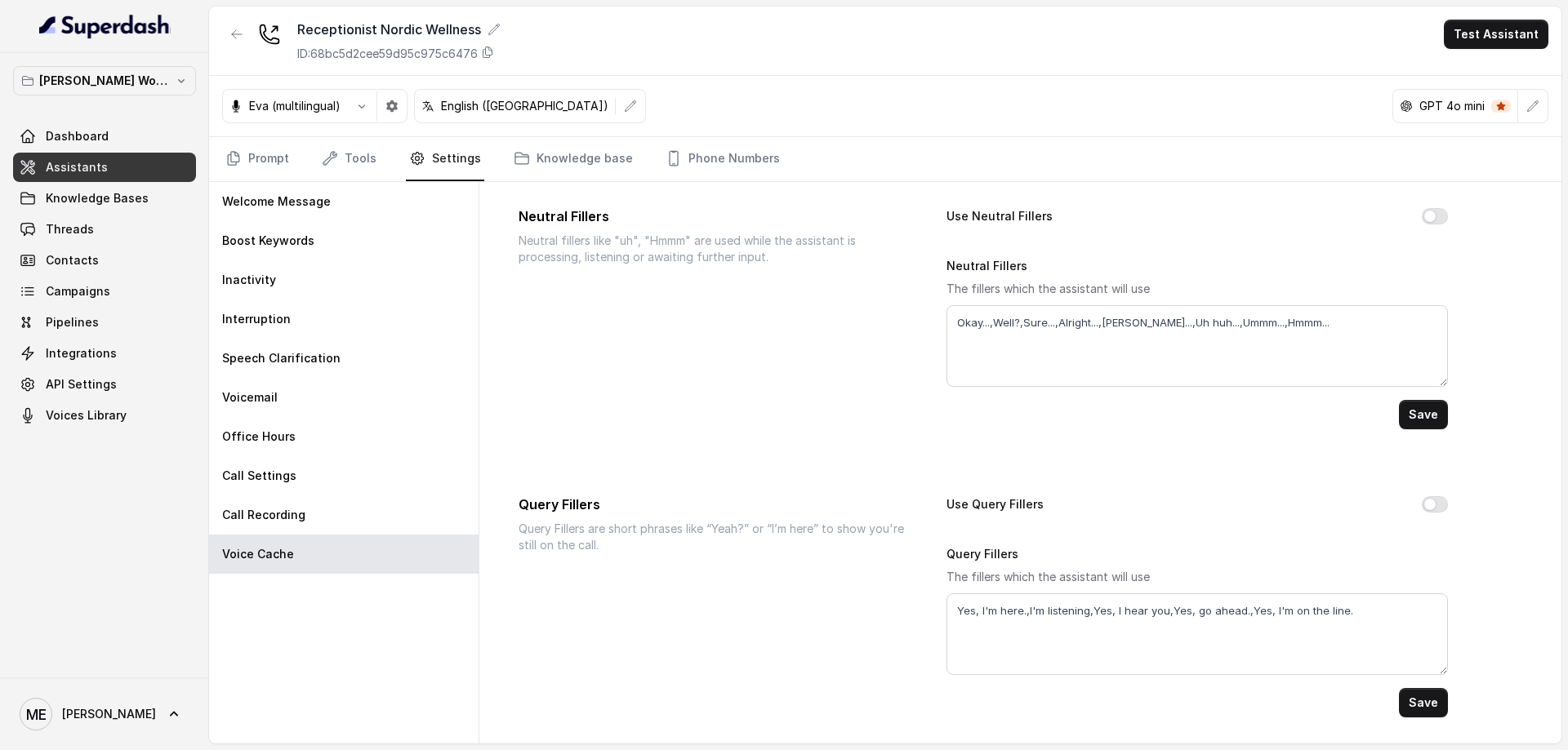
click at [328, 222] on div "Boost Keywords" at bounding box center [344, 241] width 270 height 39
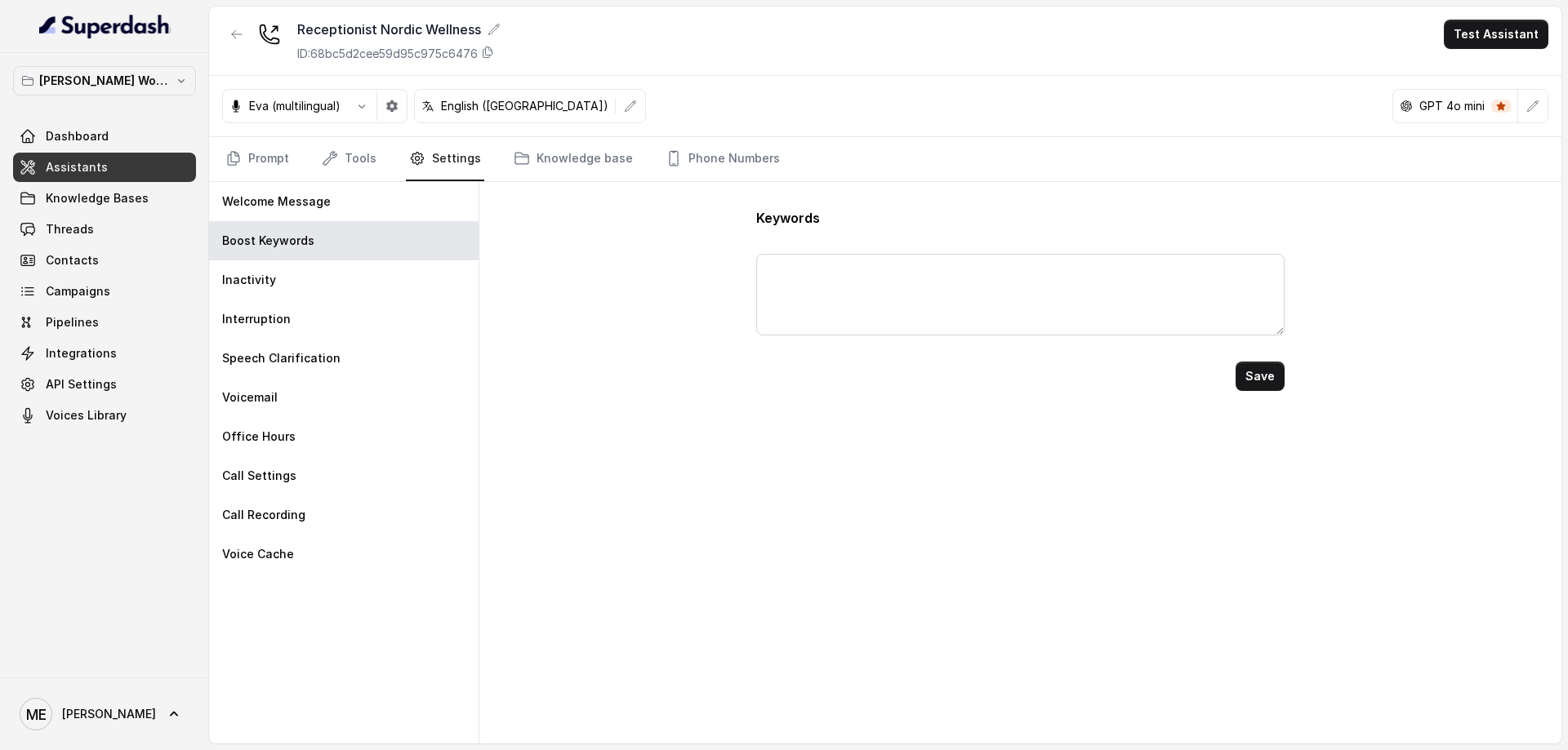
click at [335, 200] on div "Welcome Message" at bounding box center [344, 202] width 270 height 39
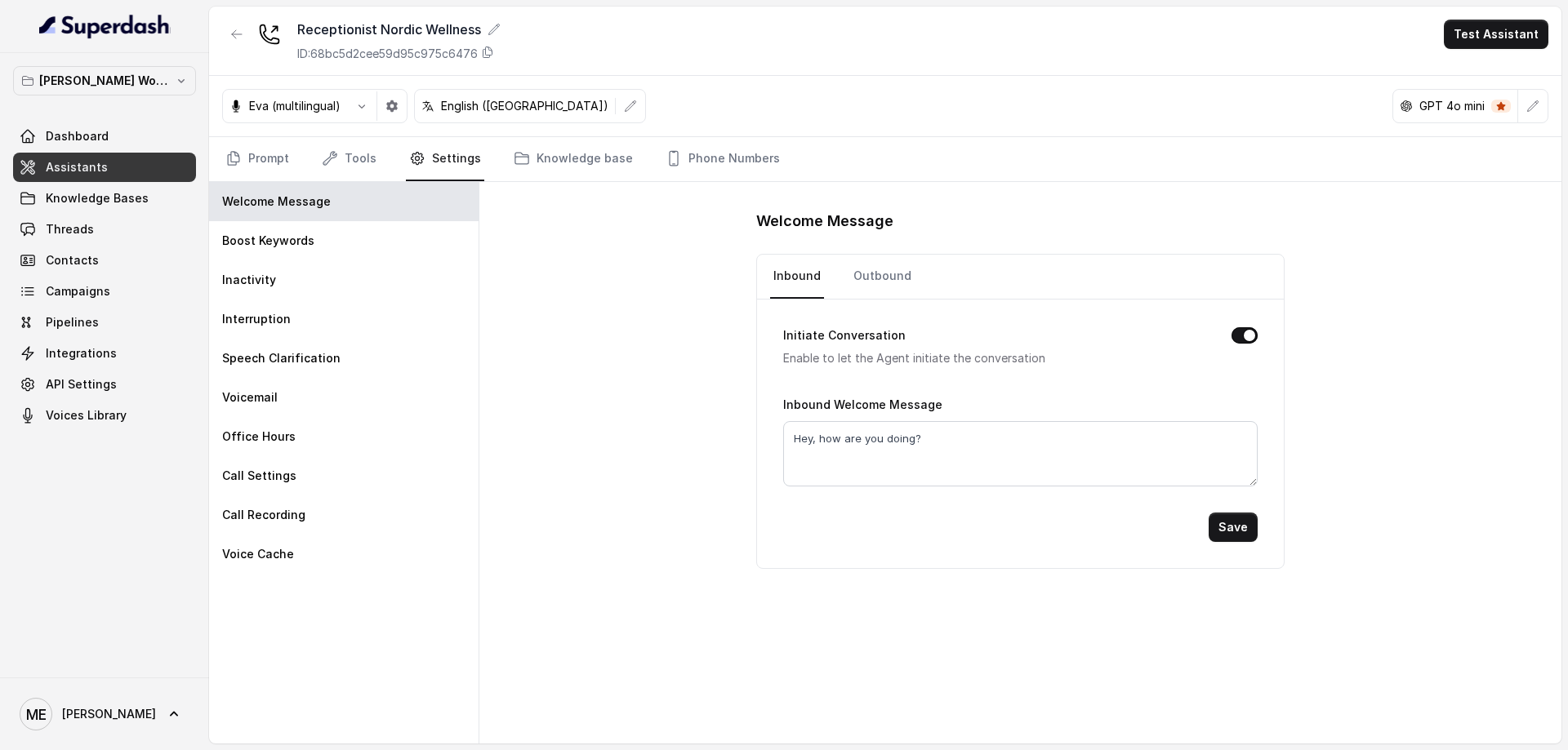
drag, startPoint x: 347, startPoint y: 242, endPoint x: 348, endPoint y: 255, distance: 13.0
click at [347, 243] on div "Boost Keywords" at bounding box center [344, 241] width 270 height 39
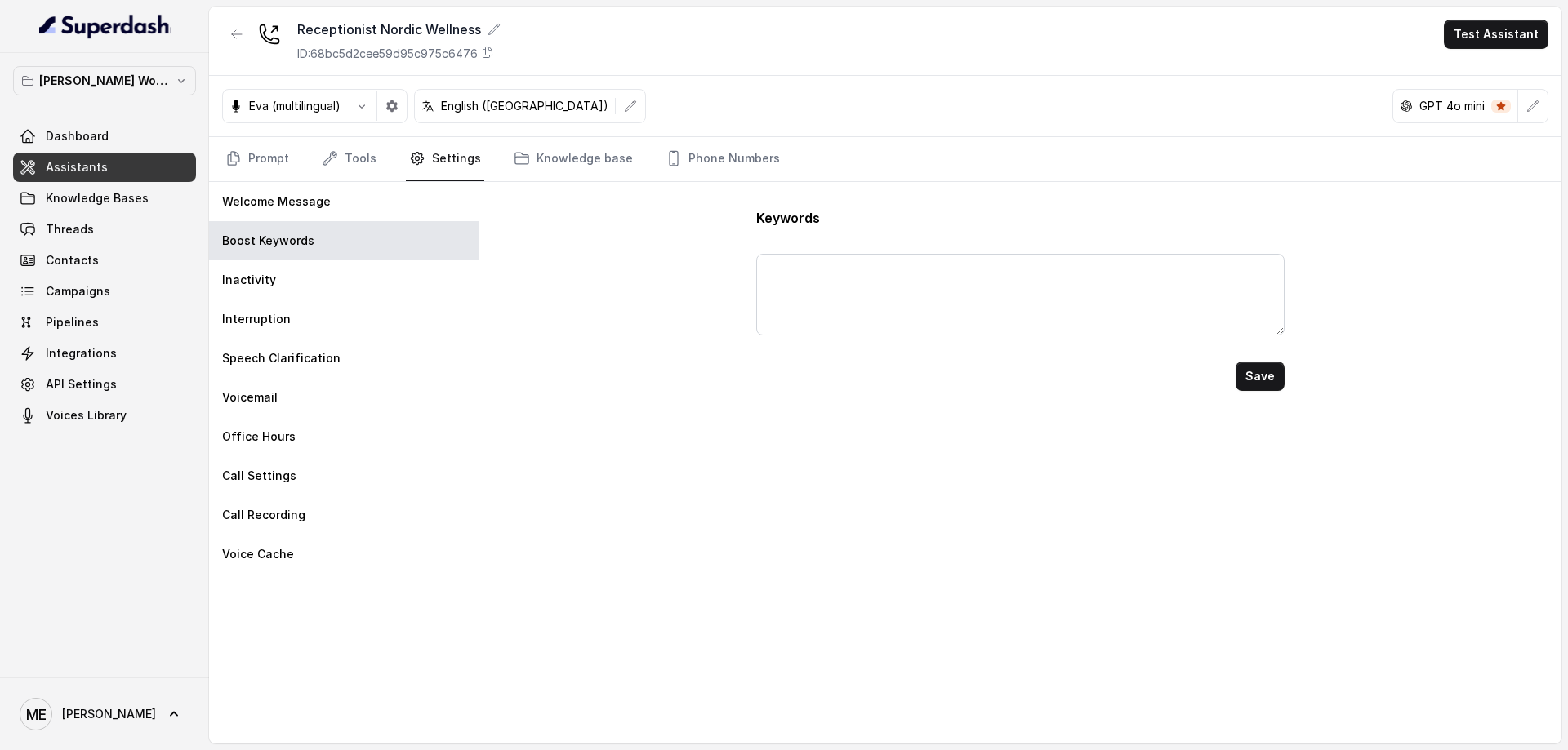
click at [344, 289] on div "Inactivity" at bounding box center [344, 280] width 270 height 39
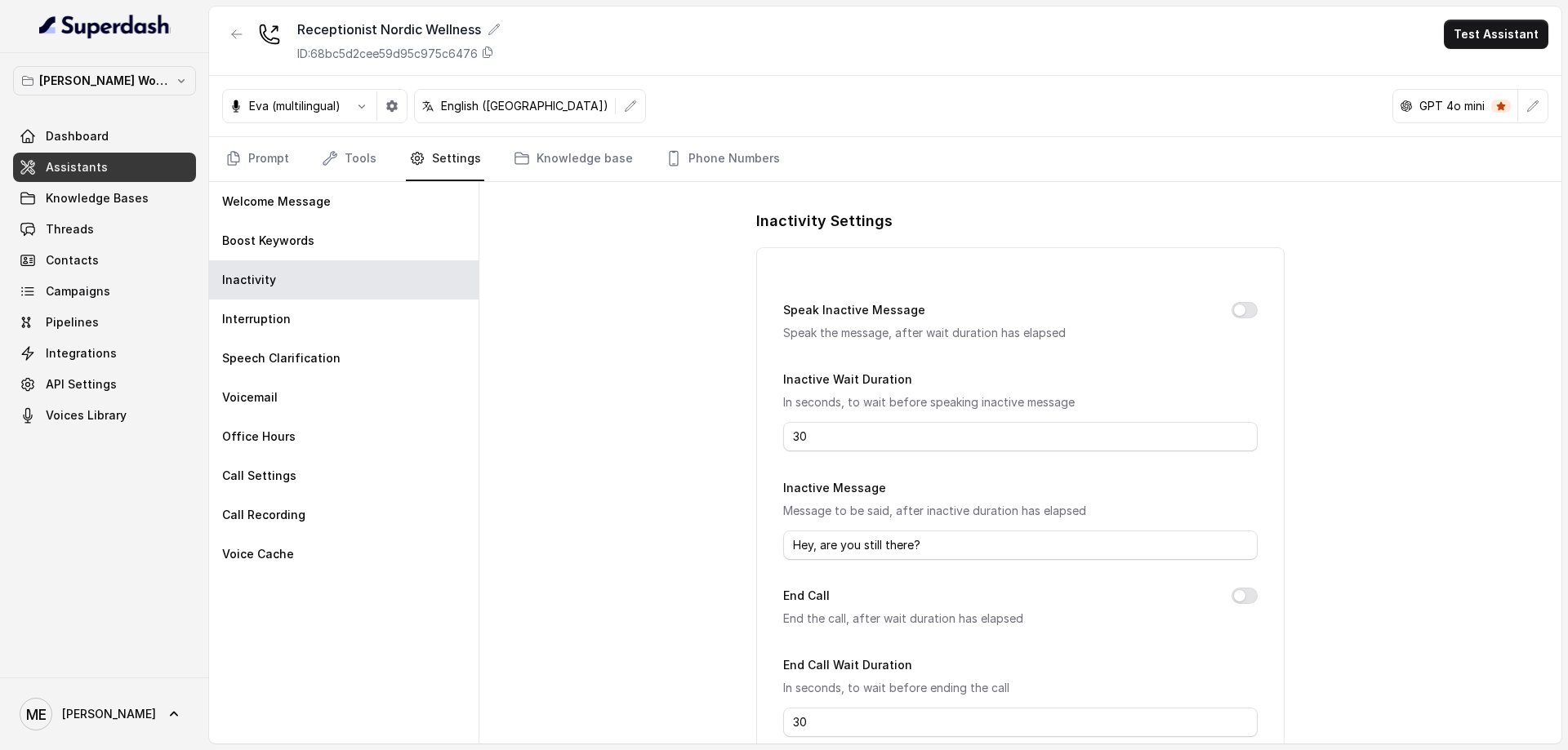
click at [360, 338] on div "Speech Clarification" at bounding box center [344, 358] width 270 height 39
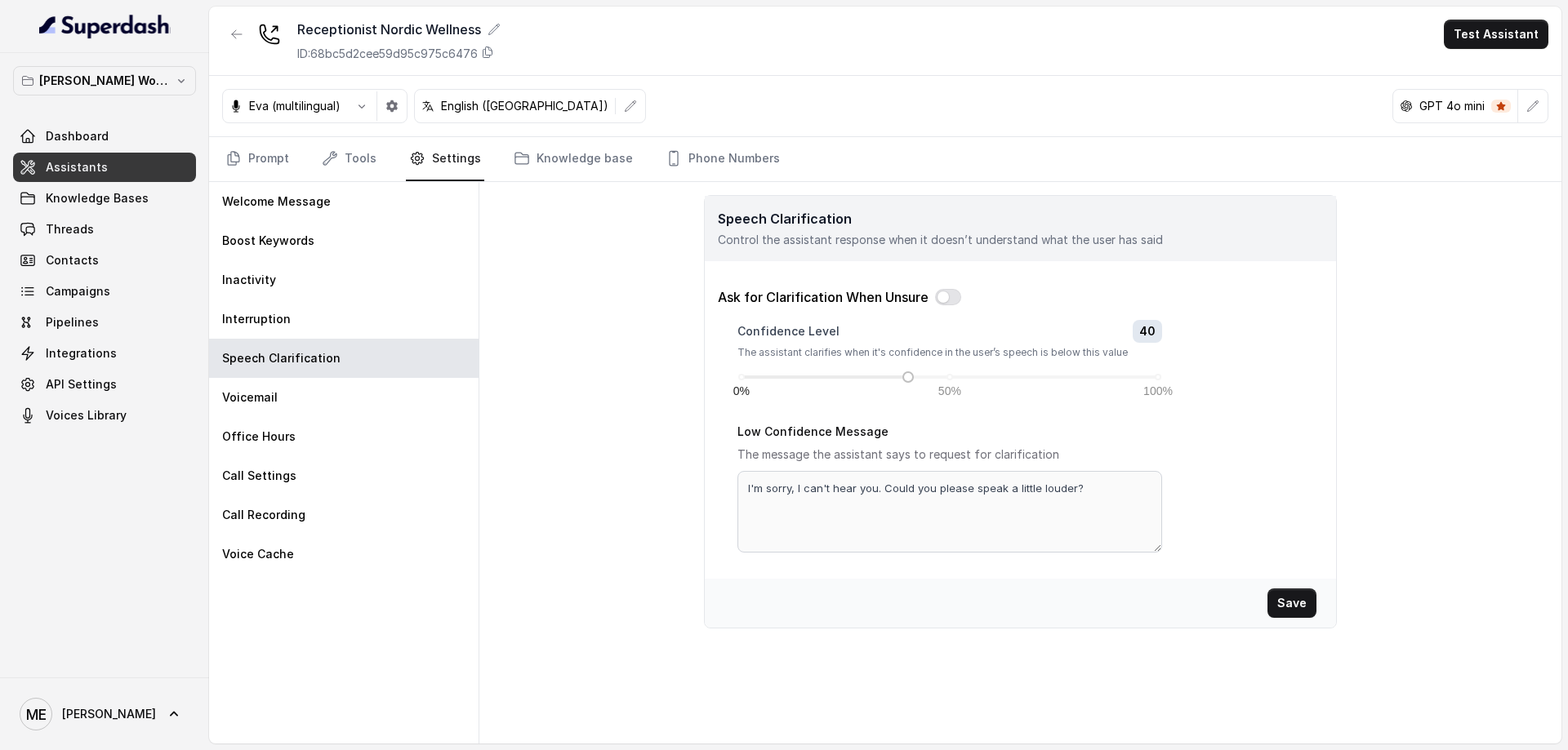
click at [528, 167] on link "Knowledge base" at bounding box center [573, 159] width 126 height 44
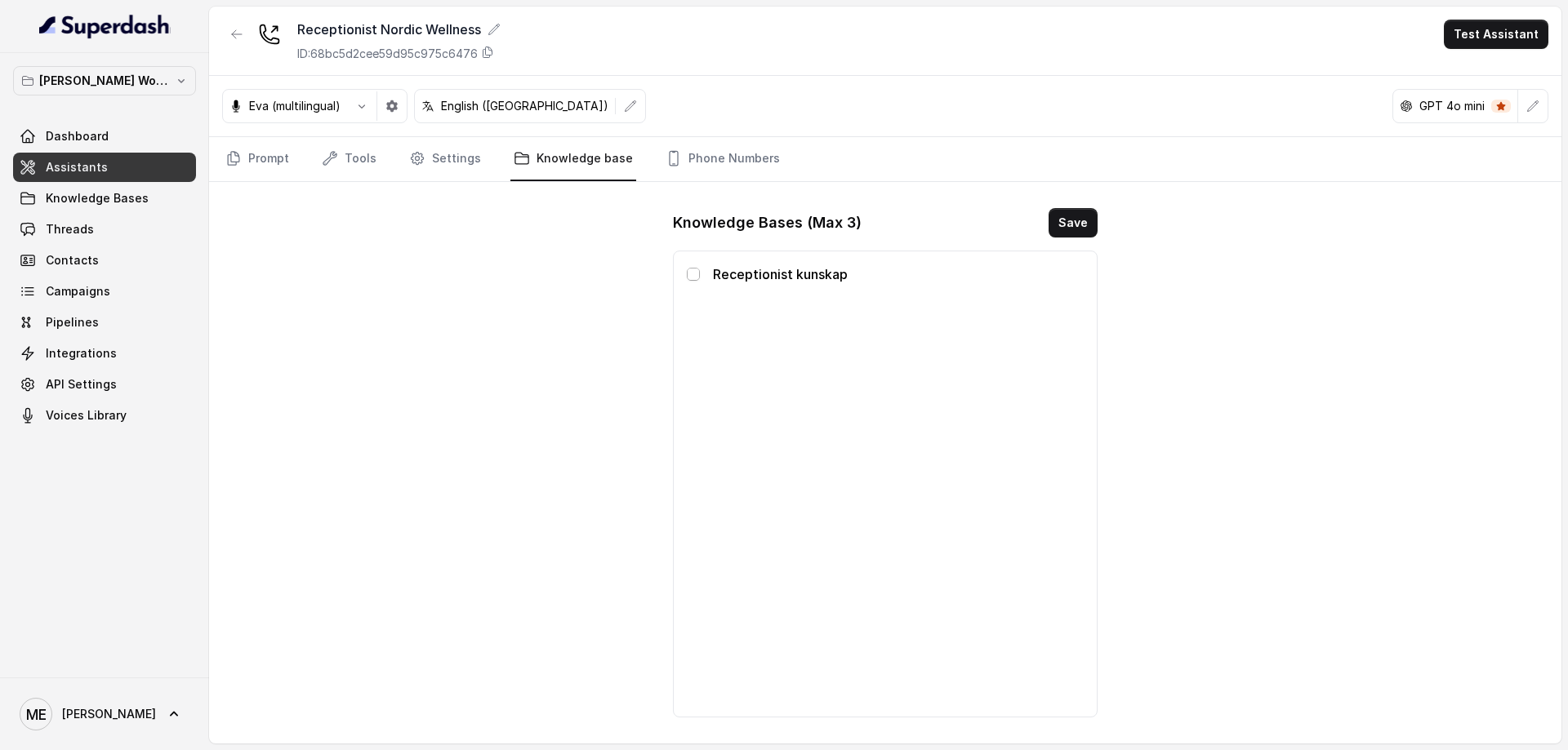
click at [697, 275] on span at bounding box center [693, 274] width 13 height 13
click at [688, 276] on span at bounding box center [693, 274] width 13 height 13
click at [138, 187] on span at bounding box center [105, 198] width 183 height 36
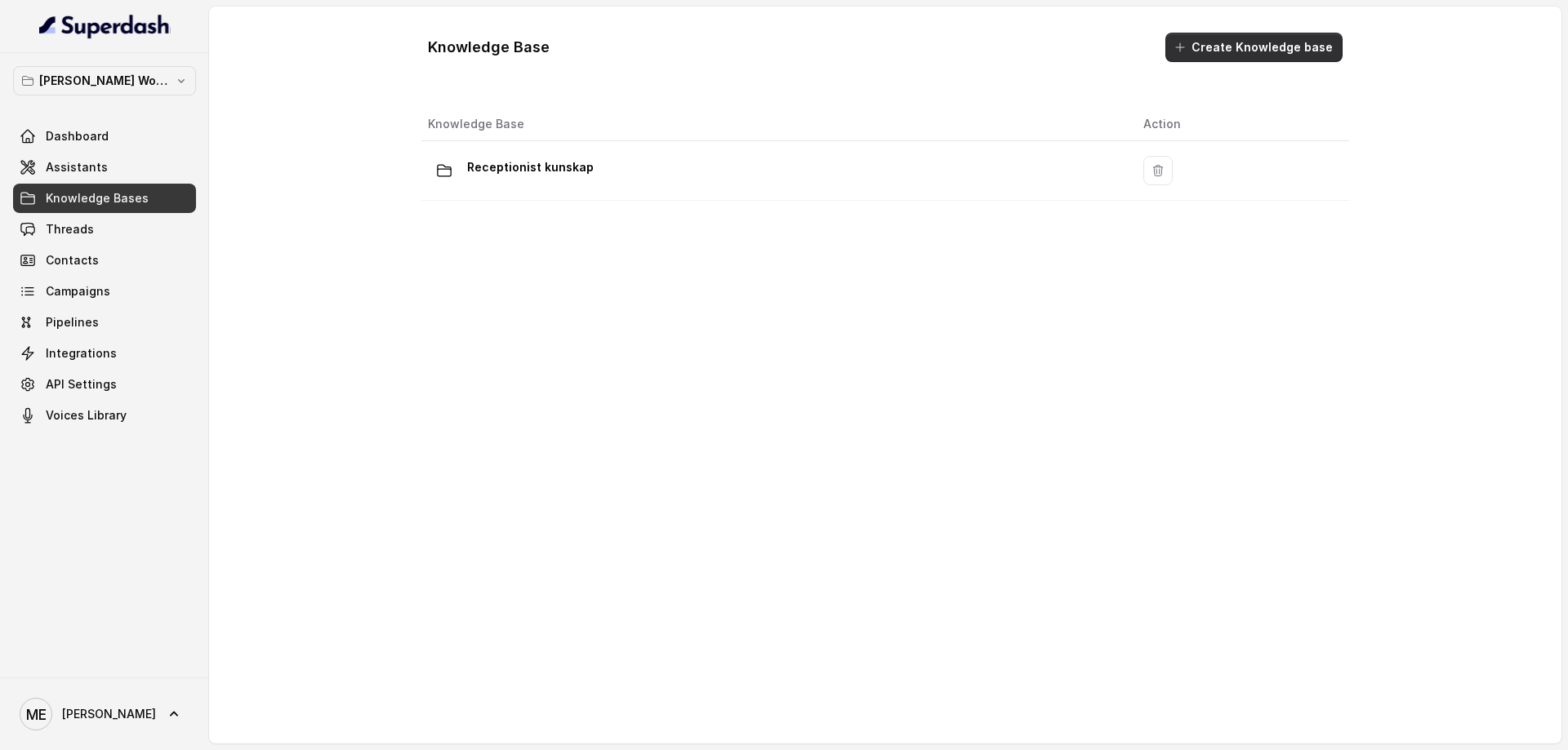
click at [1239, 44] on button "Create Knowledge base" at bounding box center [1254, 47] width 177 height 29
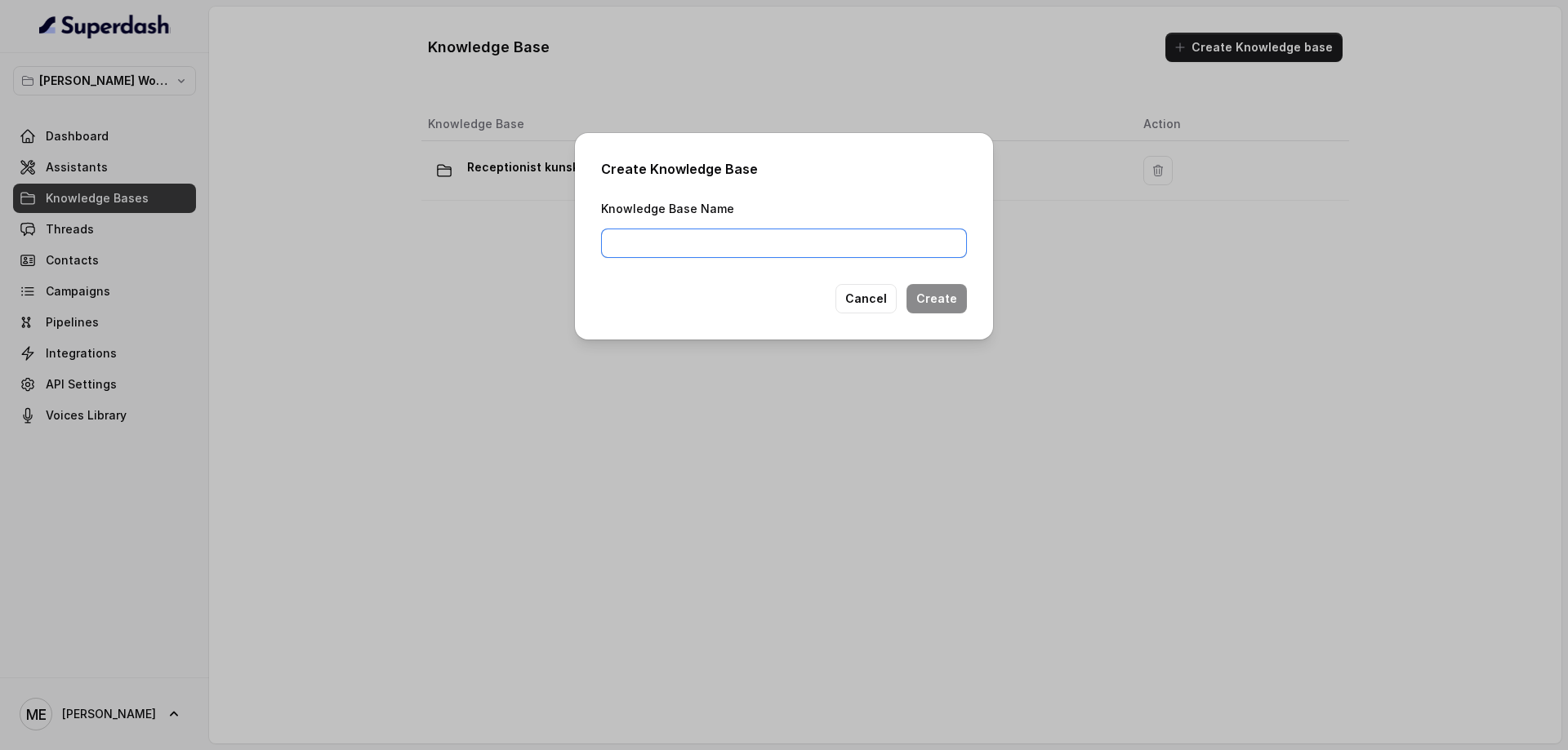
click at [770, 253] on input "Knowledge Base Name" at bounding box center [784, 243] width 366 height 29
type input "Nordic Wellness"
click at [935, 293] on button "Create" at bounding box center [937, 298] width 61 height 29
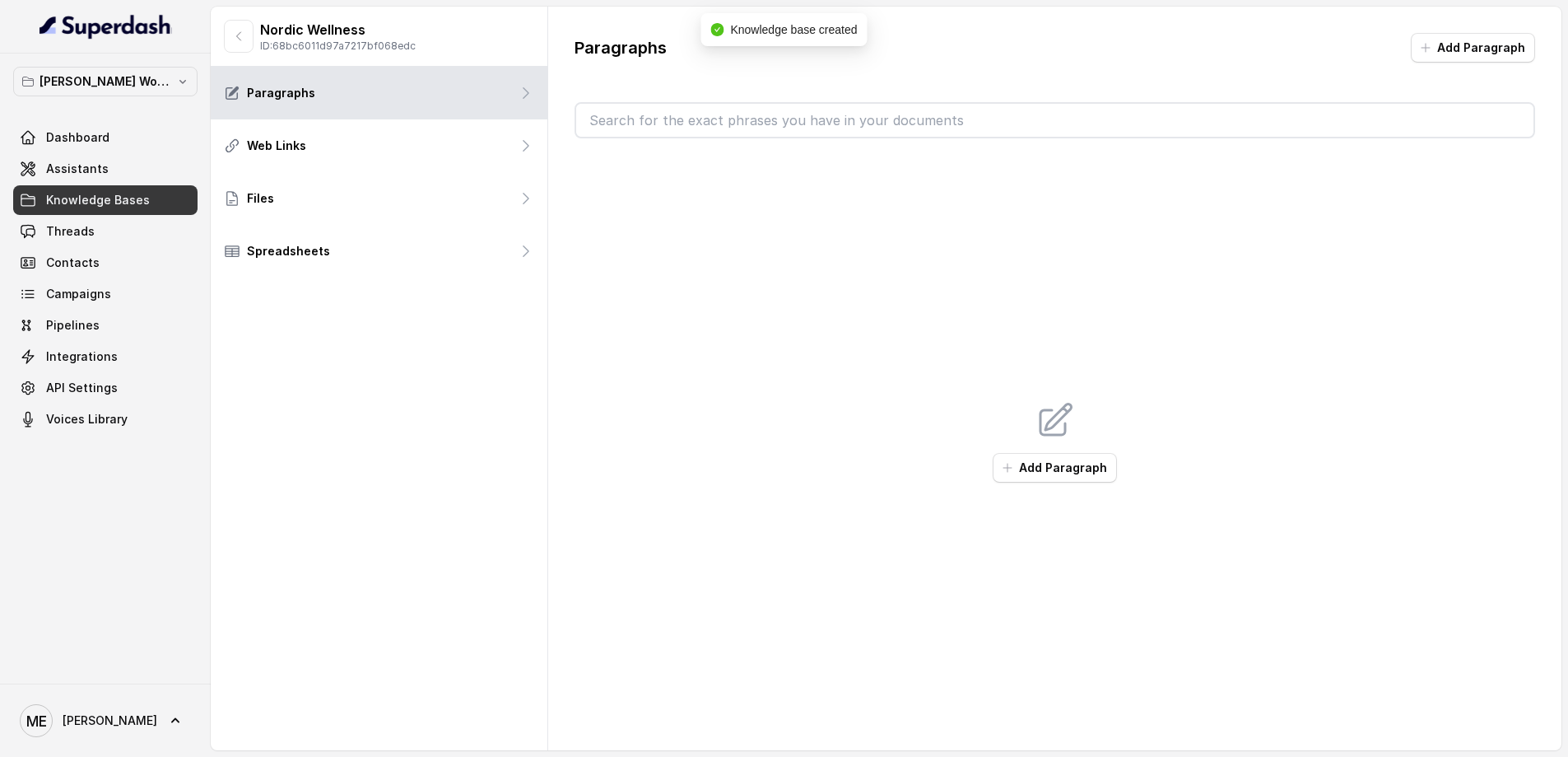
click at [475, 193] on div "Files" at bounding box center [379, 198] width 337 height 53
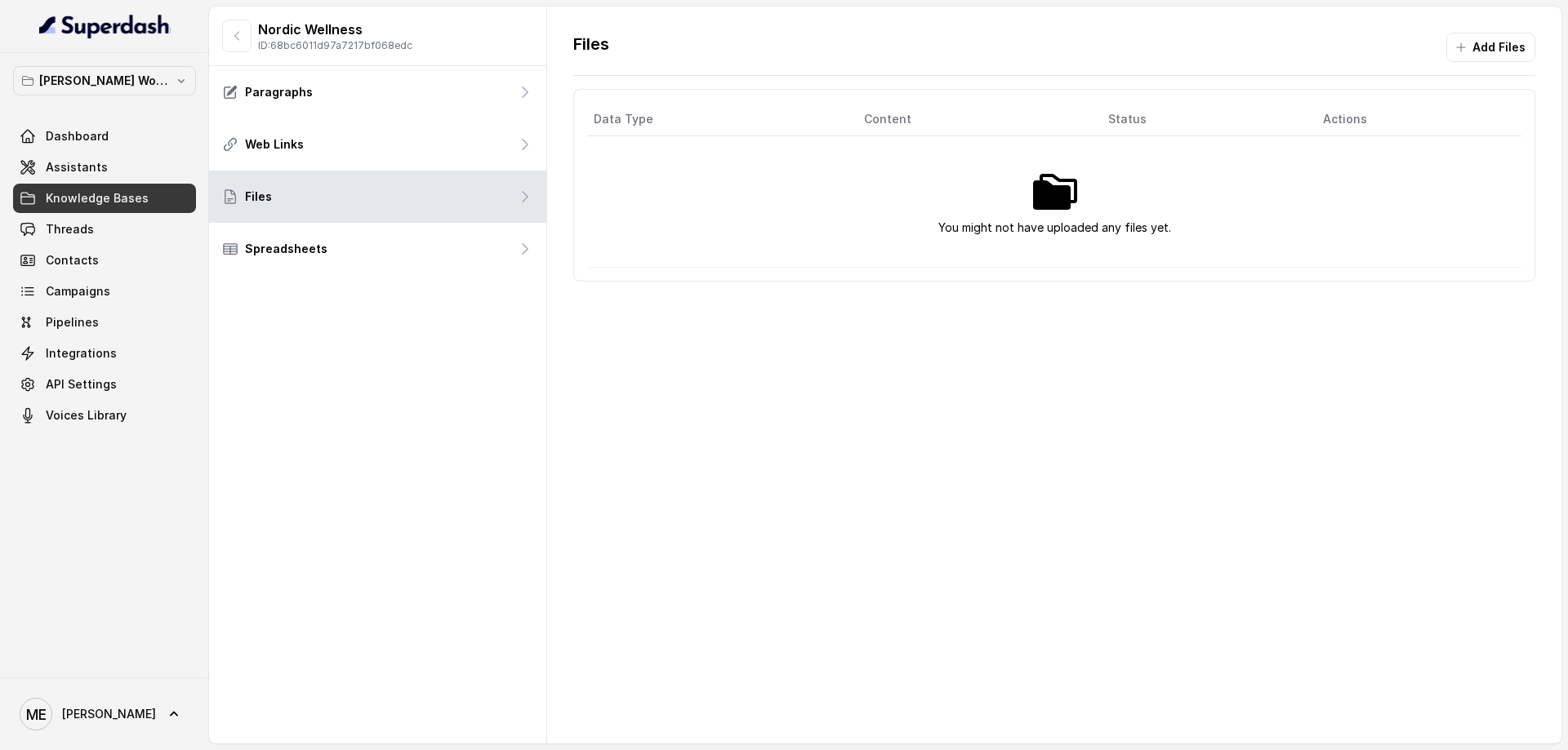
click at [352, 150] on div "Web Links" at bounding box center [378, 145] width 338 height 53
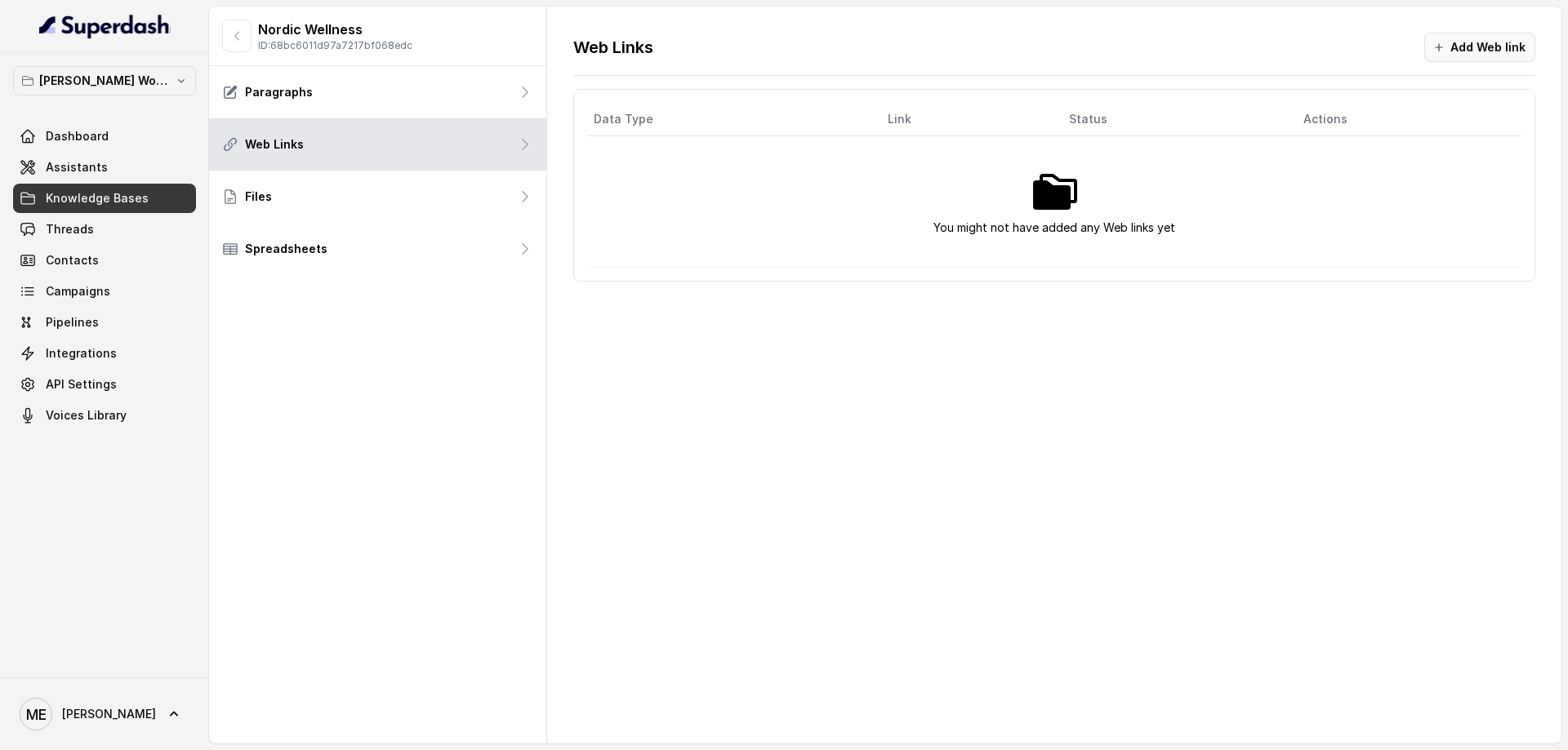
click at [1488, 47] on button "Add Web link" at bounding box center [1480, 47] width 111 height 29
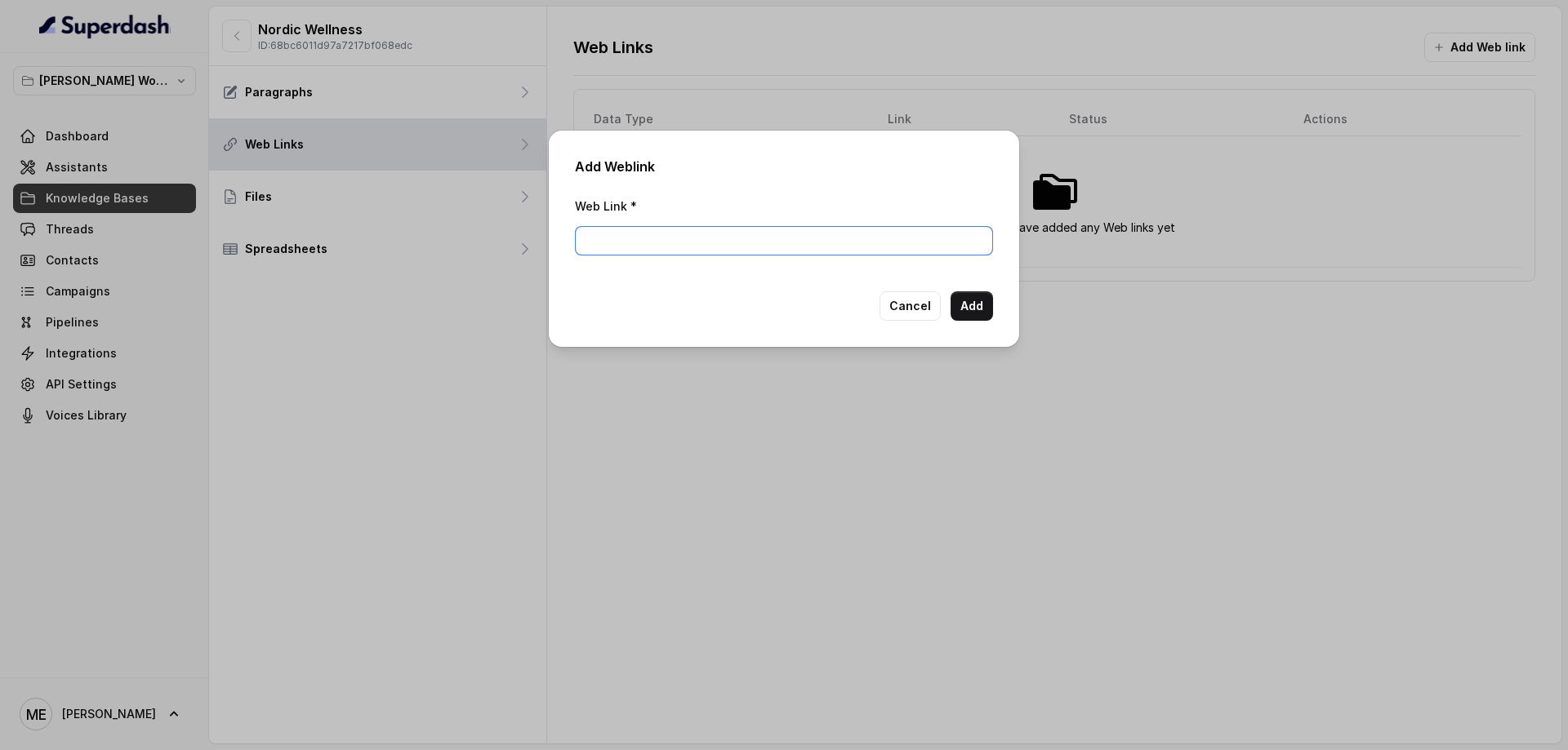
click at [784, 239] on input "Web Link *" at bounding box center [784, 240] width 418 height 29
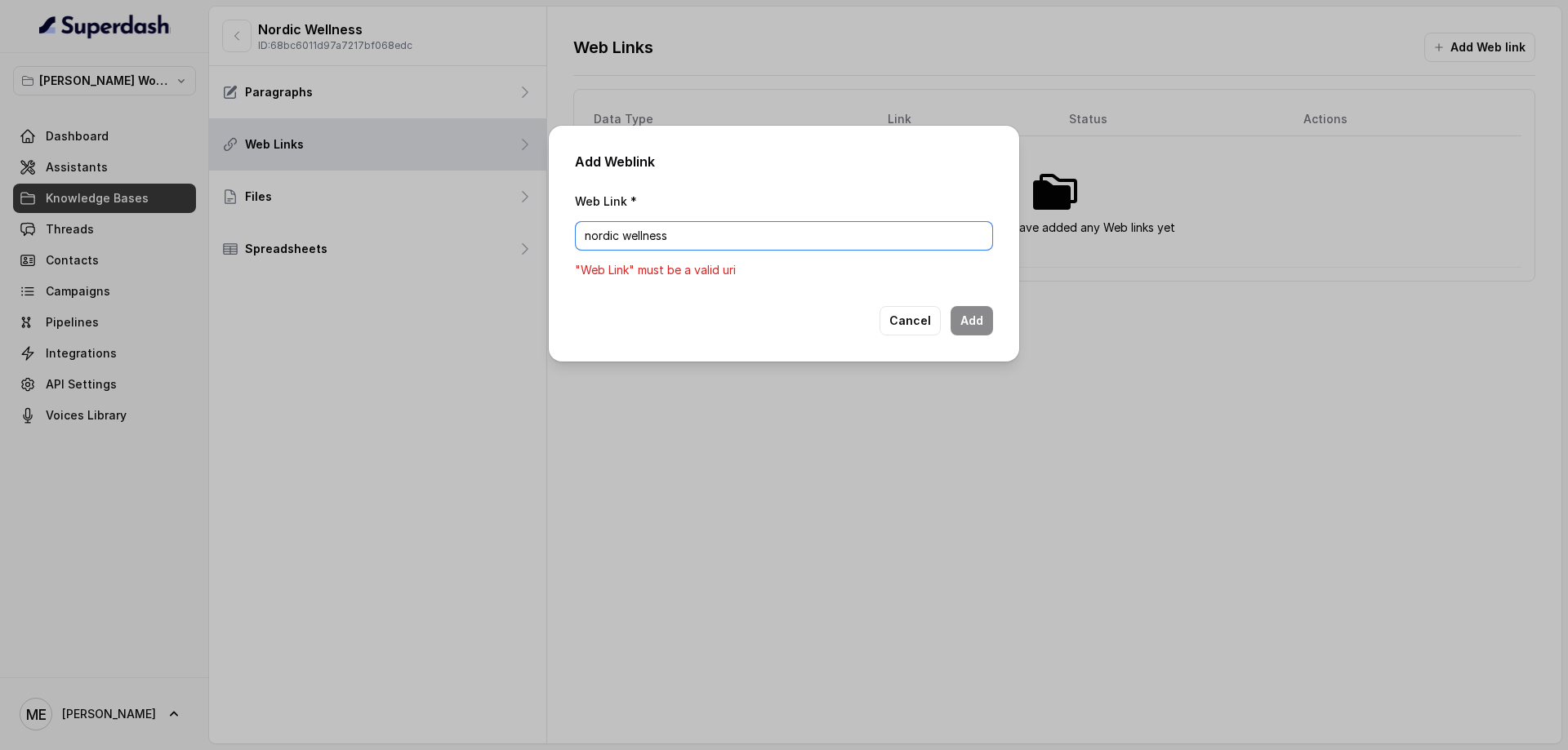
click at [893, 235] on input "nordic wellness" at bounding box center [784, 236] width 418 height 29
click at [893, 235] on input "nordic wellness" at bounding box center [784, 236] width 418 height 29
click at [890, 235] on input "nordic wellness" at bounding box center [784, 236] width 418 height 29
paste input "[URL][DOMAIN_NAME]"
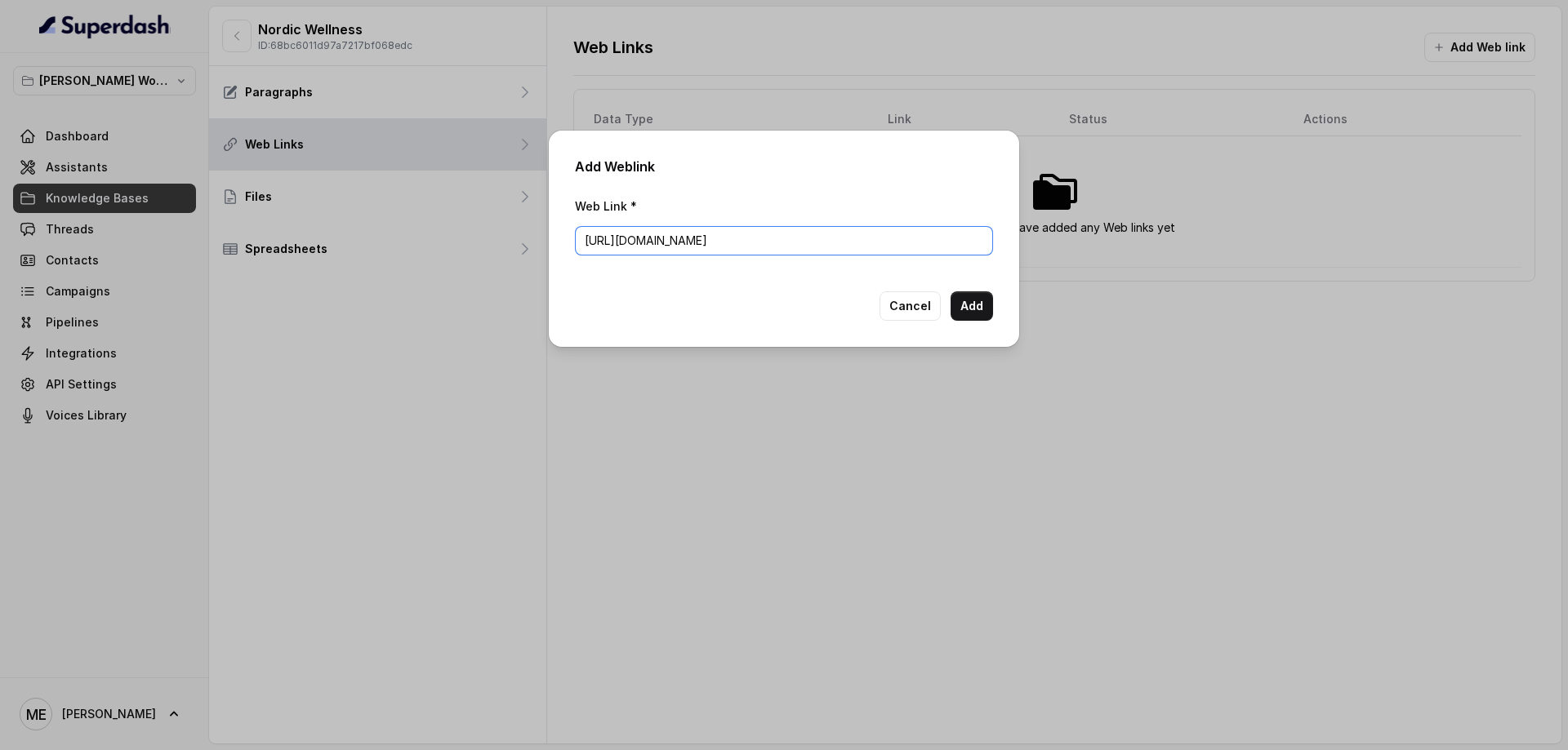
type input "[URL][DOMAIN_NAME]"
click at [909, 302] on button "Cancel" at bounding box center [910, 305] width 62 height 29
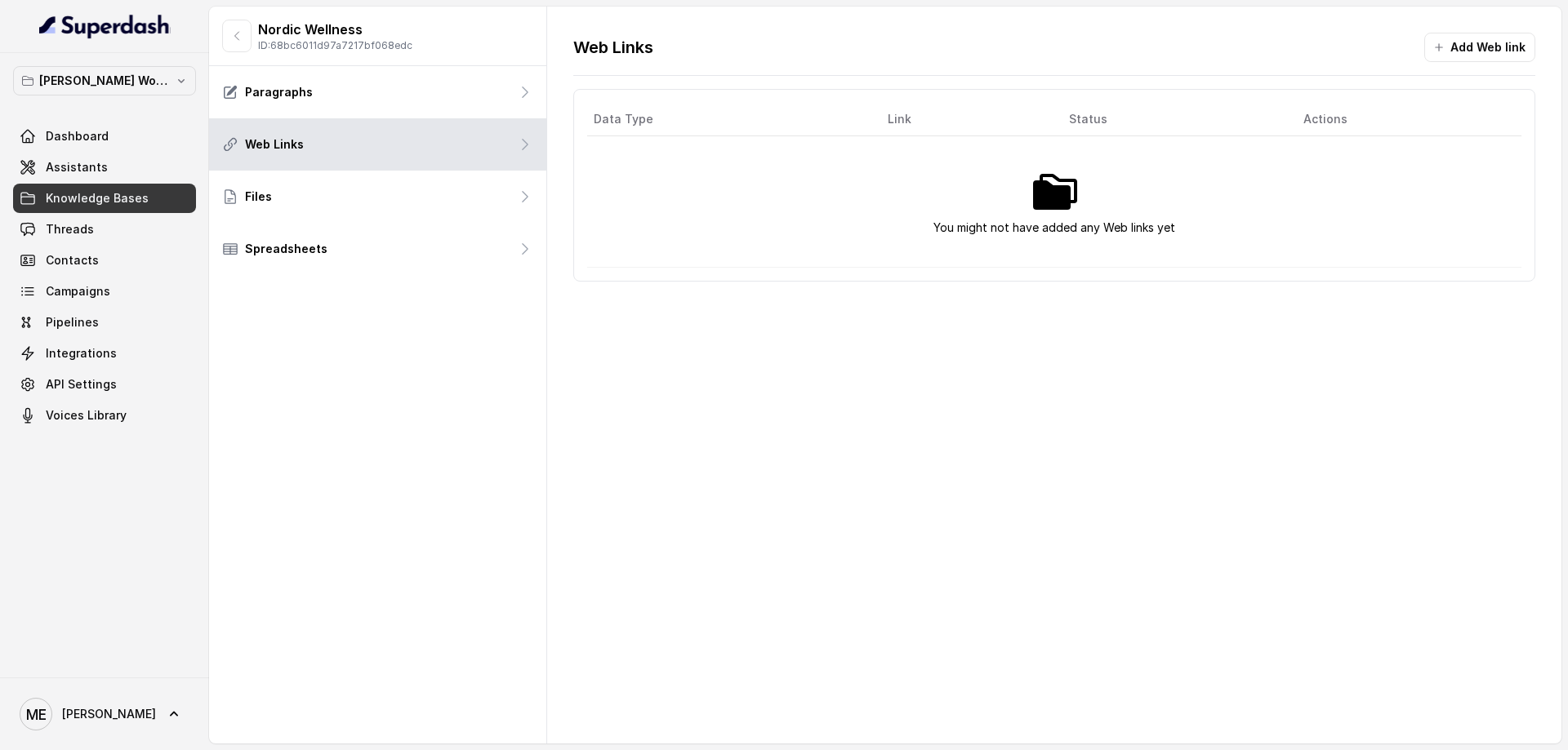
click at [328, 106] on div "Paragraphs" at bounding box center [378, 92] width 338 height 53
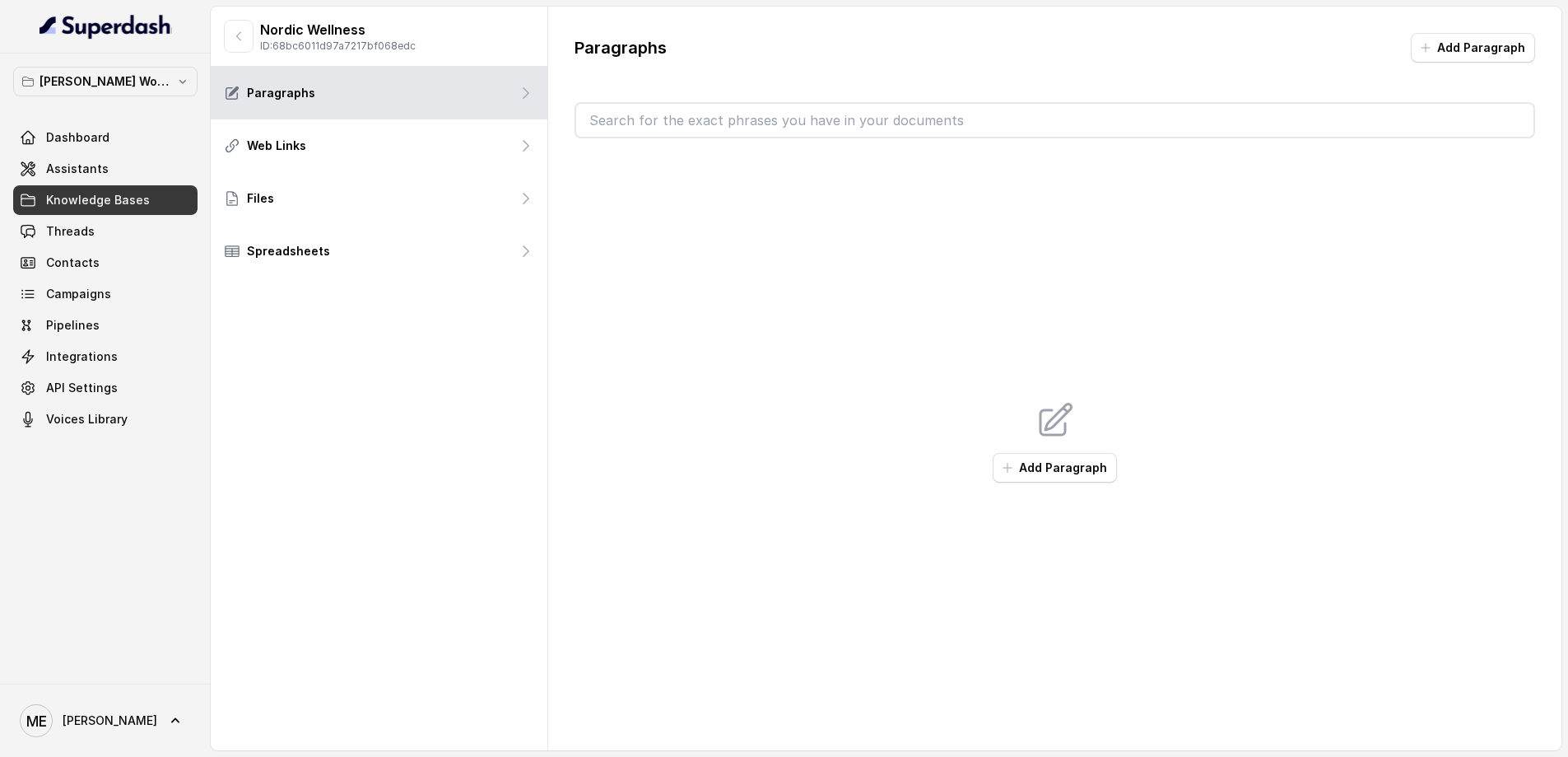
drag, startPoint x: 895, startPoint y: 120, endPoint x: 1228, endPoint y: 59, distance: 338.5
click at [895, 120] on input "text" at bounding box center [1055, 120] width 957 height 33
click at [1473, 42] on button "Add Paragraph" at bounding box center [1473, 48] width 124 height 30
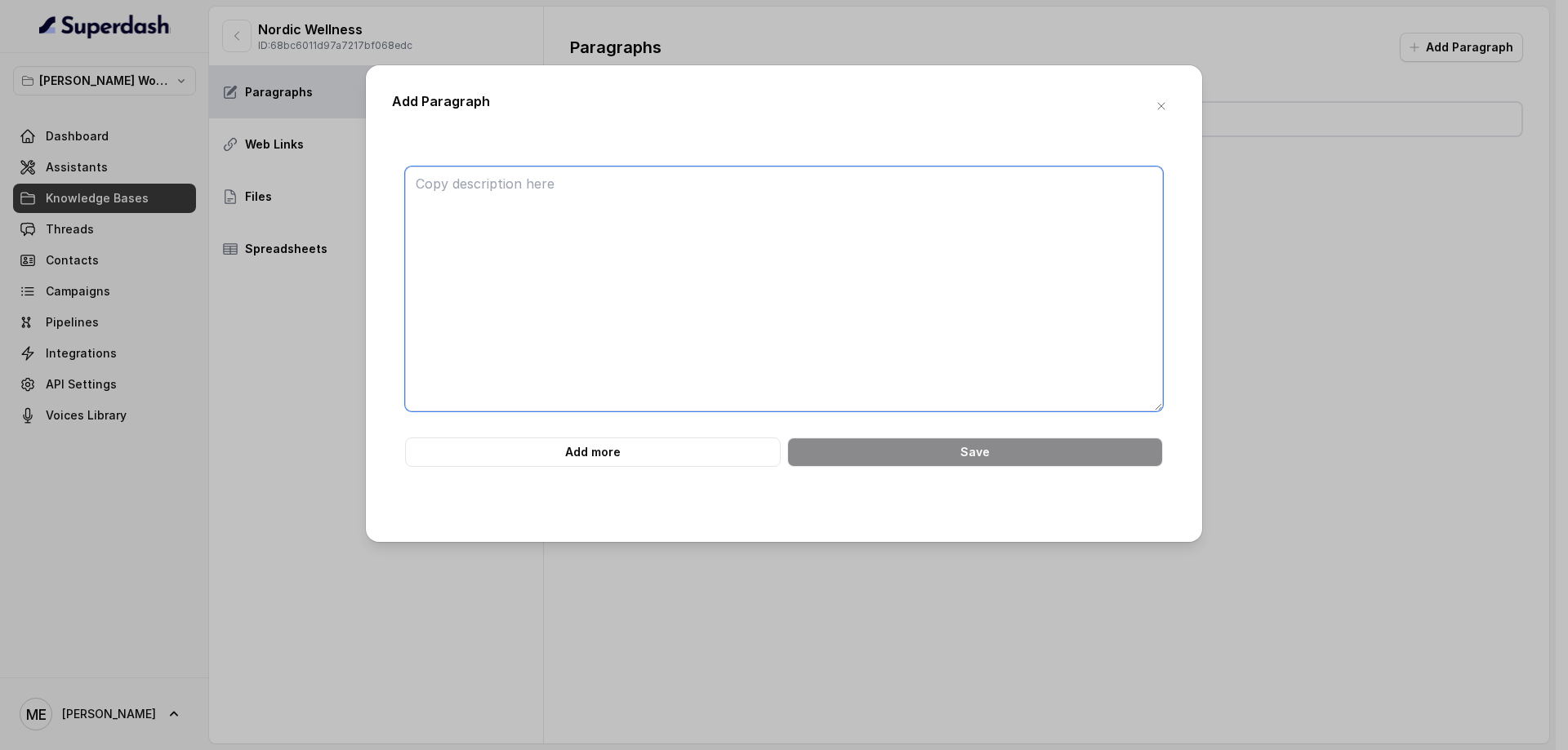
click at [841, 293] on textarea at bounding box center [784, 288] width 758 height 245
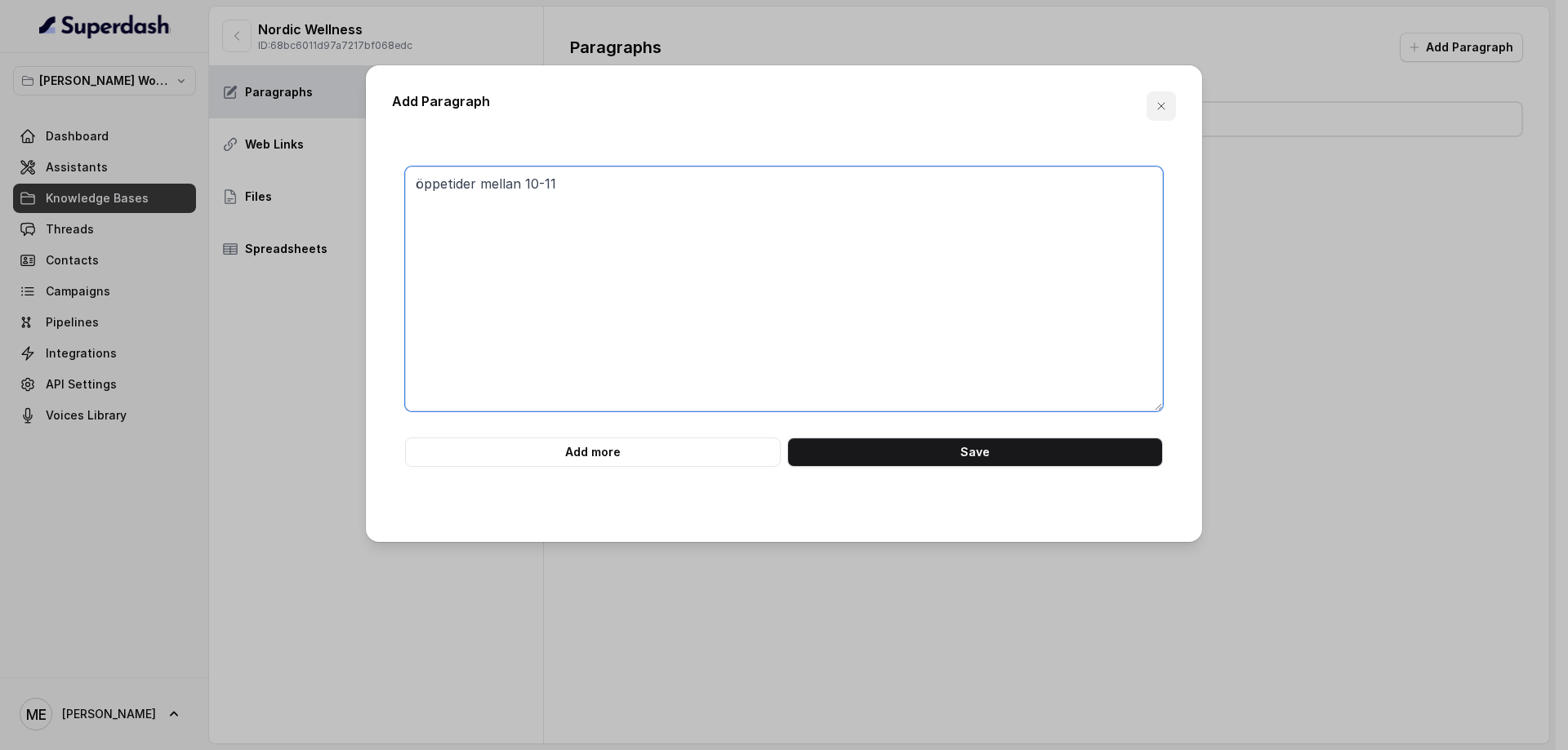
type textarea "öppetider mellan 10-11"
click at [1162, 101] on icon "button" at bounding box center [1161, 106] width 13 height 13
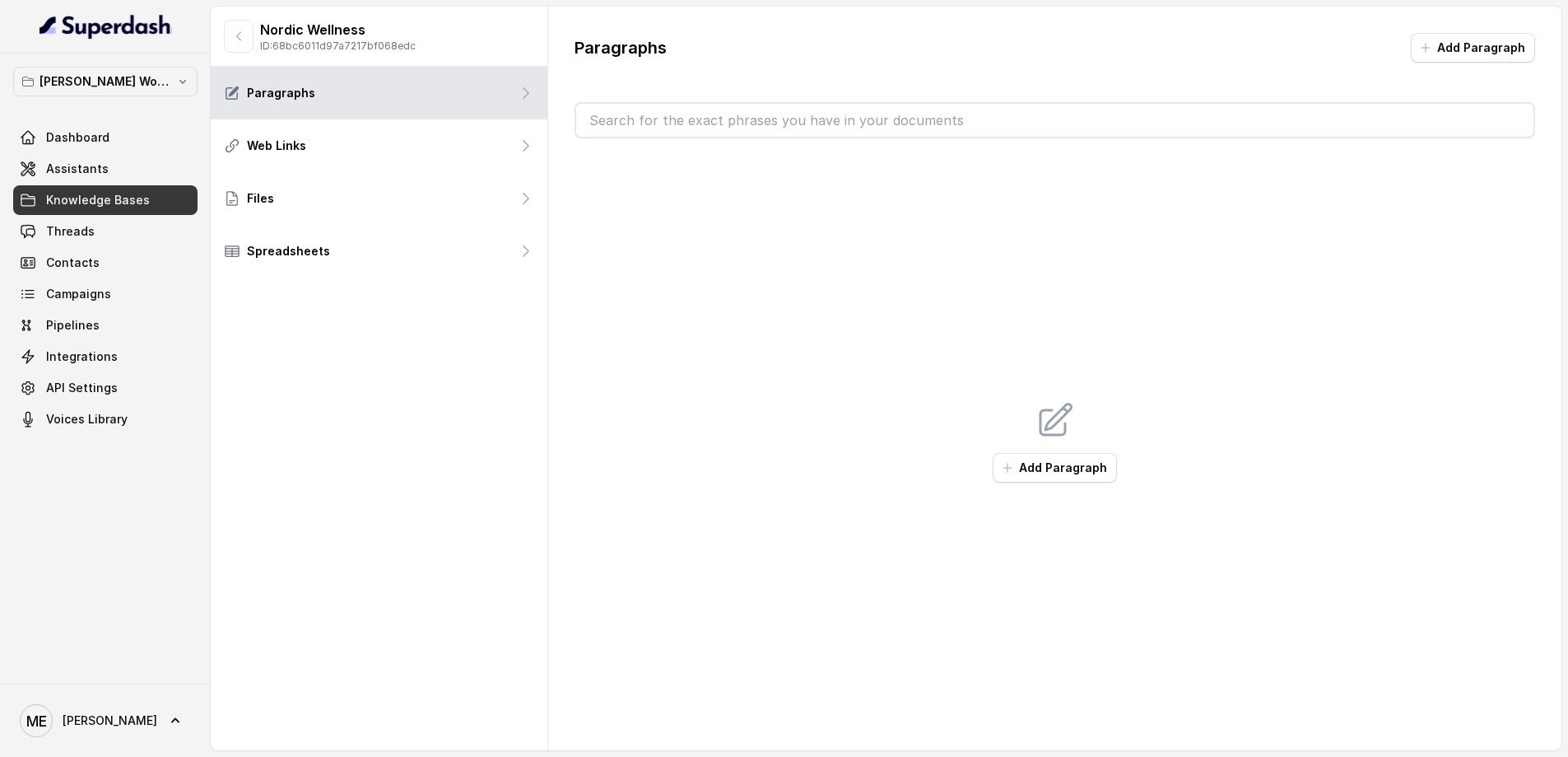
click at [368, 200] on div "Files" at bounding box center [379, 198] width 337 height 53
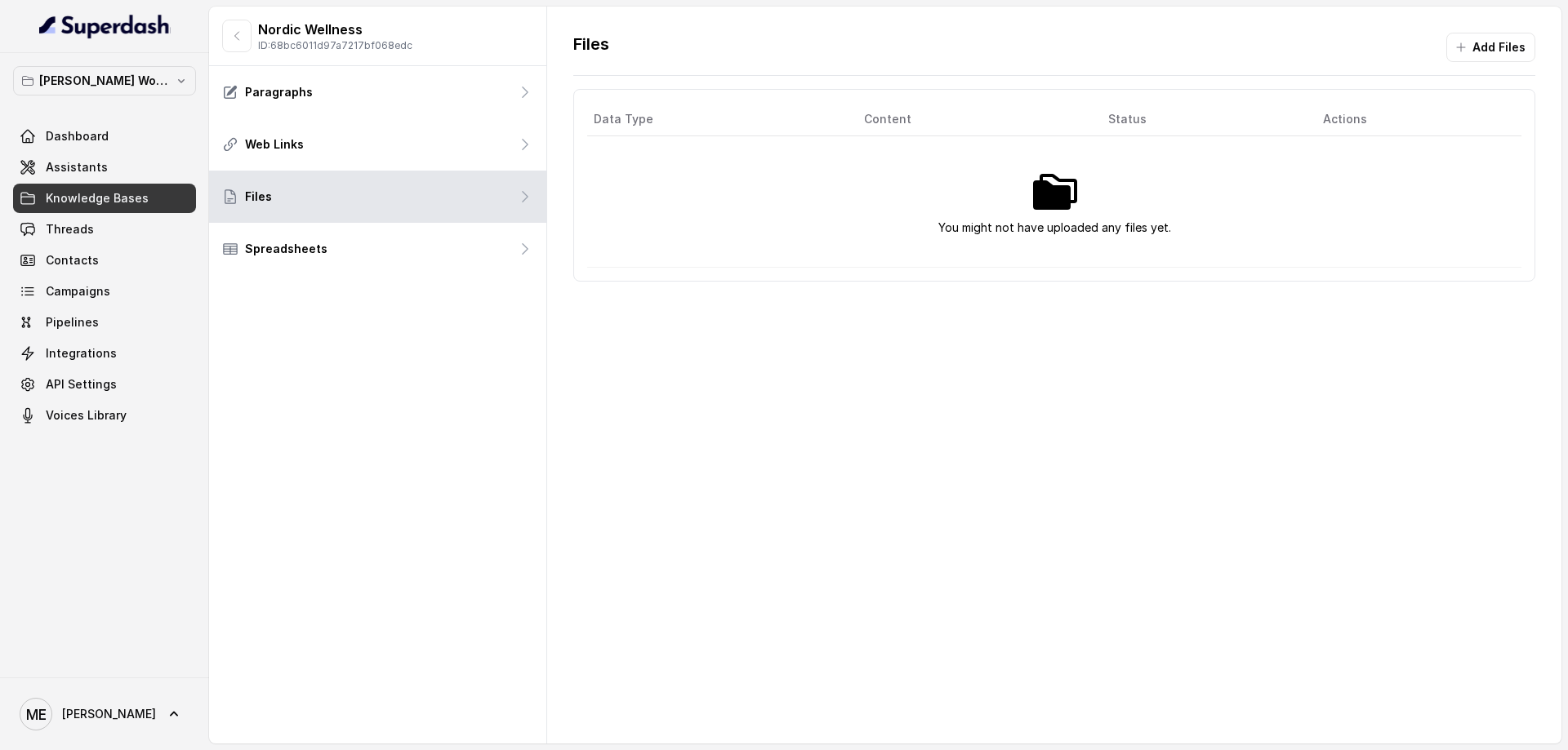
click at [1483, 59] on button "Add Files" at bounding box center [1491, 47] width 89 height 29
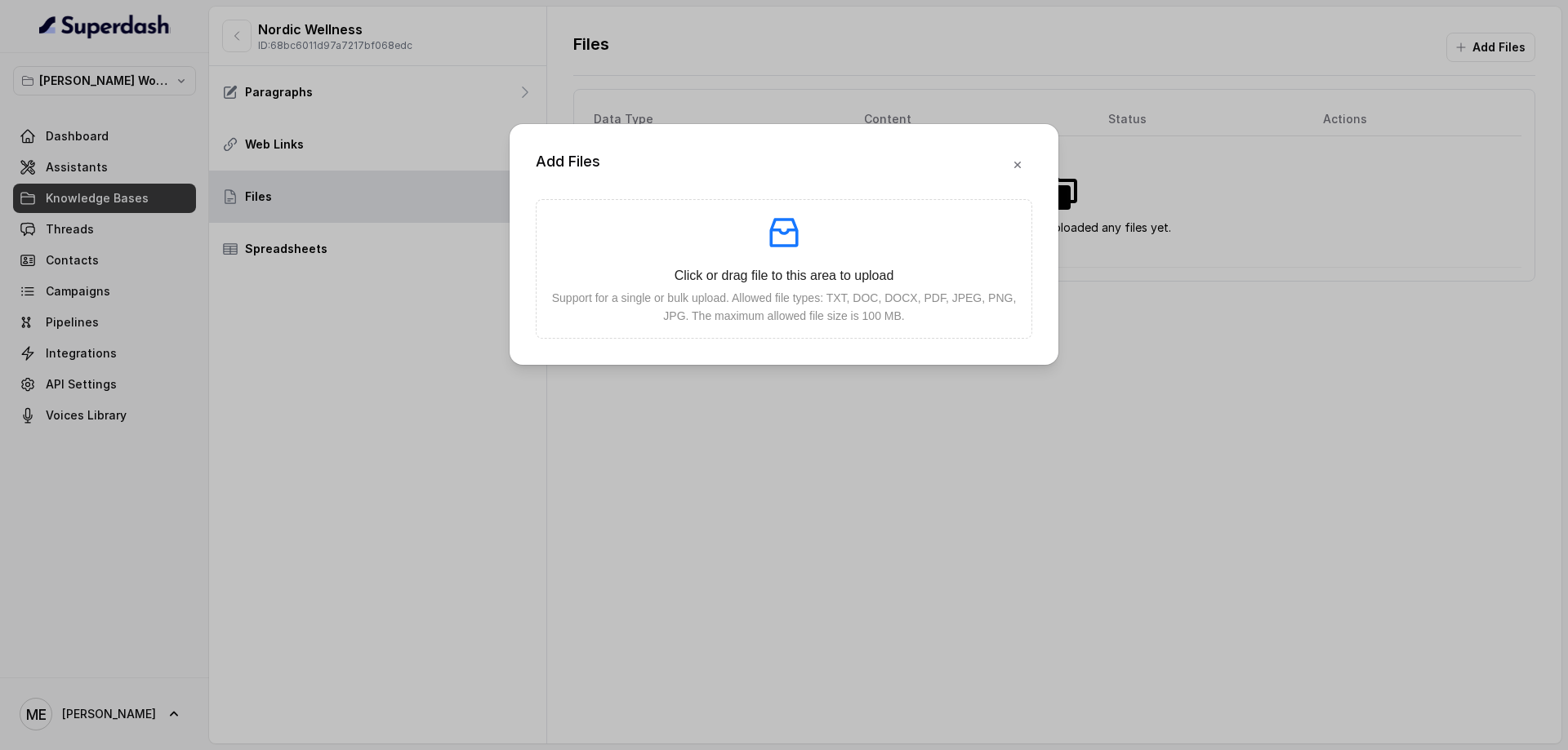
click at [756, 252] on p at bounding box center [784, 233] width 469 height 39
click at [1013, 156] on button "button" at bounding box center [1018, 164] width 29 height 29
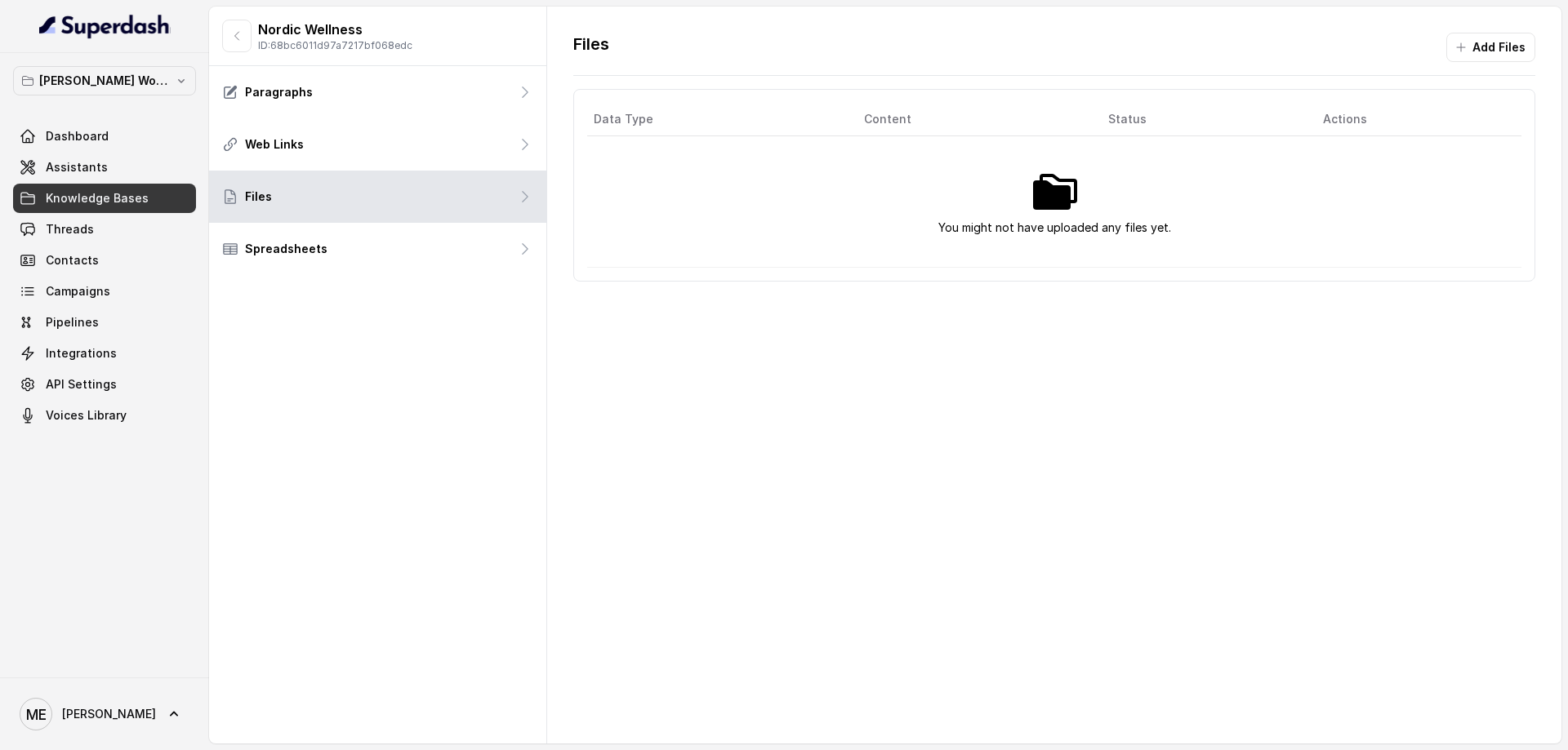
click at [375, 262] on div "Spreadsheets" at bounding box center [378, 249] width 338 height 53
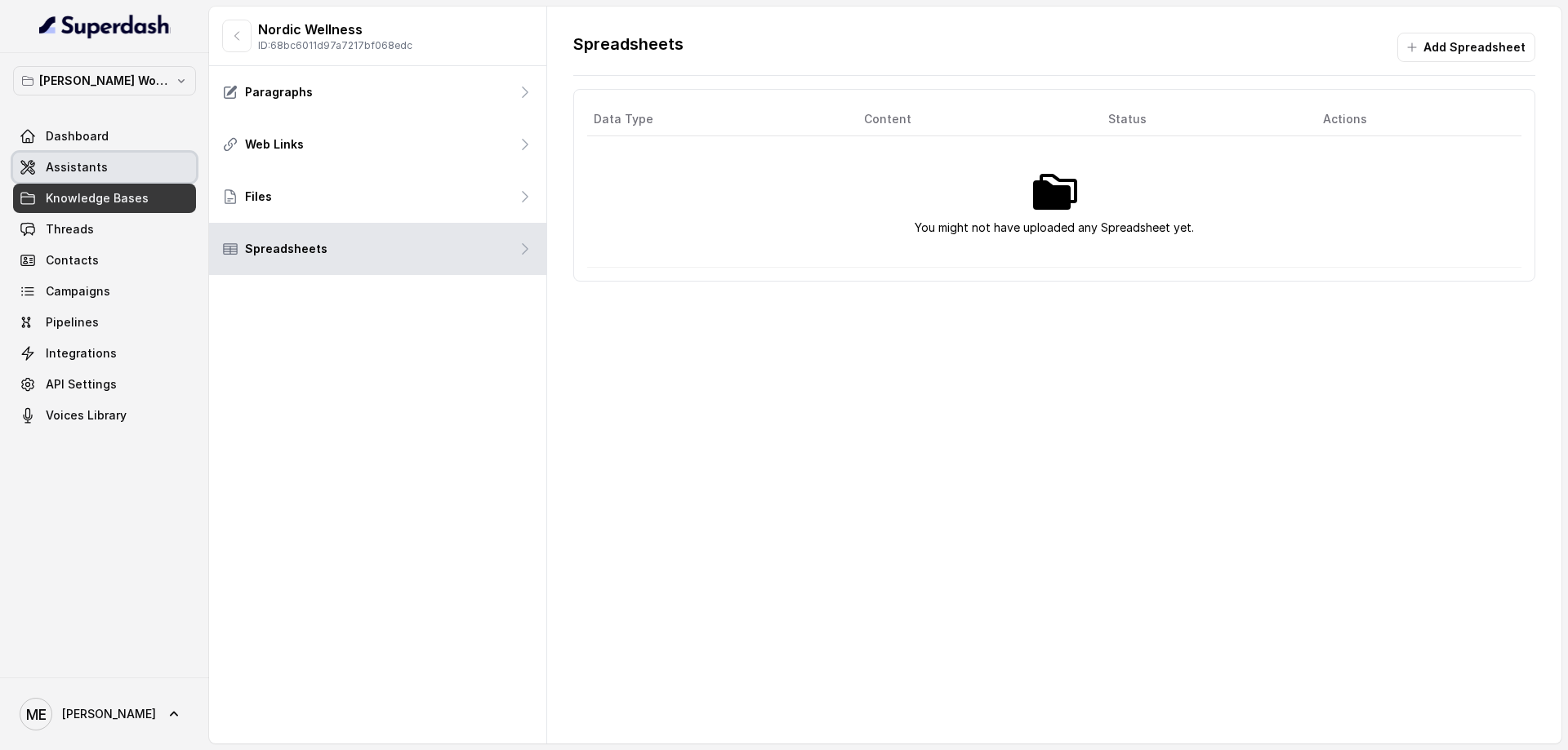
click at [106, 165] on span at bounding box center [105, 167] width 183 height 36
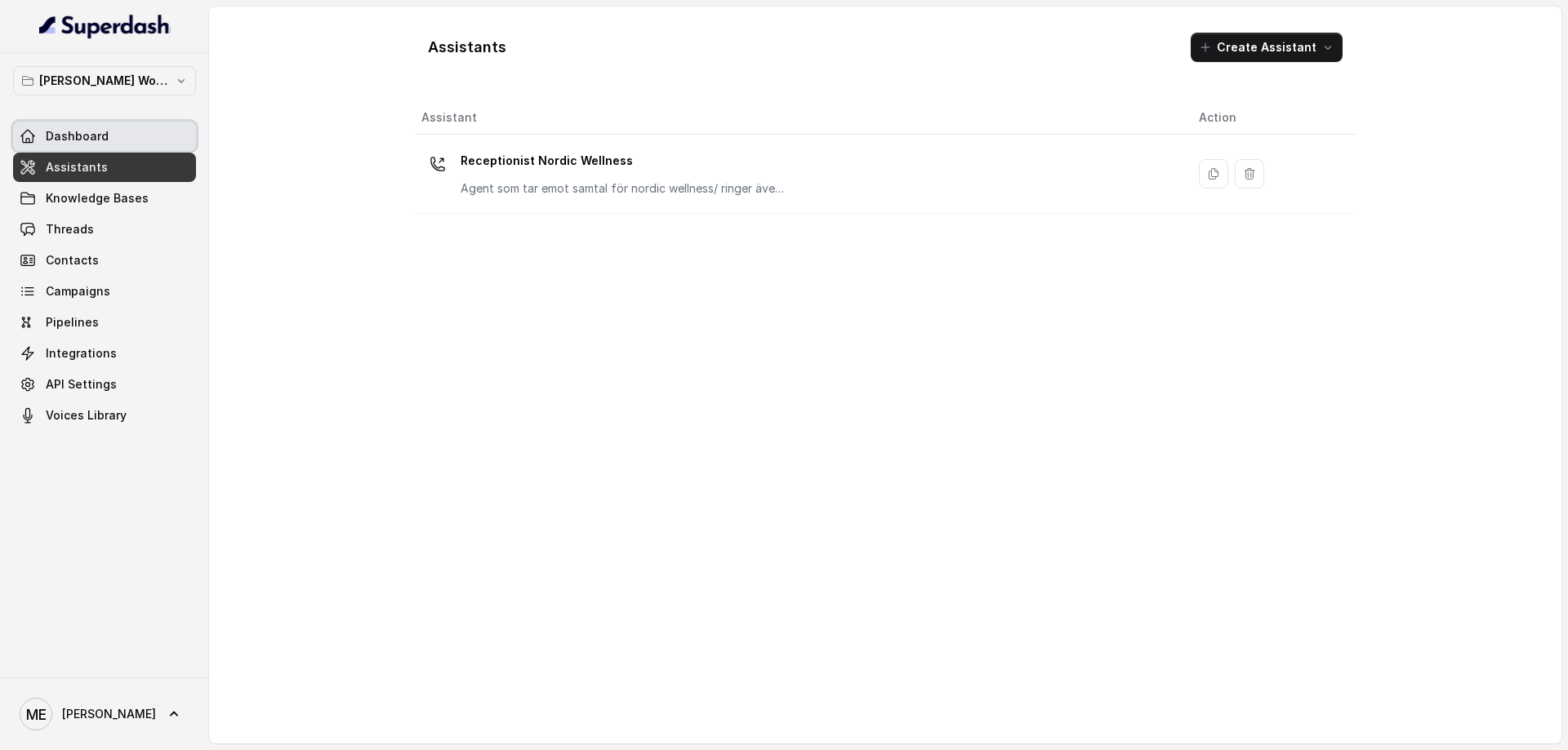
click at [118, 137] on span at bounding box center [105, 137] width 183 height 36
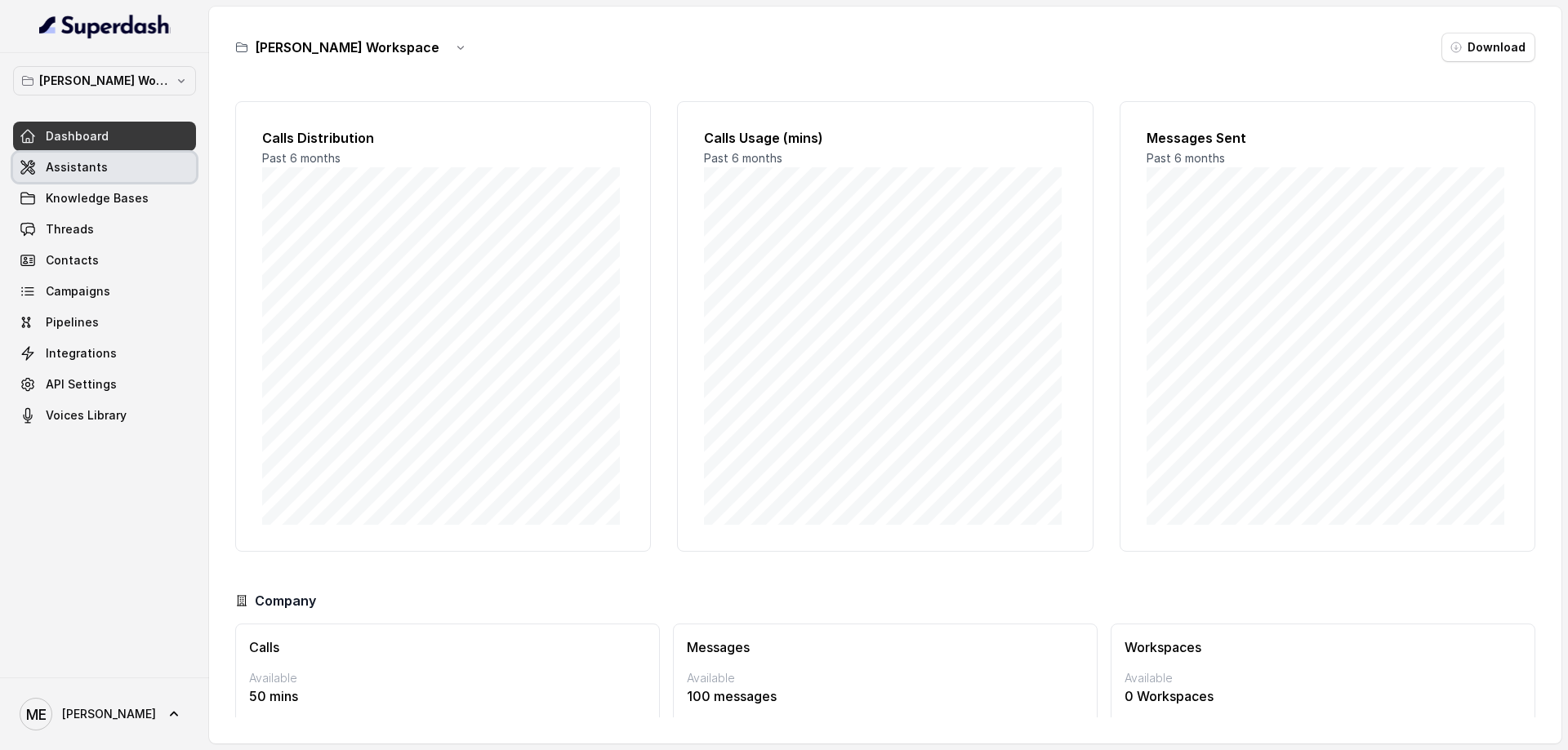
click at [125, 164] on span at bounding box center [105, 167] width 183 height 36
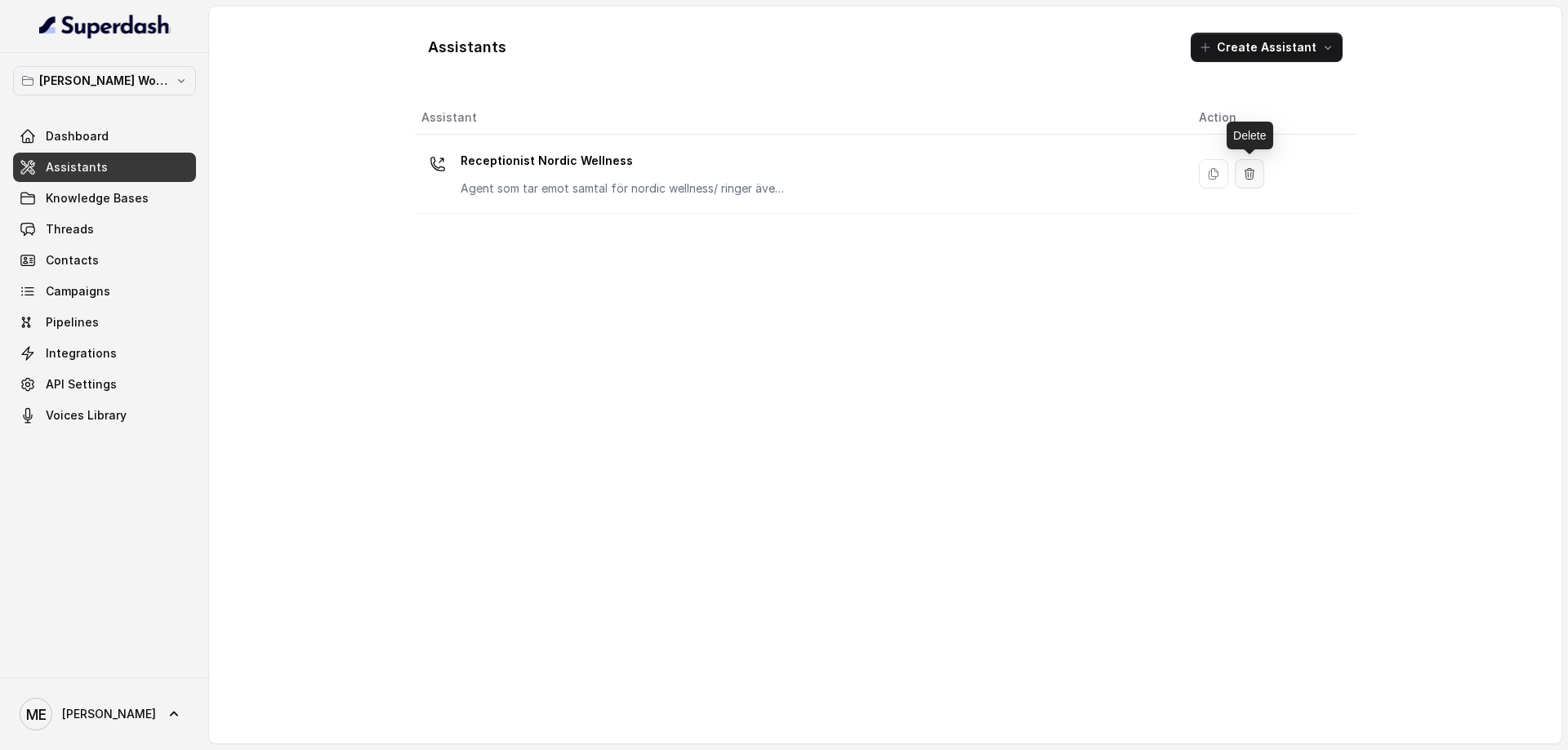
click at [1251, 173] on icon "button" at bounding box center [1250, 173] width 9 height 11
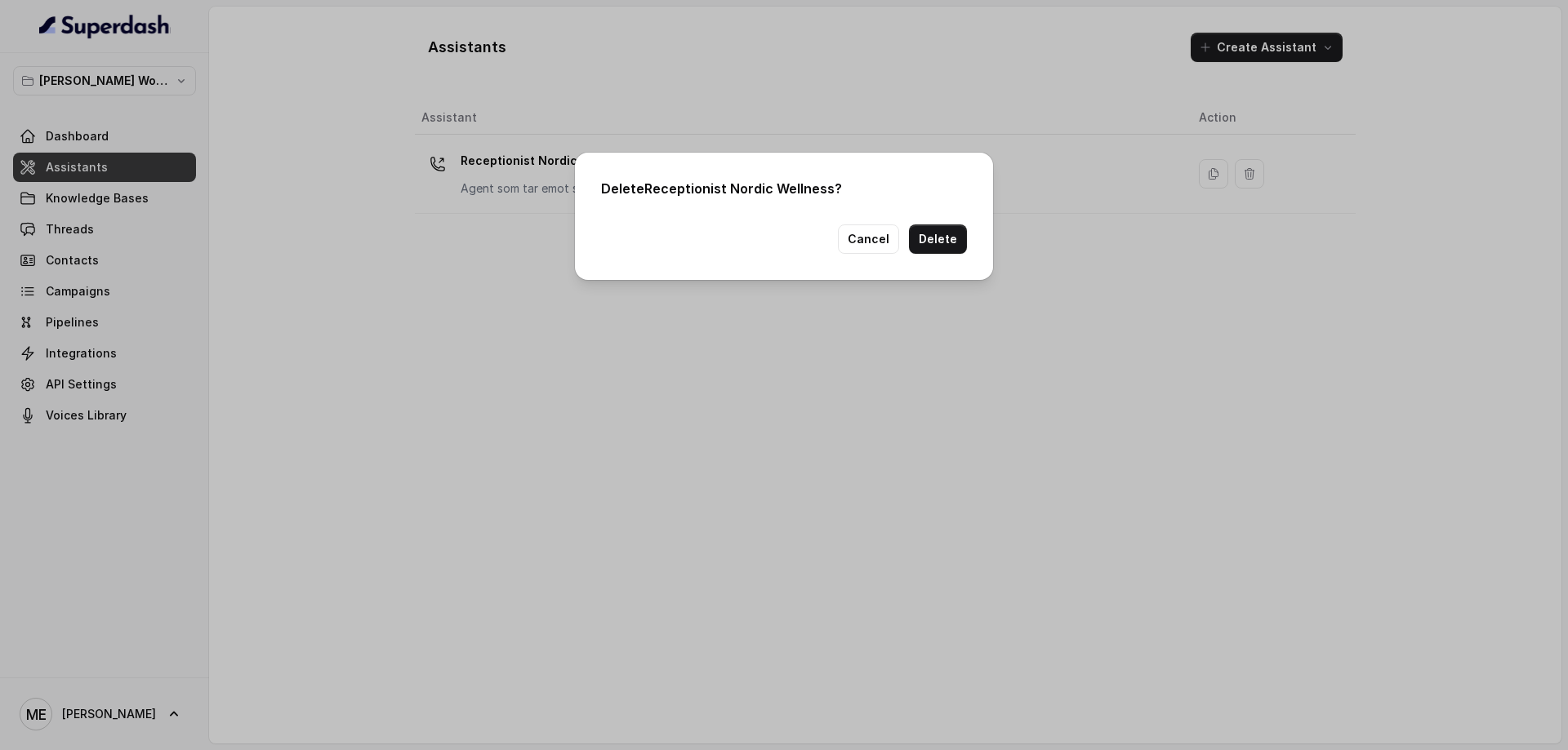
click at [951, 257] on div "Delete Receptionist Nordic Wellness ? Cancel Delete" at bounding box center [784, 216] width 418 height 128
click at [954, 246] on button "Delete" at bounding box center [937, 238] width 58 height 29
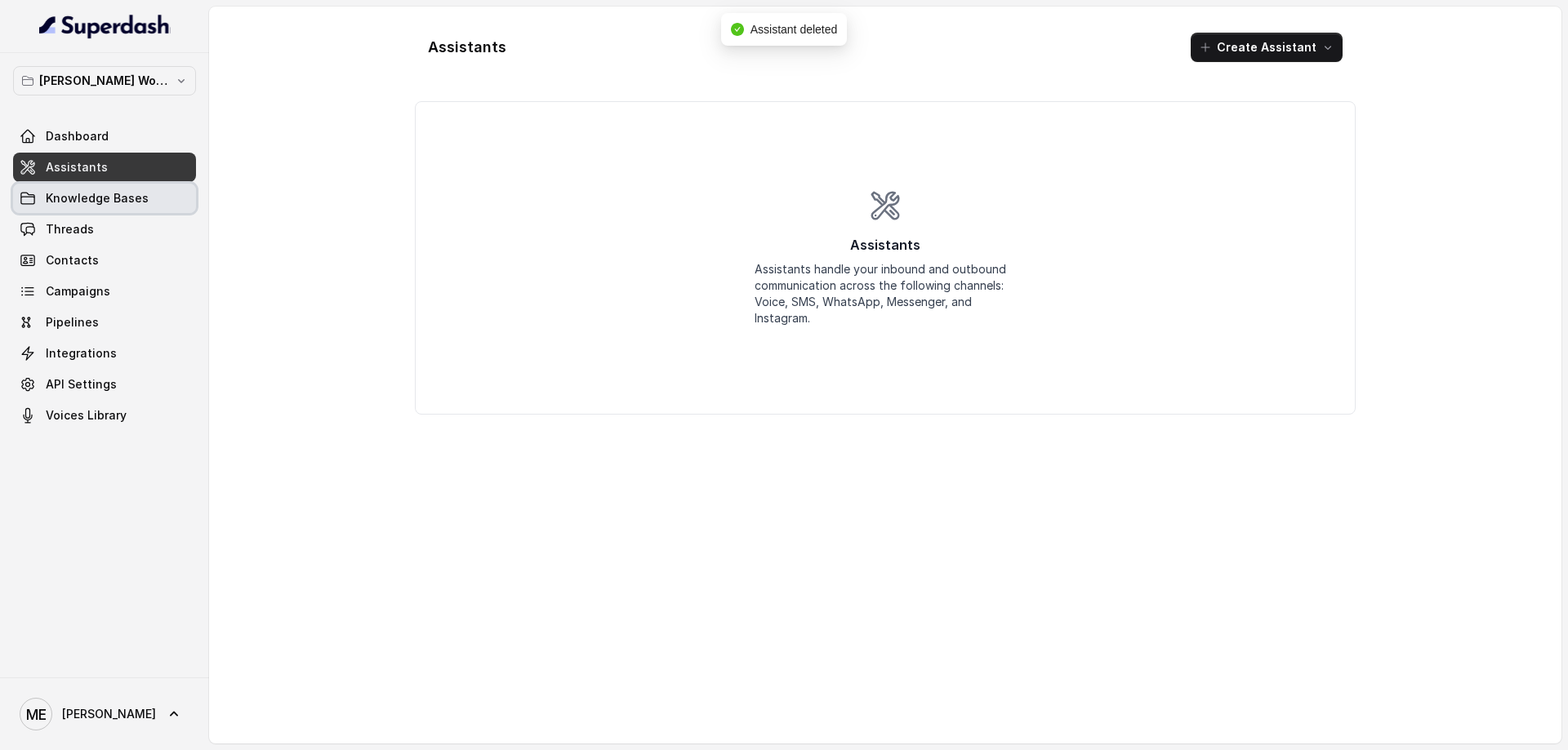
click at [126, 190] on span at bounding box center [105, 198] width 183 height 36
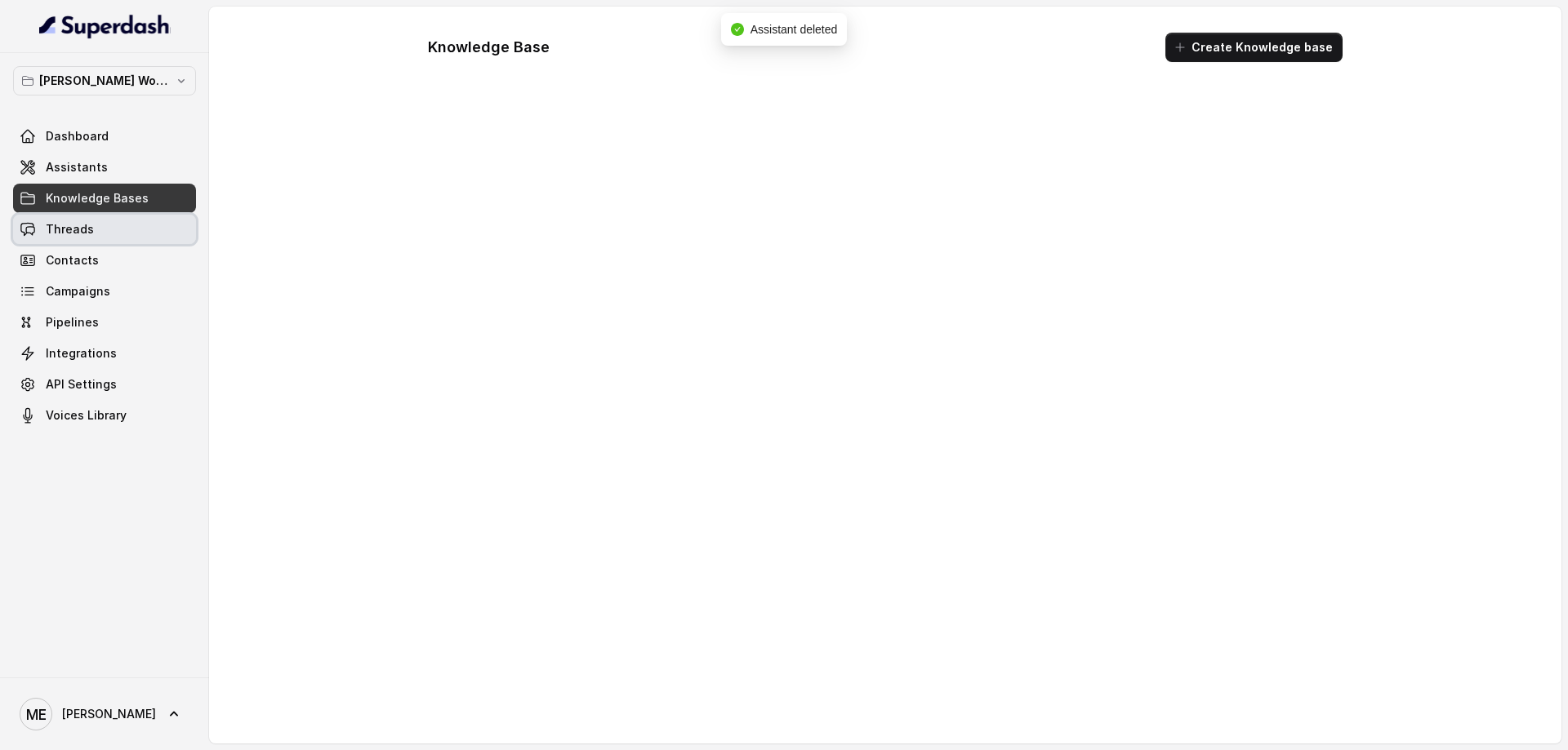
click at [122, 215] on span at bounding box center [105, 229] width 183 height 36
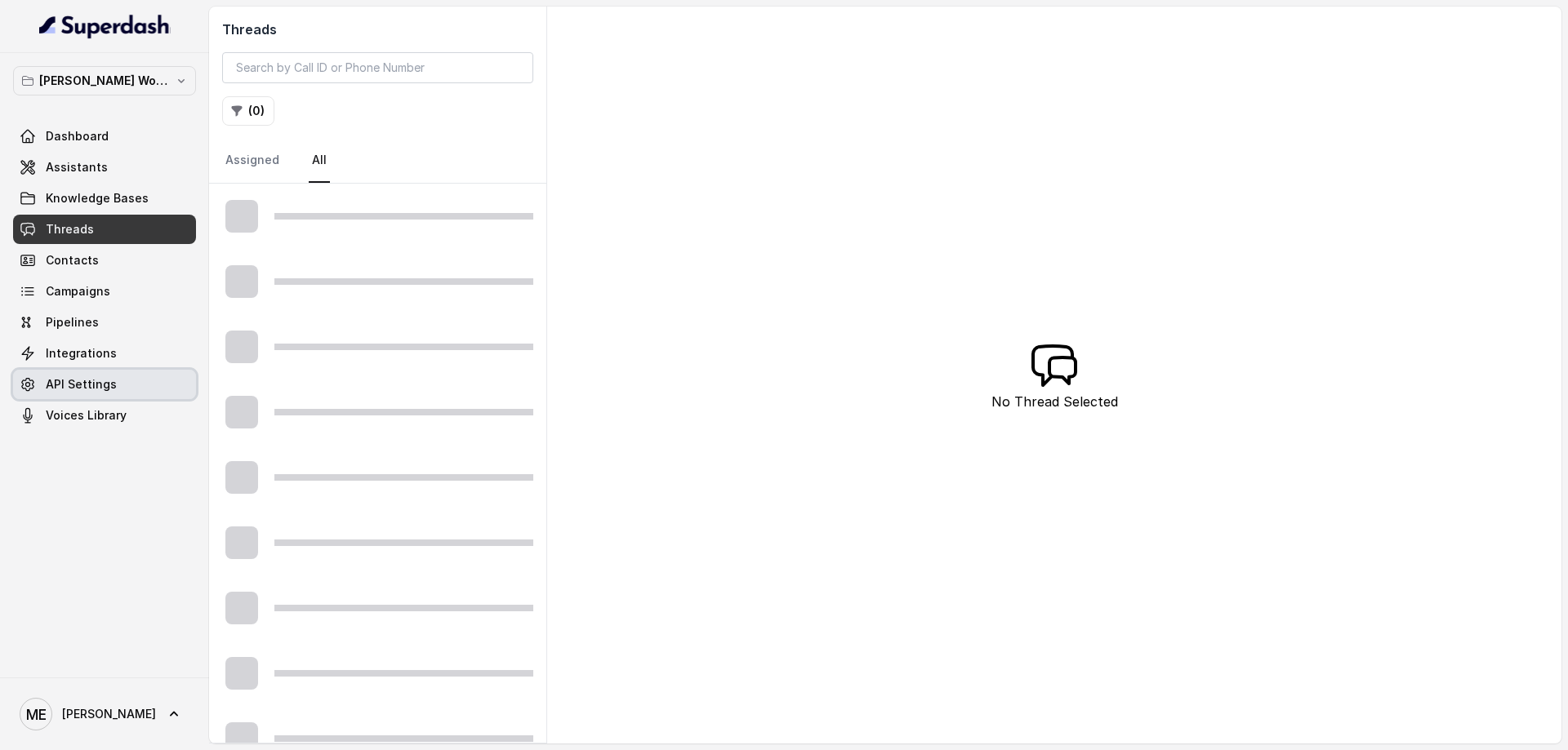
click at [123, 383] on span at bounding box center [105, 384] width 183 height 36
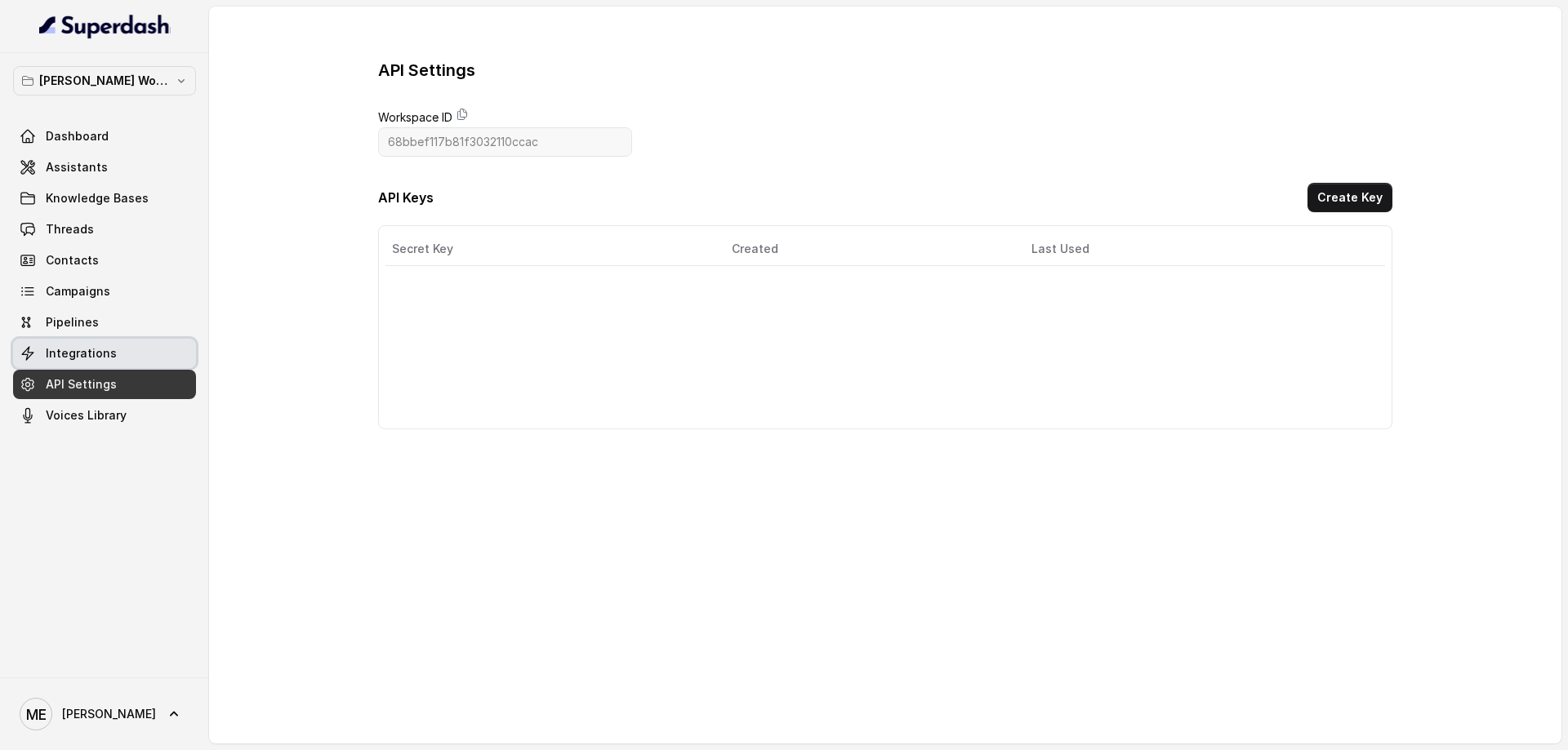
click at [84, 355] on span at bounding box center [105, 354] width 183 height 36
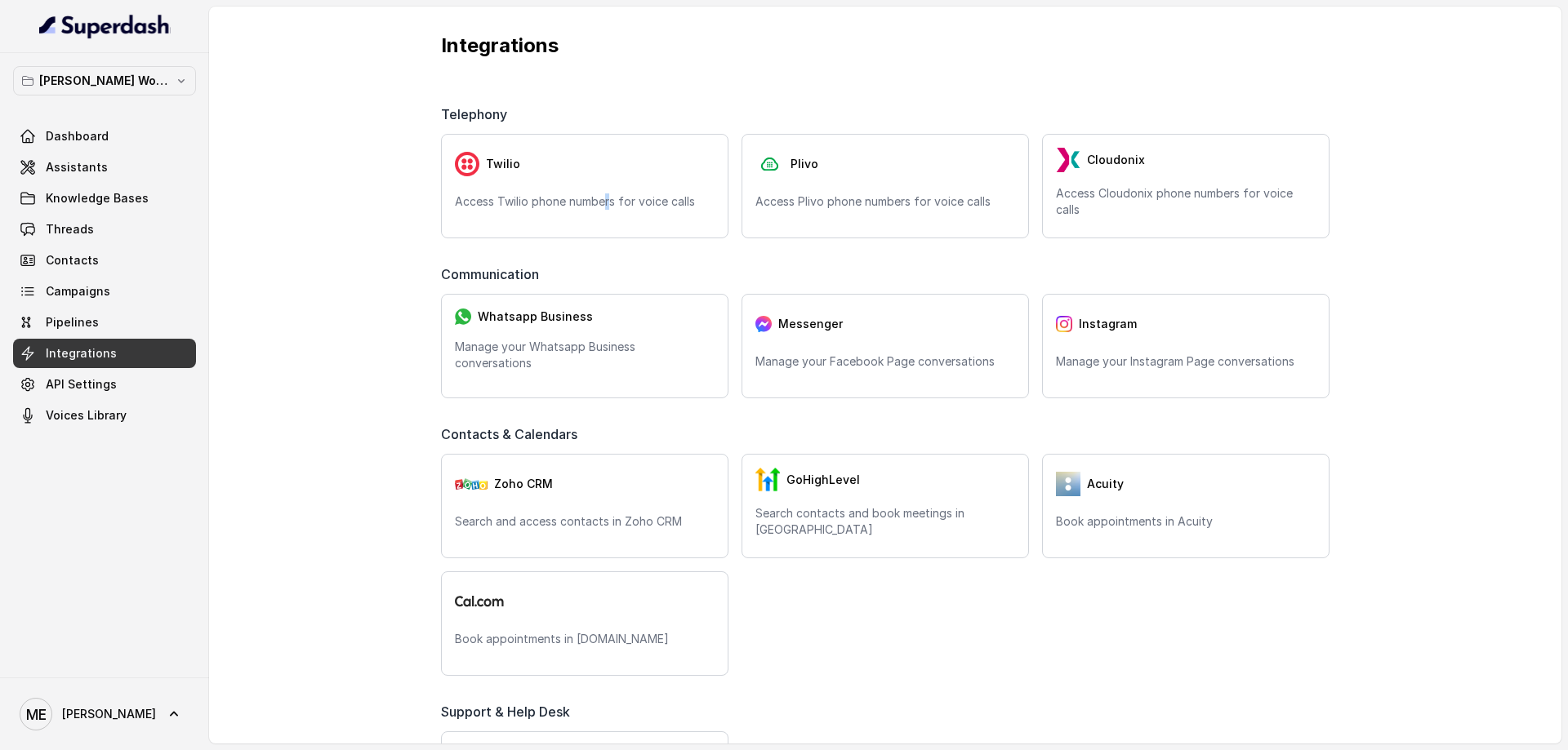
click at [608, 214] on div "Twilio Access Twilio phone numbers for voice calls" at bounding box center [585, 186] width 288 height 104
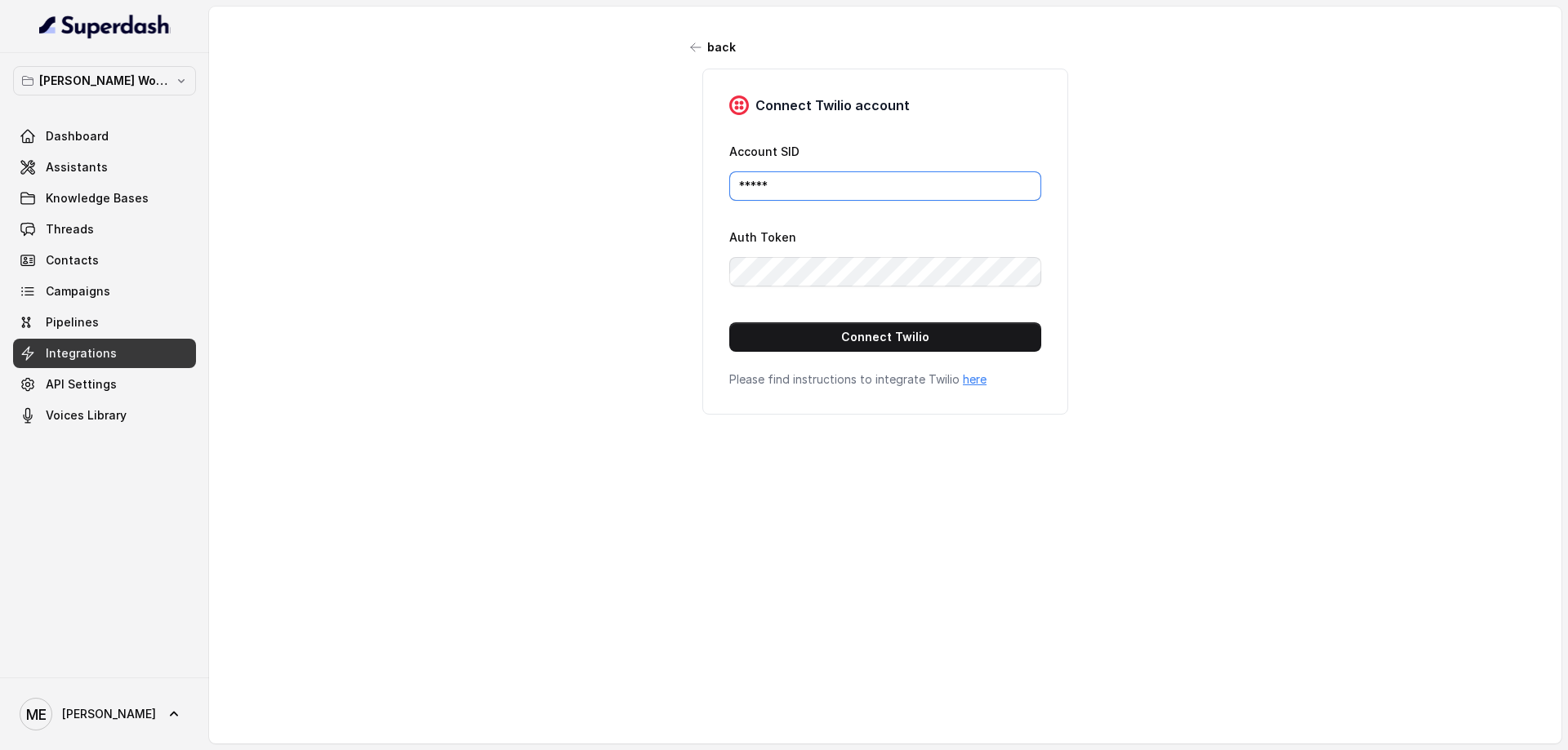
click at [827, 179] on input "*****" at bounding box center [885, 186] width 312 height 29
click at [574, 200] on div "back Connect Twilio account Account SID ***** Auth Token Connect Twilio Please …" at bounding box center [885, 362] width 1353 height 712
click at [842, 290] on form "Account SID ***** Auth Token Connect Twilio" at bounding box center [885, 246] width 312 height 211
drag, startPoint x: 466, startPoint y: 233, endPoint x: 508, endPoint y: 233, distance: 42.0
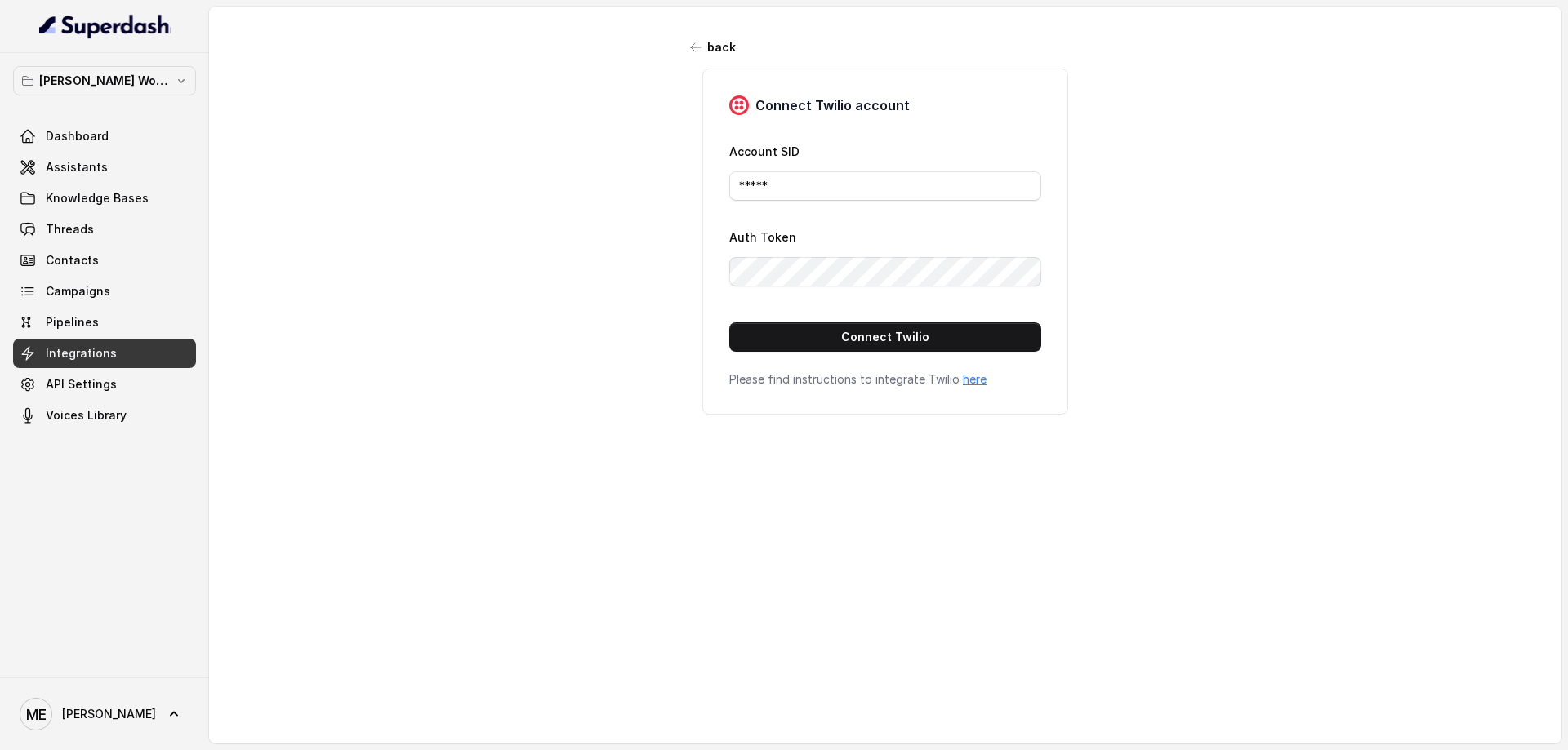
click at [468, 233] on div "back Connect Twilio account Account SID ***** Auth Token Connect Twilio Please …" at bounding box center [885, 362] width 1353 height 712
click at [118, 423] on span at bounding box center [105, 415] width 183 height 36
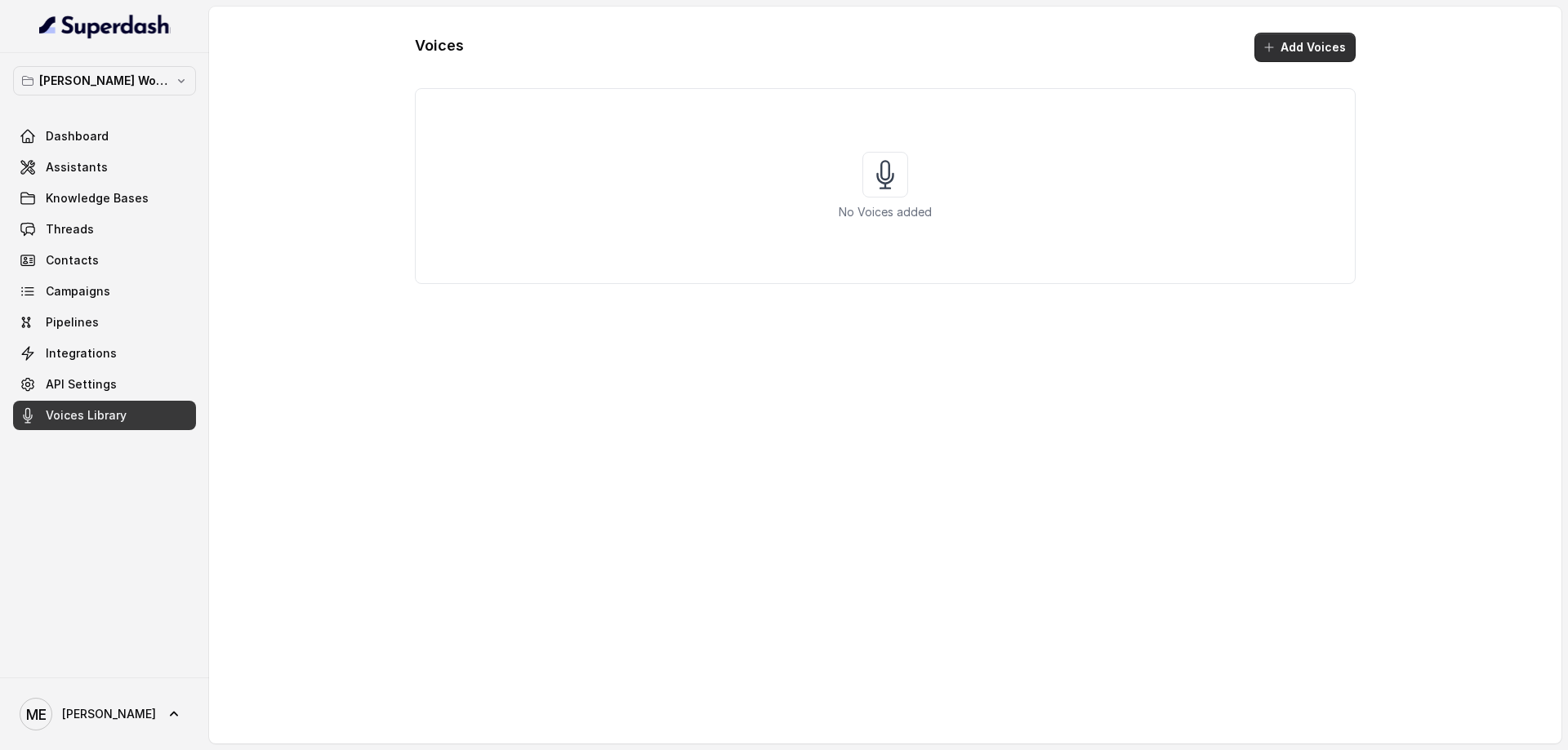
click at [1303, 43] on button "Add Voices" at bounding box center [1304, 47] width 101 height 29
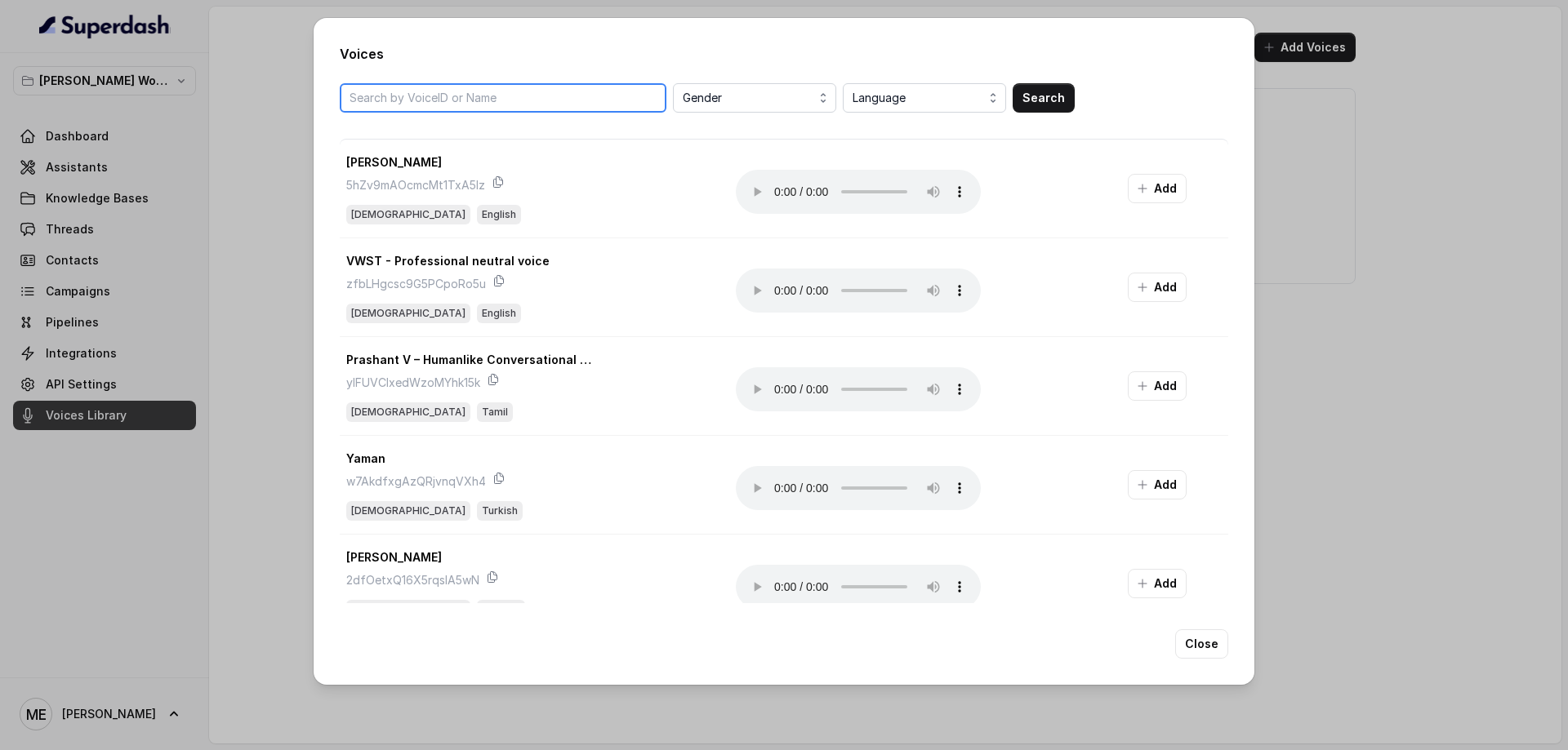
click at [528, 90] on input "search" at bounding box center [503, 97] width 327 height 29
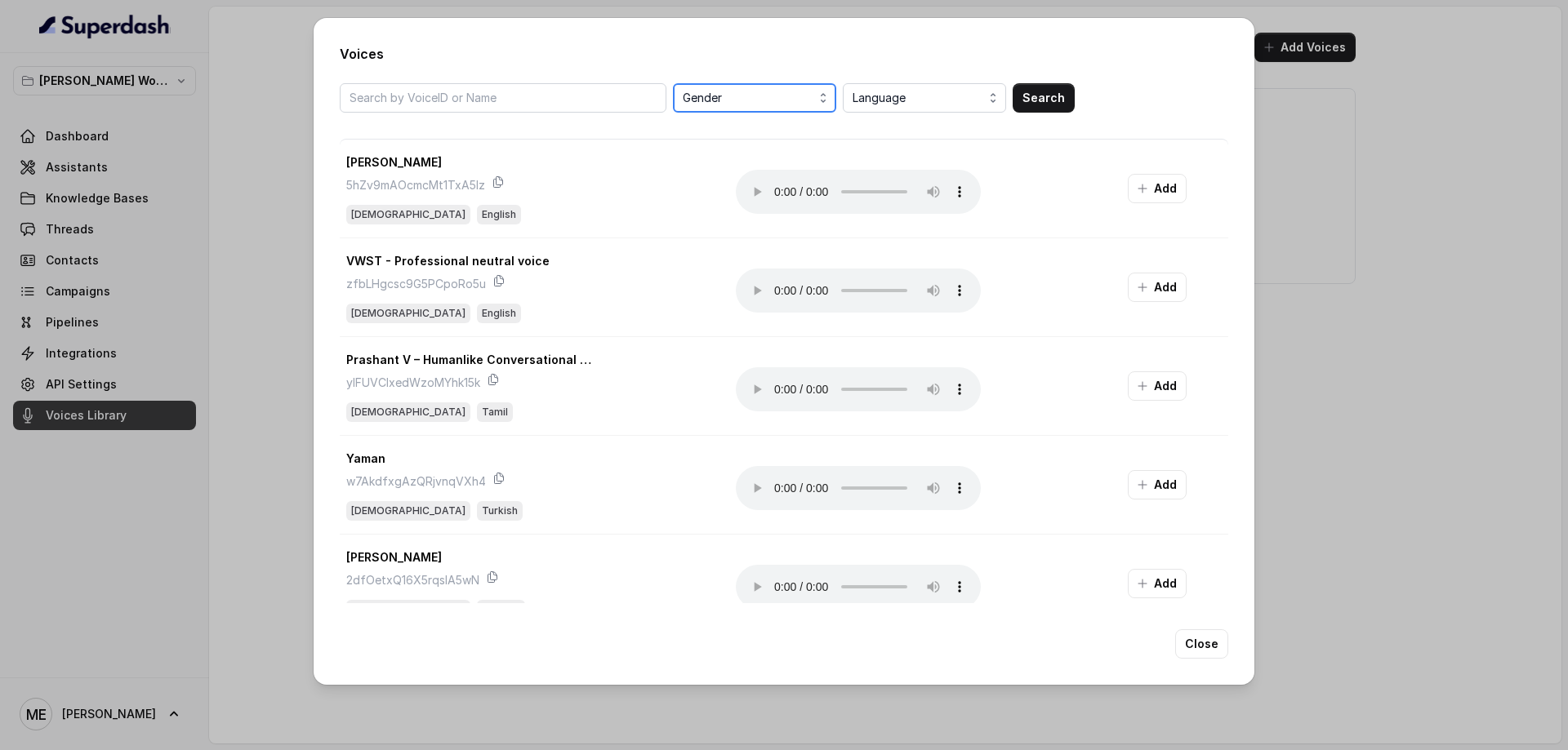
click at [782, 102] on span "Gender" at bounding box center [756, 98] width 147 height 20
click at [907, 92] on div "Gender Gender Any [DEMOGRAPHIC_DATA] [DEMOGRAPHIC_DATA] Language Search" at bounding box center [784, 97] width 889 height 29
click at [908, 96] on span "Language" at bounding box center [926, 98] width 147 height 20
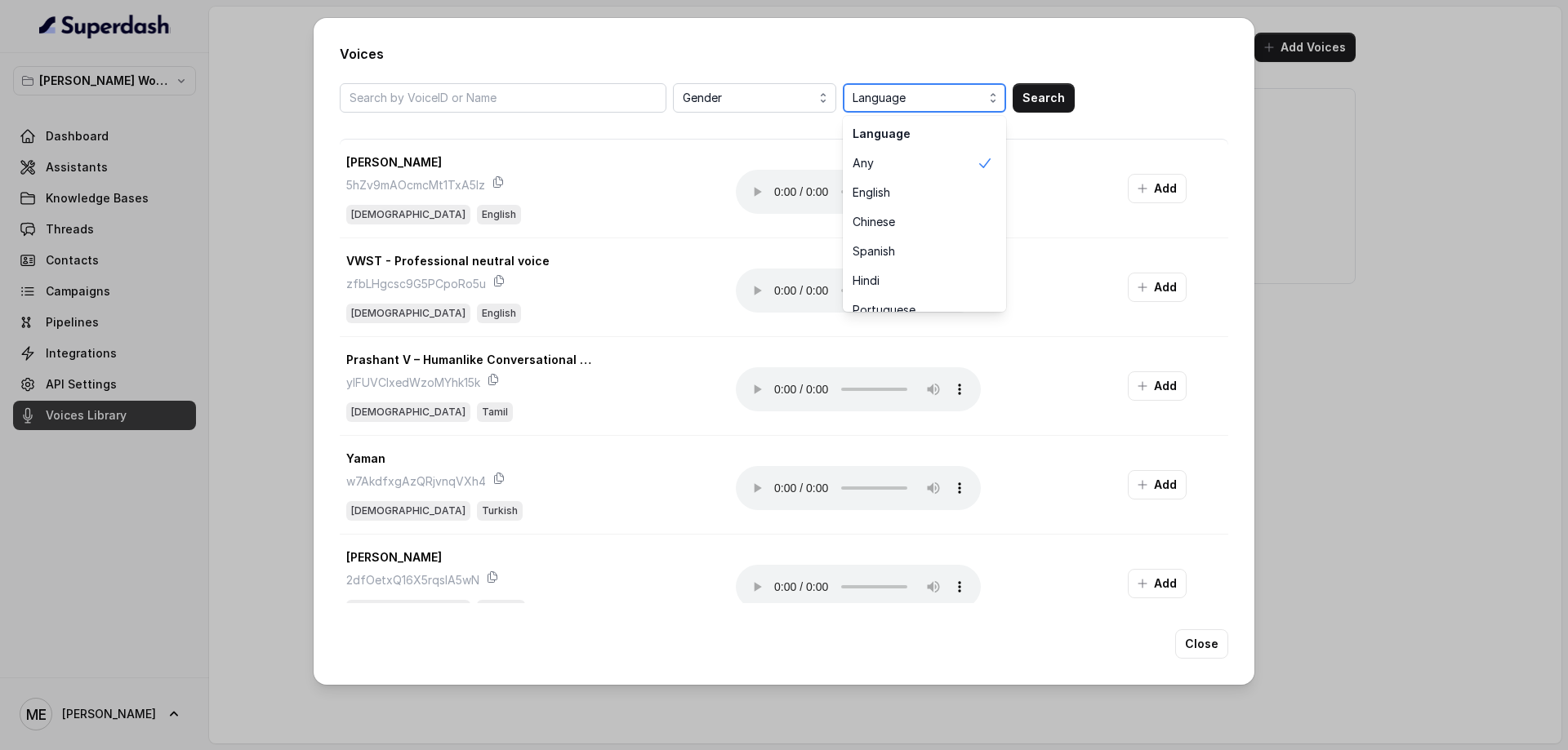
click at [937, 96] on span "Language" at bounding box center [926, 98] width 147 height 20
click at [937, 96] on span "Language" at bounding box center [926, 98] width 147 height 20
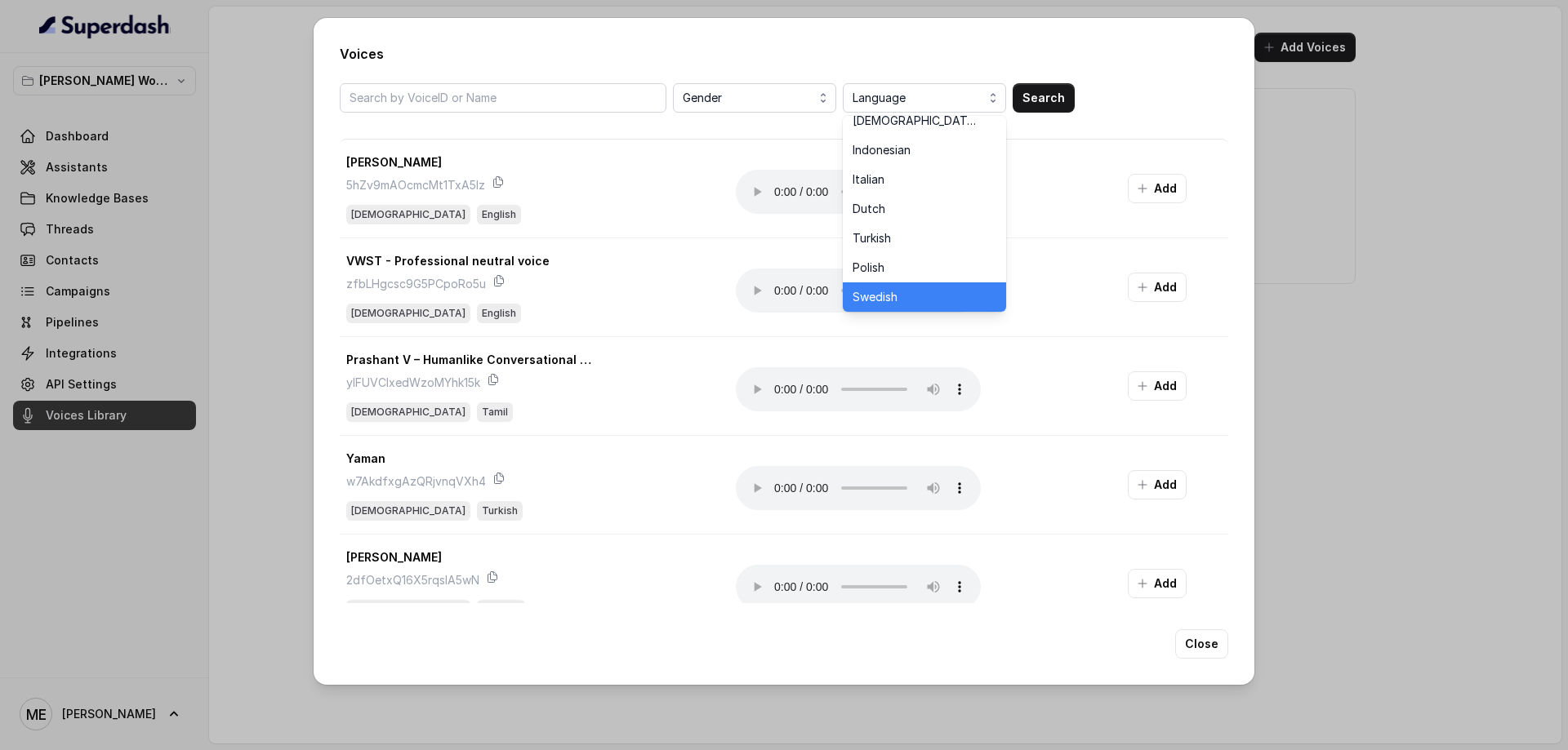
click at [927, 292] on span "Swedish" at bounding box center [914, 297] width 124 height 16
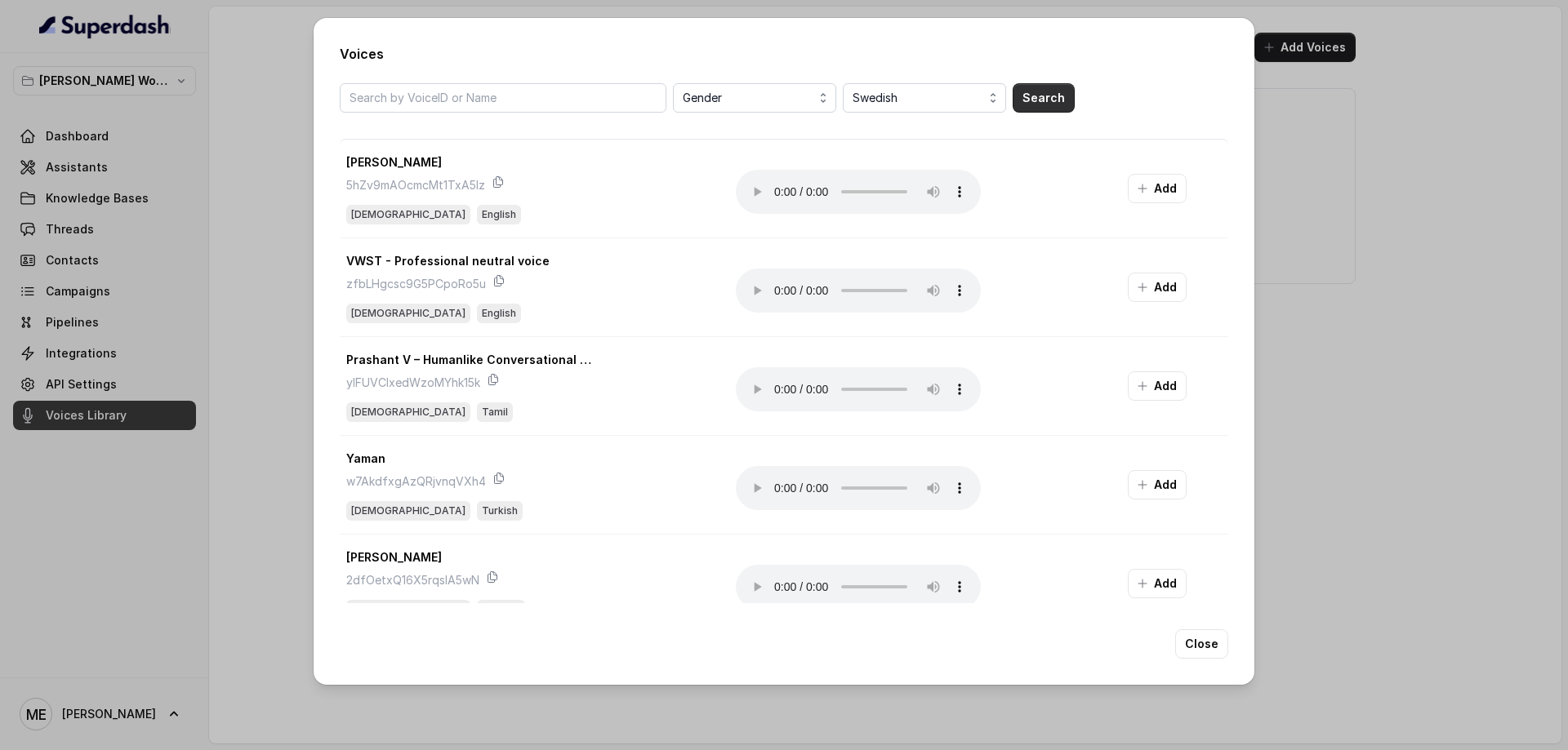
click at [1043, 94] on button "Search" at bounding box center [1044, 97] width 62 height 29
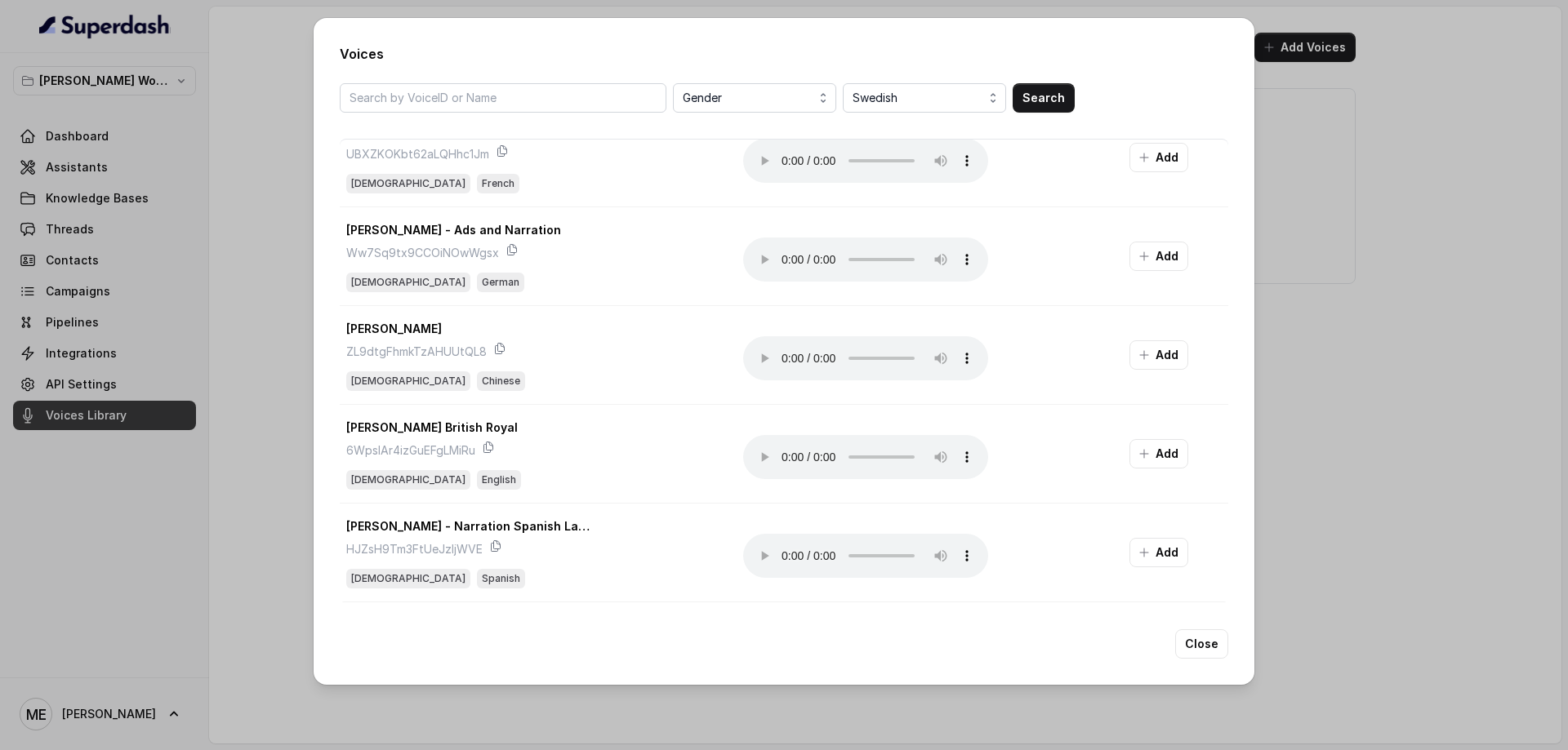
scroll to position [408, 0]
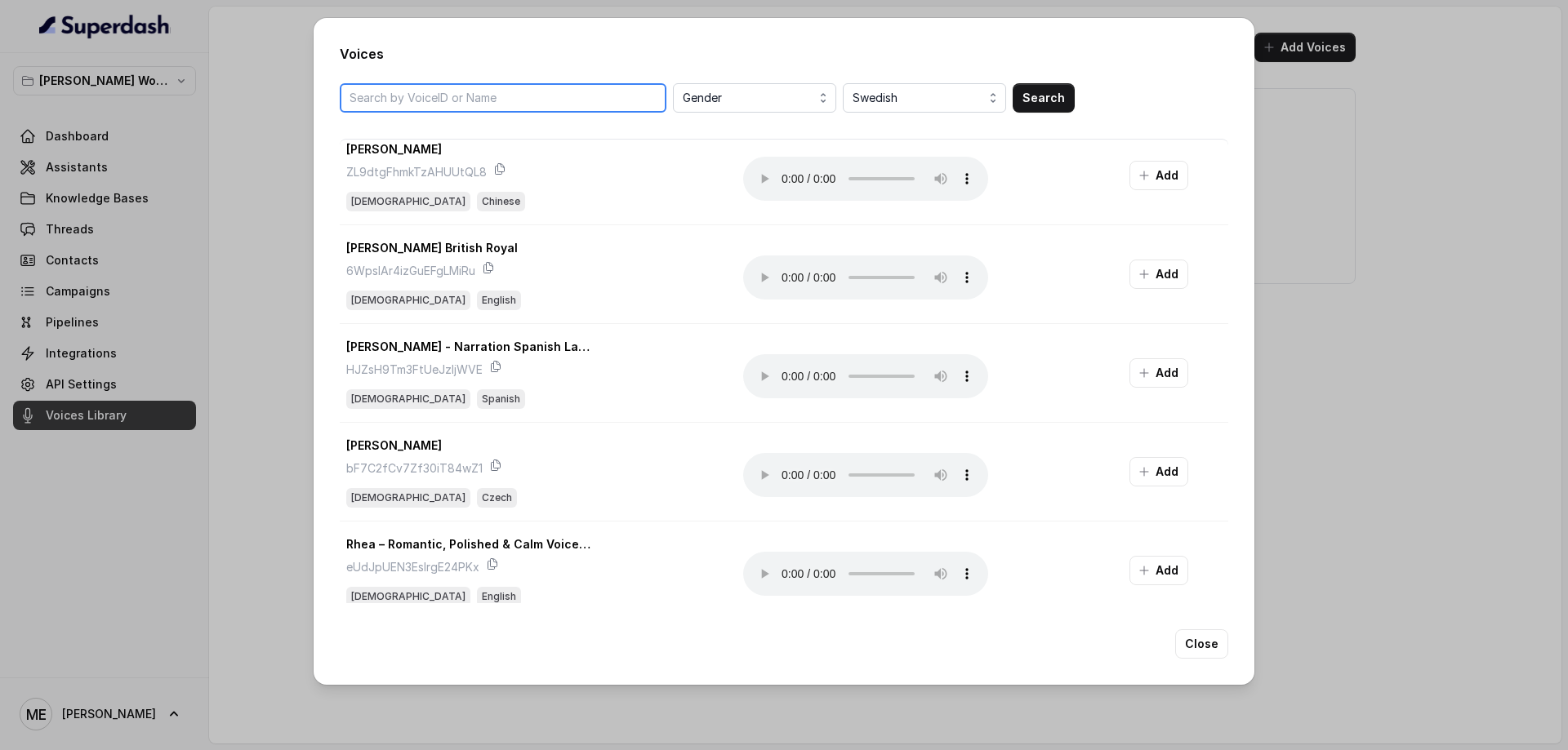
click at [544, 83] on input "search" at bounding box center [503, 97] width 327 height 29
type input "swedish"
drag, startPoint x: 952, startPoint y: 114, endPoint x: 946, endPoint y: 106, distance: 10.0
click at [952, 113] on div "swedish Gender Swedish Search [PERSON_NAME] - Santa Claus, Father Christmas, St…" at bounding box center [784, 343] width 889 height 520
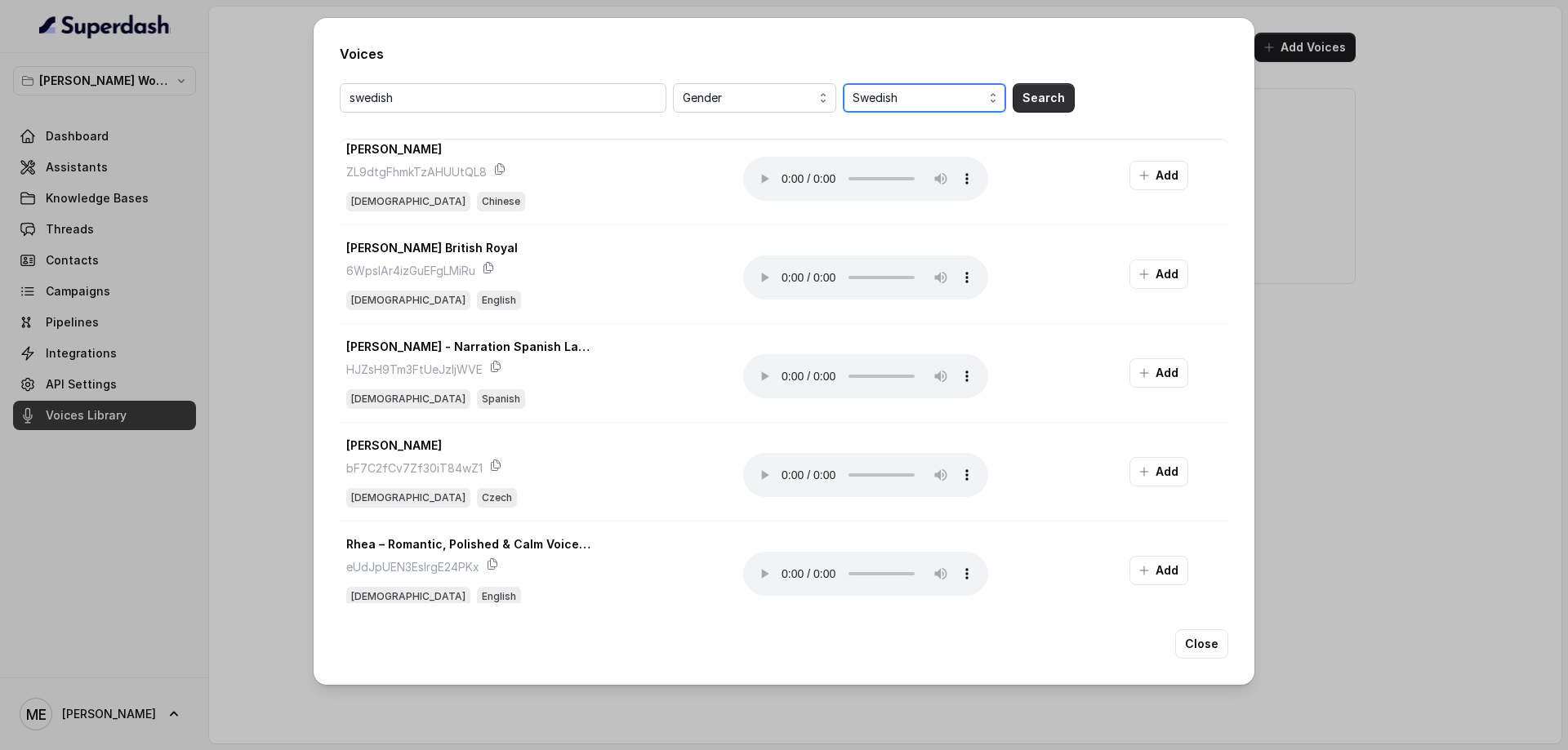
click at [985, 91] on span "Swedish" at bounding box center [926, 98] width 147 height 20
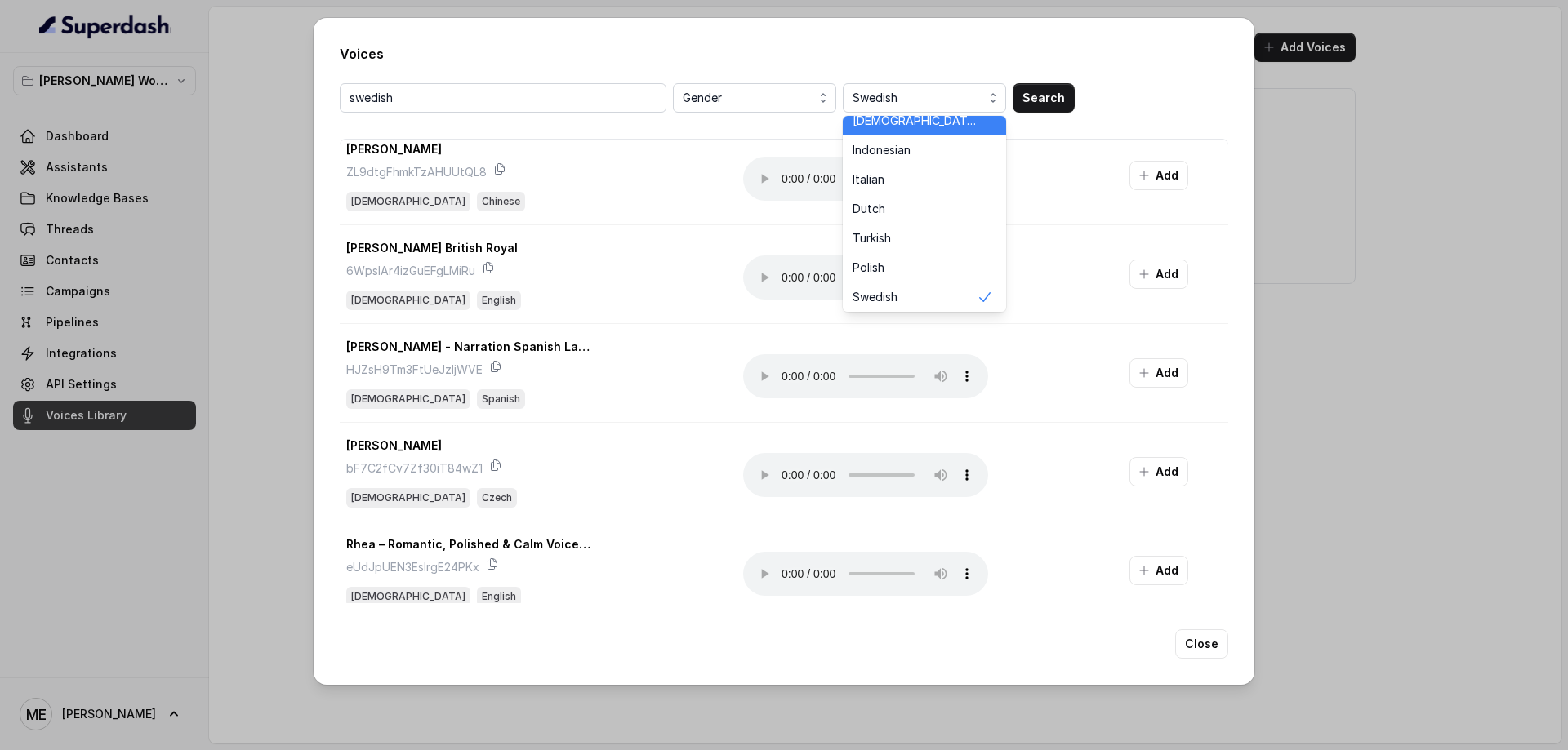
scroll to position [0, 0]
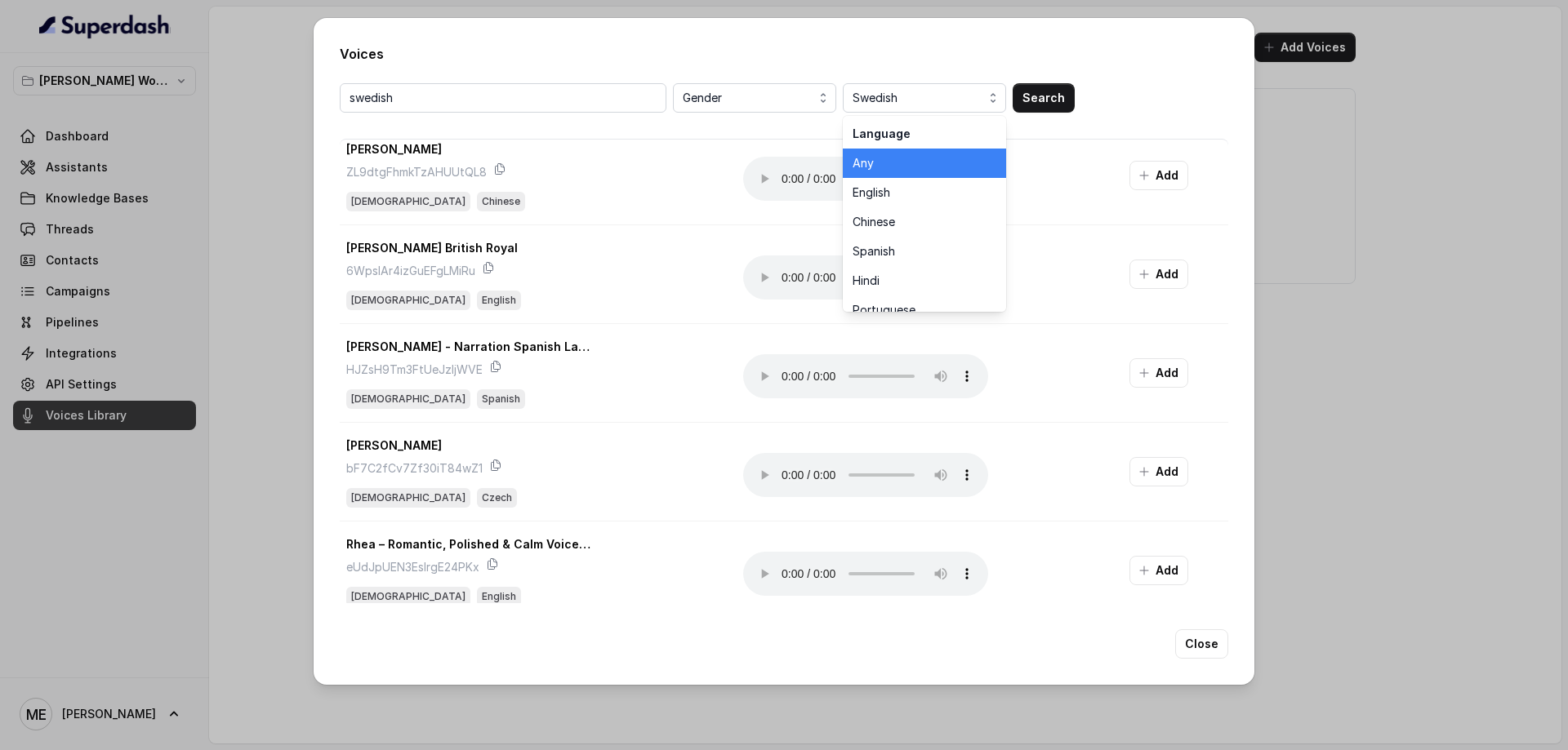
click at [889, 158] on span "Any" at bounding box center [914, 163] width 124 height 16
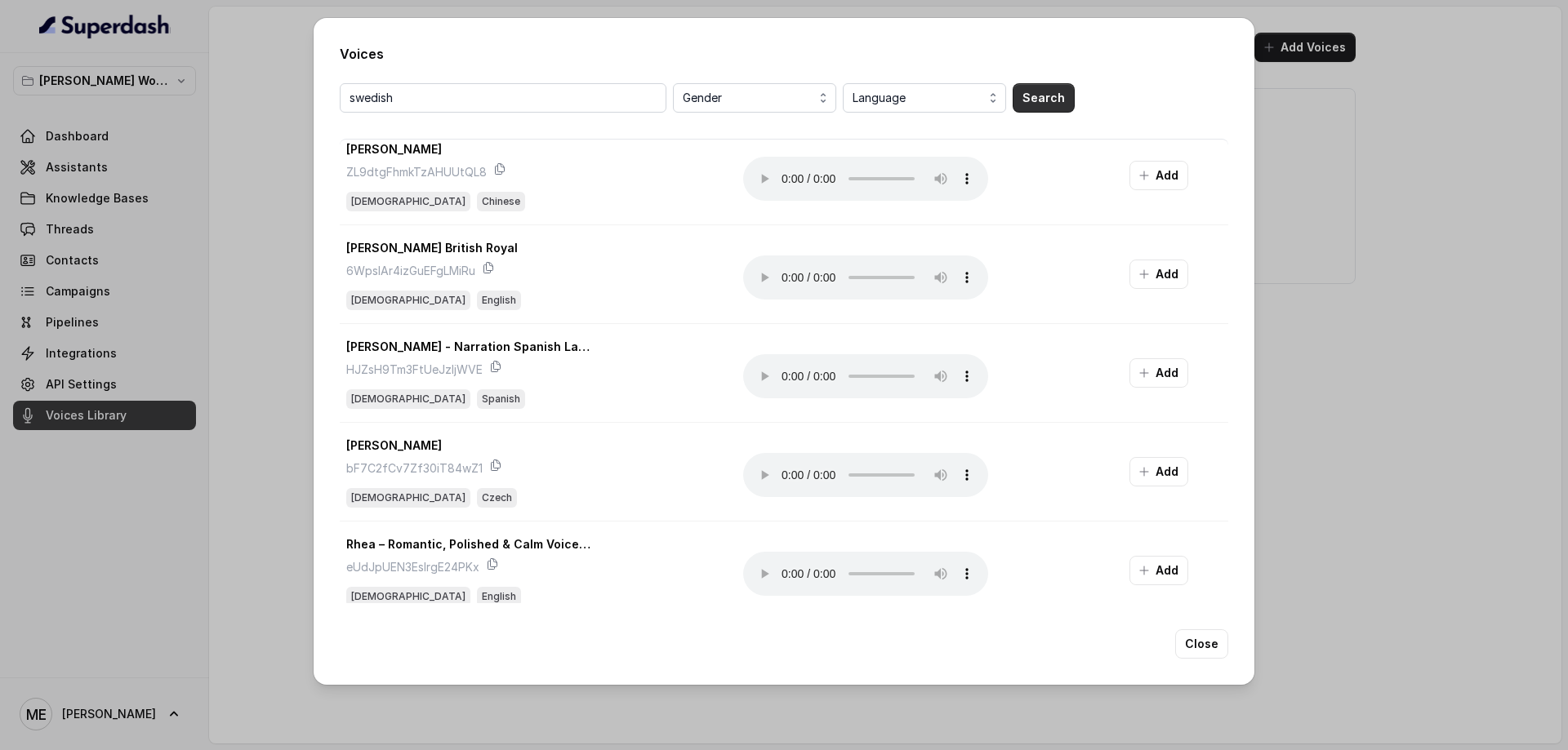
click at [1066, 101] on button "Search" at bounding box center [1044, 97] width 62 height 29
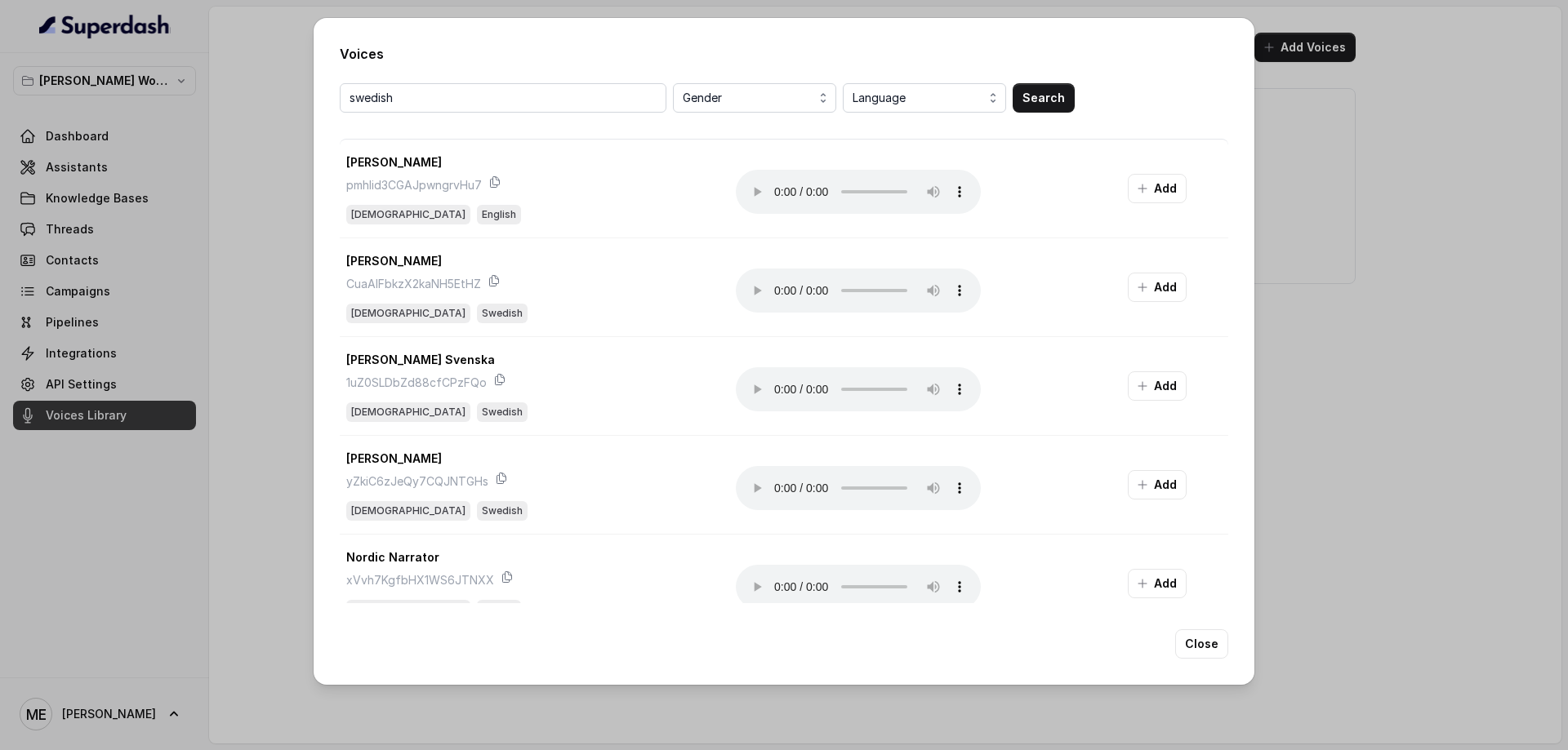
click at [1478, 167] on div "Voices swedish Gender Language Search [PERSON_NAME] pmhIid3CGAJpwngrvHu7 [DEMOG…" at bounding box center [784, 375] width 1568 height 750
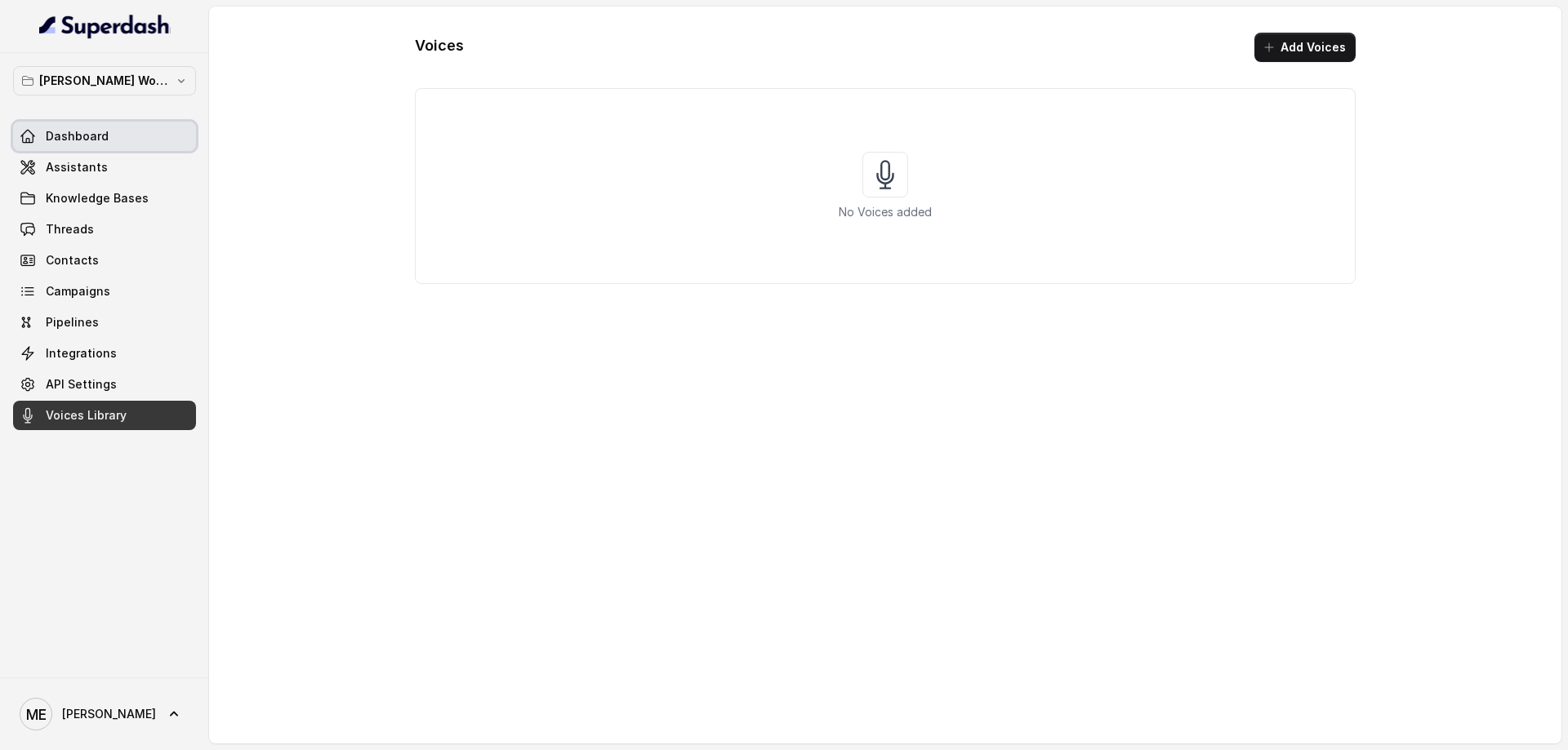
click at [66, 125] on span at bounding box center [105, 137] width 183 height 36
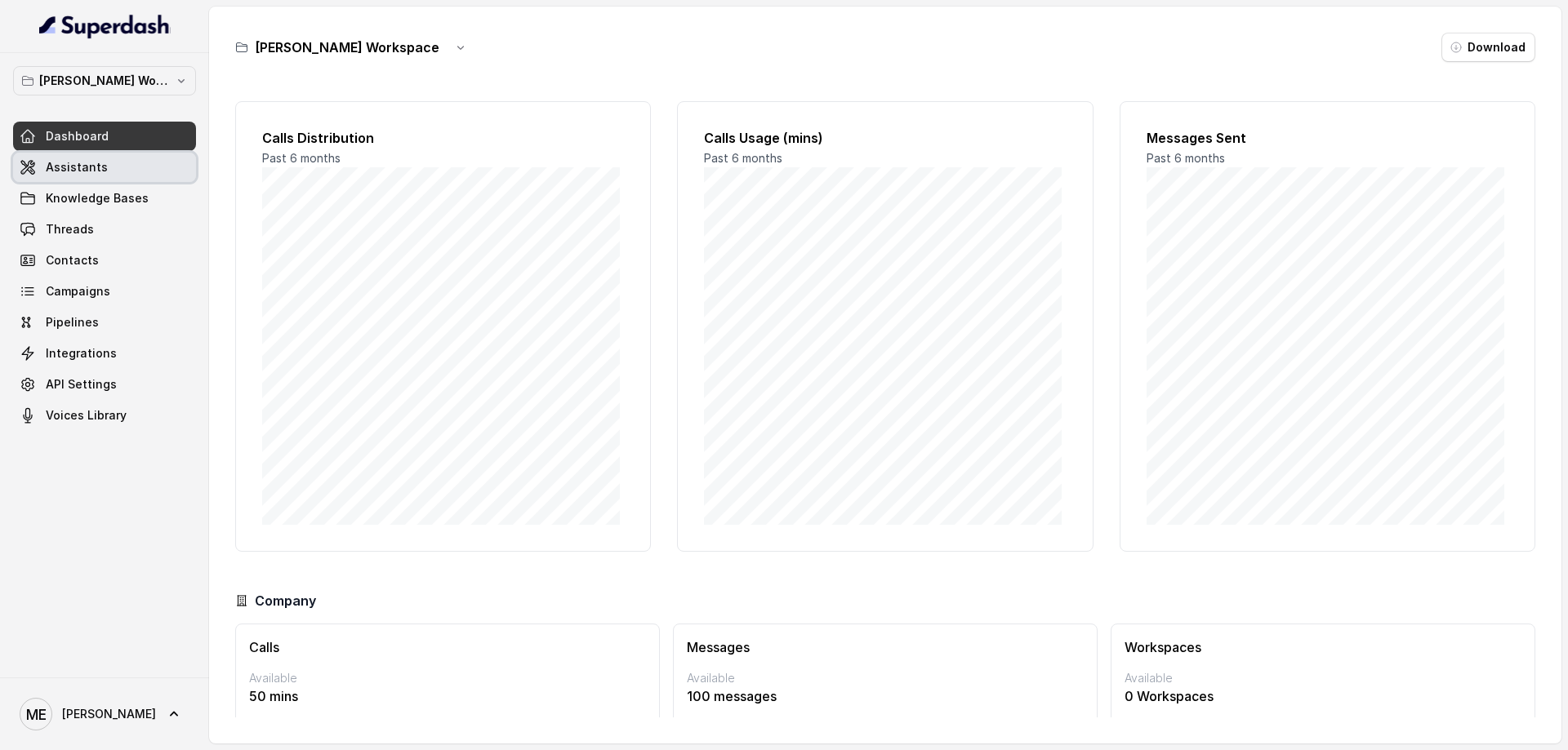
click at [109, 165] on span at bounding box center [105, 167] width 183 height 36
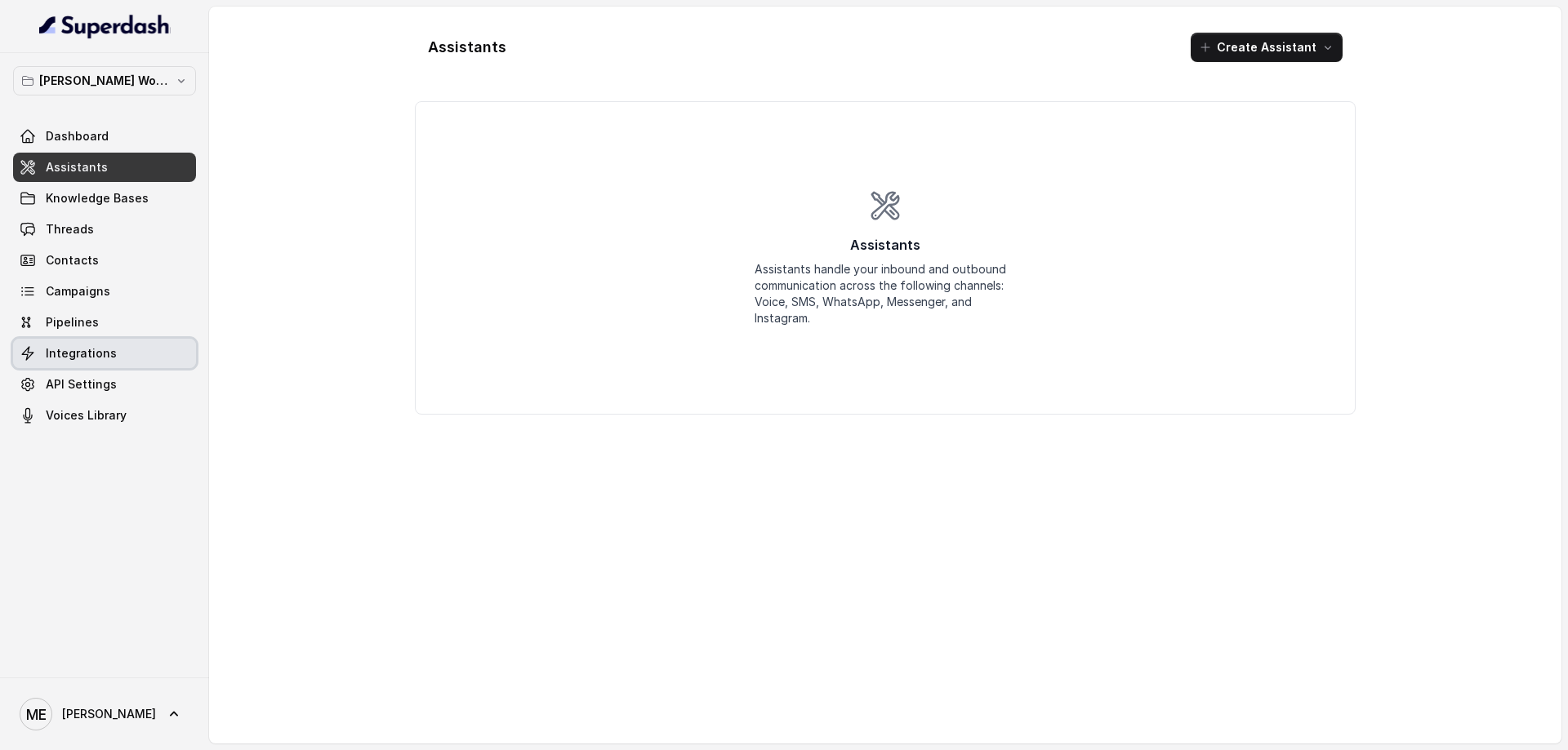
click at [155, 356] on span at bounding box center [105, 354] width 183 height 36
